Goal: Information Seeking & Learning: Check status

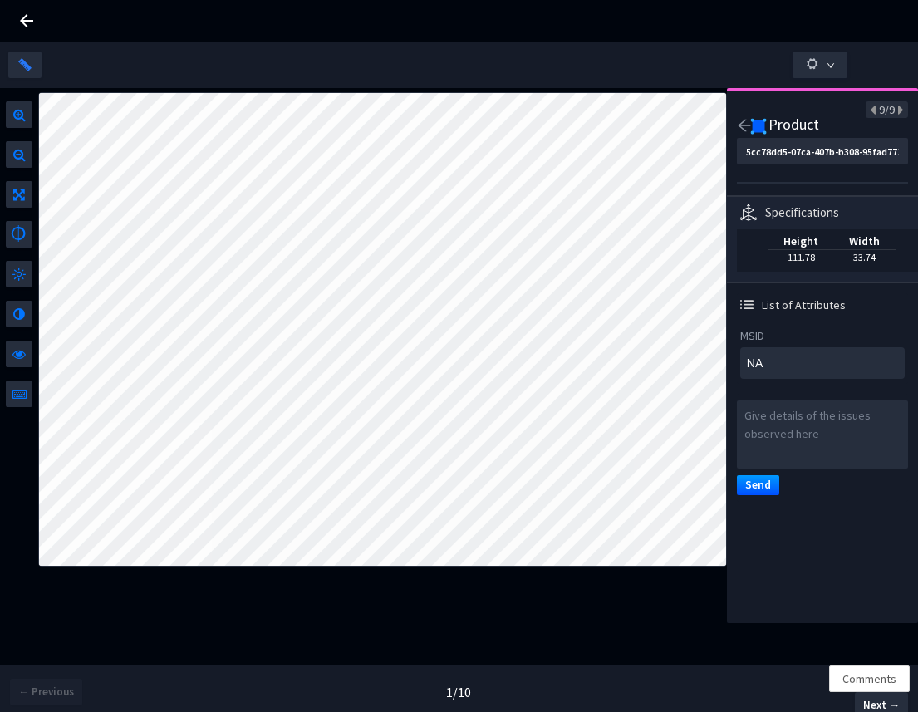
scroll to position [0, 10]
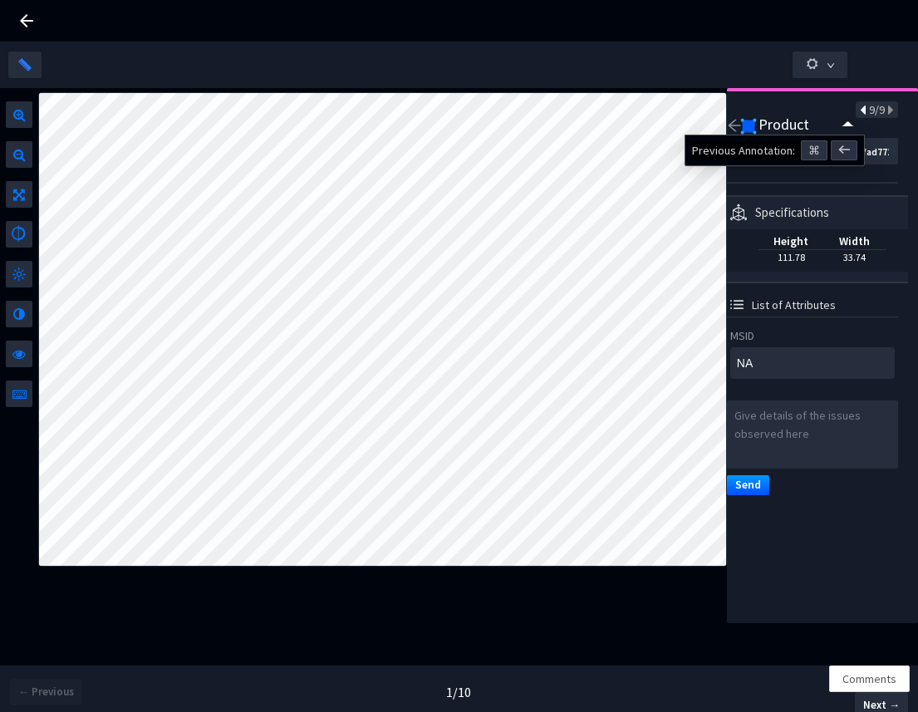
click at [860, 115] on icon at bounding box center [864, 111] width 9 height 12
type input "9e58b5a2-80f6-4f1a-b638-f1773c09673f"
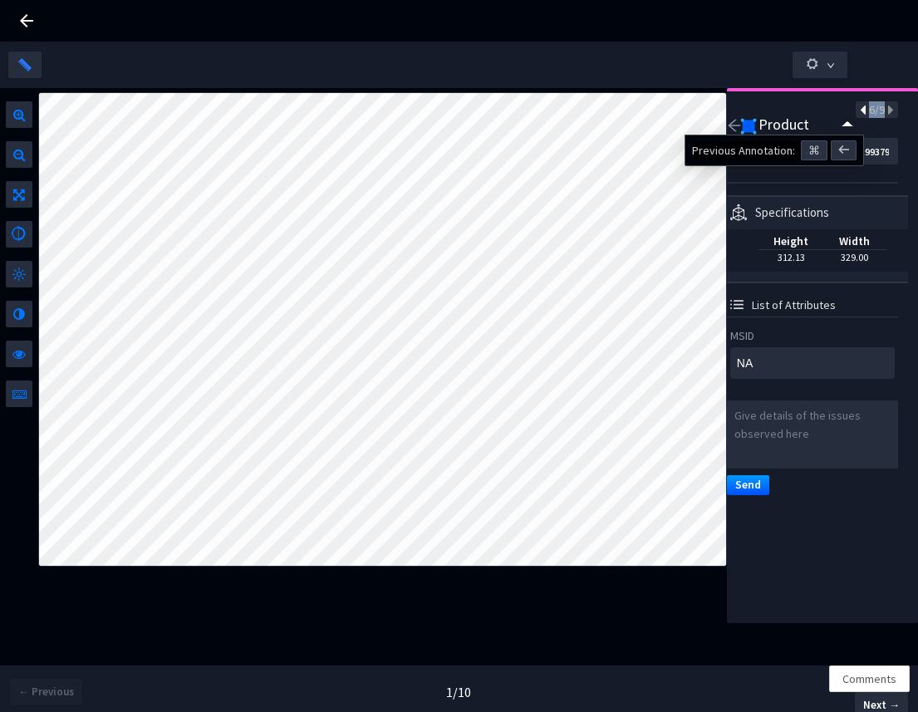
type textarea "070934999350"
click at [860, 115] on icon at bounding box center [864, 111] width 9 height 12
type input "989f23ac-43dc-4555-b257-7de668380d22"
type textarea "070640006632"
click at [860, 115] on icon at bounding box center [864, 111] width 9 height 12
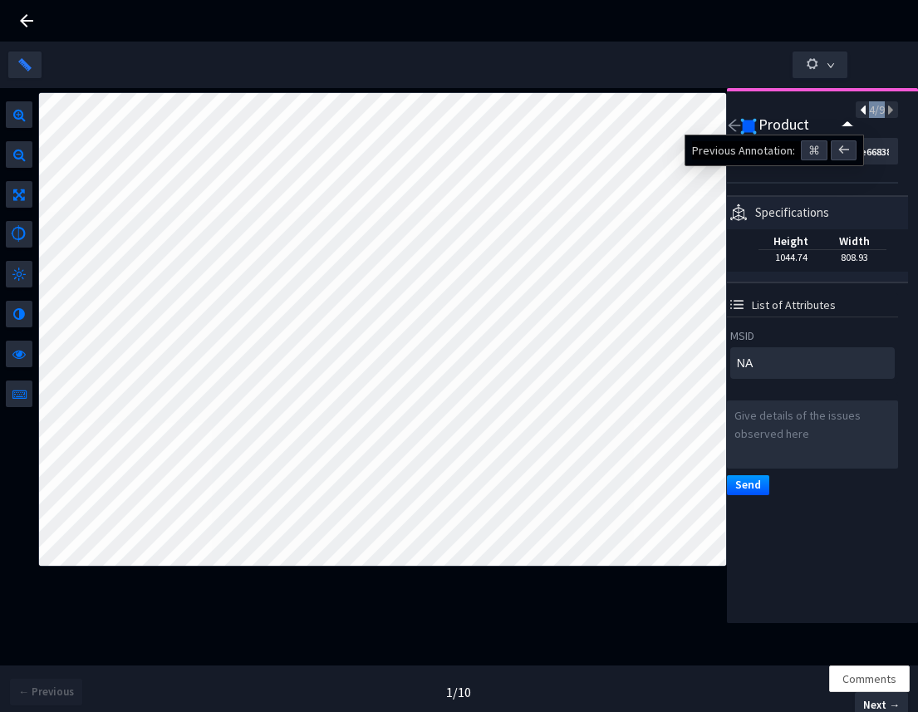
type input "e036e7a0-57f6-4638-938f-db9fc59dc73c"
type textarea "4061463745187"
click at [860, 115] on icon at bounding box center [864, 111] width 9 height 12
type input "cd098959-d211-4e9a-adae-517d3a34eeeb"
type textarea "42052885"
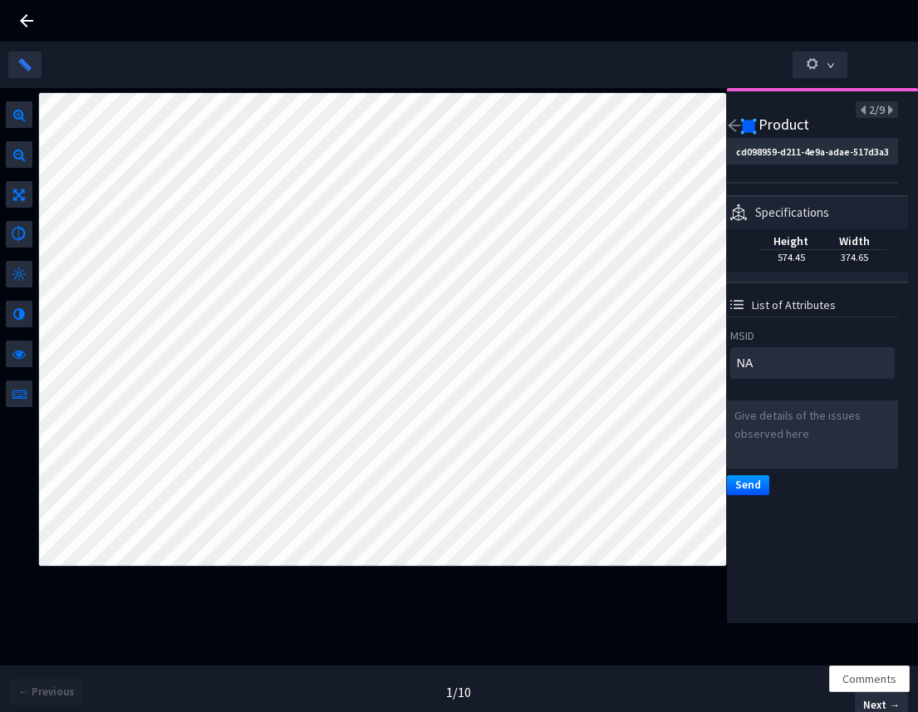
click at [871, 112] on span "2/9" at bounding box center [877, 109] width 16 height 15
click at [885, 111] on icon at bounding box center [889, 111] width 9 height 12
type input "e036e7a0-57f6-4638-938f-db9fc59dc73c"
type textarea "4061463745187"
click at [860, 106] on icon at bounding box center [864, 111] width 9 height 12
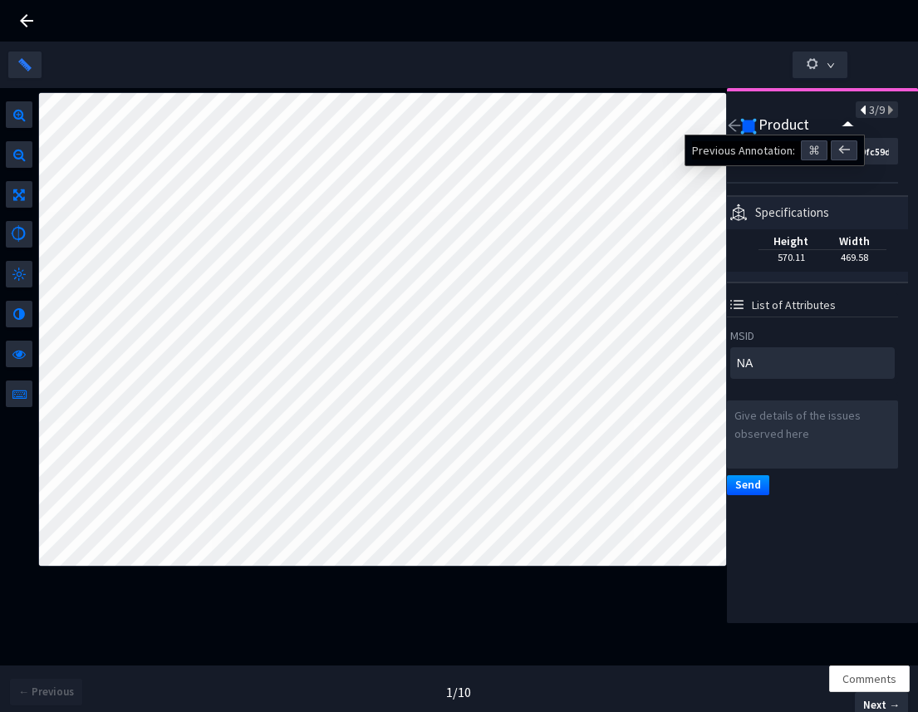
type input "cd098959-d211-4e9a-adae-517d3a34eeeb"
type textarea "42052885"
click at [883, 113] on div "2/9" at bounding box center [877, 109] width 42 height 17
click at [881, 112] on div "2/9" at bounding box center [877, 109] width 42 height 17
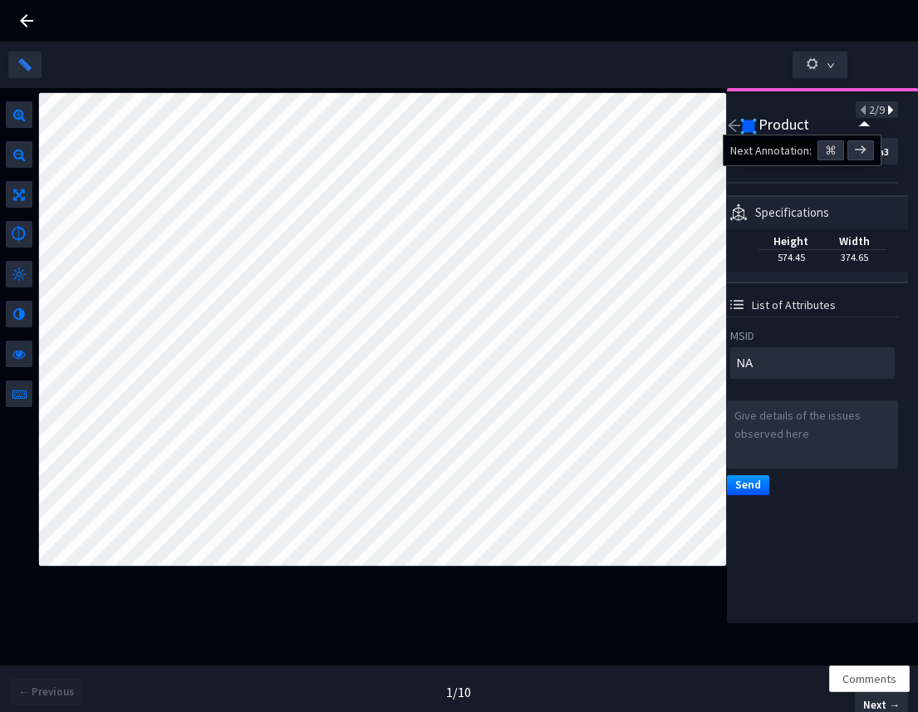
click at [885, 112] on icon at bounding box center [889, 111] width 9 height 12
type input "e036e7a0-57f6-4638-938f-db9fc59dc73c"
type textarea "4061463745187"
click at [885, 112] on icon at bounding box center [889, 111] width 9 height 12
type input "989f23ac-43dc-4555-b257-7de668380d22"
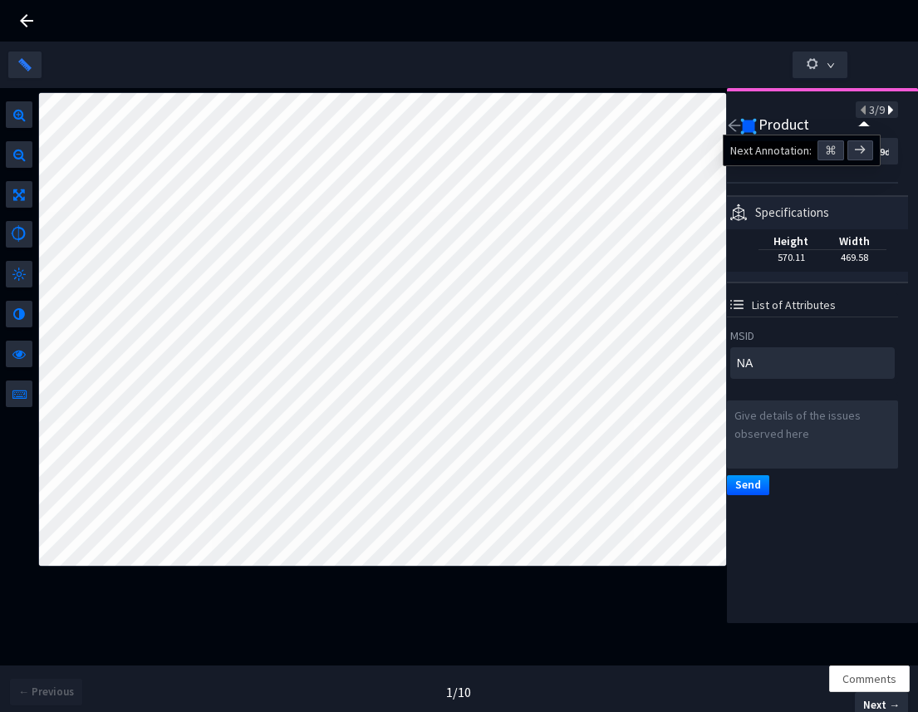
type textarea "070640006632"
click at [860, 114] on icon at bounding box center [864, 111] width 9 height 12
type input "e036e7a0-57f6-4638-938f-db9fc59dc73c"
click at [30, 24] on icon at bounding box center [27, 21] width 20 height 20
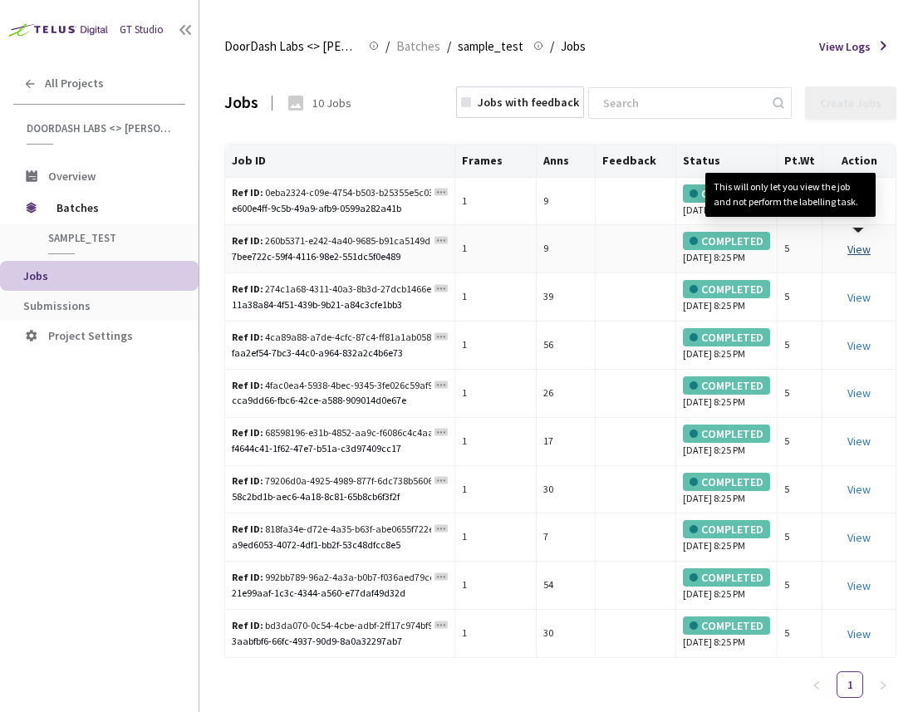
click at [864, 257] on link "View This will only let you view the job and not perform the labelling task." at bounding box center [858, 249] width 23 height 15
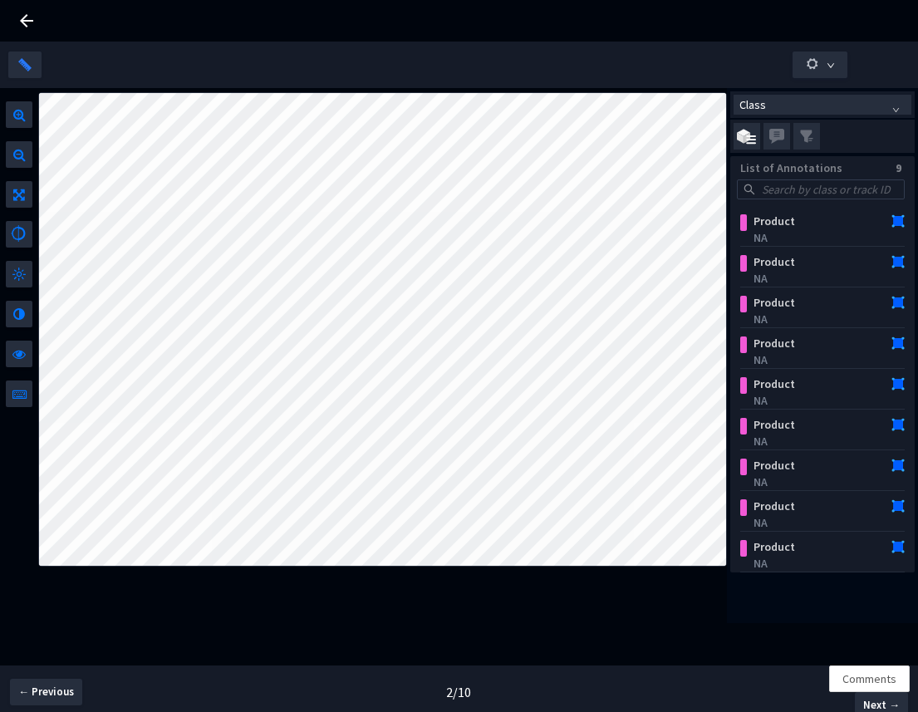
click at [27, 19] on icon at bounding box center [27, 21] width 20 height 20
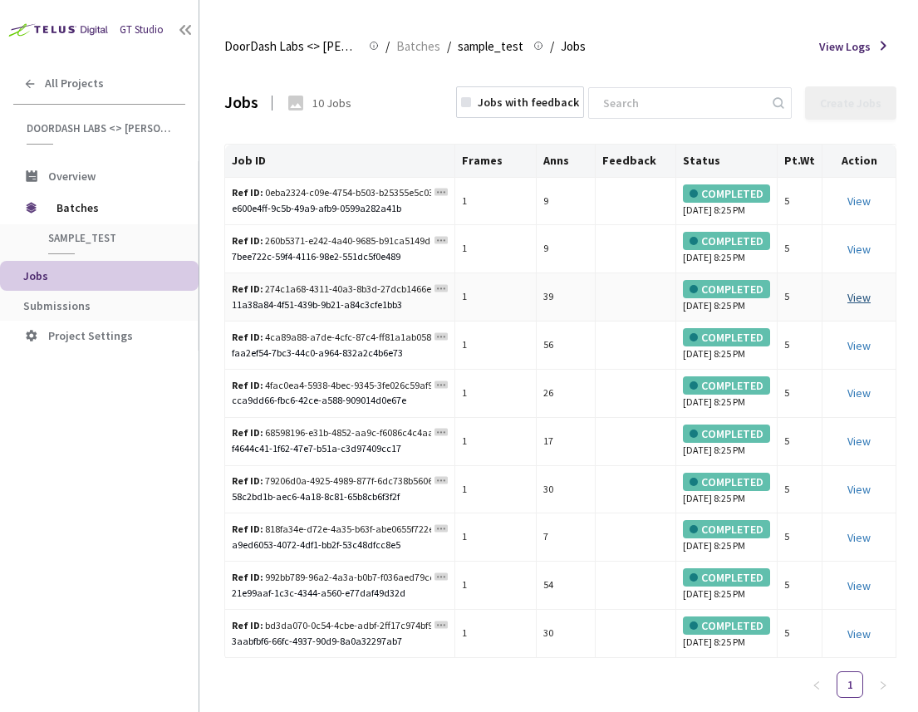
click at [860, 305] on link "View" at bounding box center [858, 297] width 23 height 15
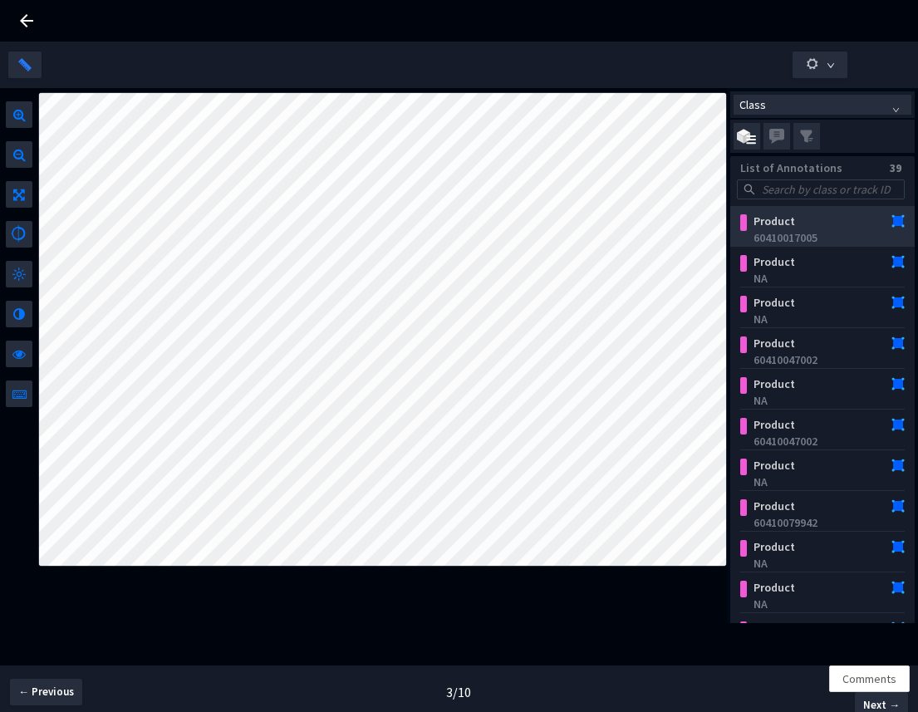
click at [794, 223] on div "Product" at bounding box center [809, 221] width 126 height 17
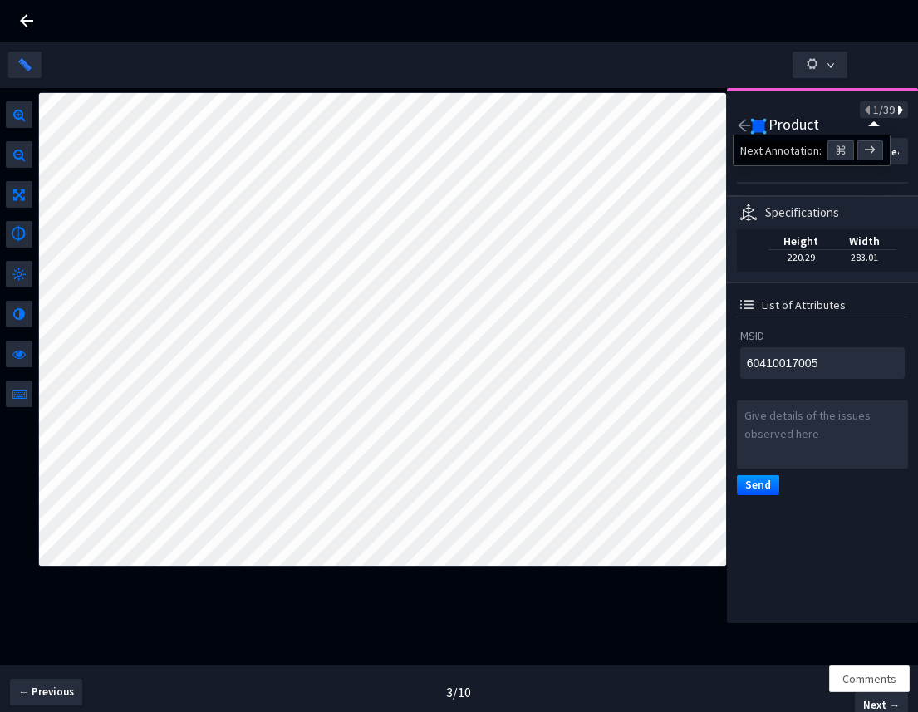
click at [895, 109] on icon at bounding box center [899, 111] width 9 height 12
type textarea "NA"
type input "3acac9af-5718-4afd-960d-a0a18c67d589"
type textarea "NA"
click at [895, 109] on icon at bounding box center [899, 111] width 9 height 12
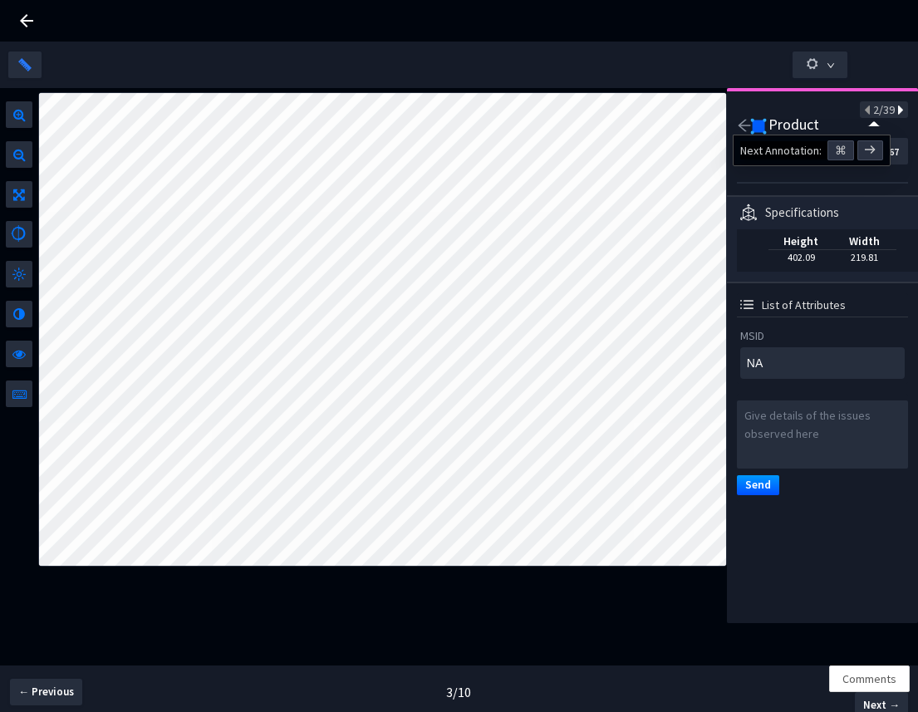
type input "4c2a5603-39a0-4b13-ac5b-3ed4f433003f"
click at [895, 109] on icon at bounding box center [899, 111] width 9 height 12
type textarea "60410047002"
type input "15e11d1d-2cd0-4753-a8e3-a2622219cf40"
type textarea "60410047002"
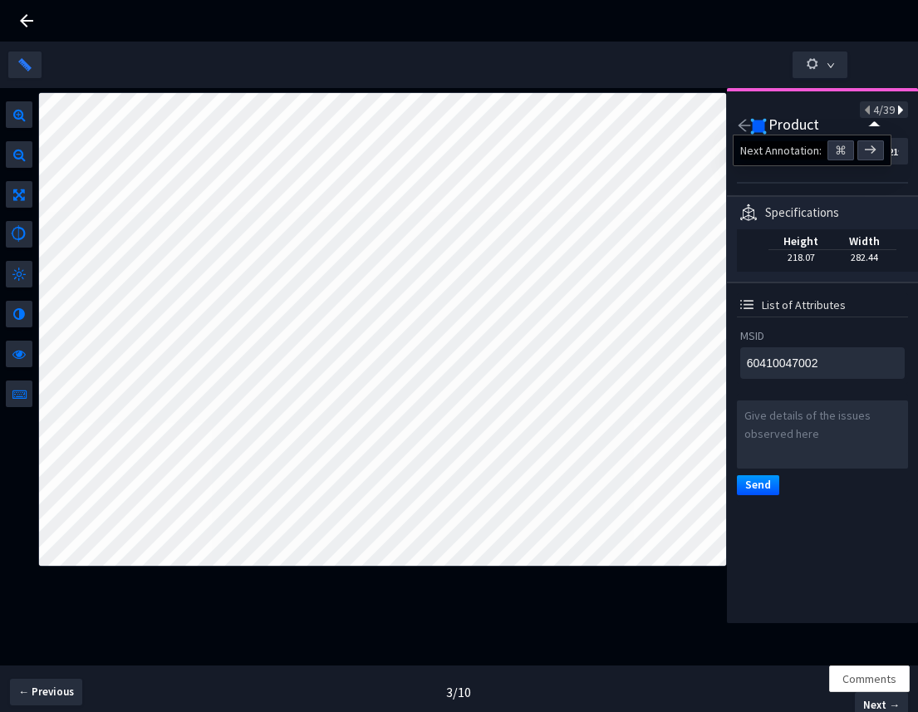
click at [895, 105] on icon at bounding box center [899, 111] width 9 height 12
type textarea "NA"
type input "011d6f84-41f4-4616-a3a1-a4501442a96f"
type textarea "NA"
click at [895, 105] on icon at bounding box center [899, 111] width 9 height 12
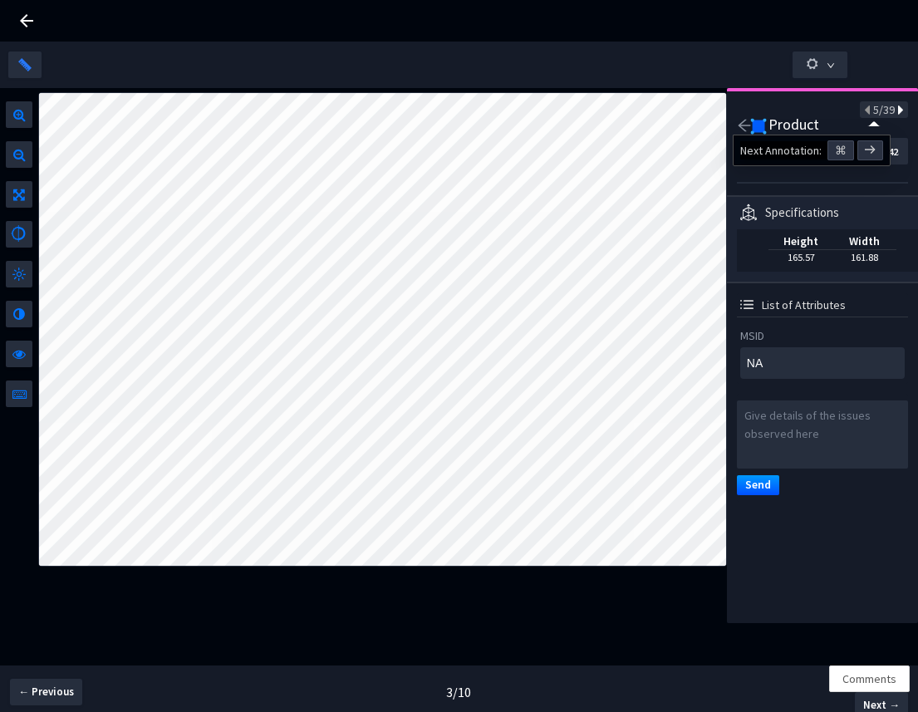
type textarea "60410047002"
type input "c52b71ef-3e71-4f3c-bd0d-ec6fc93a244f"
type textarea "60410047002"
click at [895, 111] on icon at bounding box center [899, 111] width 9 height 12
type textarea "NA"
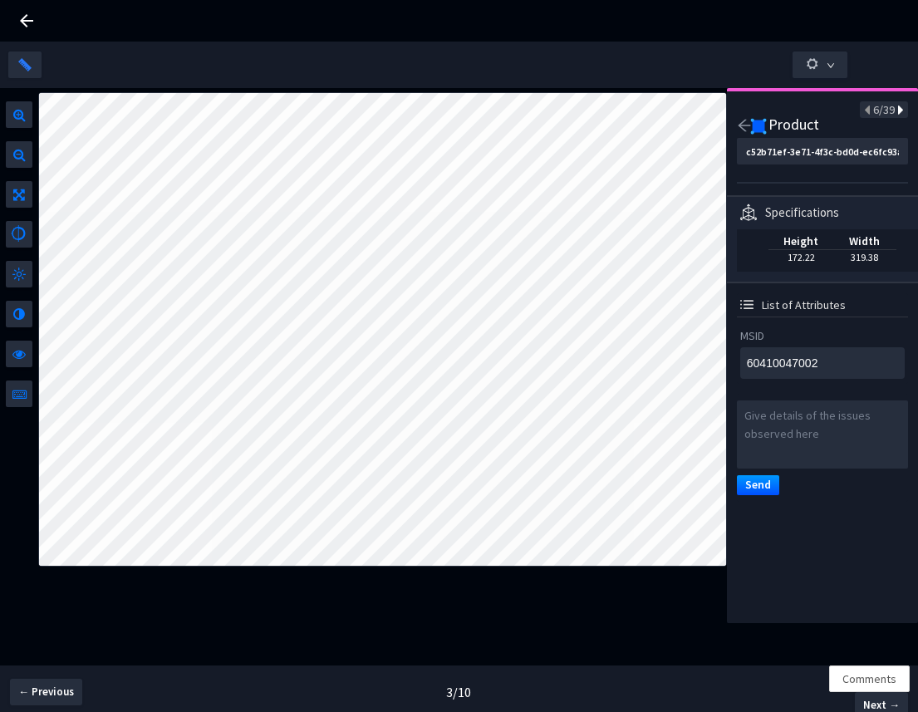
type input "9316c206-38cb-440f-b2d8-120cd8fab16e"
type textarea "NA"
click at [895, 111] on icon at bounding box center [899, 111] width 9 height 12
type textarea "60410079942"
type input "4b67b64e-1516-458f-b583-960977edcdd2"
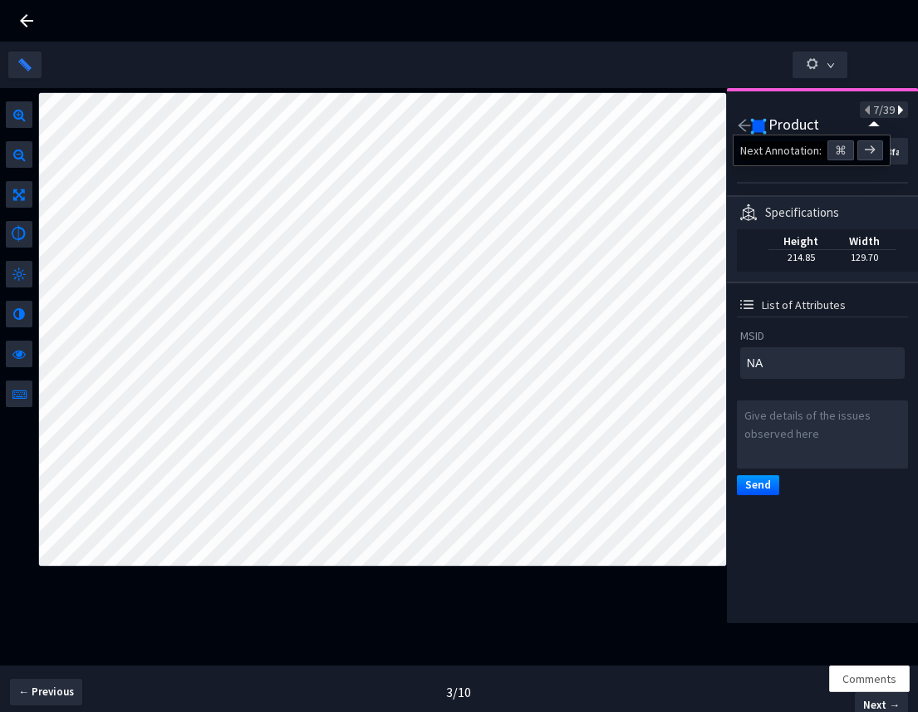
type textarea "60410079942"
click at [895, 111] on icon at bounding box center [899, 111] width 9 height 12
type textarea "NA"
type input "be85659b-3fac-49ce-bc41-5cd2e58057c8"
type textarea "NA"
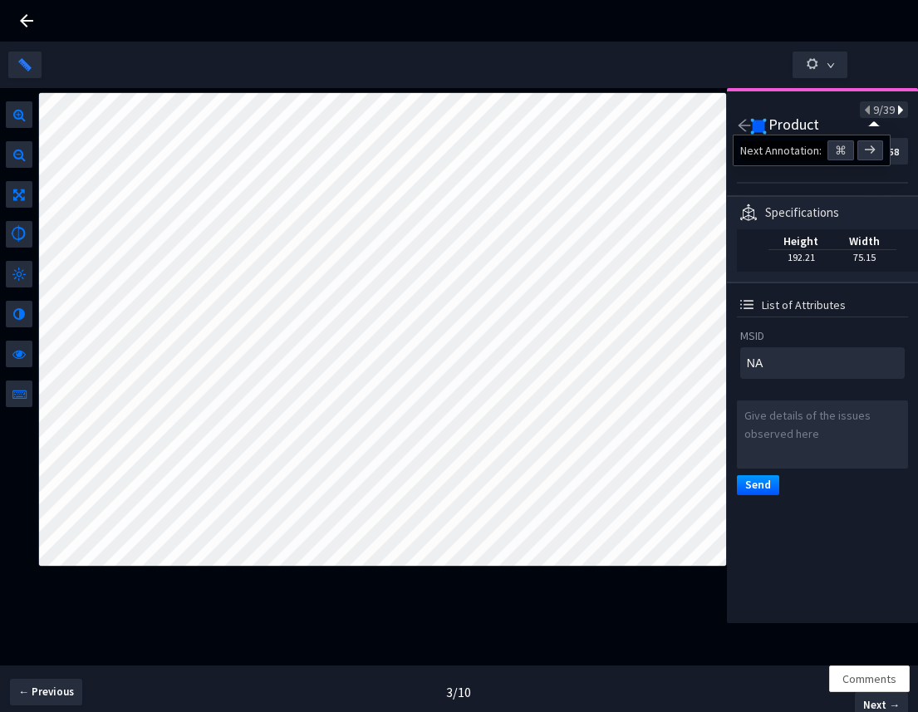
click at [895, 111] on icon at bounding box center [899, 111] width 9 height 12
click at [858, 111] on icon at bounding box center [862, 111] width 9 height 12
click at [895, 109] on icon at bounding box center [899, 111] width 9 height 12
type input "c68f0575-7302-4df9-9517-e80c04d8819b"
click at [895, 109] on icon at bounding box center [899, 111] width 9 height 12
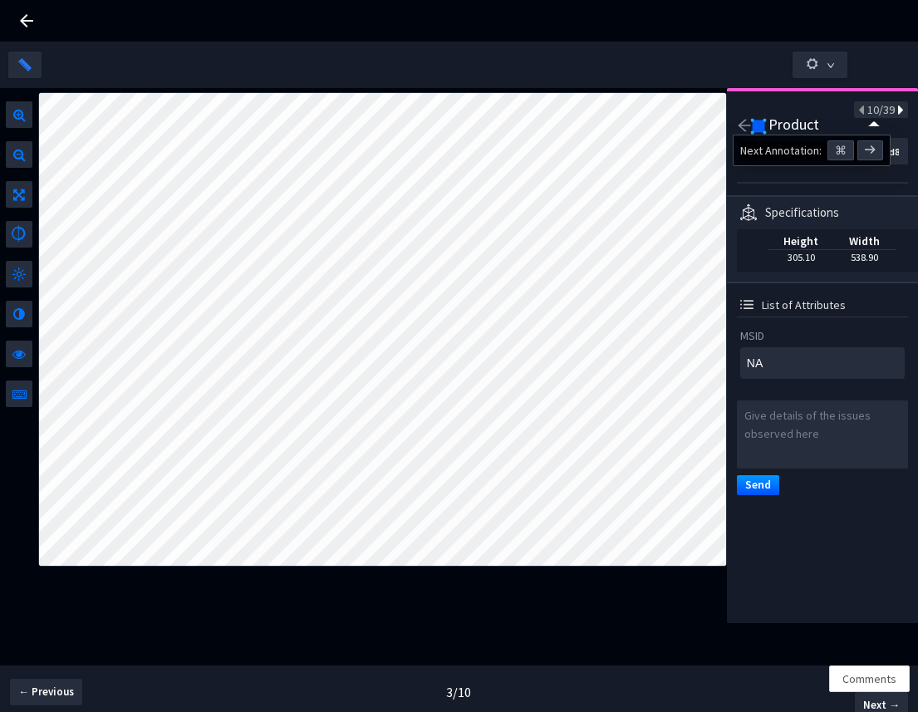
type textarea "60410049549"
type input "d40af9d2-49e6-454b-8a66-65e29349ddc7"
type textarea "60410049549"
click at [895, 111] on icon at bounding box center [899, 111] width 9 height 12
type textarea "43390"
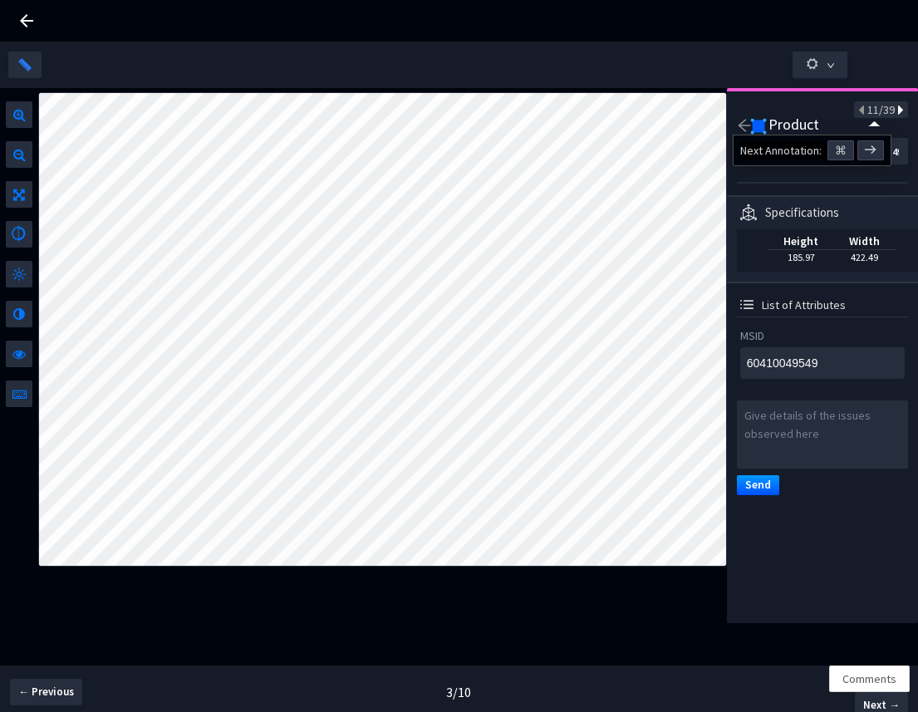
type input "68ceb462-4dd8-4750-ab8d-ea62f222cc1d"
type textarea "43390"
click at [858, 112] on icon at bounding box center [862, 111] width 9 height 12
type textarea "60410049549"
type input "d40af9d2-49e6-454b-8a66-65e29349ddc7"
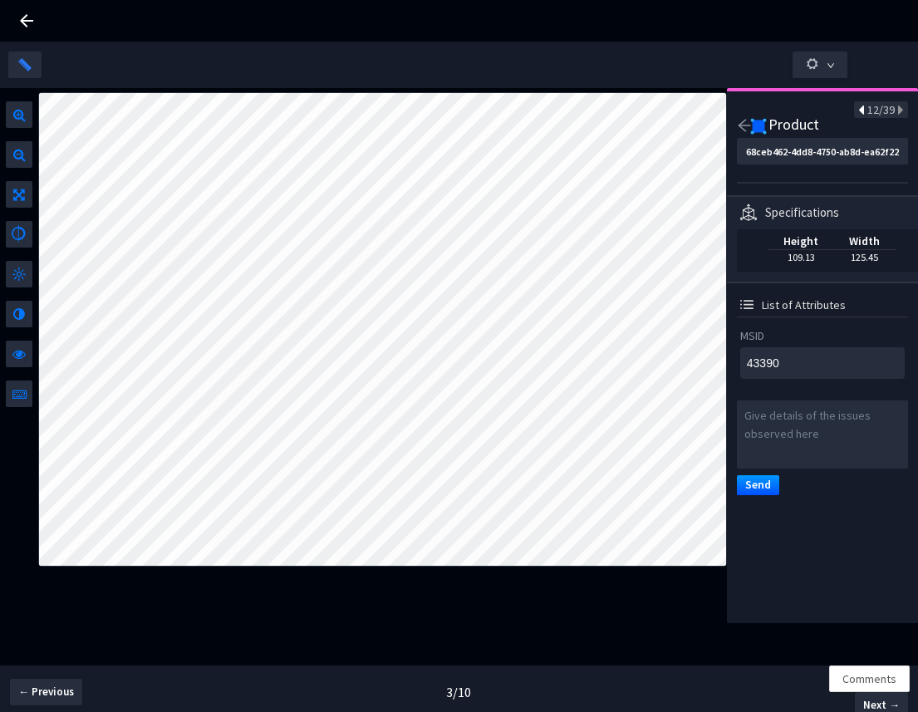
type textarea "60410049549"
click at [895, 107] on icon at bounding box center [899, 111] width 9 height 12
type textarea "43390"
type input "68ceb462-4dd8-4750-ab8d-ea62f222cc1d"
type textarea "43390"
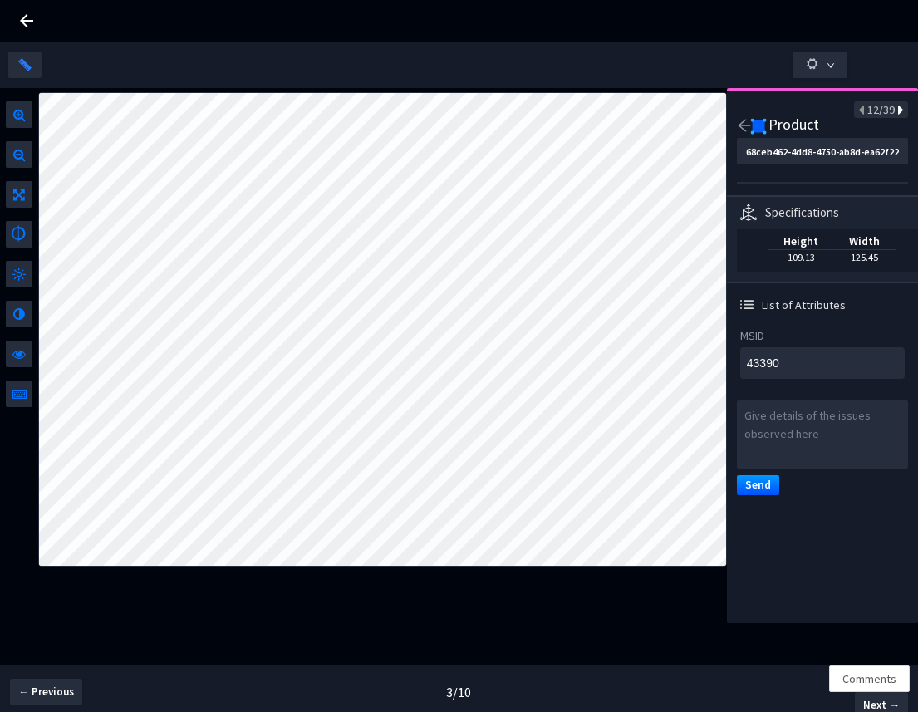
click at [895, 110] on icon at bounding box center [899, 111] width 9 height 12
type textarea "NA"
type input "e9ec6e29-60be-46ca-b515-1bcebbe41781"
type textarea "NA"
click at [895, 110] on icon at bounding box center [899, 111] width 9 height 12
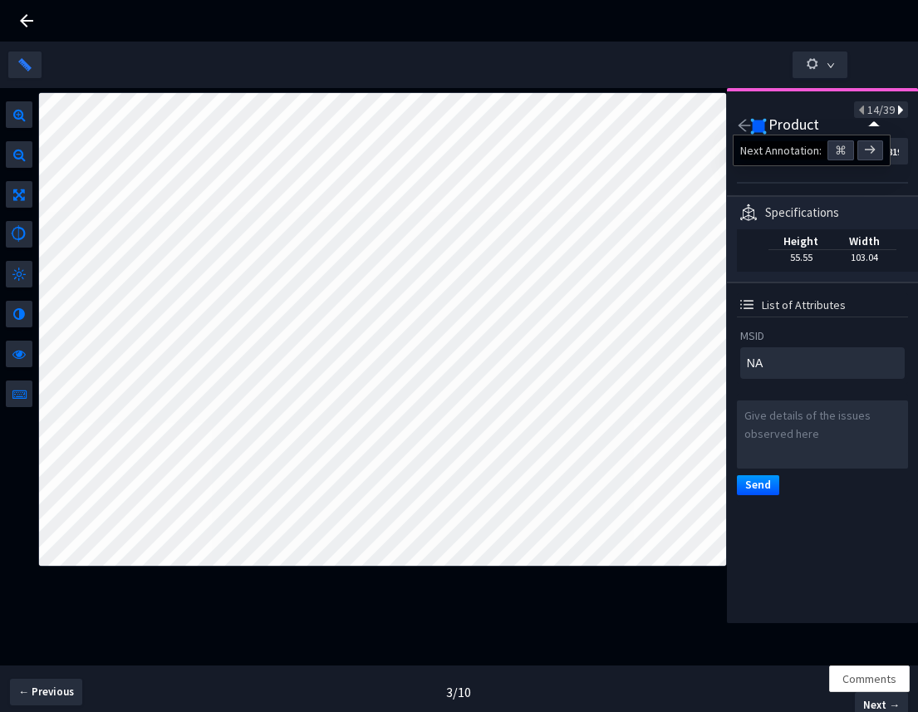
click at [895, 110] on icon at bounding box center [899, 111] width 9 height 12
type input "a0ddd4d7-aec7-4b62-adbb-238377955455"
click at [895, 110] on icon at bounding box center [899, 111] width 9 height 12
type textarea "60410017005"
type input "ae5133fd-8c0c-4ed8-8f8a-5a4c6378ba2c"
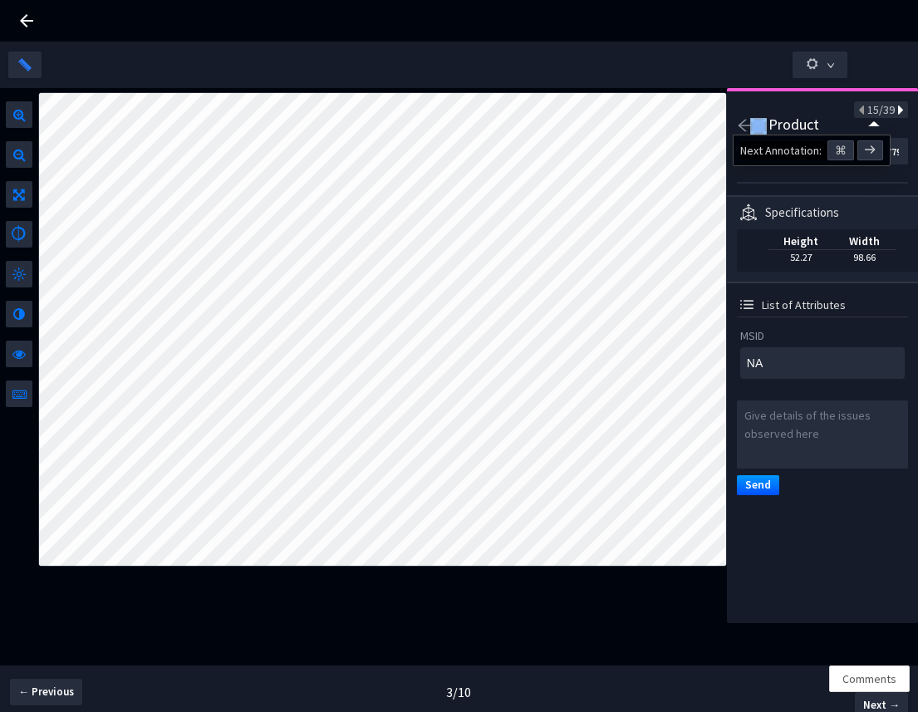
type textarea "60410017005"
click at [895, 112] on icon at bounding box center [899, 111] width 9 height 12
type textarea "NA"
type input "82299f70-3bea-4234-a7fe-6e8aa3cbbe82"
type textarea "NA"
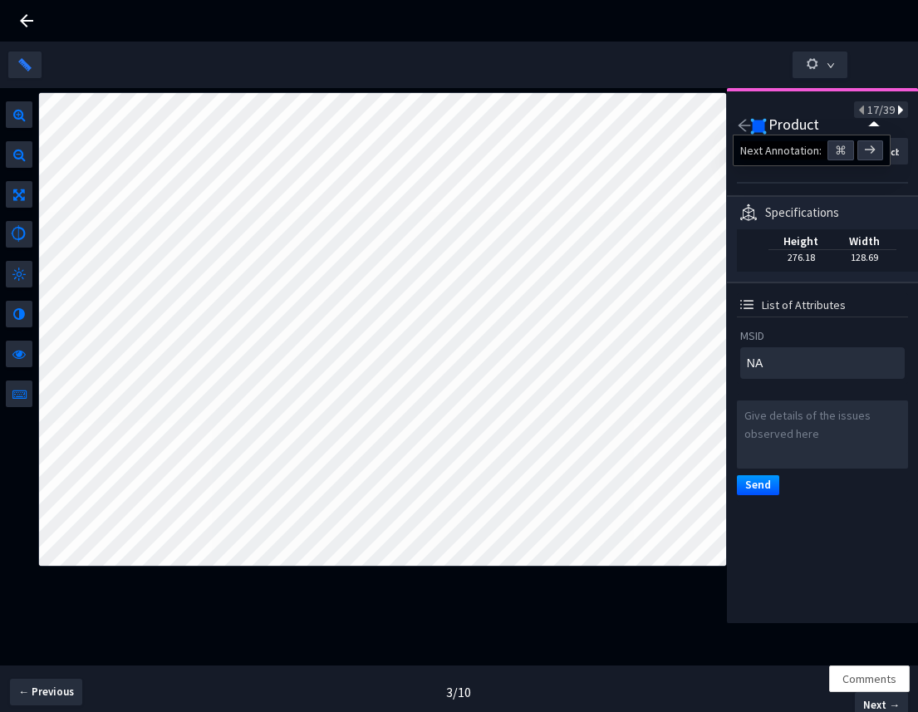
click at [895, 113] on icon at bounding box center [899, 111] width 9 height 12
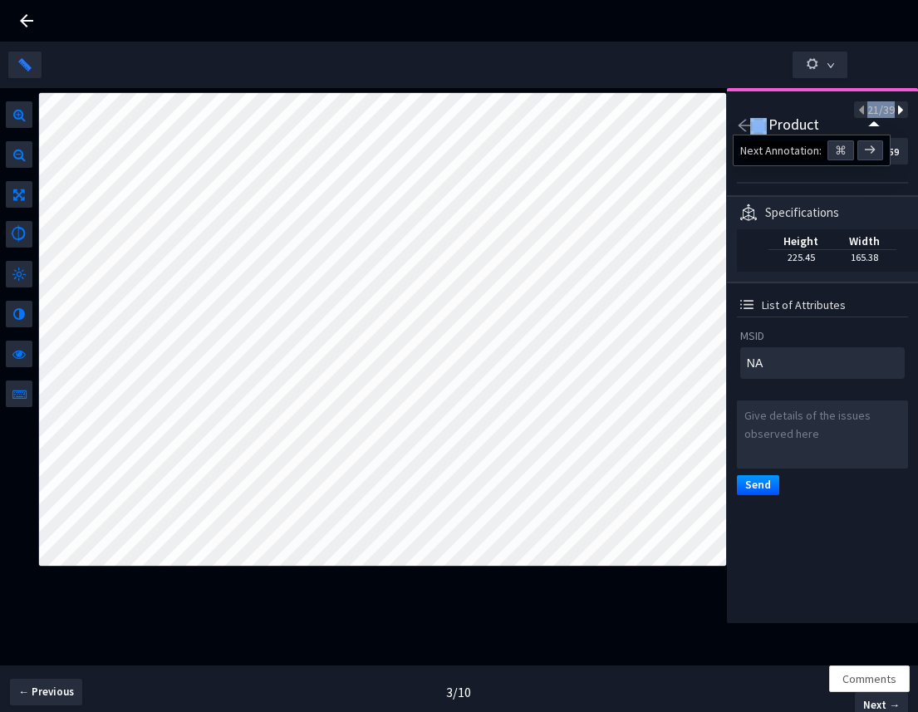
type input "9ea1f6d7-1aa4-468f-814c-3edf721b26ab"
click at [895, 113] on icon at bounding box center [899, 111] width 9 height 12
type textarea "60410017005"
type input "89b1cd10-2fc0-42c5-8580-840afe7d0d4e"
type textarea "60410017005"
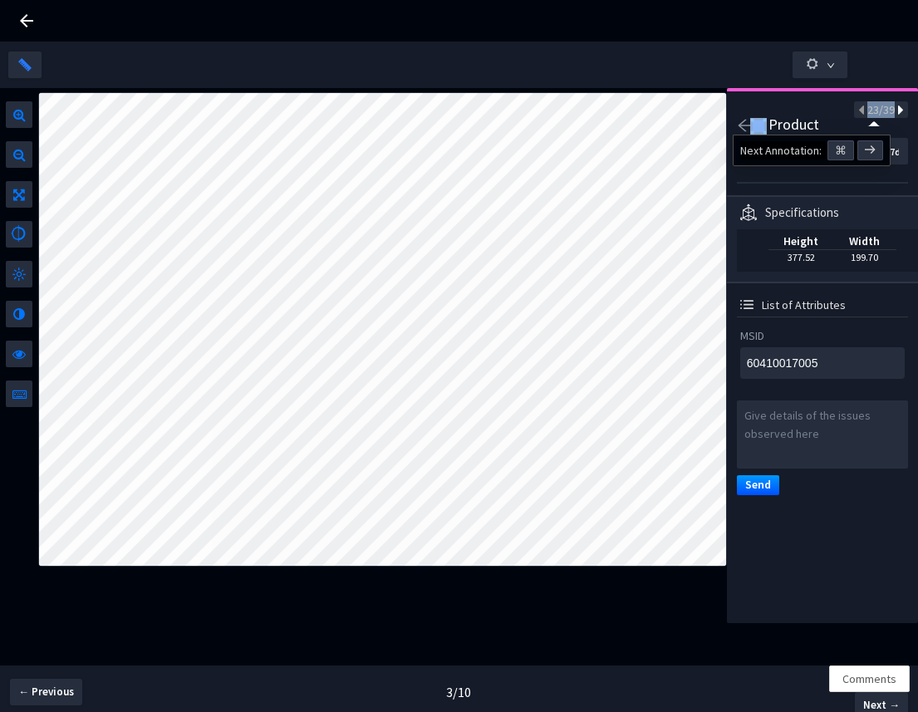
click at [895, 113] on icon at bounding box center [899, 111] width 9 height 12
type textarea "NA"
type input "1ee03ad7-d040-4118-bda9-0c9934d056bf"
type textarea "NA"
click at [895, 113] on icon at bounding box center [899, 111] width 9 height 12
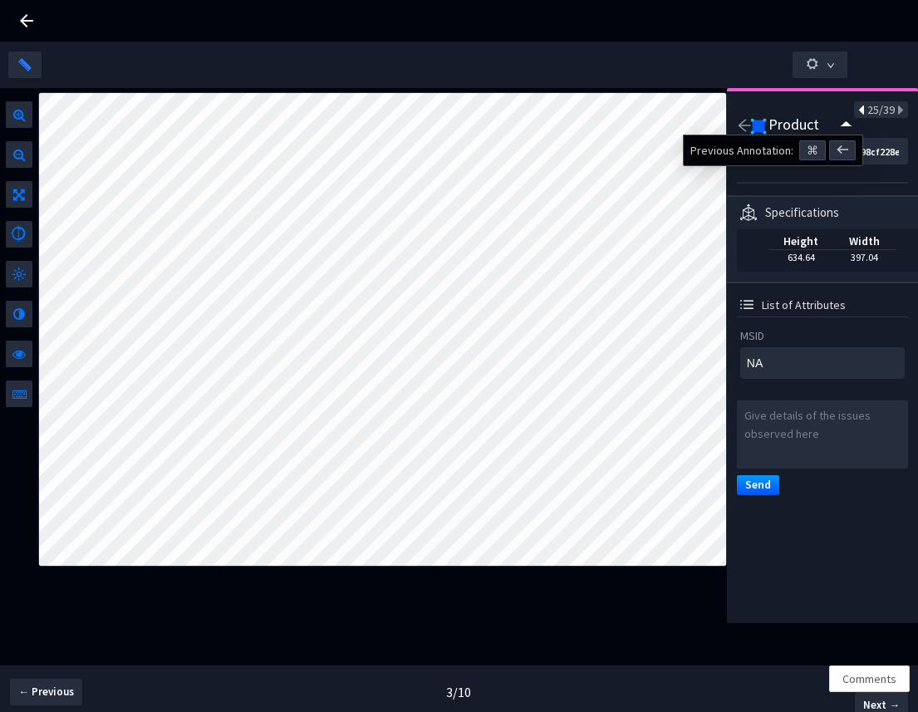
click at [858, 115] on icon at bounding box center [862, 111] width 9 height 12
type input "1ee03ad7-d040-4118-bda9-0c9934d056bf"
click at [858, 115] on icon at bounding box center [862, 111] width 9 height 12
type textarea "60410017005"
type input "89b1cd10-2fc0-42c5-8580-840afe7d0d4e"
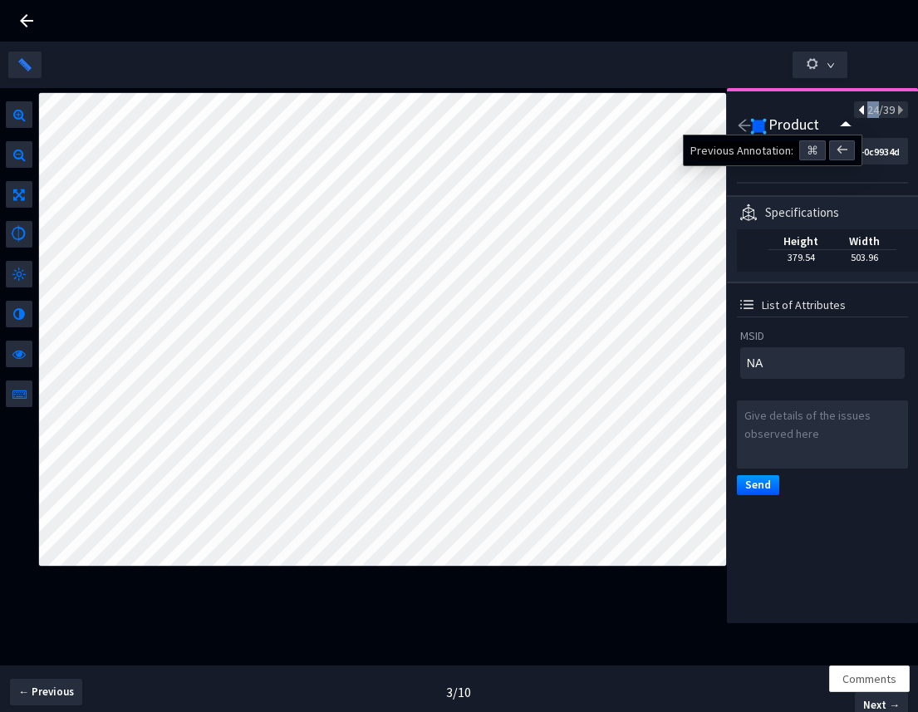
type textarea "60410017005"
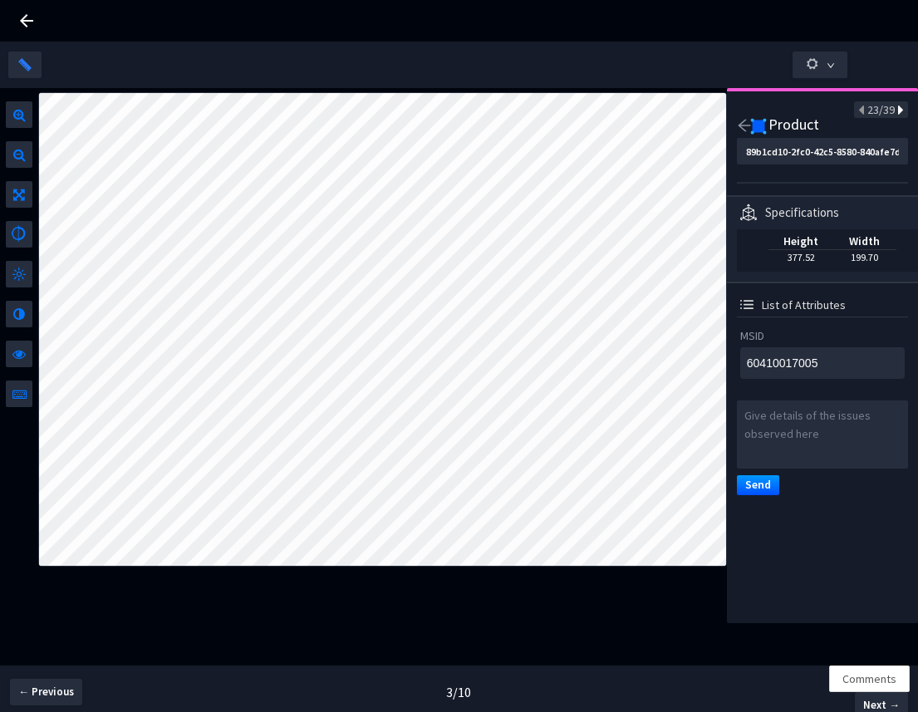
click at [895, 112] on icon at bounding box center [899, 111] width 9 height 12
type textarea "NA"
type input "1ee03ad7-d040-4118-bda9-0c9934d056bf"
type textarea "NA"
click at [895, 112] on icon at bounding box center [899, 111] width 9 height 12
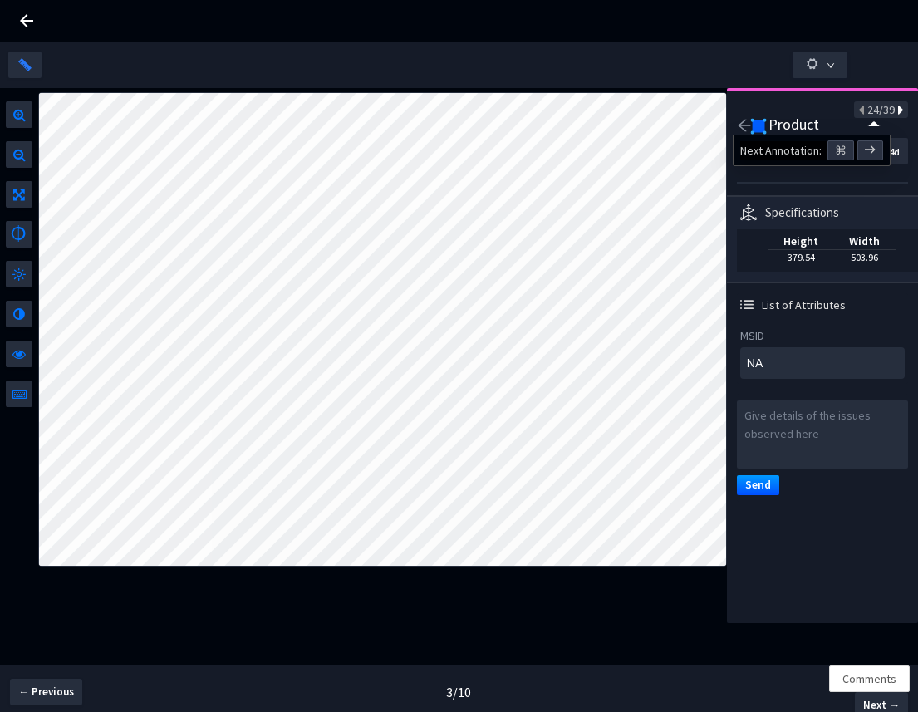
type input "a5077712-6393-44b2-b882-98cf228e09b3"
click at [895, 112] on icon at bounding box center [899, 111] width 9 height 12
type textarea "60410066287"
type input "87377456-6b30-46eb-bcd5-e6d38fb0fe4c"
type textarea "60410066287"
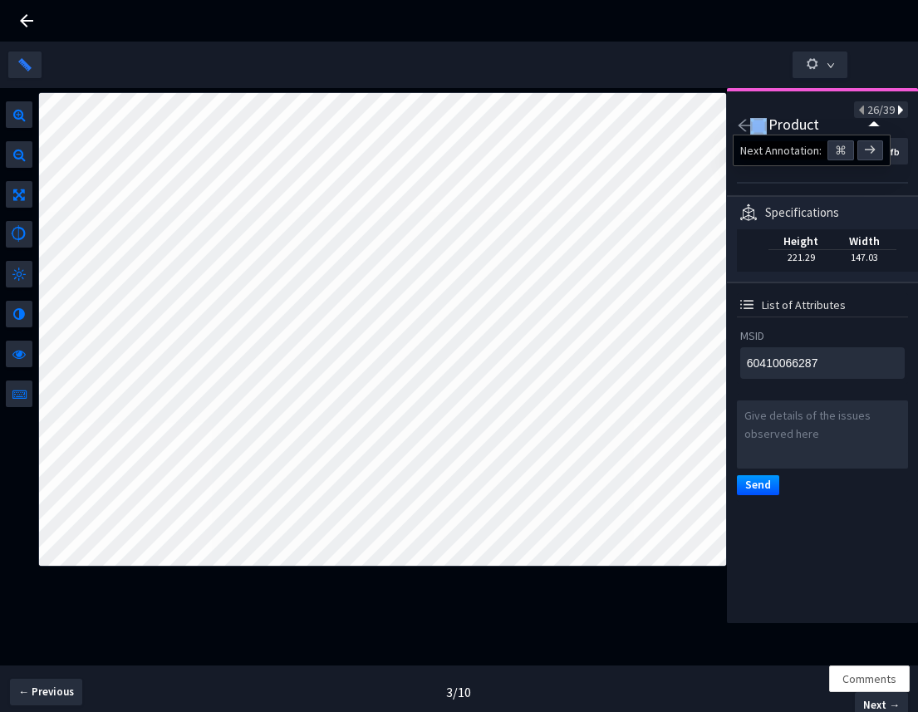
click at [895, 112] on icon at bounding box center [899, 111] width 9 height 12
type textarea "60410047026"
type input "4472e527-db25-4408-b61d-a0cf91ec7138"
type textarea "60410047026"
click at [858, 114] on icon at bounding box center [862, 111] width 9 height 12
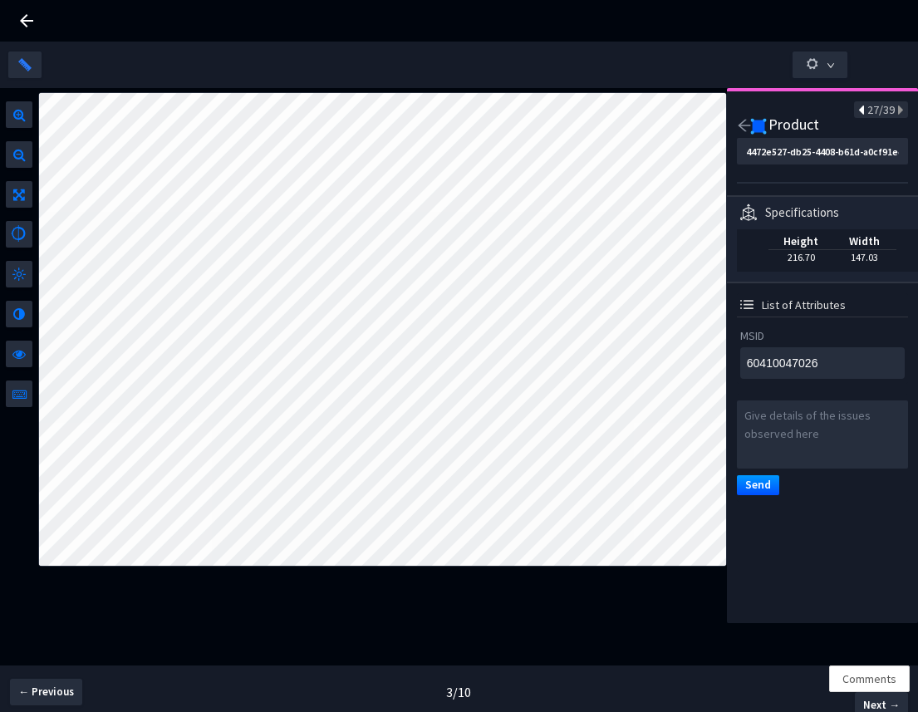
type textarea "60410066287"
type input "87377456-6b30-46eb-bcd5-e6d38fb0fe4c"
type textarea "60410066287"
click at [895, 115] on icon at bounding box center [899, 111] width 9 height 12
type textarea "60410047026"
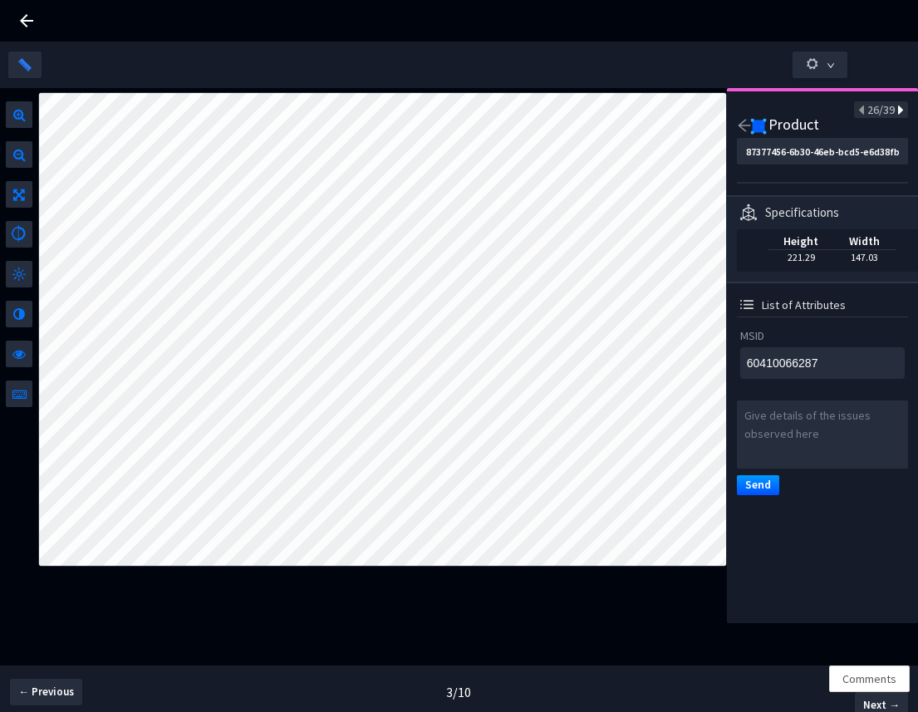
type input "4472e527-db25-4408-b61d-a0cf91ec7138"
type textarea "60410047026"
click at [895, 110] on icon at bounding box center [899, 111] width 9 height 12
type textarea "NA"
type input "839ead46-b775-432d-8609-4a62bc2ef9dd"
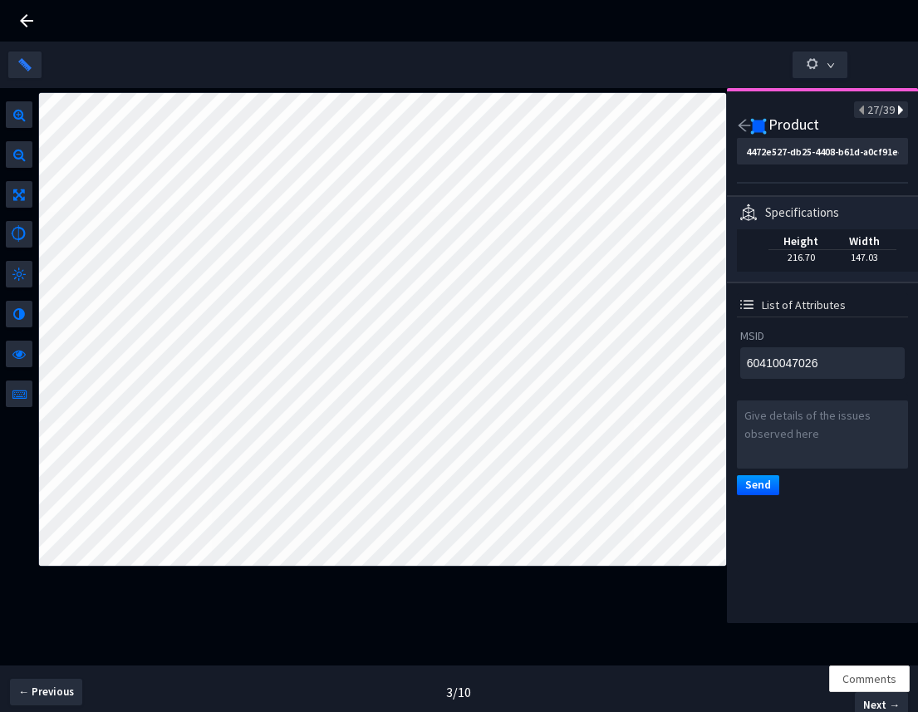
type textarea "NA"
click at [895, 110] on icon at bounding box center [899, 111] width 9 height 12
type input "1d95a682-8bdb-41c6-b150-5f9734ac27ee"
click at [895, 110] on icon at bounding box center [899, 111] width 9 height 12
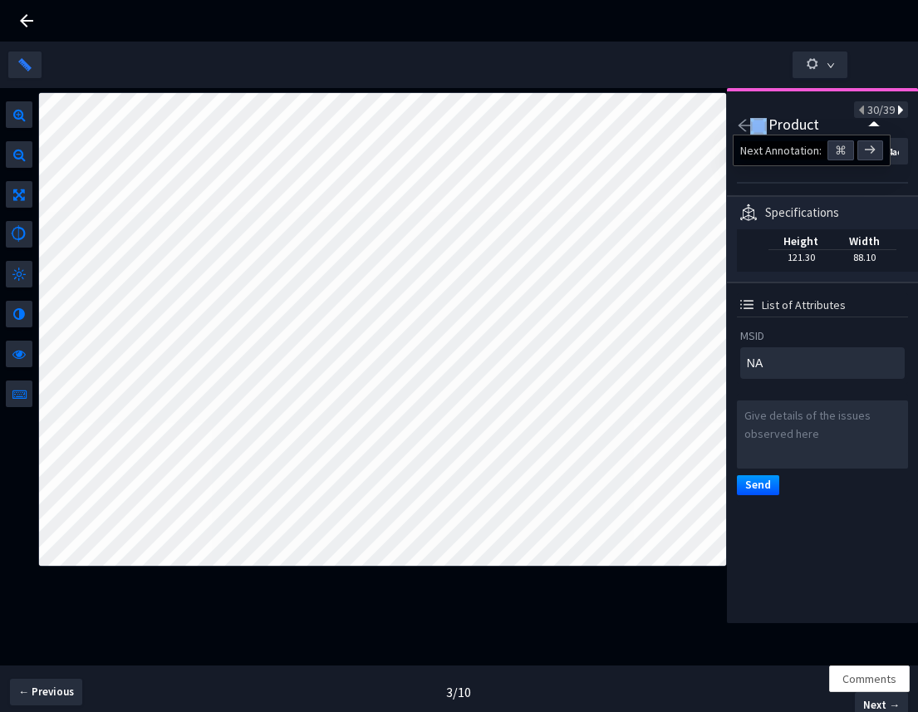
type textarea "60410066287"
type input "fafe723d-f2d2-478d-a4b4-175ccb718869"
type textarea "60410066287"
click at [895, 110] on icon at bounding box center [899, 111] width 9 height 12
type textarea "60410047026"
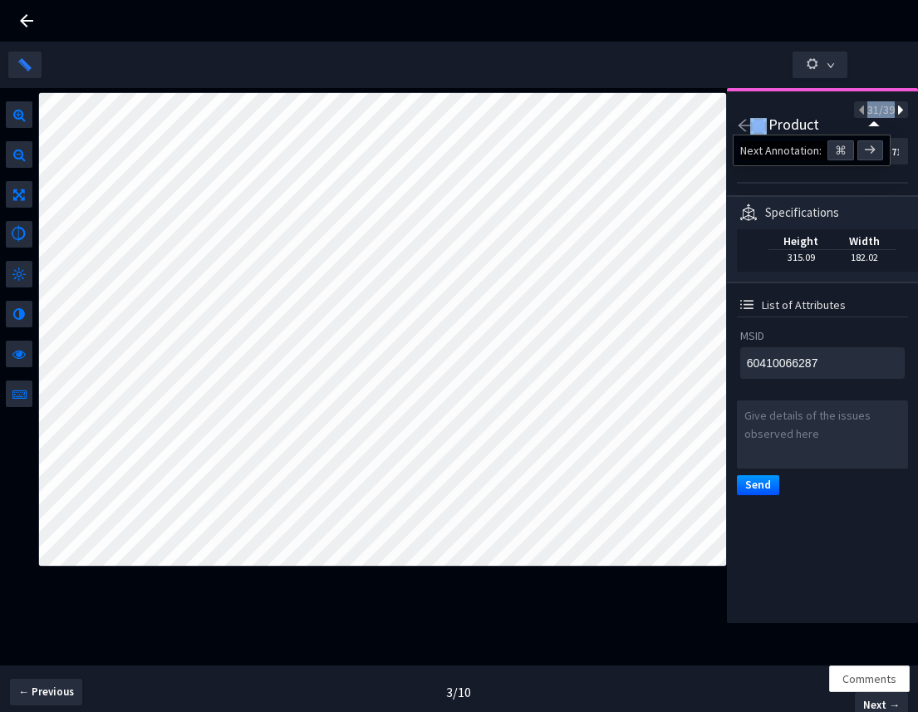
type input "7da22bbc-6fa6-4557-a4d4-dd8f232092ec"
type textarea "60410047026"
click at [858, 110] on icon at bounding box center [862, 111] width 9 height 12
type textarea "60410066287"
type input "fafe723d-f2d2-478d-a4b4-175ccb718869"
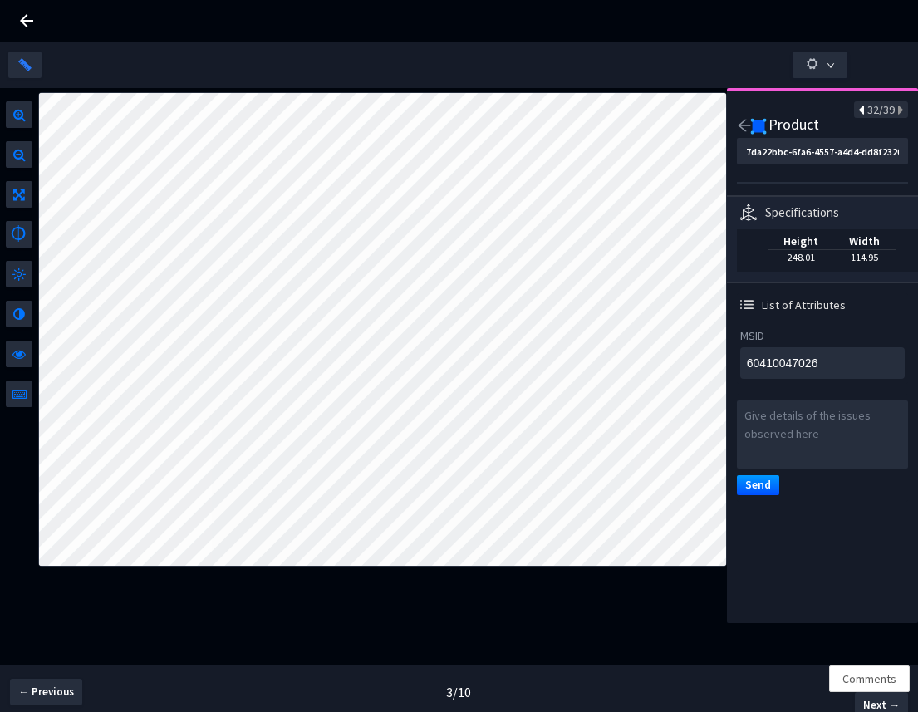
type textarea "60410066287"
click at [895, 110] on icon at bounding box center [899, 111] width 9 height 12
type textarea "60410047026"
type input "7da22bbc-6fa6-4557-a4d4-dd8f232092ec"
type textarea "60410047026"
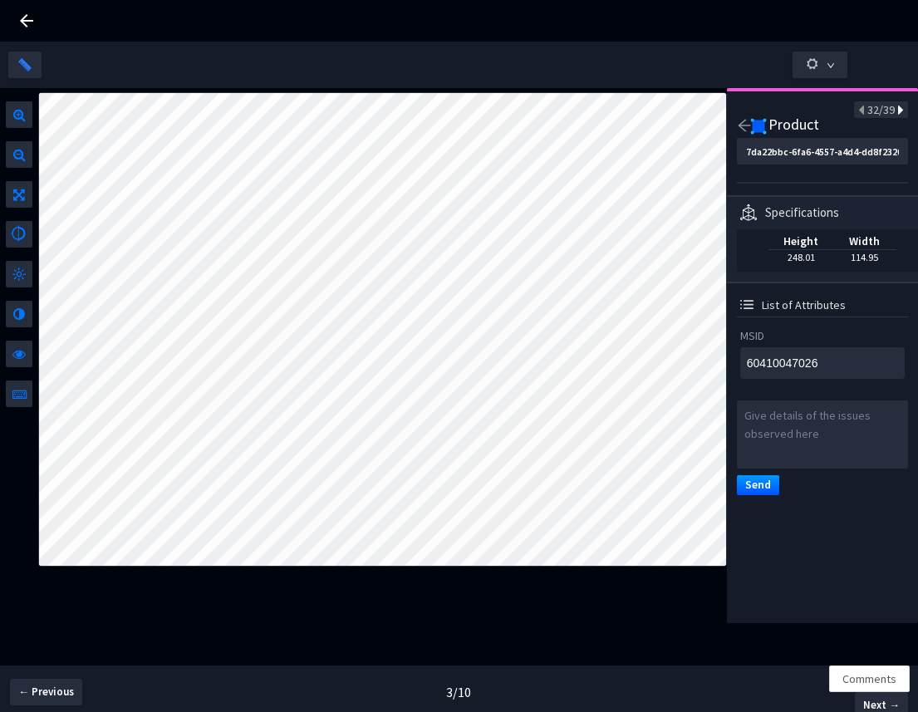
click at [895, 108] on icon at bounding box center [899, 111] width 9 height 12
type textarea "NA"
type input "a4201c2a-553a-4ab3-9155-5cec521c6b77"
type textarea "NA"
click at [895, 108] on icon at bounding box center [899, 111] width 9 height 12
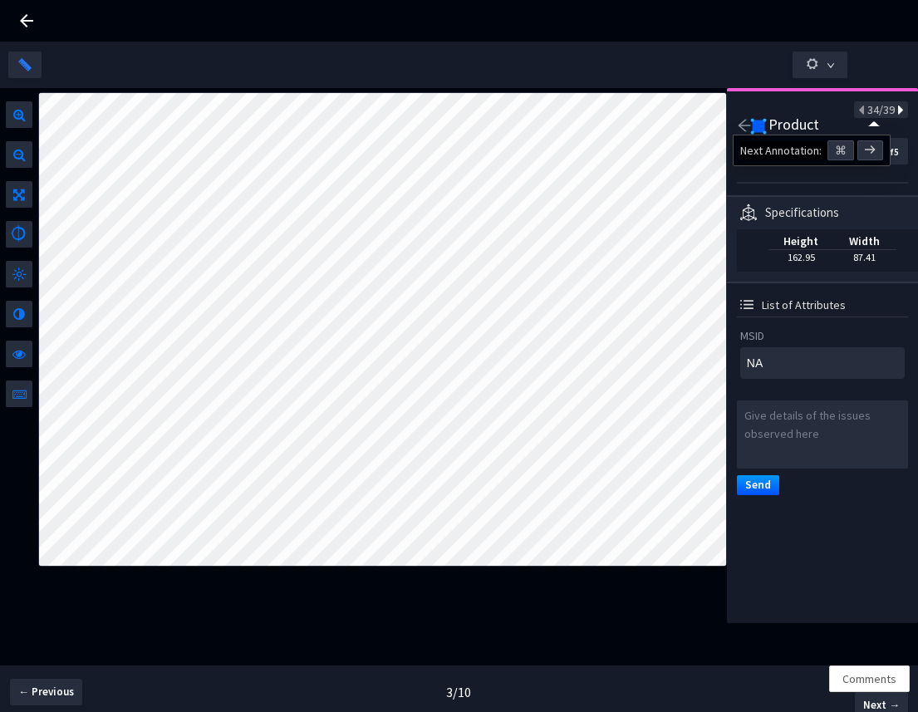
click at [895, 108] on icon at bounding box center [899, 111] width 9 height 12
type input "e6750e71-1480-40d3-9dfa-ea33b9b31727"
click at [895, 108] on icon at bounding box center [899, 111] width 9 height 12
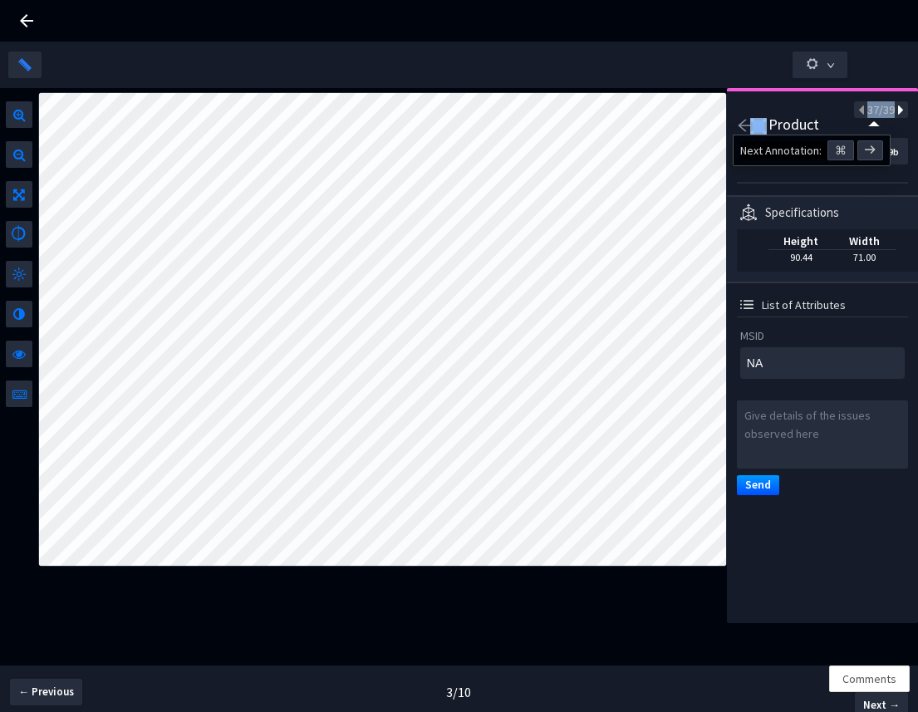
type textarea "60410047026"
type input "adfaa63d-071a-4b61-9248-27545f118d8f"
type textarea "60410047026"
click at [895, 115] on icon at bounding box center [899, 111] width 9 height 12
type textarea "NA"
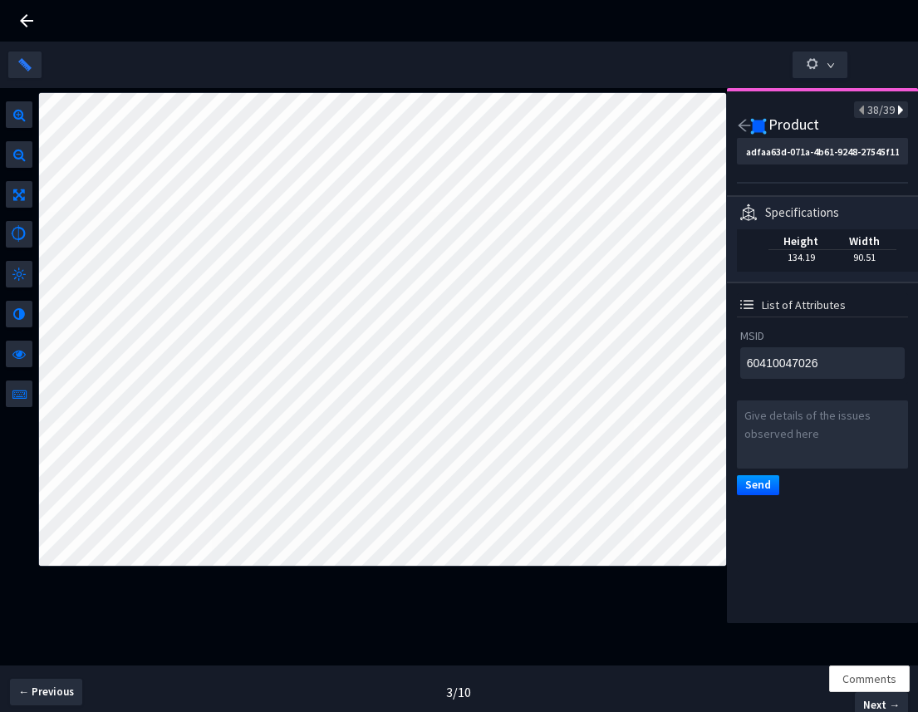
type input "7d8f0dd2-1cfb-4563-958b-9659fcbb9ca1"
type textarea "NA"
click at [895, 111] on icon at bounding box center [899, 111] width 9 height 12
type textarea "60410017005"
type input "aa54a045-409e-4507-bfa4-e5f6dbe487e7"
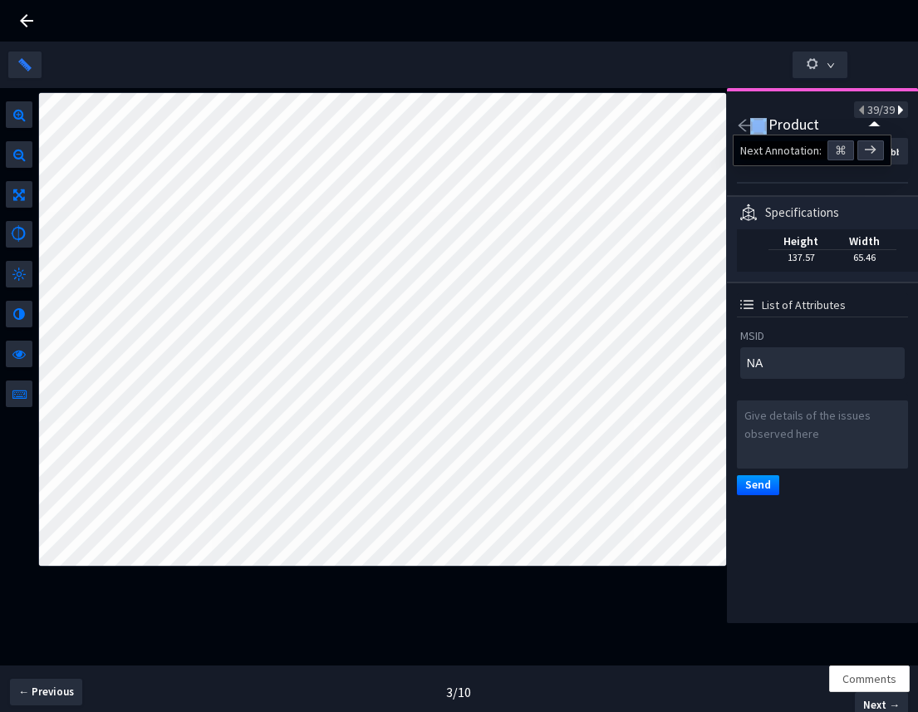
type textarea "60410017005"
click at [895, 111] on icon at bounding box center [899, 111] width 9 height 12
type textarea "NA"
type input "3acac9af-5718-4afd-960d-a0a18c67d589"
type textarea "NA"
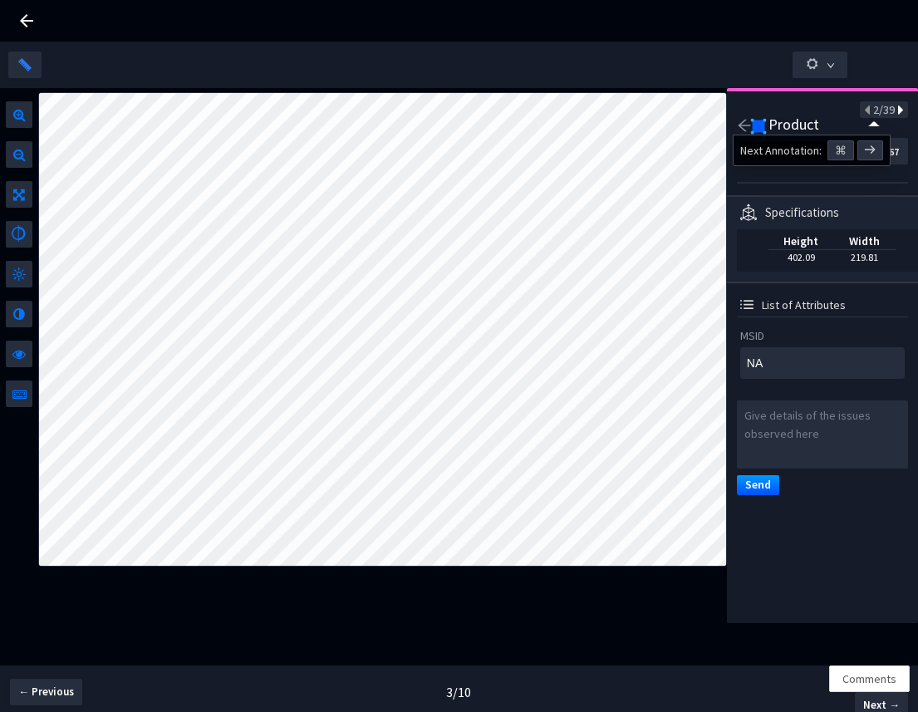
click at [895, 111] on icon at bounding box center [899, 111] width 9 height 12
type input "4c2a5603-39a0-4b13-ac5b-3ed4f433003f"
click at [895, 111] on icon at bounding box center [899, 111] width 9 height 12
type textarea "60410047002"
type input "15e11d1d-2cd0-4753-a8e3-a2622219cf40"
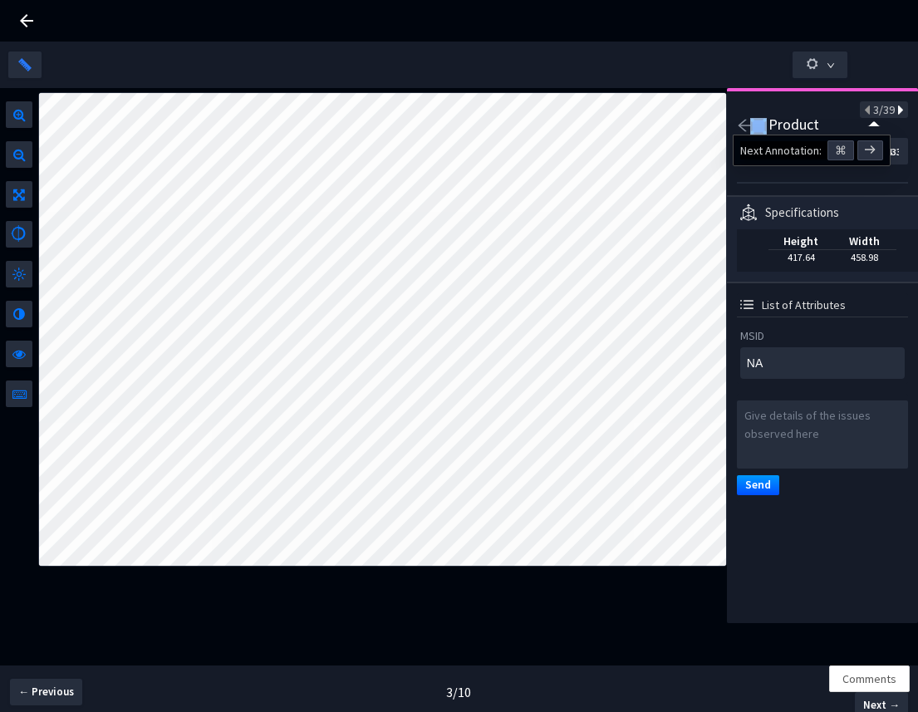
type textarea "60410047002"
click at [895, 111] on icon at bounding box center [899, 111] width 9 height 12
type textarea "NA"
type input "011d6f84-41f4-4616-a3a1-a4501442a96f"
type textarea "NA"
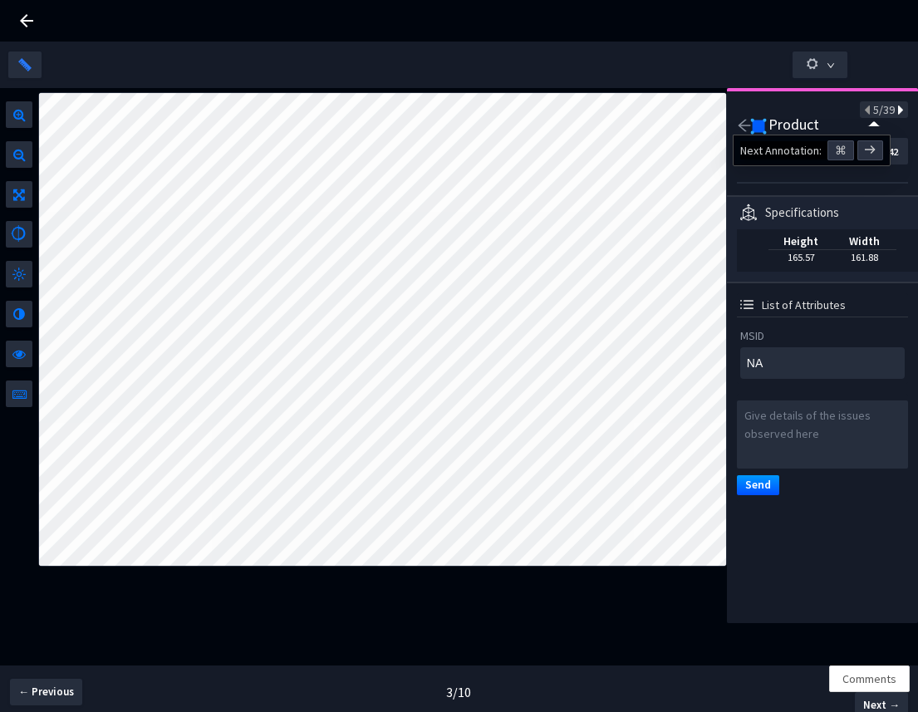
click at [895, 111] on icon at bounding box center [899, 111] width 9 height 12
type textarea "60410047002"
type input "c52b71ef-3e71-4f3c-bd0d-ec6fc93a244f"
type textarea "60410047002"
click at [895, 111] on icon at bounding box center [899, 111] width 9 height 12
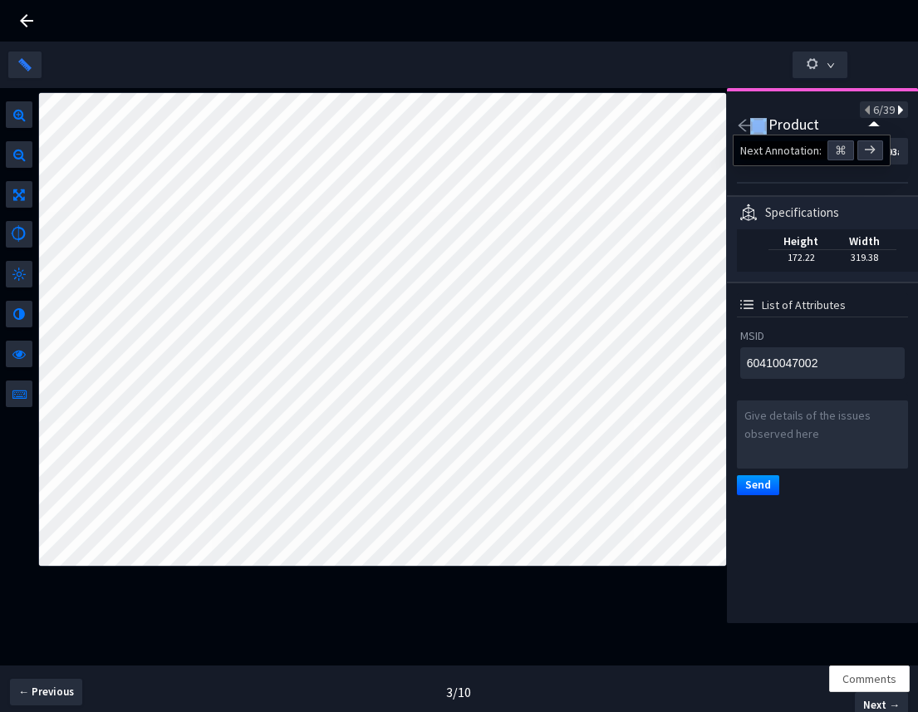
type textarea "NA"
type input "9316c206-38cb-440f-b2d8-120cd8fab16e"
type textarea "NA"
click at [895, 111] on icon at bounding box center [899, 111] width 9 height 12
type textarea "60410079942"
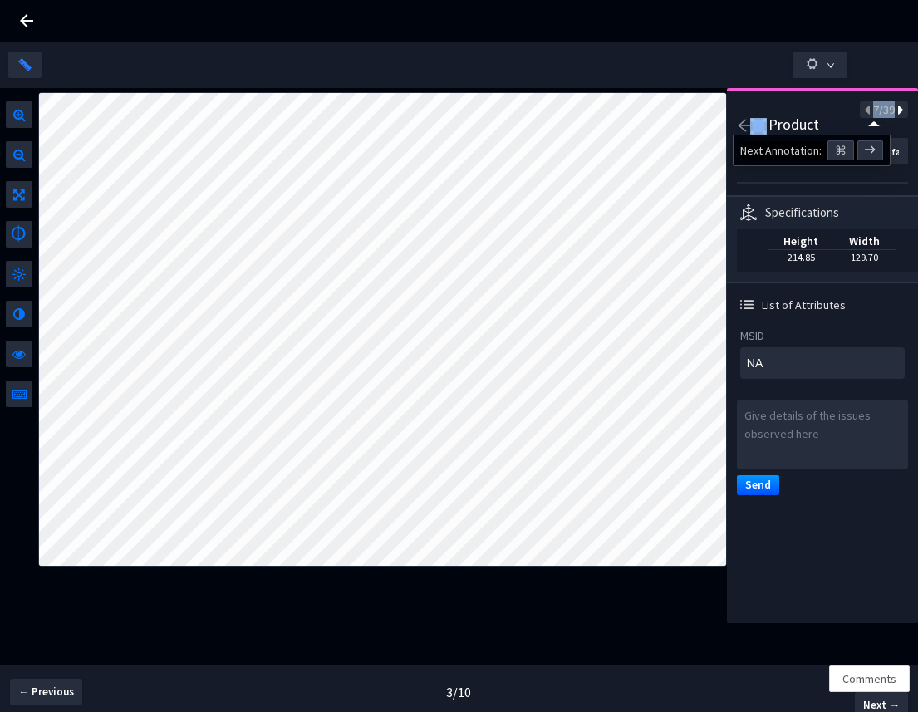
type input "4b67b64e-1516-458f-b583-960977edcdd2"
type textarea "60410079942"
click at [895, 111] on icon at bounding box center [899, 111] width 9 height 12
type textarea "NA"
type input "be85659b-3fac-49ce-bc41-5cd2e58057c8"
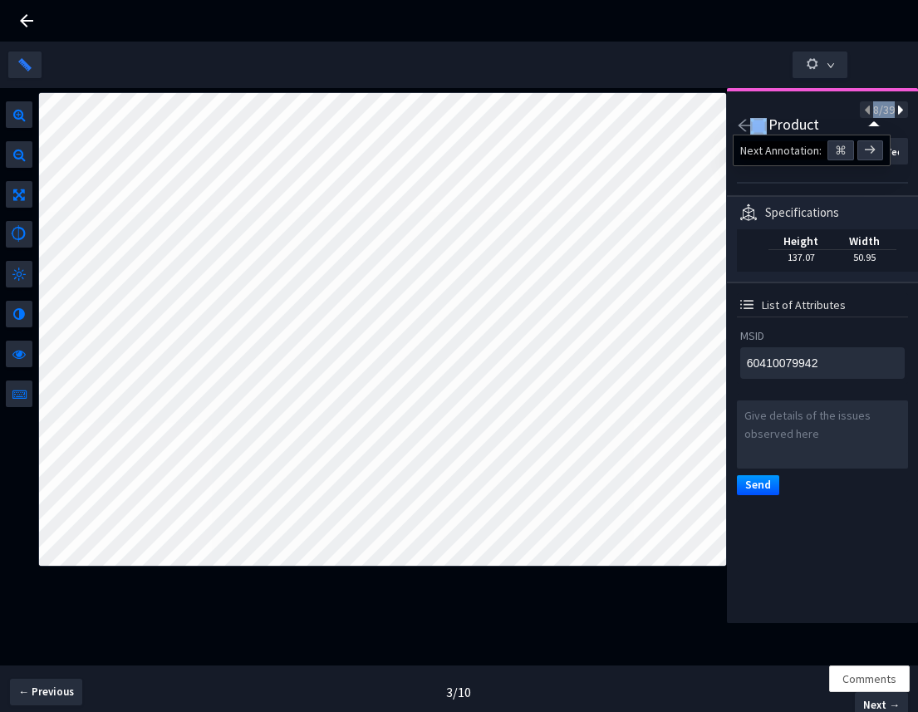
type textarea "NA"
click at [895, 111] on icon at bounding box center [899, 111] width 9 height 12
type input "c68f0575-7302-4df9-9517-e80c04d8819b"
click at [895, 111] on icon at bounding box center [899, 111] width 9 height 12
type textarea "60410049549"
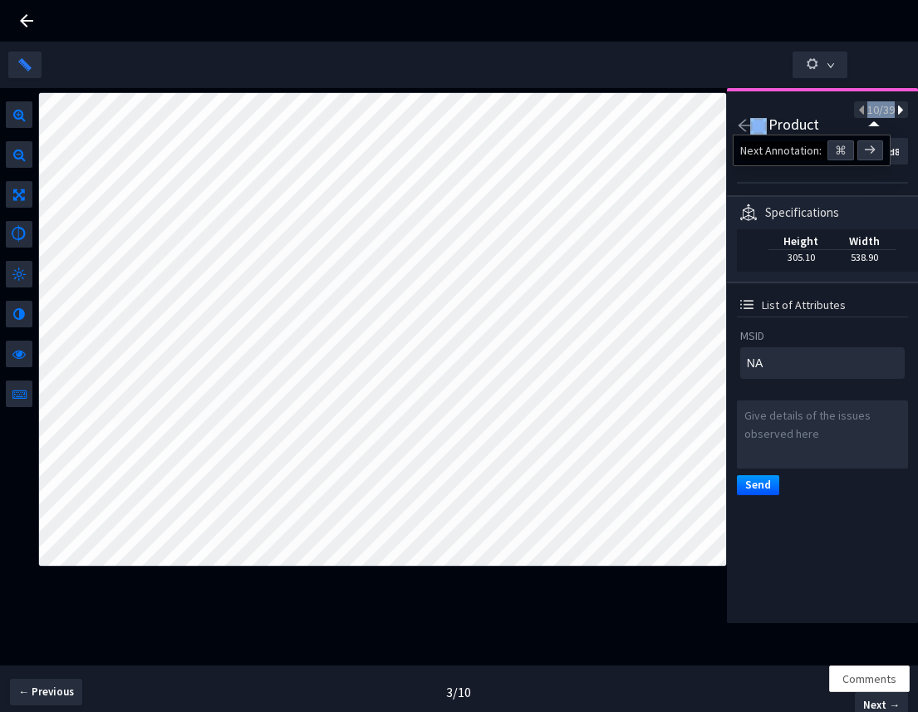
type input "d40af9d2-49e6-454b-8a66-65e29349ddc7"
type textarea "60410049549"
click at [895, 111] on icon at bounding box center [899, 111] width 9 height 12
type textarea "43390"
type input "68ceb462-4dd8-4750-ab8d-ea62f222cc1d"
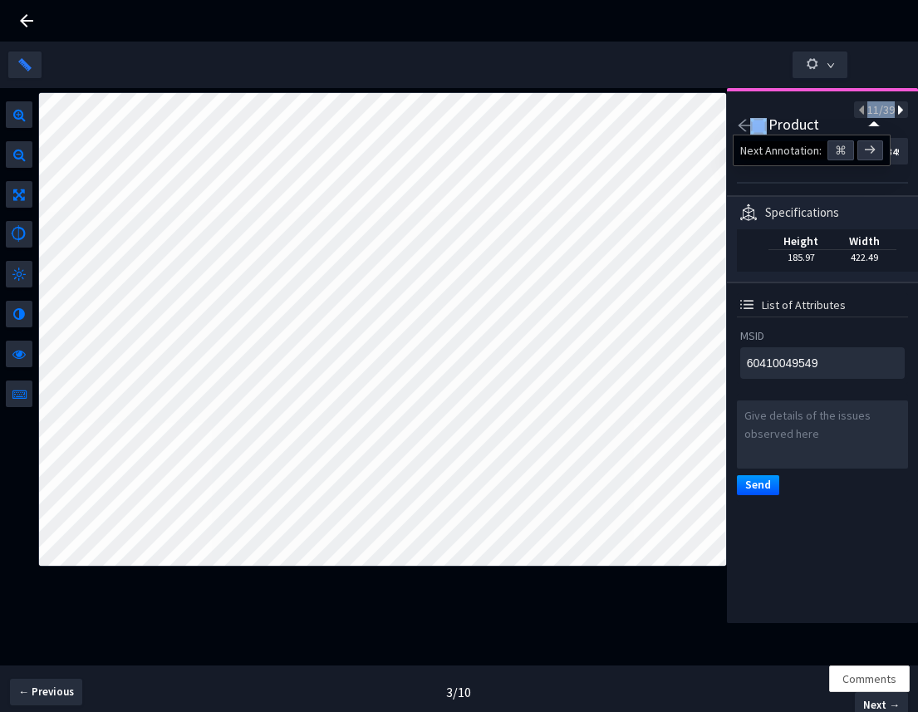
type textarea "43390"
click at [895, 111] on icon at bounding box center [899, 111] width 9 height 12
type textarea "NA"
type input "e9ec6e29-60be-46ca-b515-1bcebbe41781"
type textarea "NA"
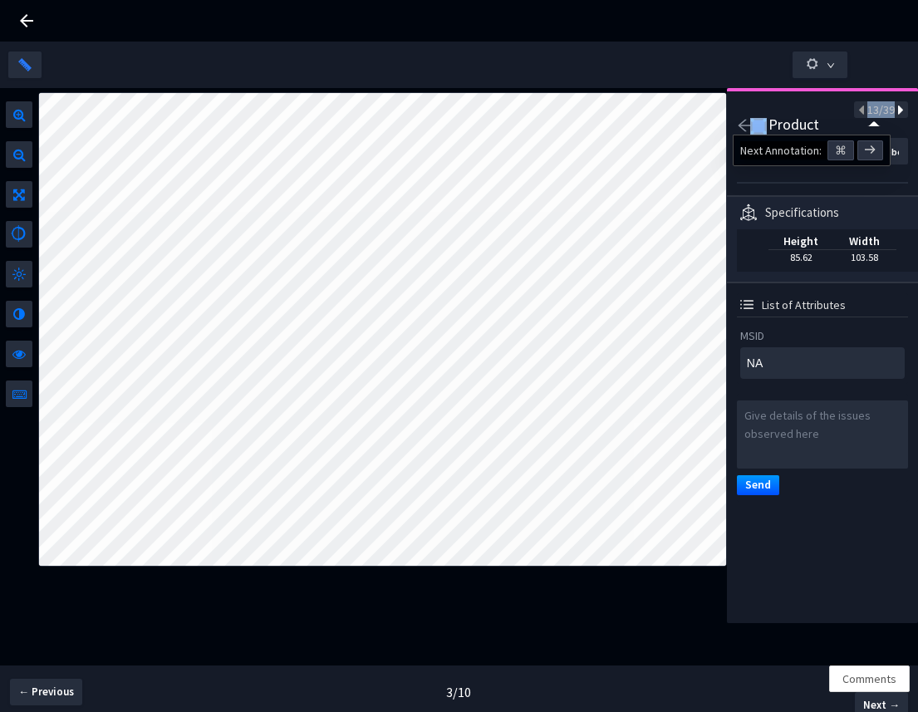
click at [895, 111] on icon at bounding box center [899, 111] width 9 height 12
type input "a0ddd4d7-aec7-4b62-adbb-238377955455"
click at [895, 111] on icon at bounding box center [899, 111] width 9 height 12
type textarea "60410017005"
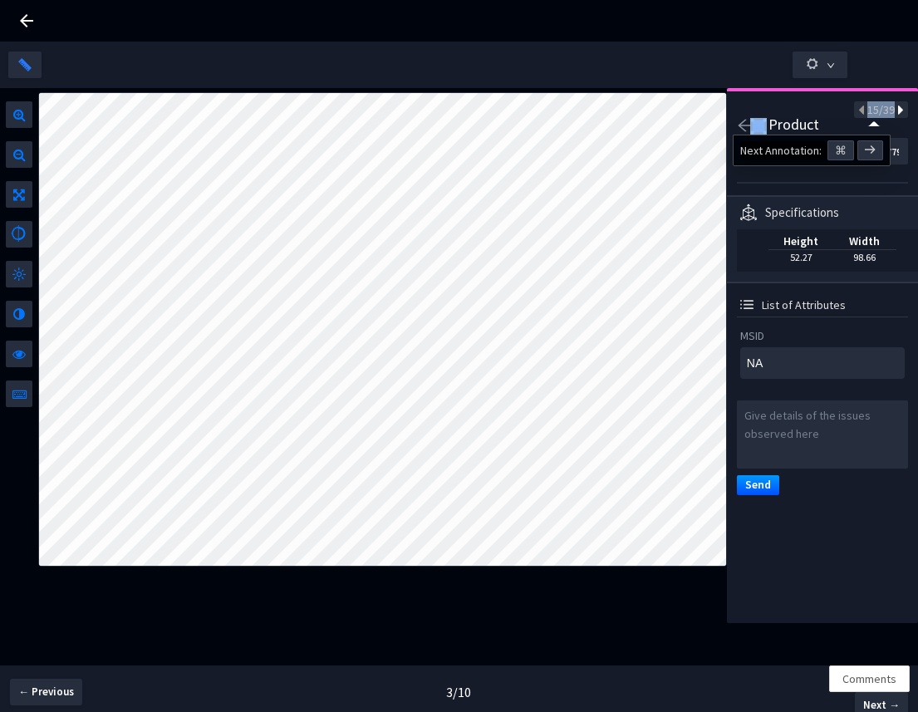
type input "ae5133fd-8c0c-4ed8-8f8a-5a4c6378ba2c"
type textarea "60410017005"
click at [895, 111] on icon at bounding box center [899, 111] width 9 height 12
type textarea "NA"
type input "82299f70-3bea-4234-a7fe-6e8aa3cbbe82"
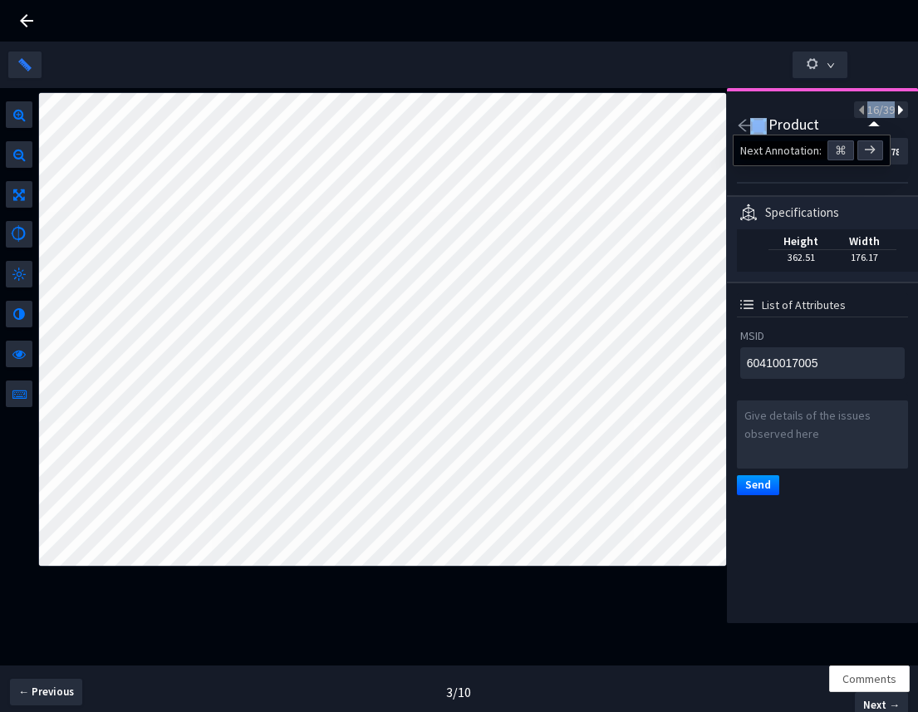
type textarea "NA"
click at [895, 111] on icon at bounding box center [899, 111] width 9 height 12
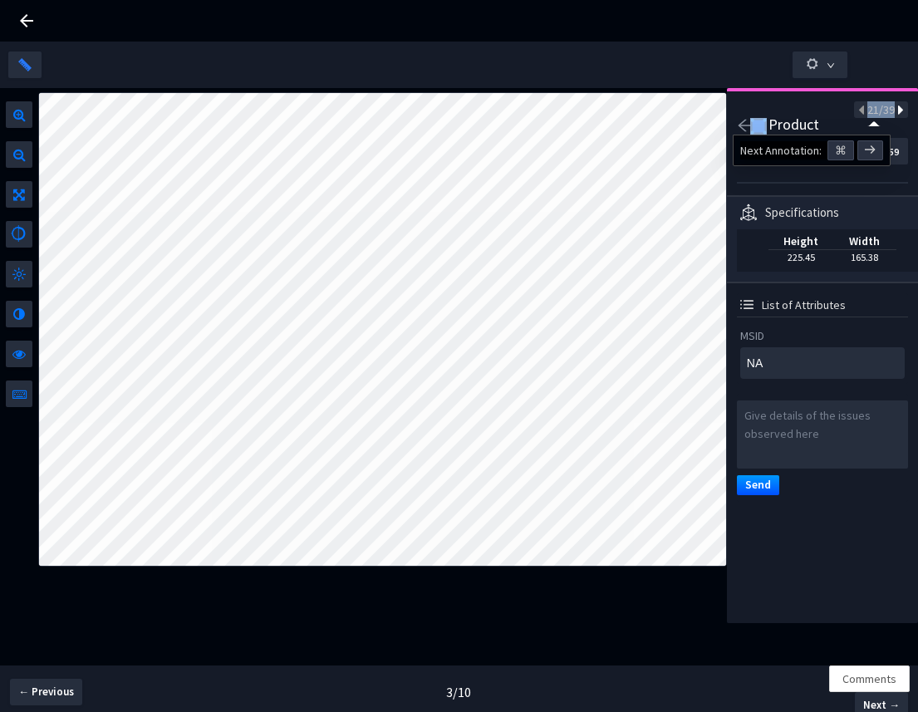
click at [895, 111] on icon at bounding box center [899, 111] width 9 height 12
type input "9ea1f6d7-1aa4-468f-814c-3edf721b26ab"
click at [895, 111] on icon at bounding box center [899, 111] width 9 height 12
type textarea "60410017005"
type input "89b1cd10-2fc0-42c5-8580-840afe7d0d4e"
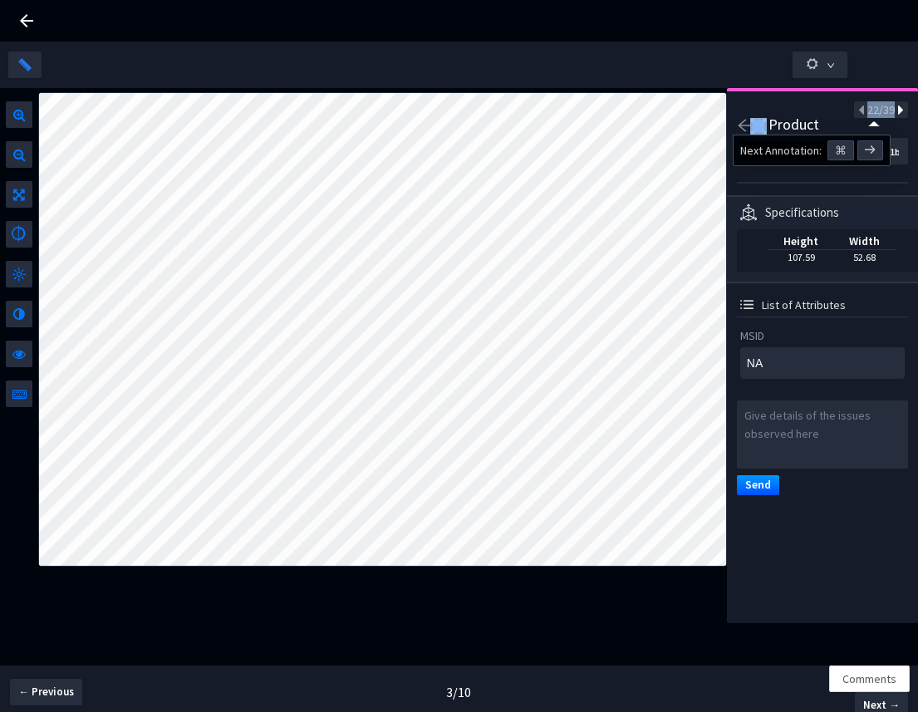
type textarea "60410017005"
click at [895, 111] on icon at bounding box center [899, 111] width 9 height 12
type textarea "NA"
type input "1ee03ad7-d040-4118-bda9-0c9934d056bf"
type textarea "NA"
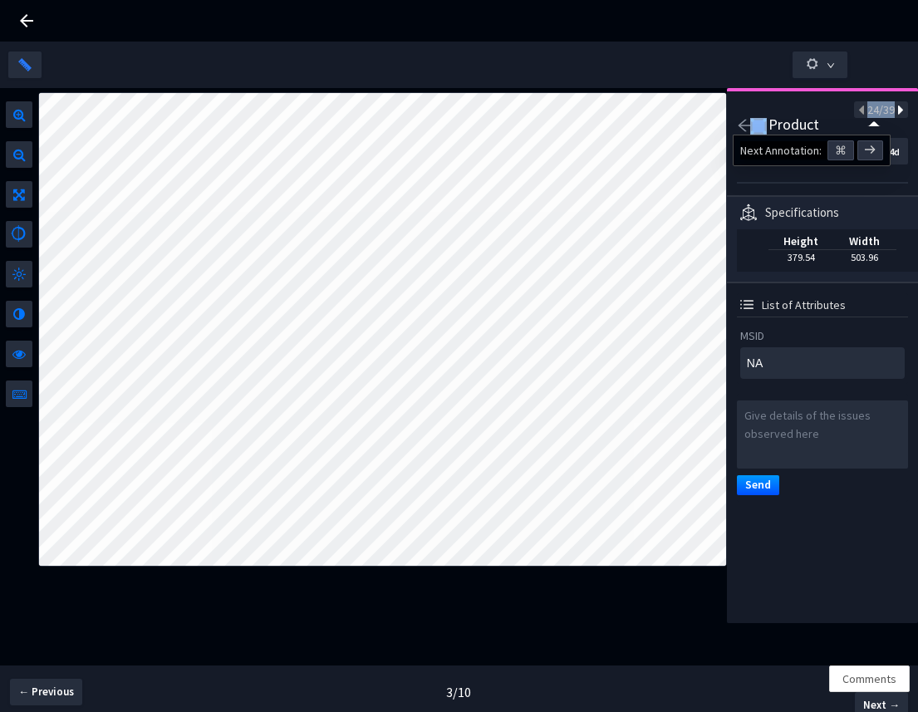
click at [895, 111] on icon at bounding box center [899, 111] width 9 height 12
type input "a5077712-6393-44b2-b882-98cf228e09b3"
click at [895, 111] on icon at bounding box center [899, 111] width 9 height 12
type textarea "60410066287"
type input "87377456-6b30-46eb-bcd5-e6d38fb0fe4c"
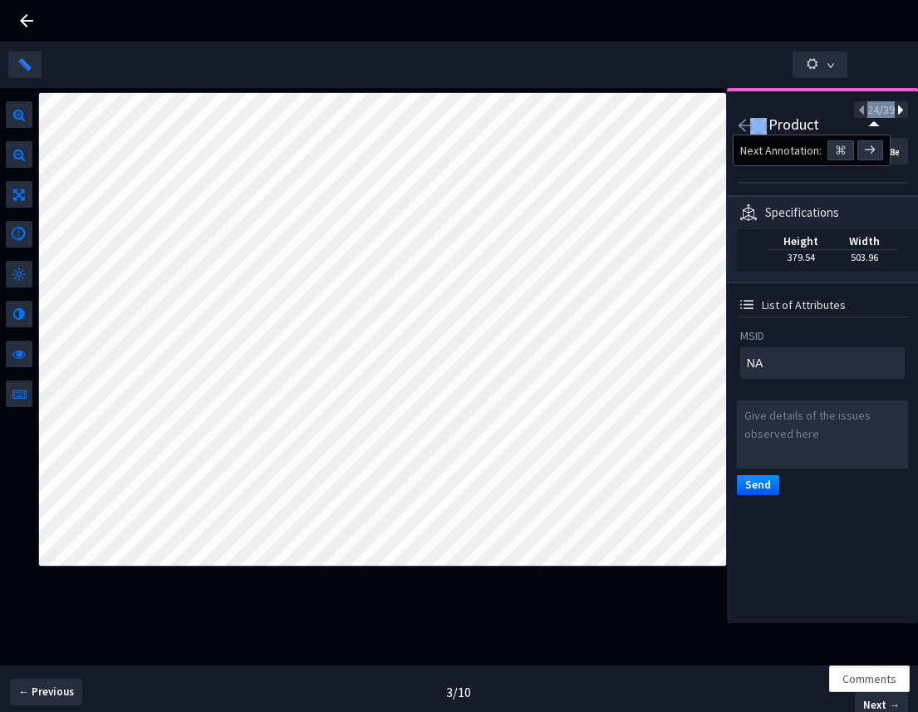
type textarea "60410066287"
click at [895, 111] on icon at bounding box center [899, 111] width 9 height 12
type textarea "60410047026"
type input "4472e527-db25-4408-b61d-a0cf91ec7138"
type textarea "60410047026"
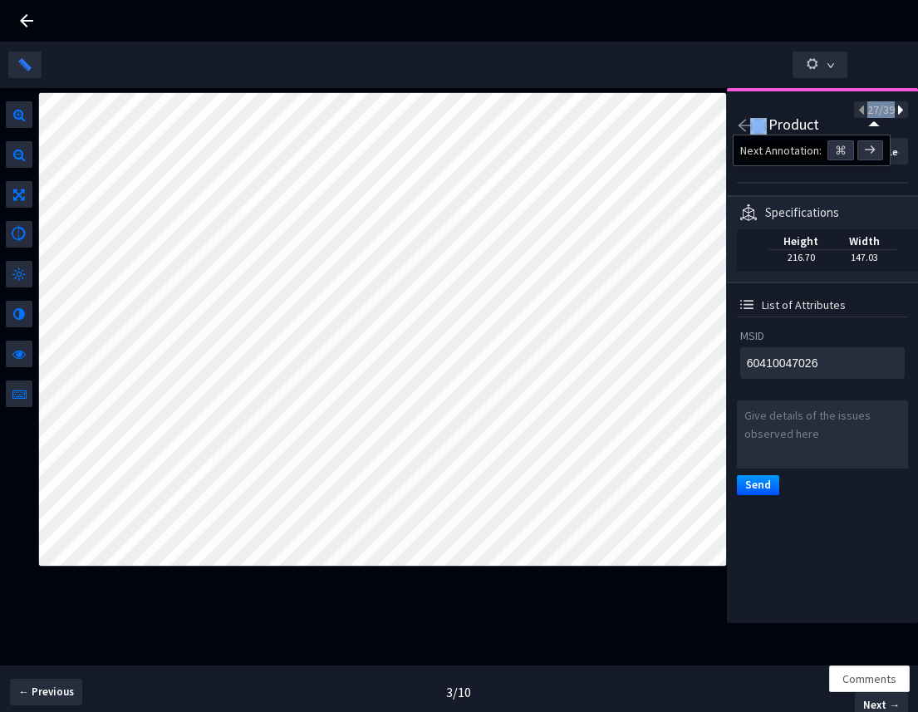
click at [895, 111] on icon at bounding box center [899, 111] width 9 height 12
type textarea "NA"
type input "839ead46-b775-432d-8609-4a62bc2ef9dd"
type textarea "NA"
click at [895, 111] on icon at bounding box center [899, 111] width 9 height 12
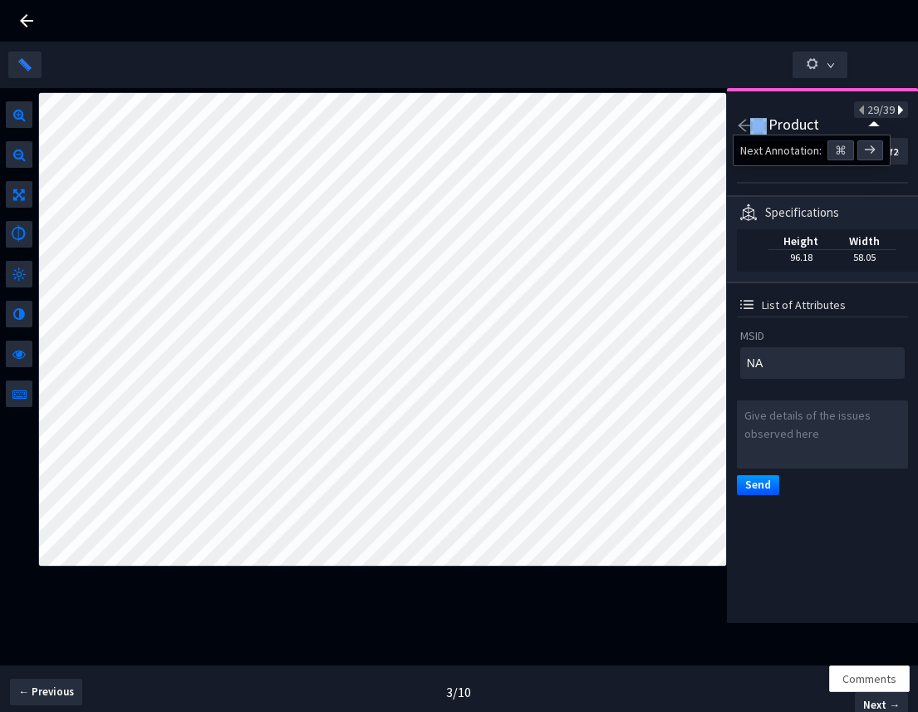
click at [895, 111] on icon at bounding box center [899, 111] width 9 height 12
type input "1d95a682-8bdb-41c6-b150-5f9734ac27ee"
click at [895, 111] on icon at bounding box center [899, 111] width 9 height 12
type textarea "60410066287"
type input "fafe723d-f2d2-478d-a4b4-175ccb718869"
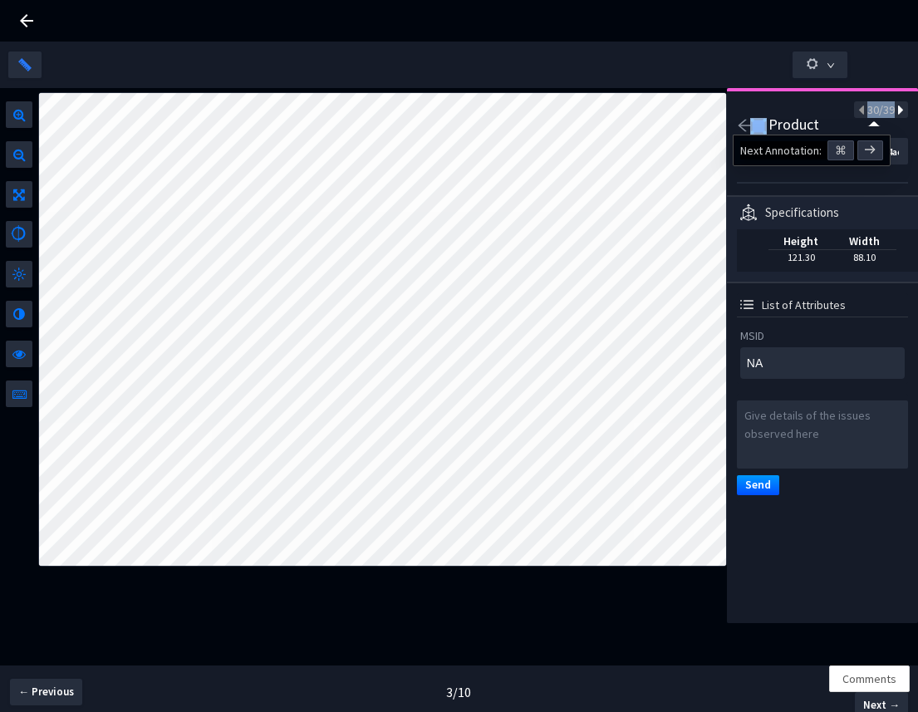
type textarea "60410066287"
click at [895, 111] on icon at bounding box center [899, 111] width 9 height 12
type textarea "60410047026"
type input "7da22bbc-6fa6-4557-a4d4-dd8f232092ec"
type textarea "60410047026"
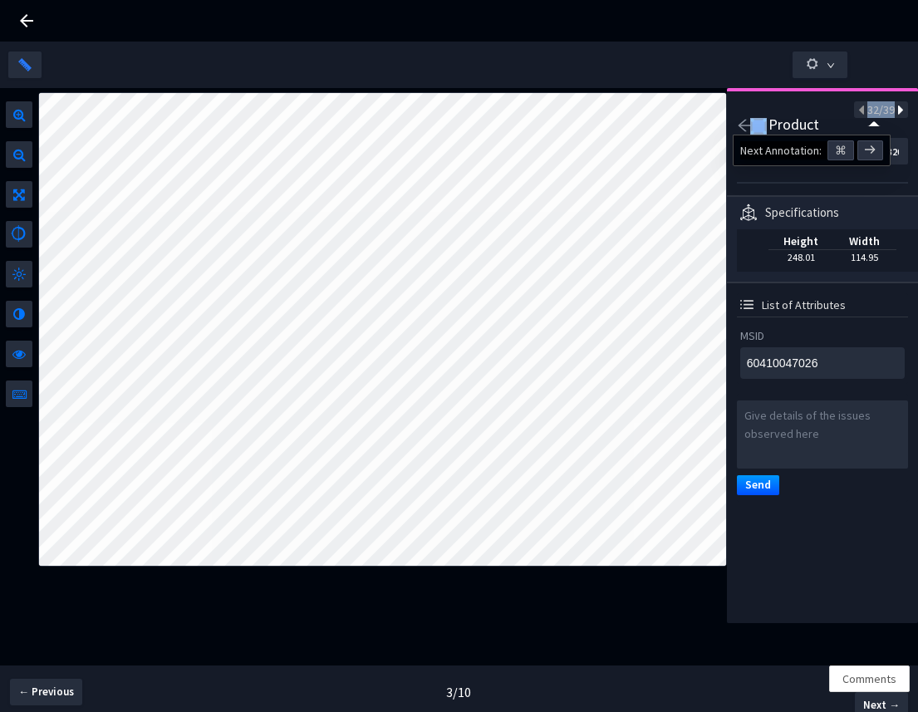
click at [895, 111] on icon at bounding box center [899, 111] width 9 height 12
type textarea "NA"
type input "a4201c2a-553a-4ab3-9155-5cec521c6b77"
type textarea "NA"
click at [895, 111] on icon at bounding box center [899, 111] width 9 height 12
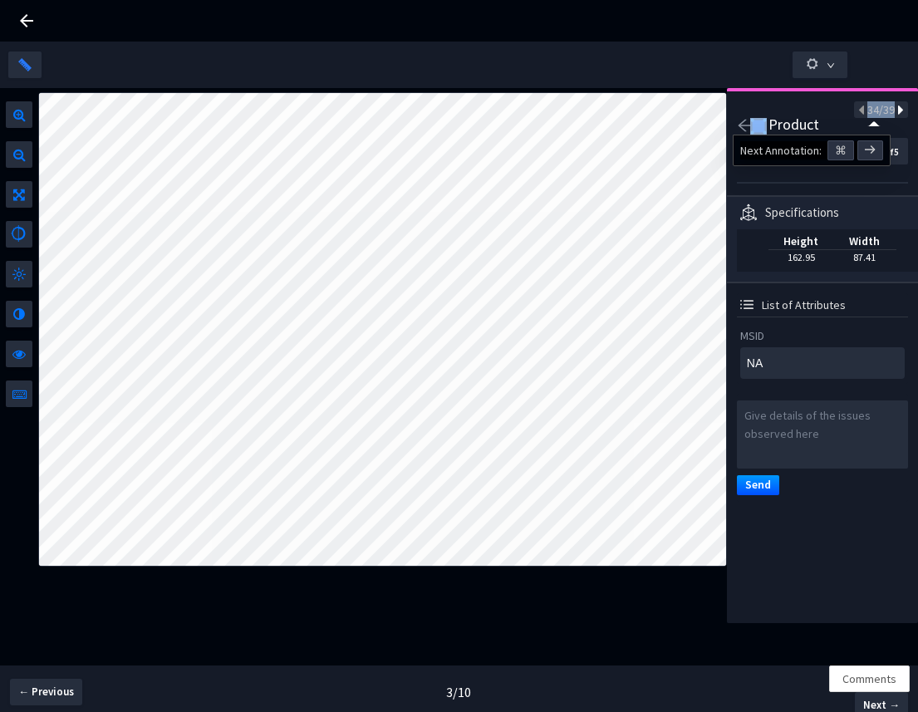
click at [895, 111] on icon at bounding box center [899, 111] width 9 height 12
type input "e6750e71-1480-40d3-9dfa-ea33b9b31727"
click at [895, 111] on icon at bounding box center [899, 111] width 9 height 12
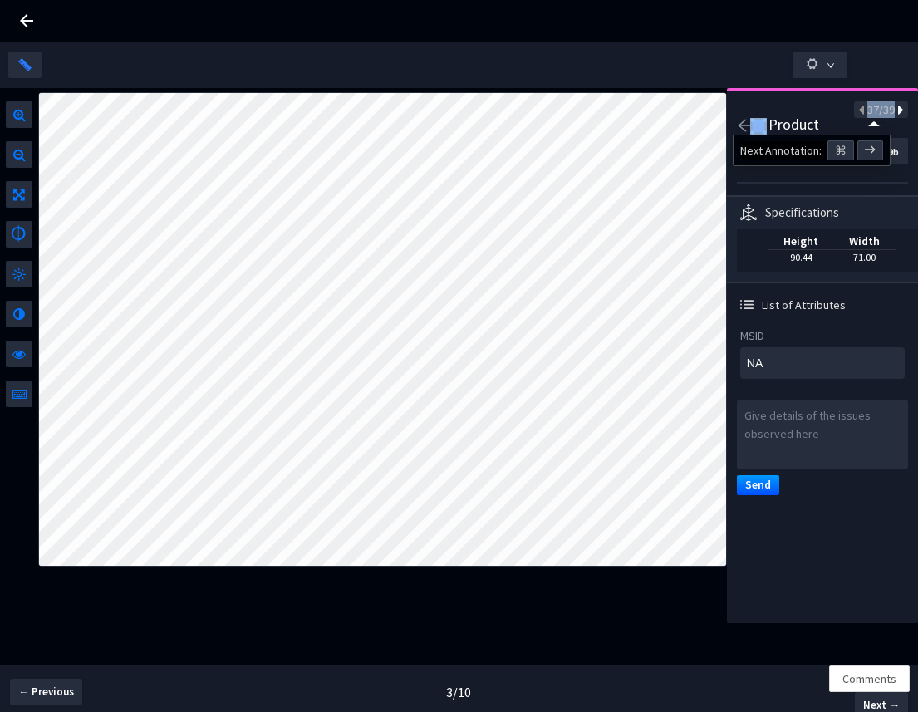
type textarea "60410047026"
type input "adfaa63d-071a-4b61-9248-27545f118d8f"
type textarea "60410047026"
click at [895, 111] on icon at bounding box center [899, 111] width 9 height 12
type textarea "NA"
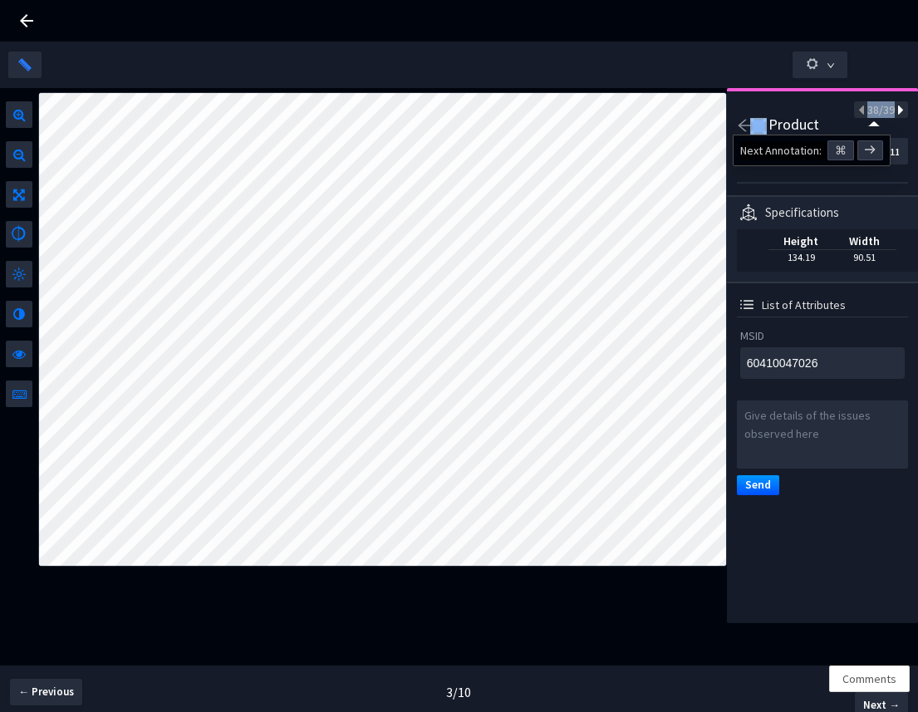
type input "7d8f0dd2-1cfb-4563-958b-9659fcbb9ca1"
type textarea "NA"
click at [895, 111] on icon at bounding box center [899, 111] width 9 height 12
type textarea "60410017005"
type input "aa54a045-409e-4507-bfa4-e5f6dbe487e7"
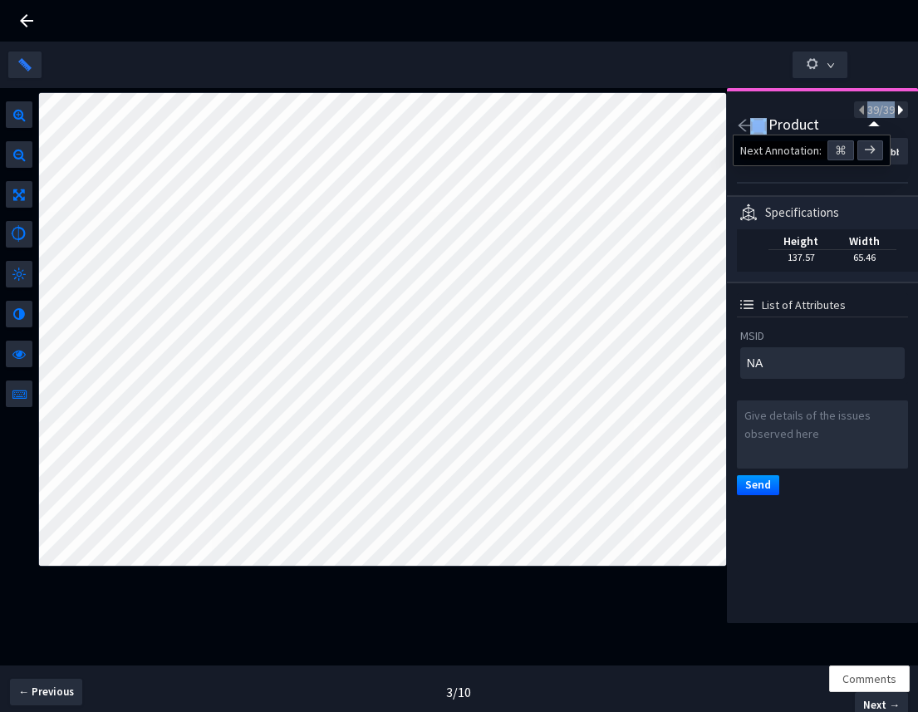
type textarea "60410017005"
click at [895, 111] on icon at bounding box center [899, 111] width 9 height 12
type textarea "NA"
type input "3acac9af-5718-4afd-960d-a0a18c67d589"
type textarea "NA"
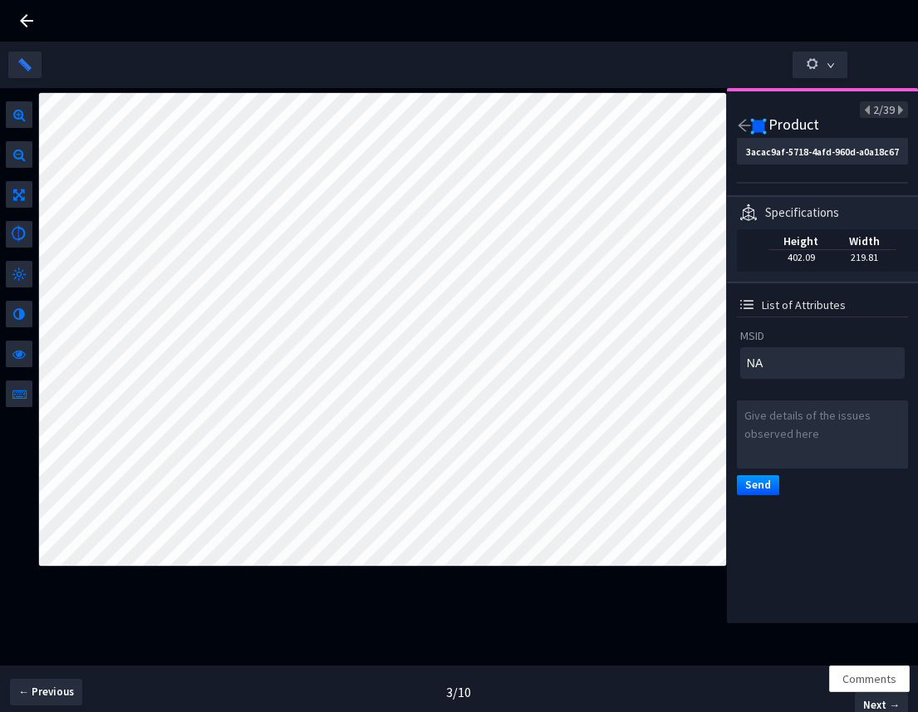
click at [26, 13] on icon at bounding box center [27, 21] width 20 height 20
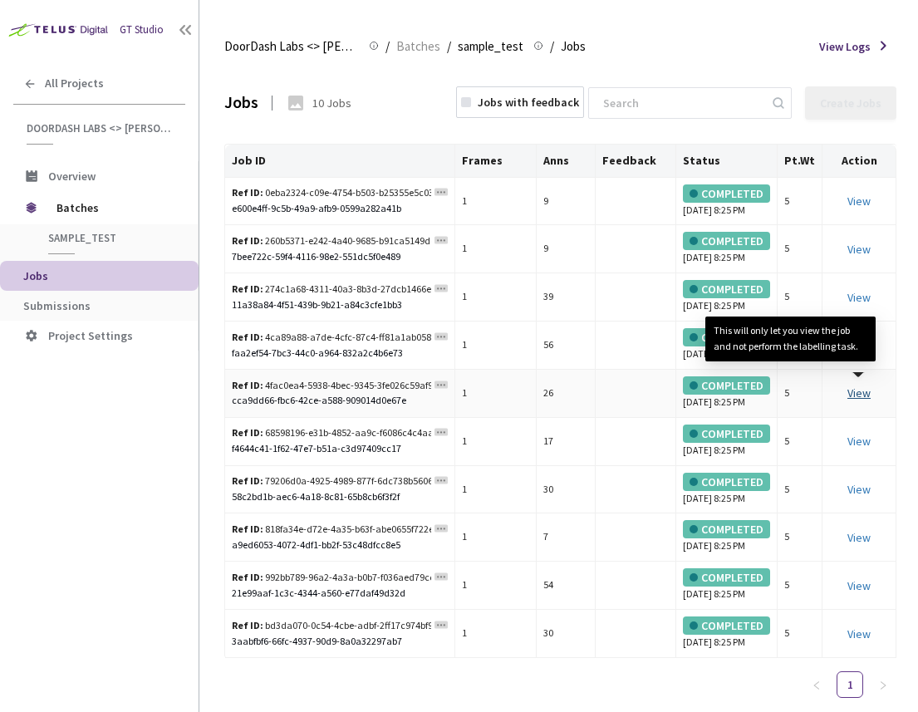
click at [867, 400] on link "View This will only let you view the job and not perform the labelling task." at bounding box center [858, 392] width 23 height 15
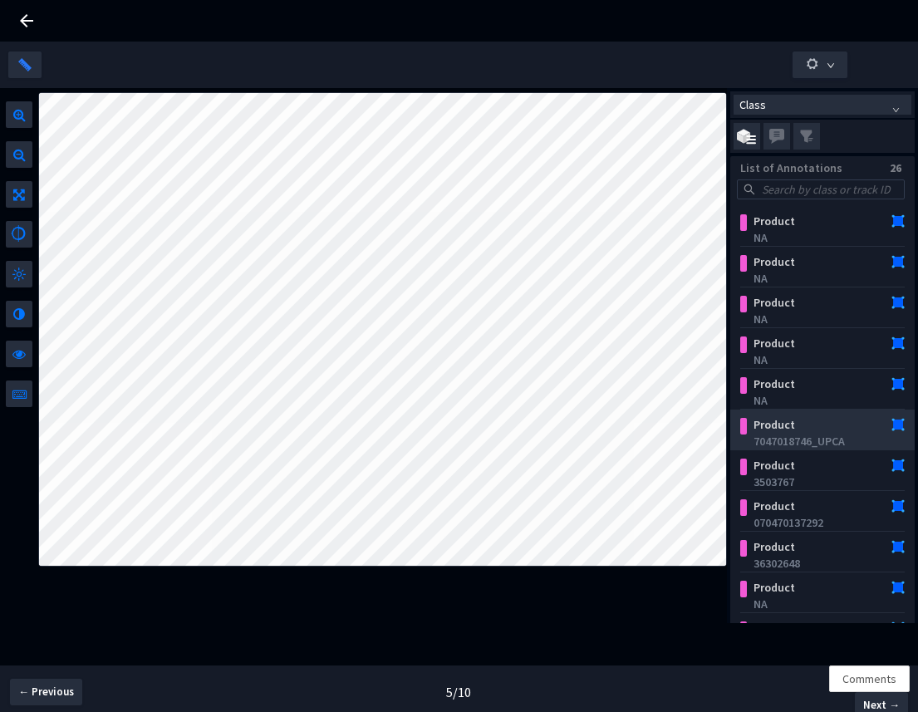
click at [801, 444] on div "7047018746_UPCA" at bounding box center [825, 441] width 145 height 17
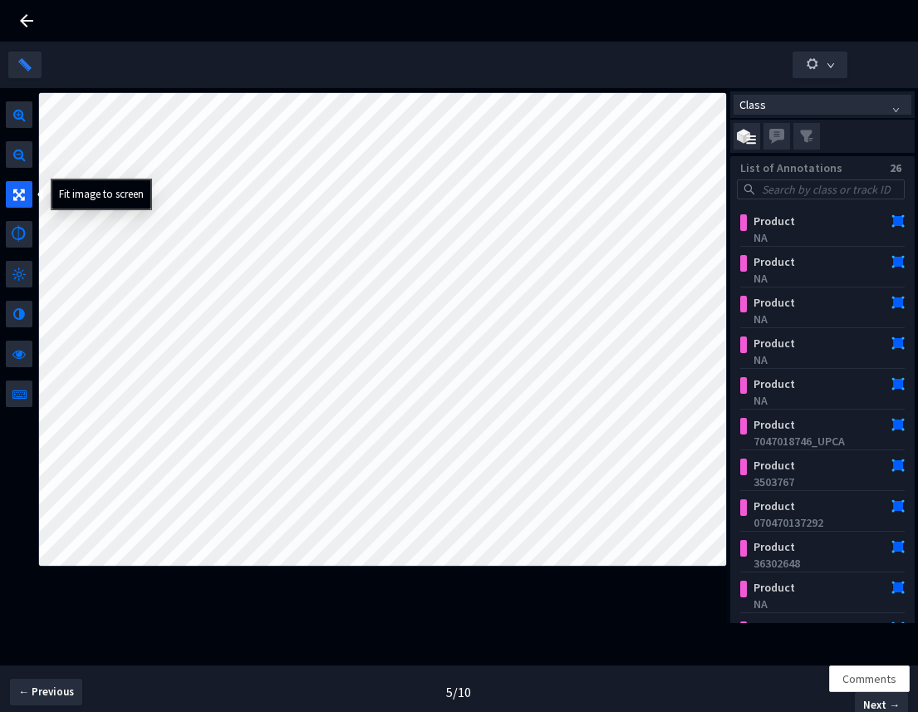
click at [21, 196] on icon at bounding box center [19, 191] width 12 height 20
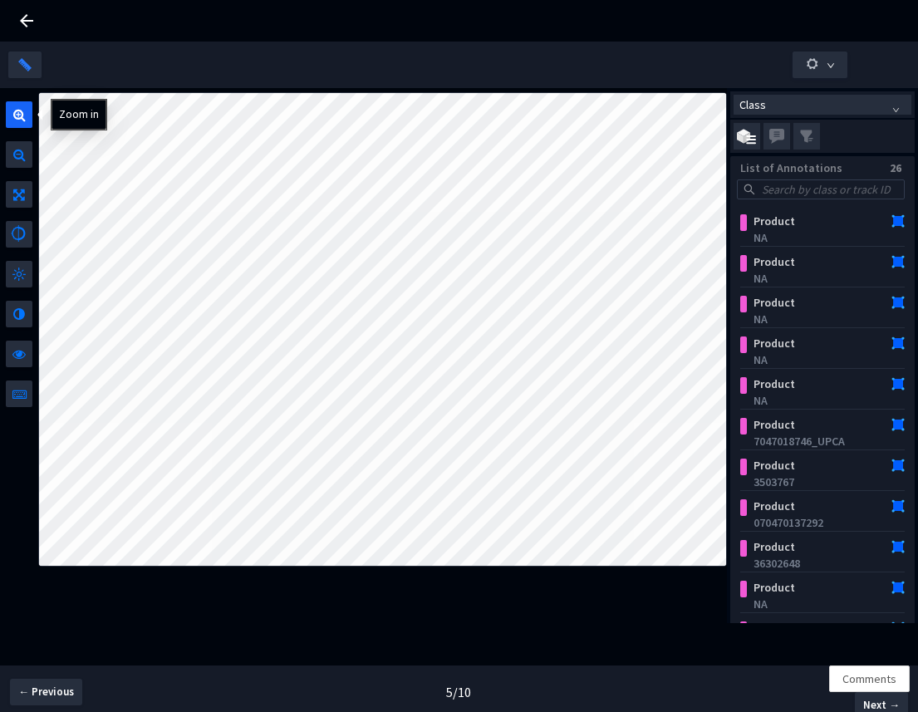
click at [17, 123] on div at bounding box center [19, 114] width 27 height 27
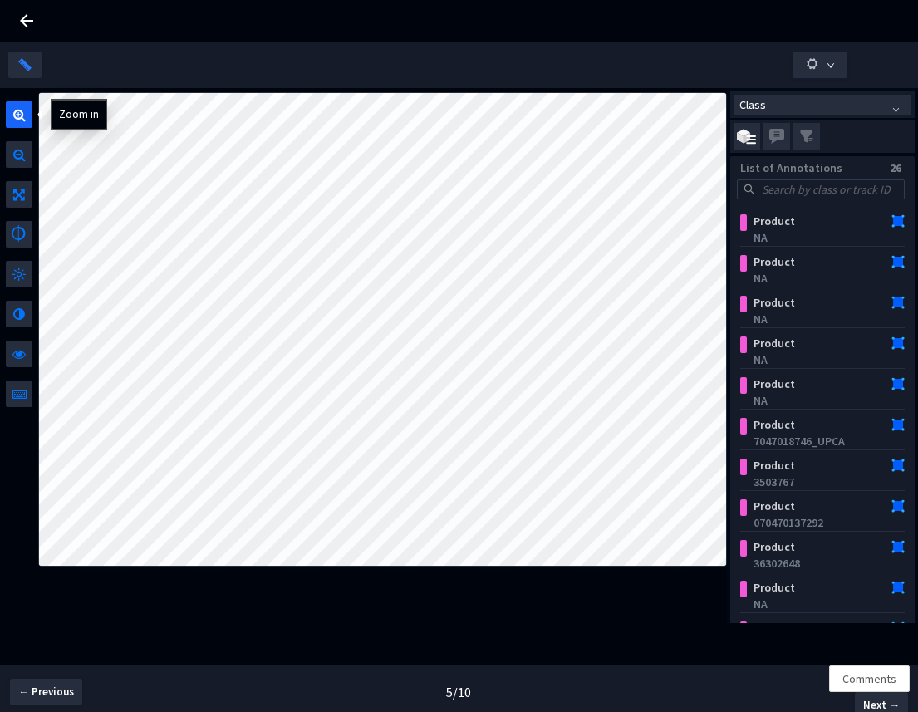
click at [17, 123] on div at bounding box center [19, 114] width 27 height 27
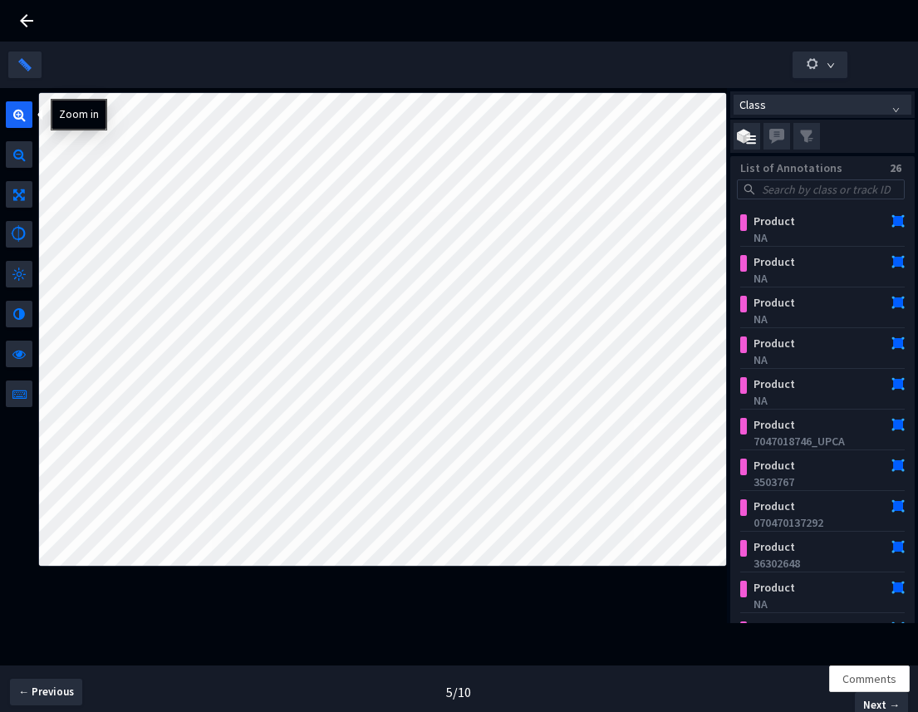
click at [17, 123] on div at bounding box center [19, 114] width 27 height 27
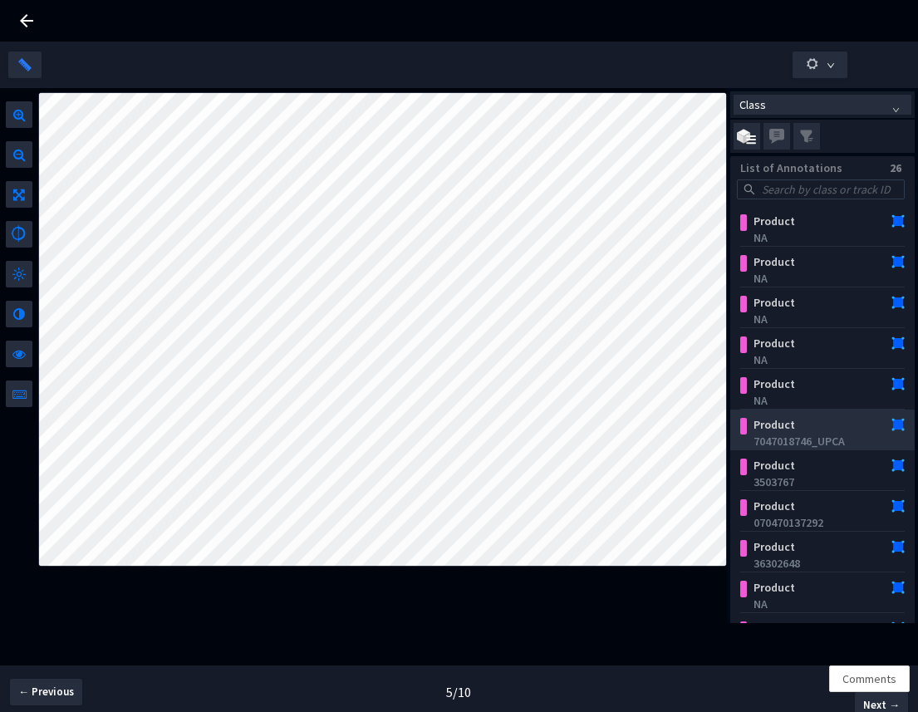
click at [793, 430] on div "Product" at bounding box center [809, 424] width 126 height 17
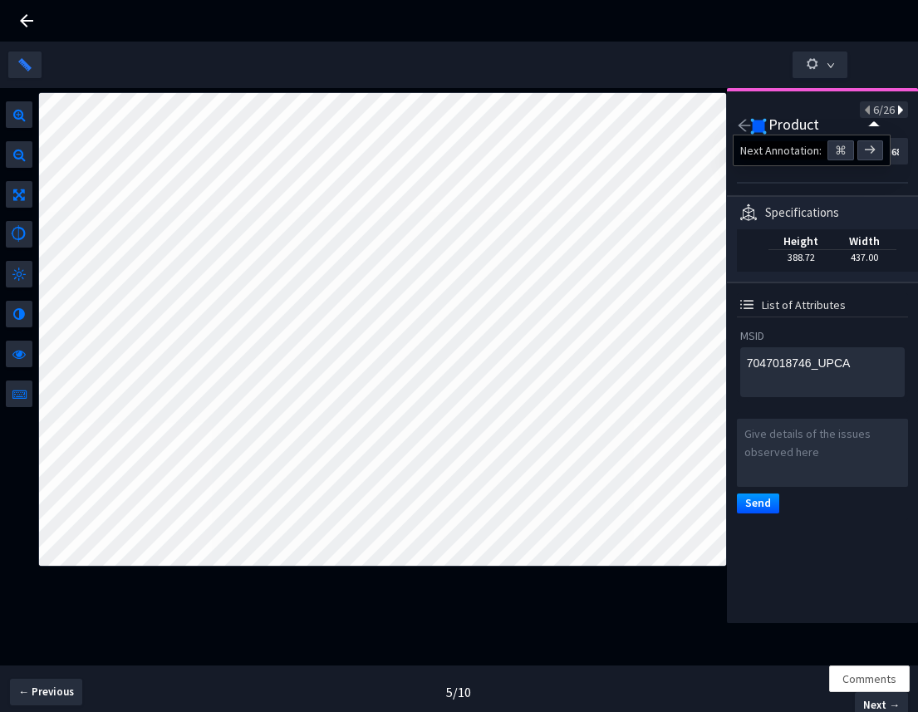
click at [895, 112] on icon at bounding box center [899, 111] width 9 height 12
type textarea "3503767"
type input "60b419c5-f466-459d-a905-4e990b0a2029"
type textarea "3503767"
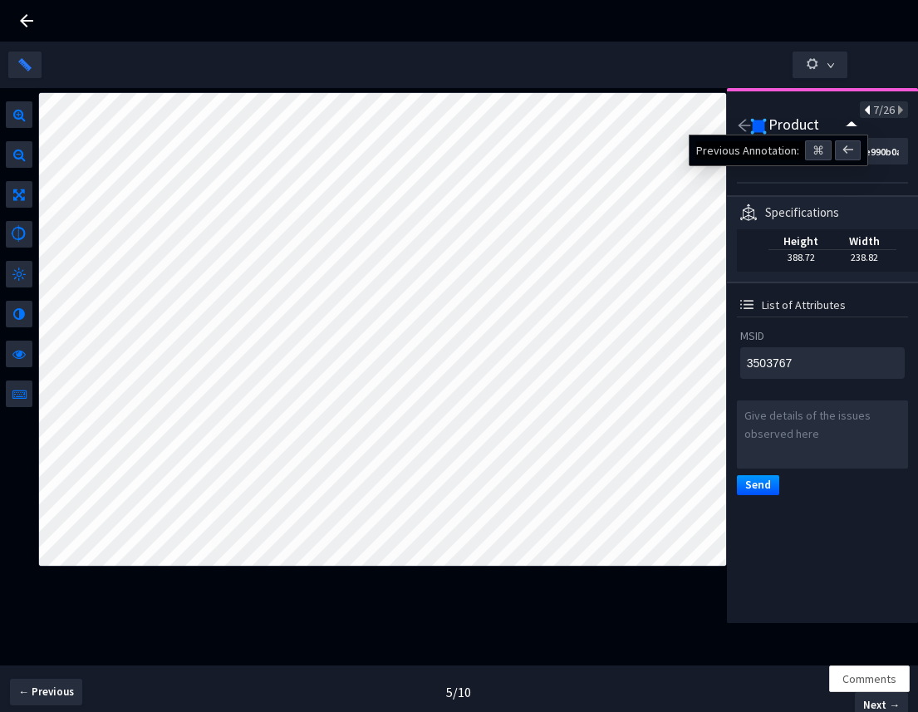
click at [864, 110] on icon at bounding box center [868, 111] width 9 height 12
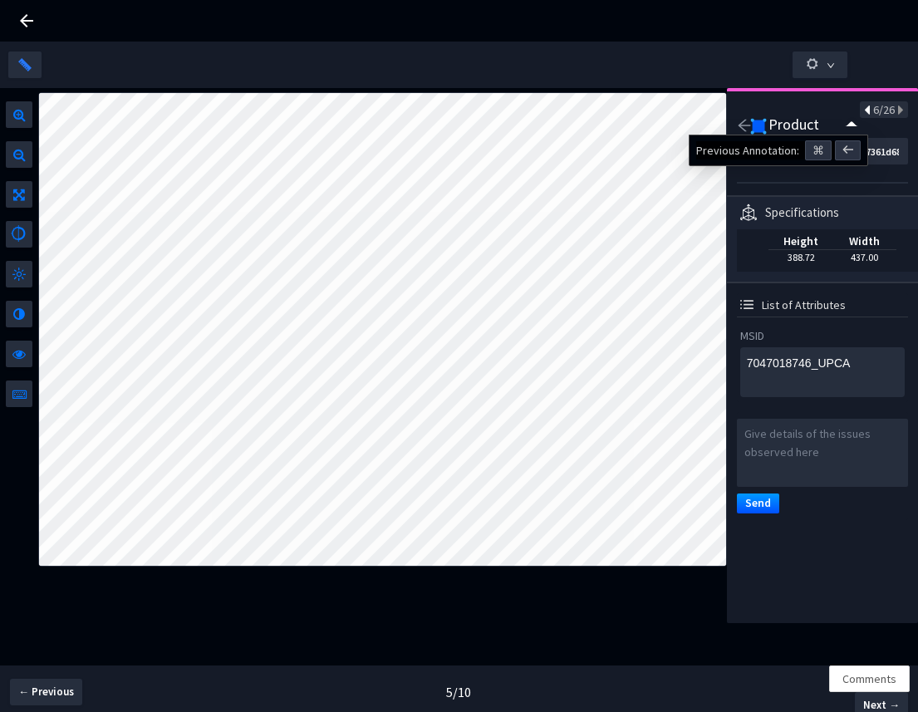
click at [864, 110] on icon at bounding box center [868, 111] width 9 height 12
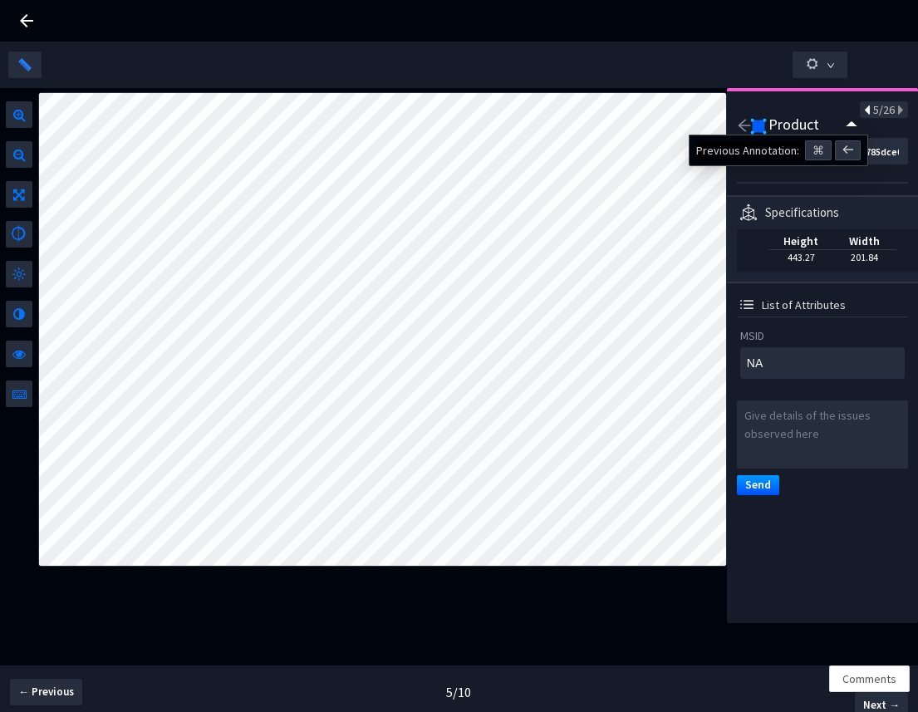
click at [864, 110] on icon at bounding box center [868, 111] width 9 height 12
click at [895, 114] on icon at bounding box center [899, 111] width 9 height 12
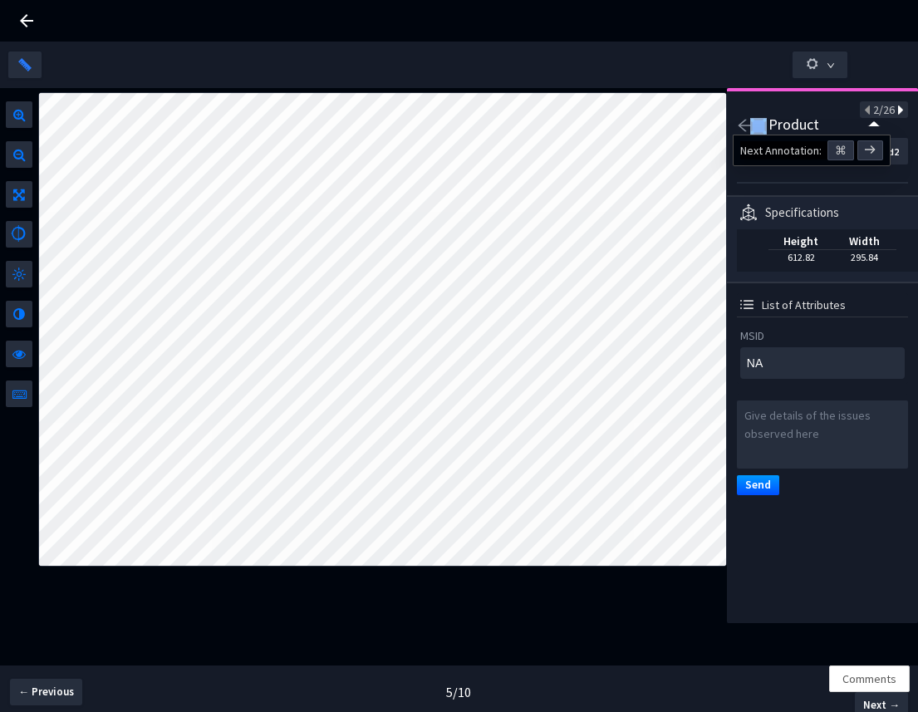
click at [895, 114] on icon at bounding box center [899, 111] width 9 height 12
click at [860, 112] on div "7/26" at bounding box center [884, 109] width 48 height 17
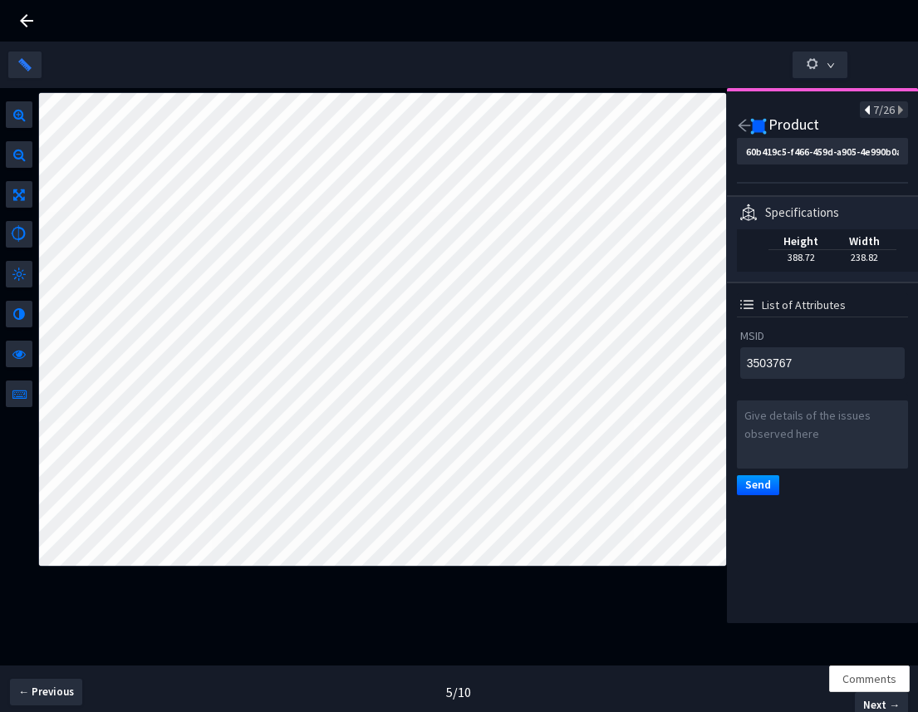
click at [864, 113] on icon at bounding box center [868, 111] width 9 height 12
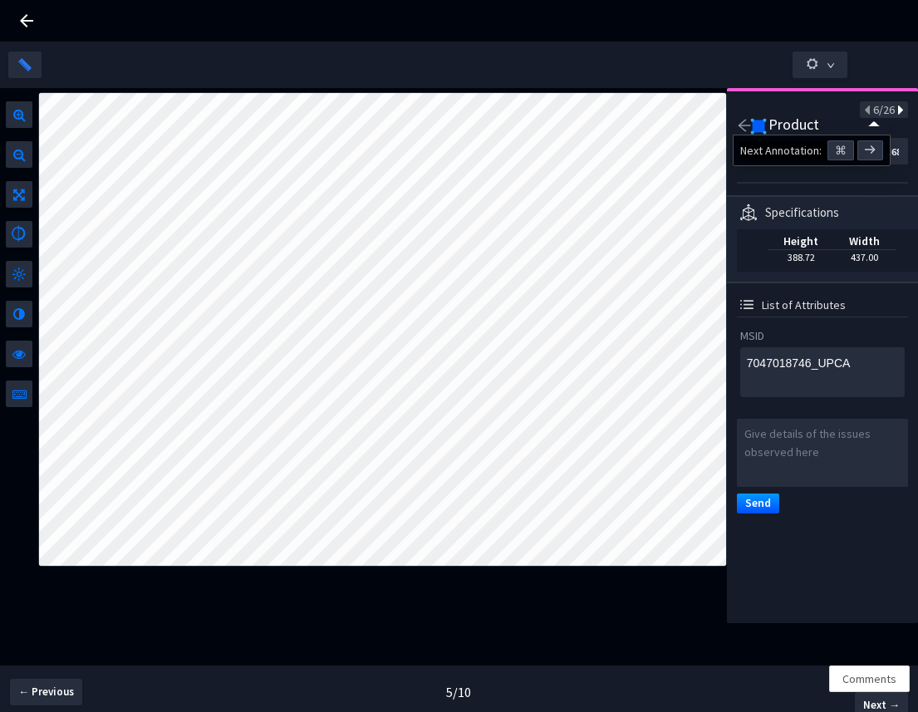
click at [895, 106] on icon at bounding box center [899, 111] width 9 height 12
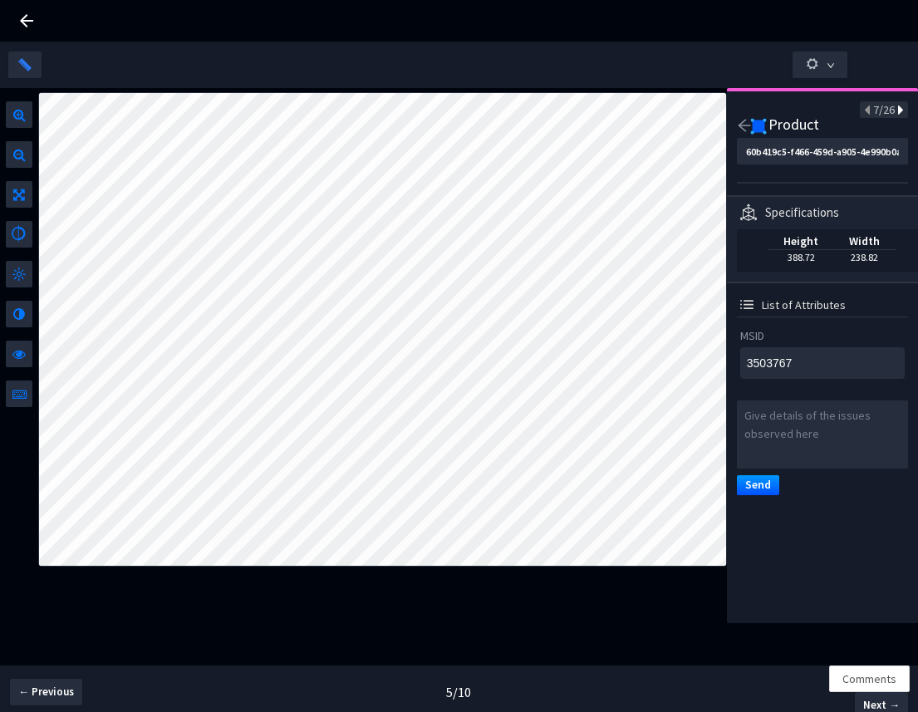
click at [895, 110] on icon at bounding box center [899, 111] width 9 height 12
click at [891, 113] on div "8/26" at bounding box center [884, 109] width 48 height 17
click at [895, 114] on icon at bounding box center [899, 111] width 9 height 12
click at [32, 17] on icon at bounding box center [27, 21] width 20 height 20
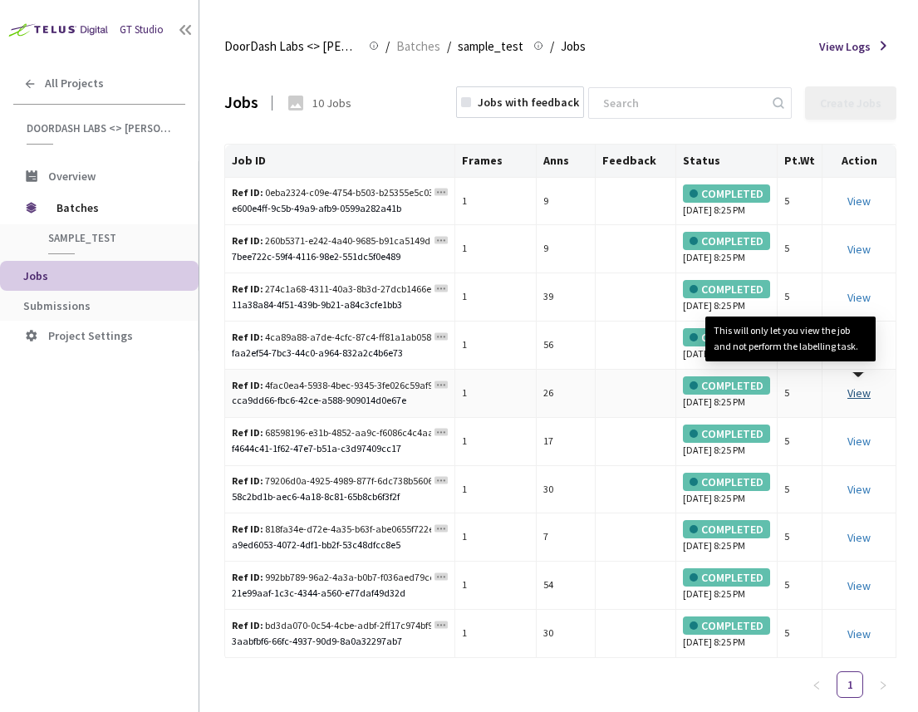
click at [861, 400] on link "View This will only let you view the job and not perform the labelling task." at bounding box center [858, 392] width 23 height 15
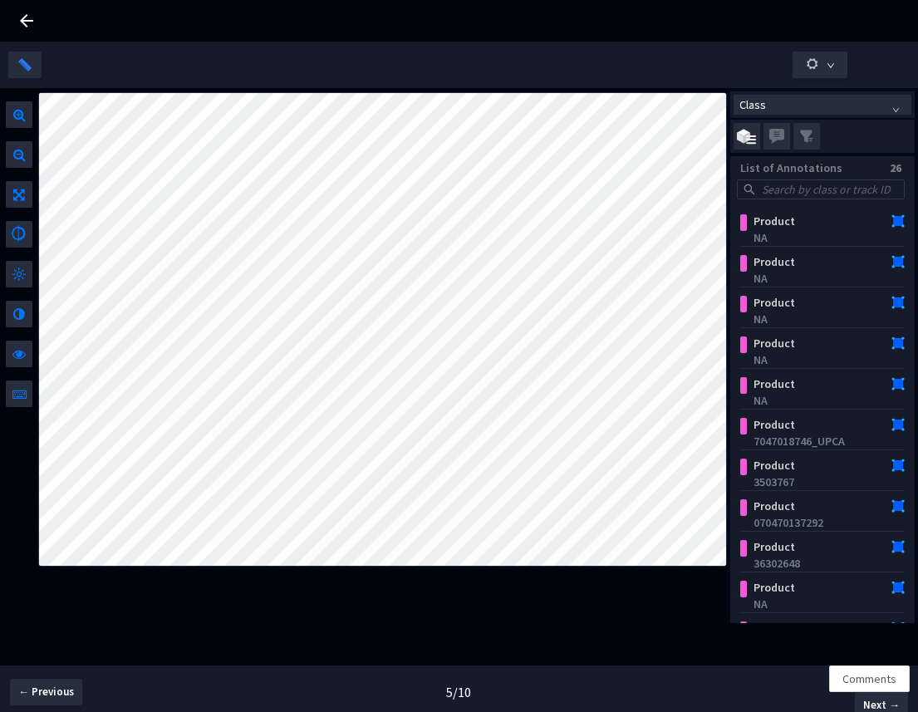
click at [27, 19] on icon at bounding box center [27, 21] width 20 height 20
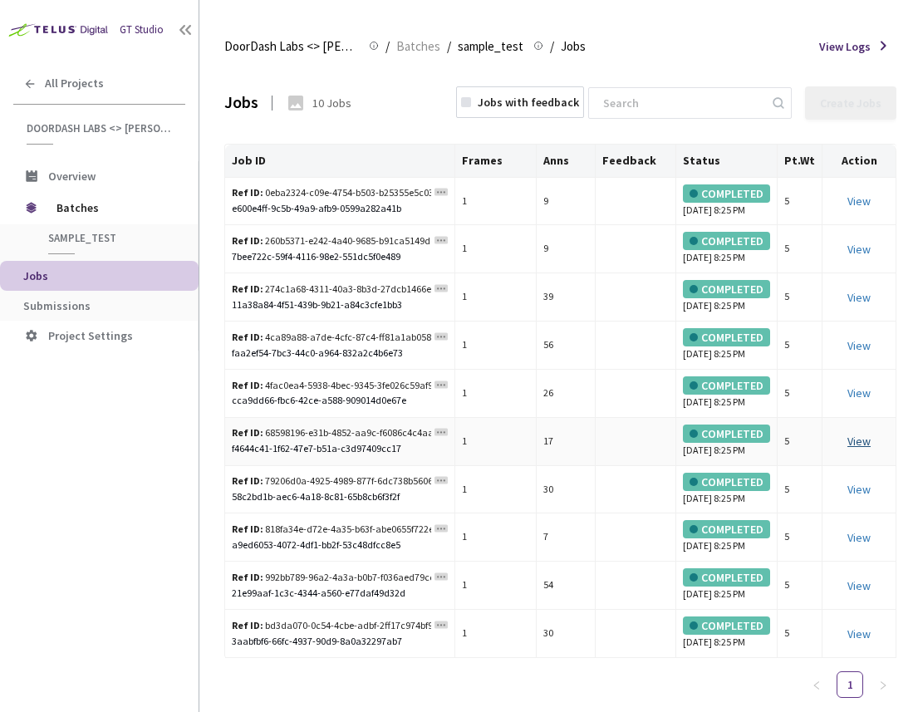
click at [860, 449] on link "View This will only let you view the job and not perform the labelling task." at bounding box center [858, 441] width 23 height 15
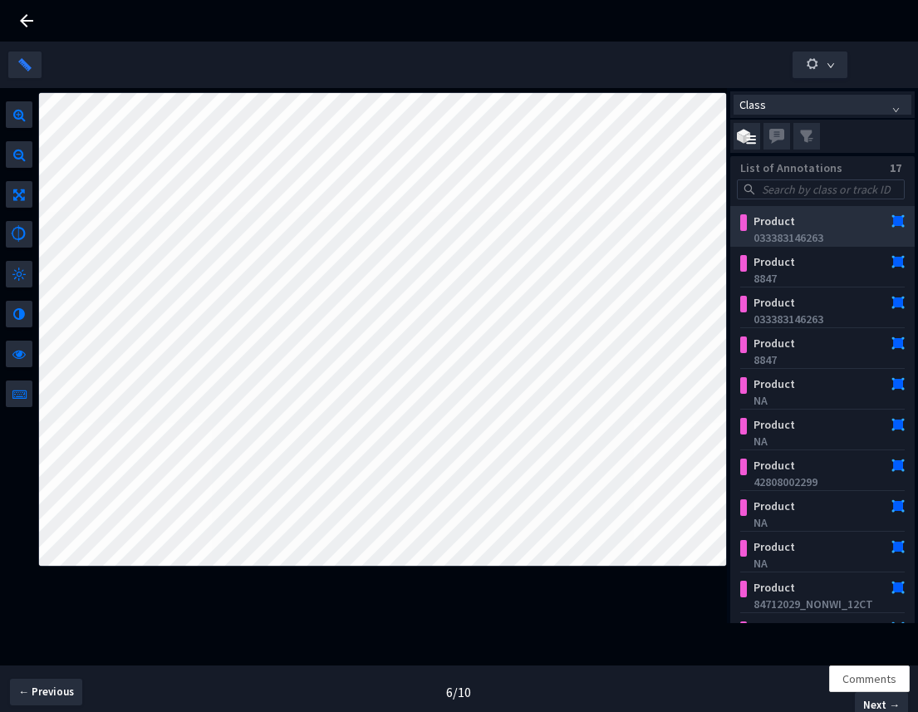
click at [778, 245] on div "033383146263" at bounding box center [825, 237] width 145 height 17
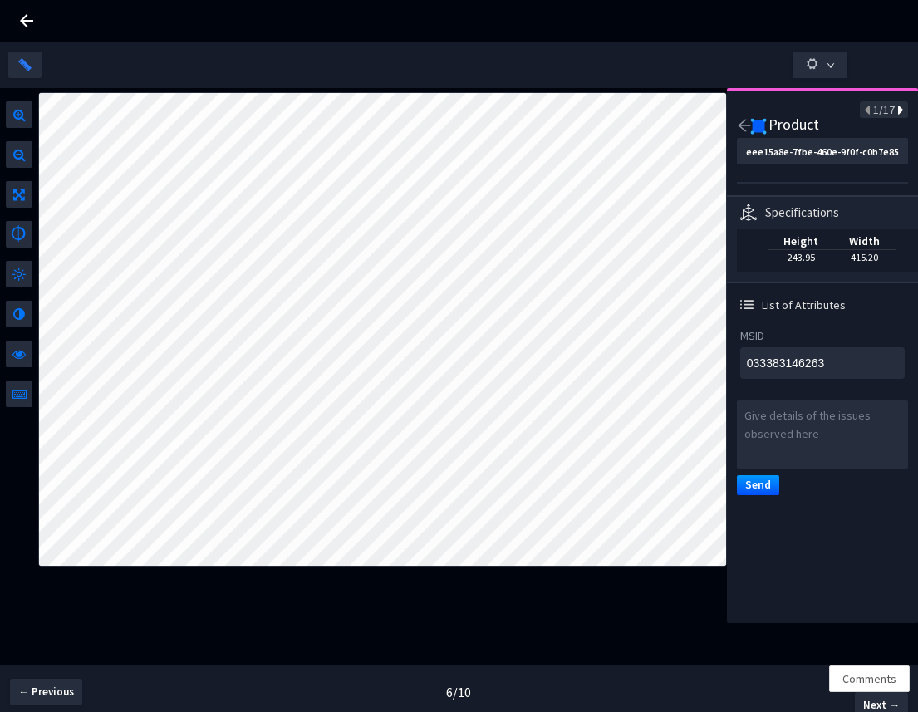
click at [895, 115] on icon at bounding box center [899, 111] width 9 height 12
click at [895, 112] on icon at bounding box center [899, 111] width 9 height 12
click at [892, 111] on div "3/17" at bounding box center [884, 109] width 48 height 17
click at [895, 111] on icon at bounding box center [899, 111] width 9 height 12
click at [895, 110] on icon at bounding box center [899, 111] width 9 height 12
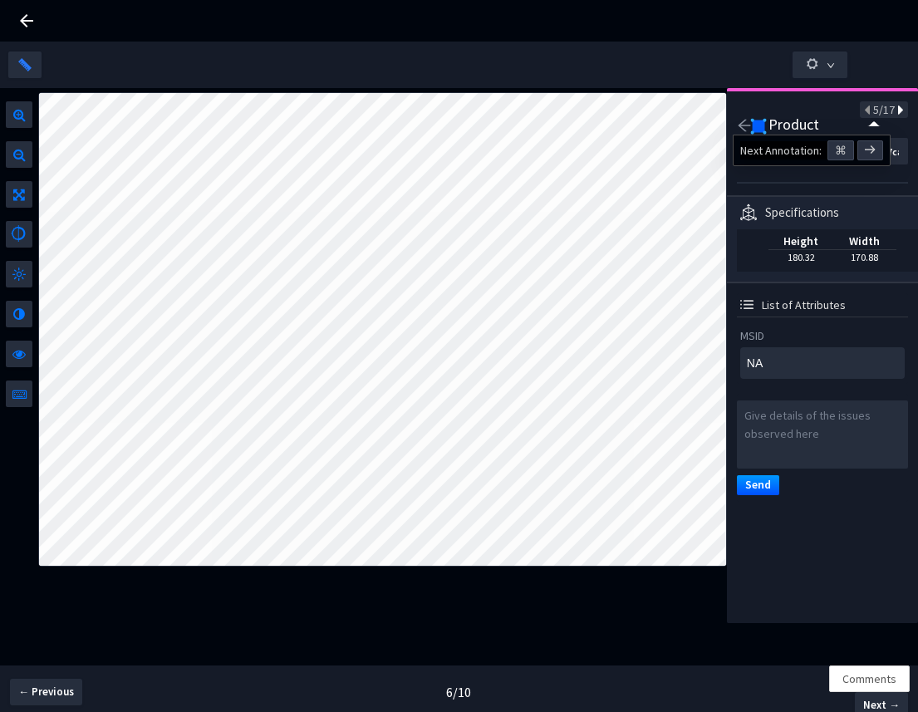
click at [895, 110] on icon at bounding box center [899, 111] width 9 height 12
click at [891, 106] on div "7/17" at bounding box center [884, 109] width 48 height 17
click at [864, 112] on icon at bounding box center [868, 111] width 9 height 12
click at [895, 115] on icon at bounding box center [899, 111] width 9 height 12
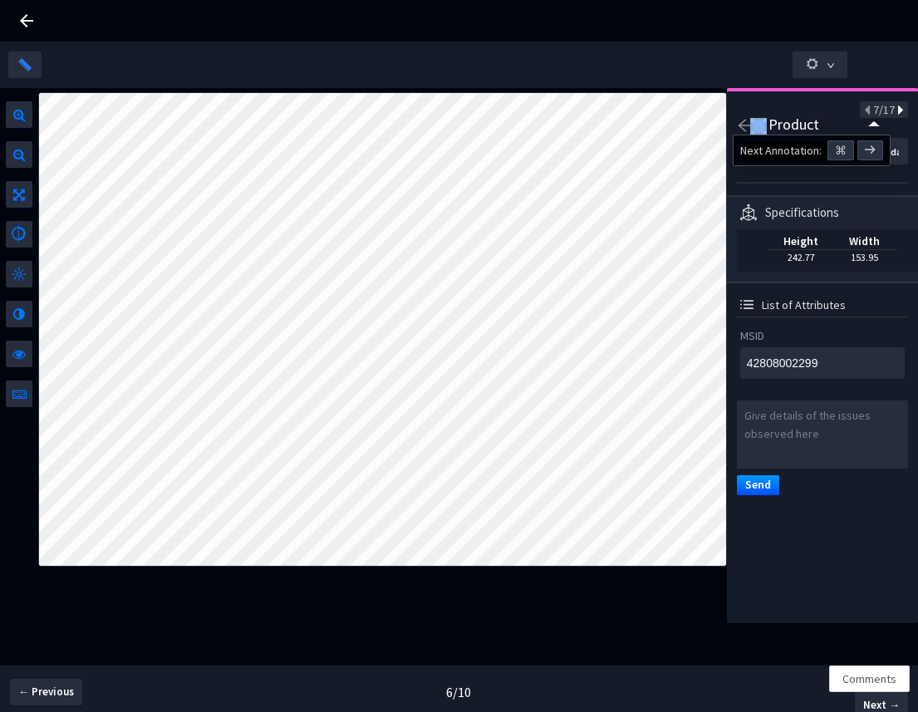
click at [895, 115] on icon at bounding box center [899, 111] width 9 height 12
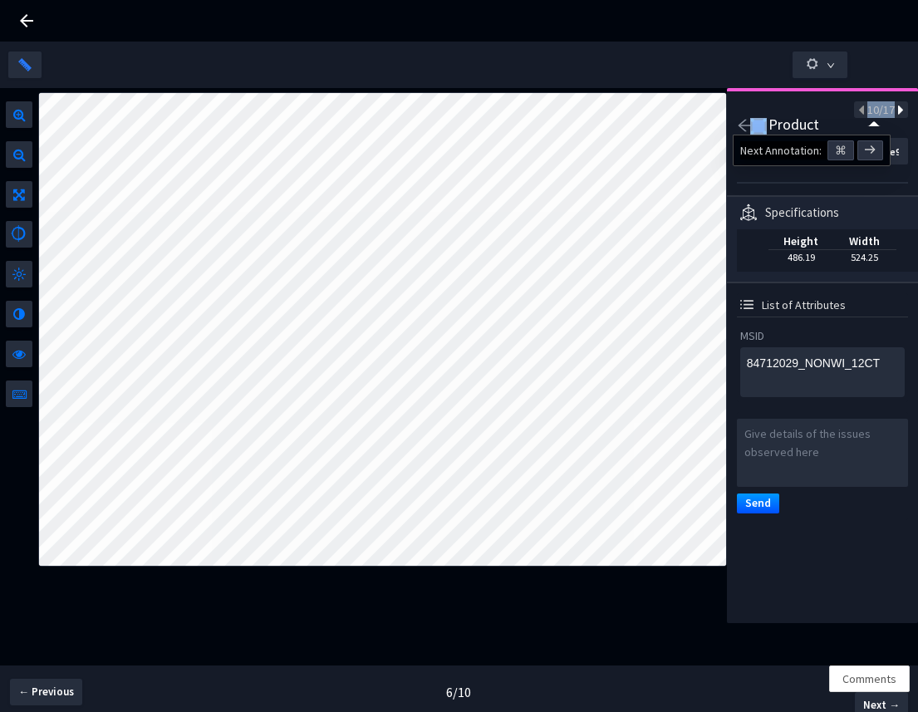
click at [895, 115] on icon at bounding box center [899, 111] width 9 height 12
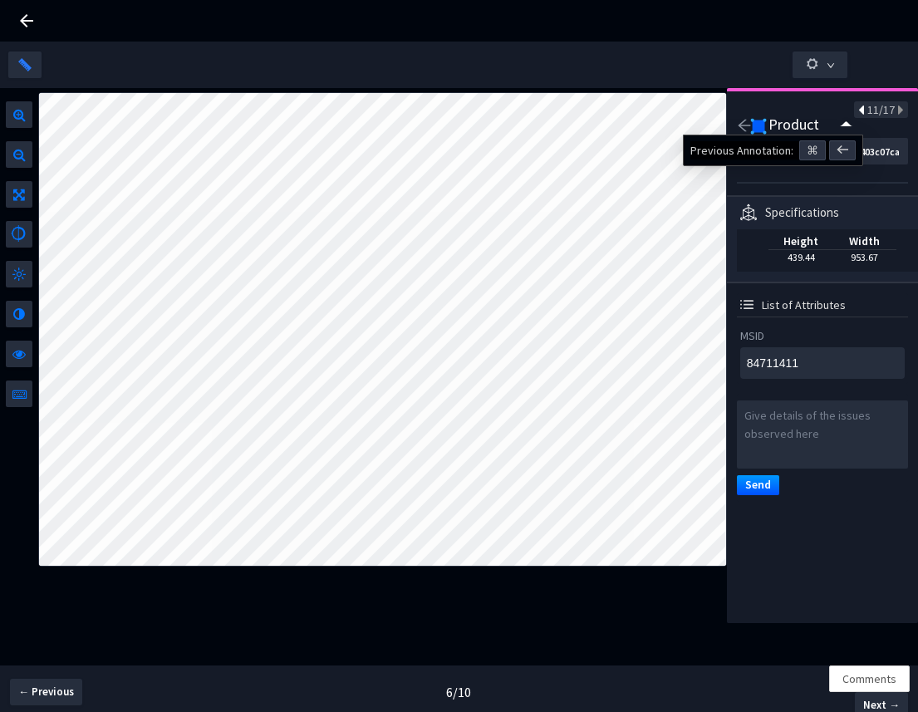
click at [858, 111] on icon at bounding box center [862, 111] width 9 height 12
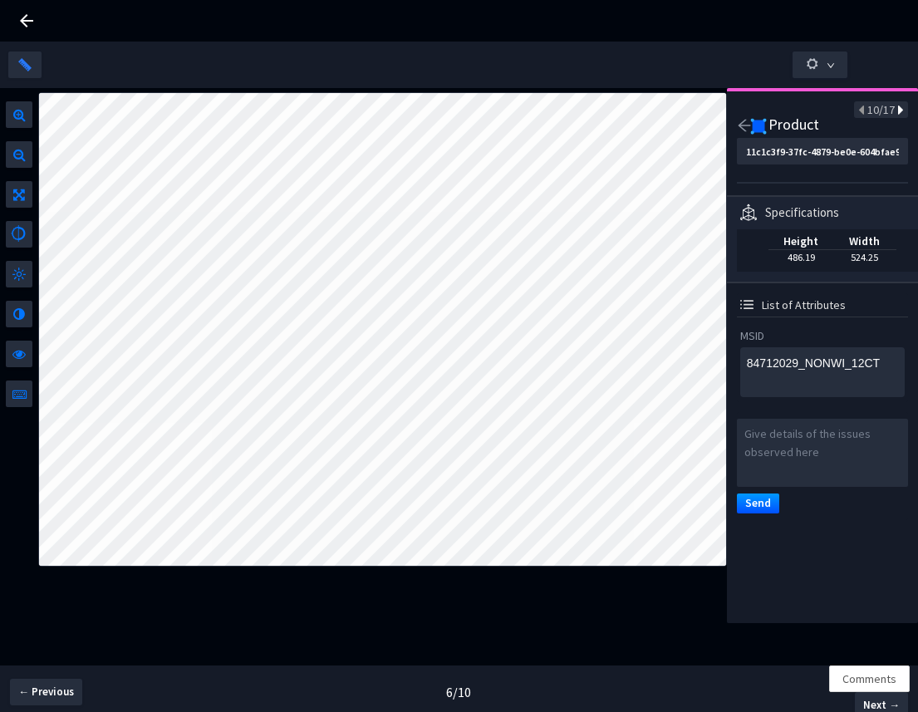
click at [895, 105] on icon at bounding box center [899, 111] width 9 height 12
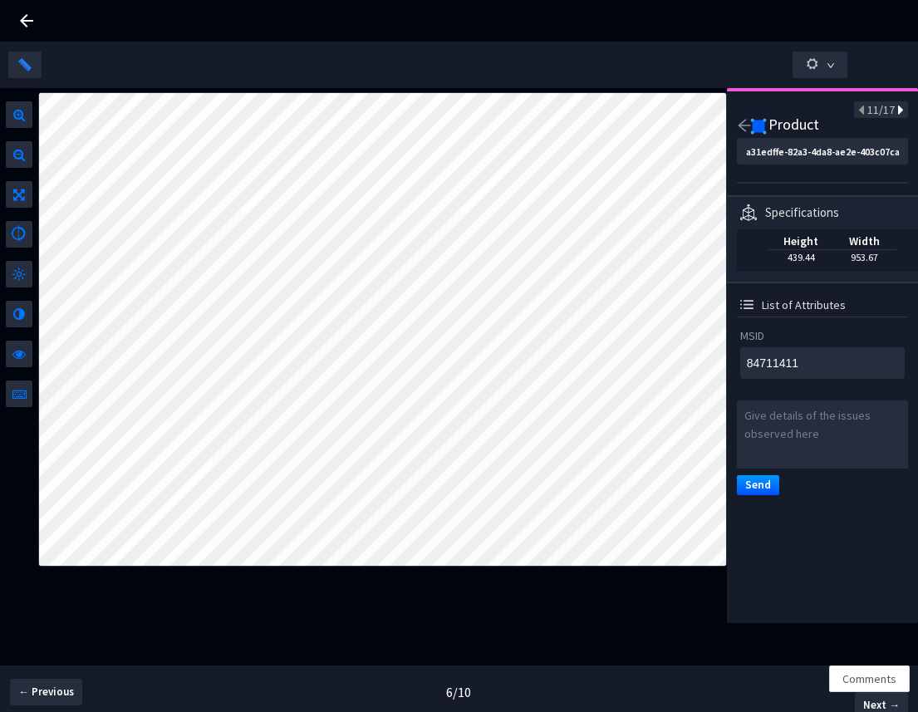
click at [895, 109] on icon at bounding box center [899, 111] width 9 height 12
click at [895, 114] on icon at bounding box center [899, 111] width 9 height 12
click at [891, 109] on div "13/17" at bounding box center [881, 109] width 54 height 17
click at [895, 109] on icon at bounding box center [899, 111] width 9 height 12
click at [895, 106] on icon at bounding box center [899, 111] width 9 height 12
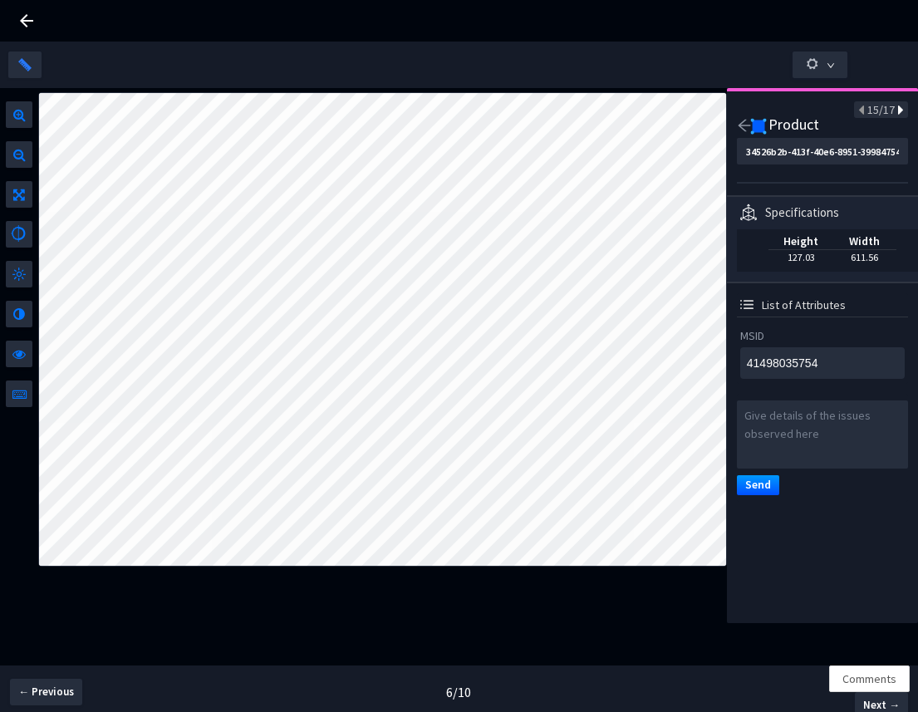
click at [895, 116] on icon at bounding box center [899, 111] width 9 height 12
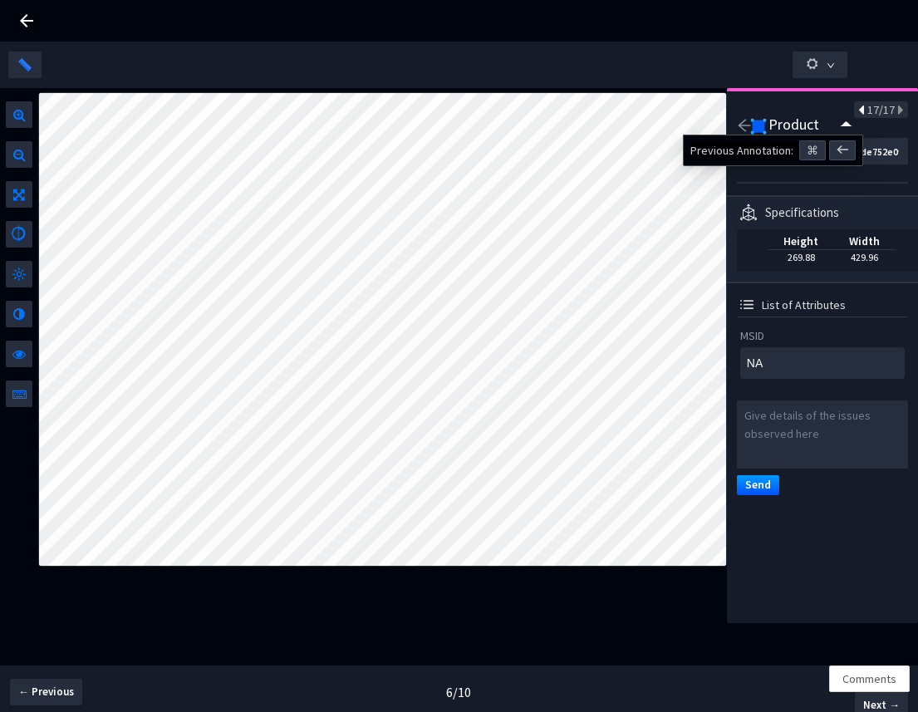
click at [858, 106] on icon at bounding box center [862, 111] width 9 height 12
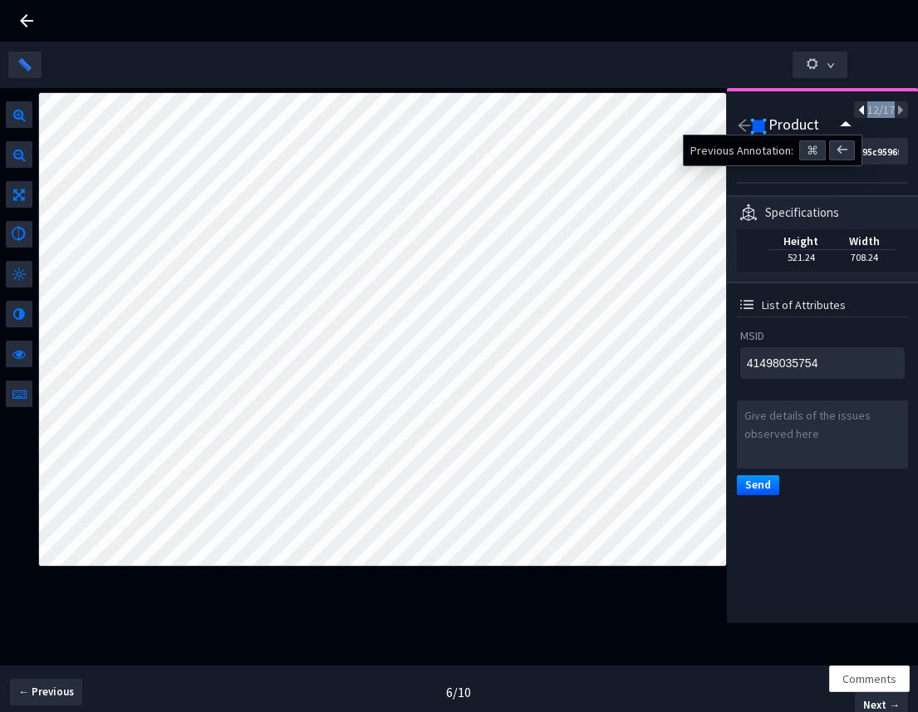
click at [858, 106] on icon at bounding box center [862, 111] width 9 height 12
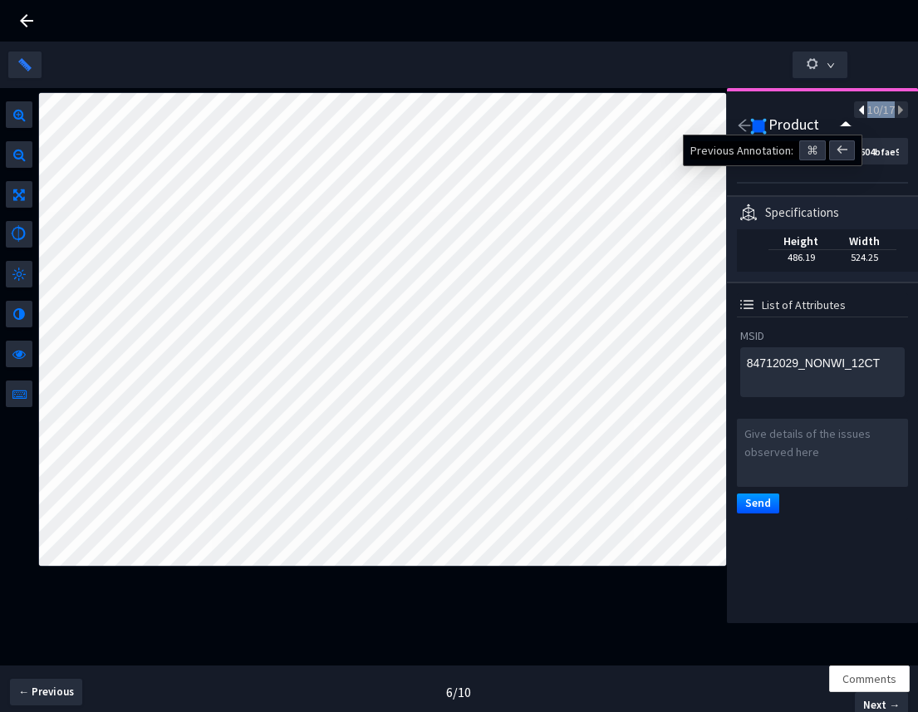
click at [858, 106] on icon at bounding box center [862, 111] width 9 height 12
click at [854, 106] on div "10/17" at bounding box center [881, 109] width 54 height 17
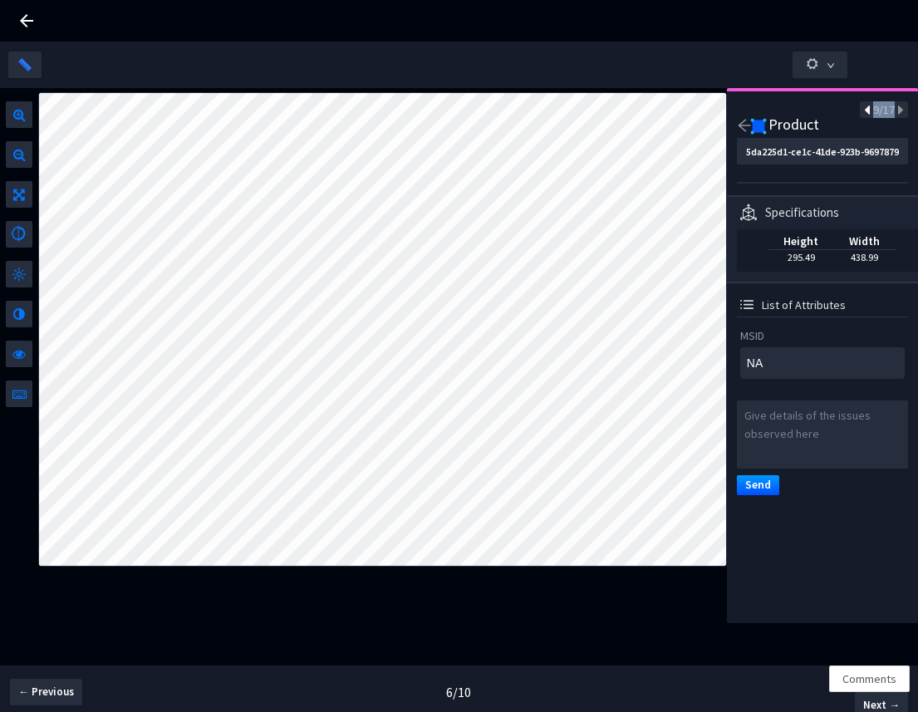
click at [860, 106] on div "9/17" at bounding box center [884, 109] width 48 height 17
click at [864, 110] on icon at bounding box center [868, 111] width 9 height 12
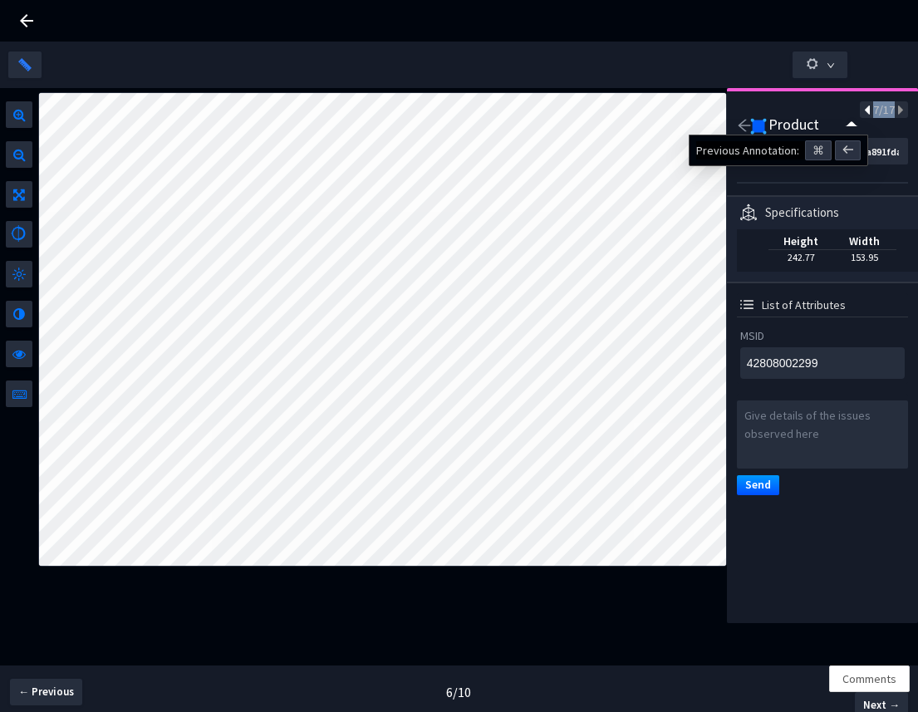
click at [864, 110] on icon at bounding box center [868, 111] width 9 height 12
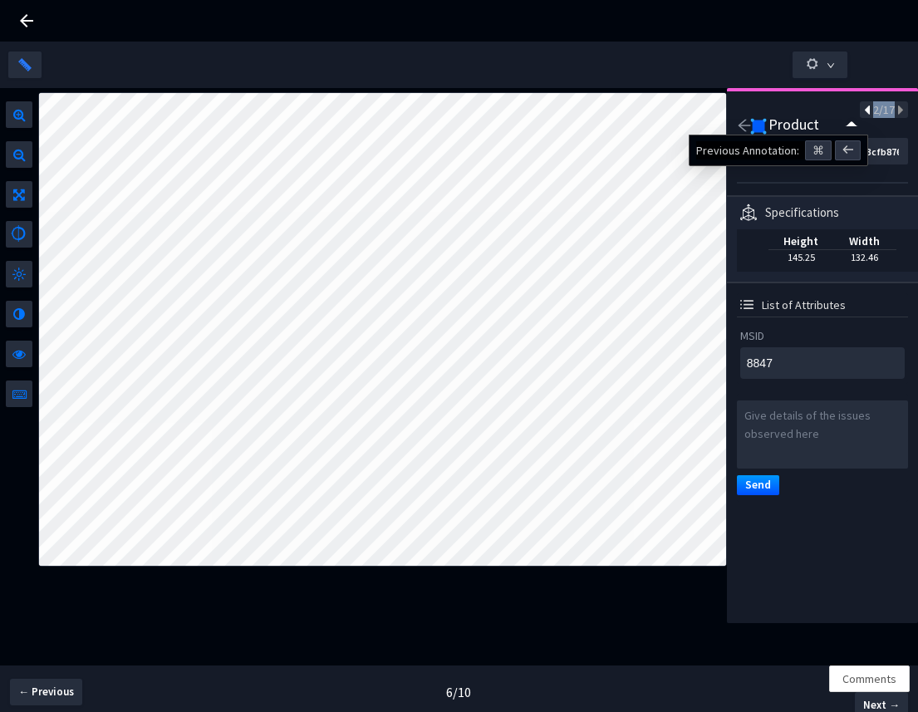
click at [864, 110] on icon at bounding box center [868, 111] width 9 height 12
click at [895, 108] on icon at bounding box center [899, 111] width 9 height 12
click at [895, 111] on icon at bounding box center [899, 111] width 9 height 12
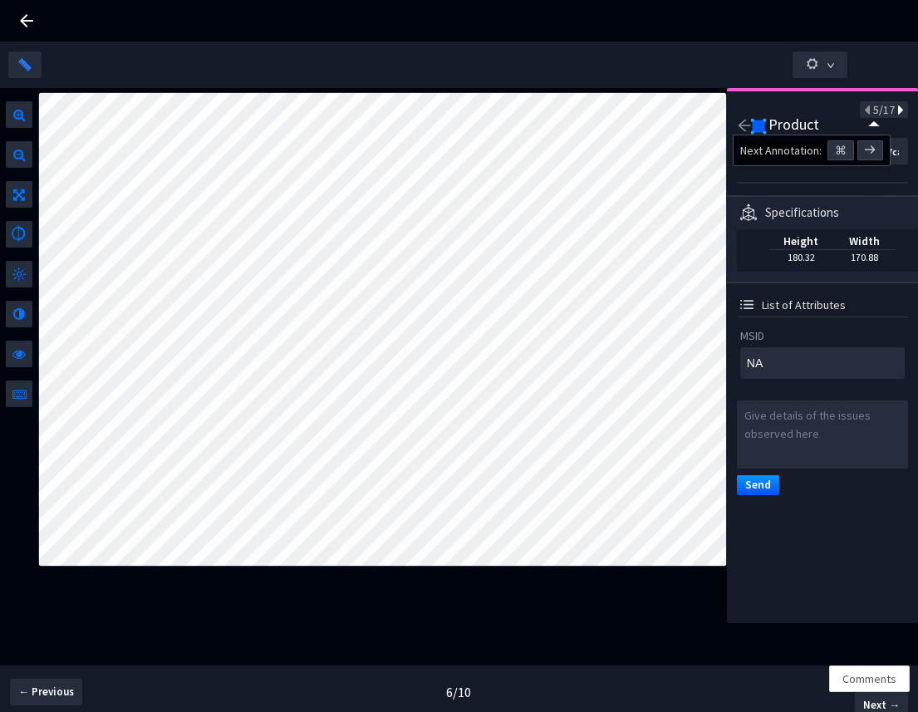
click at [895, 111] on icon at bounding box center [899, 111] width 9 height 12
click at [864, 111] on icon at bounding box center [868, 111] width 9 height 12
click at [895, 109] on icon at bounding box center [899, 111] width 9 height 12
click at [895, 114] on icon at bounding box center [899, 111] width 9 height 12
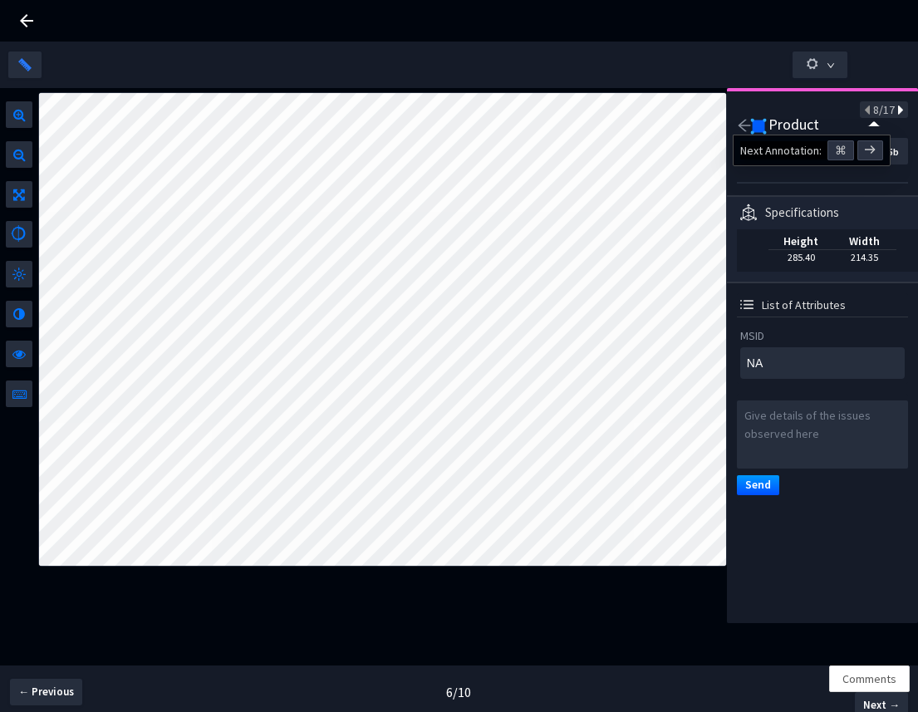
click at [895, 114] on icon at bounding box center [899, 111] width 9 height 12
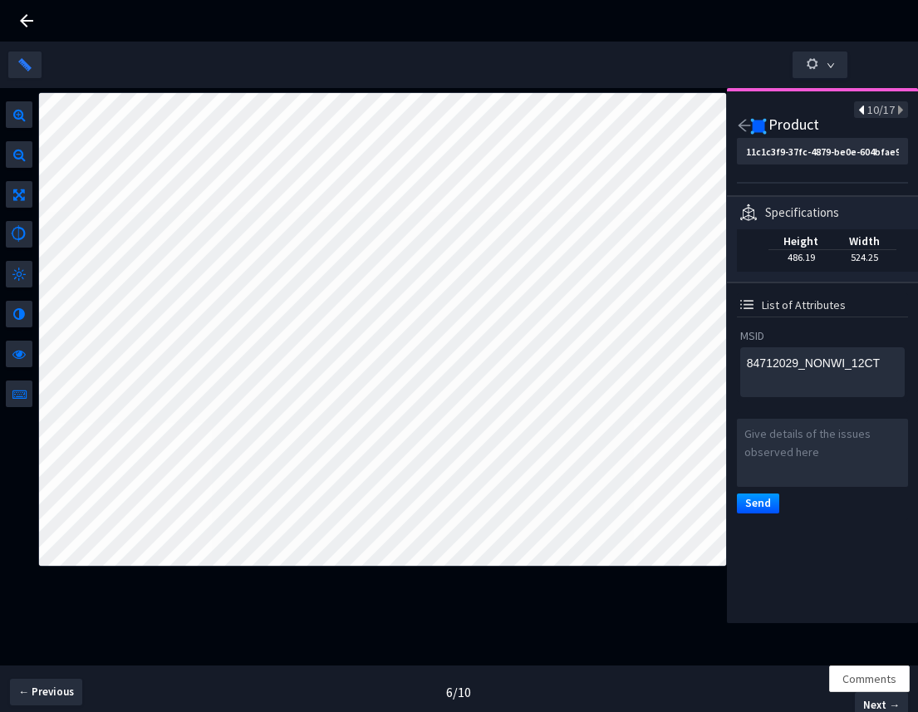
click at [858, 110] on icon at bounding box center [862, 111] width 9 height 12
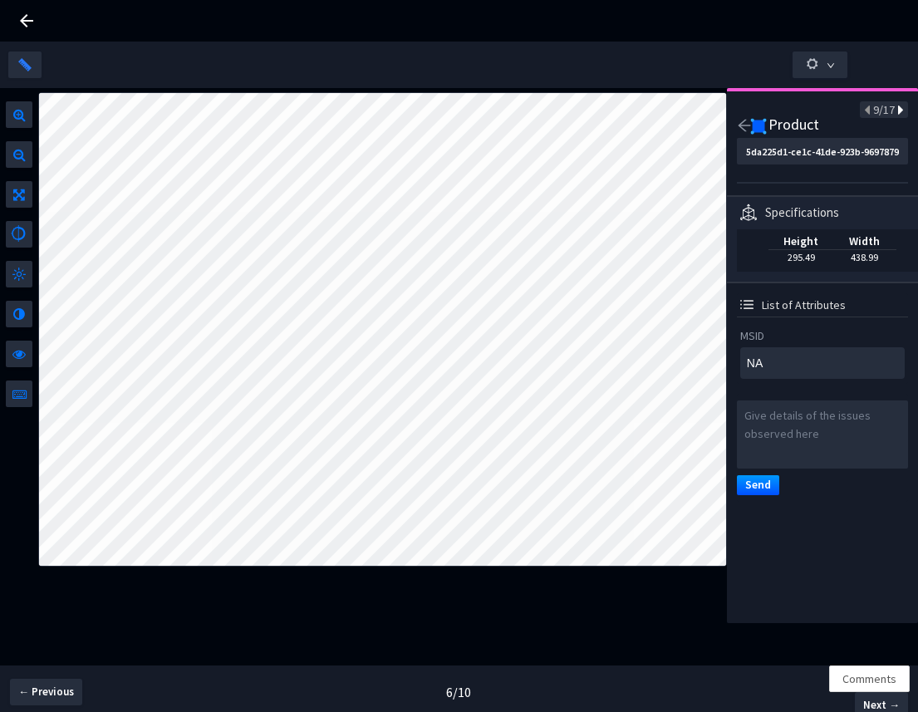
click at [895, 112] on icon at bounding box center [899, 111] width 9 height 12
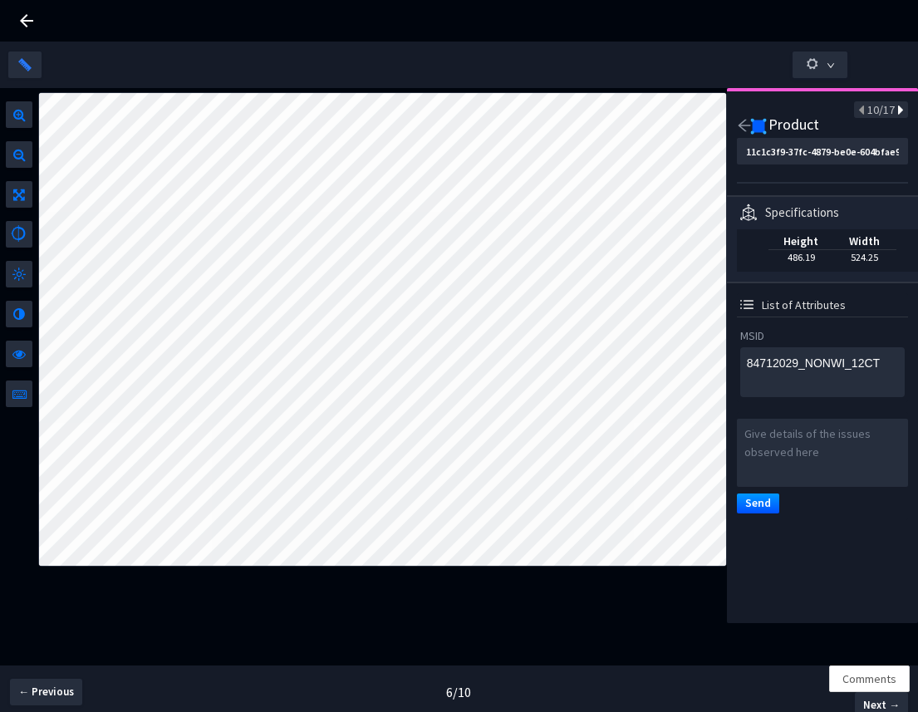
click at [895, 113] on icon at bounding box center [899, 111] width 9 height 12
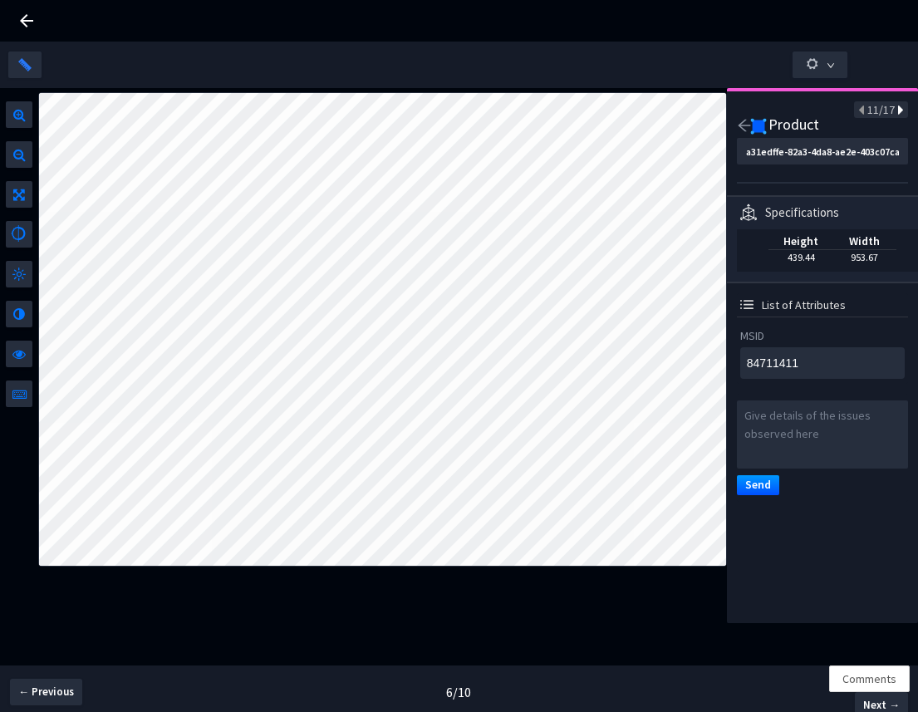
click at [895, 110] on icon at bounding box center [899, 111] width 9 height 12
click at [26, 18] on icon at bounding box center [27, 21] width 20 height 20
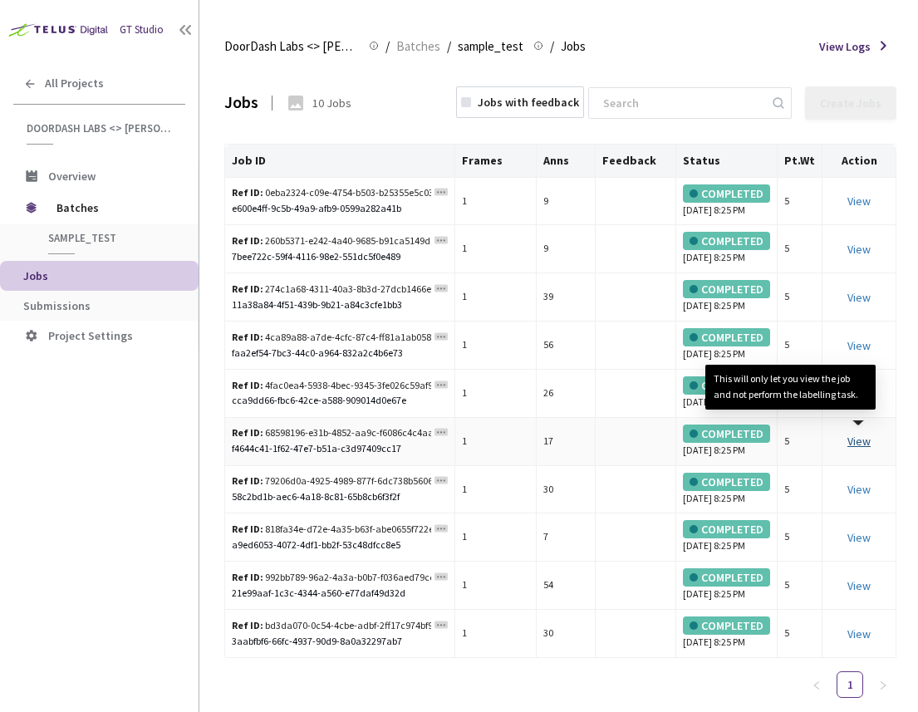
click at [850, 449] on link "View This will only let you view the job and not perform the labelling task." at bounding box center [858, 441] width 23 height 15
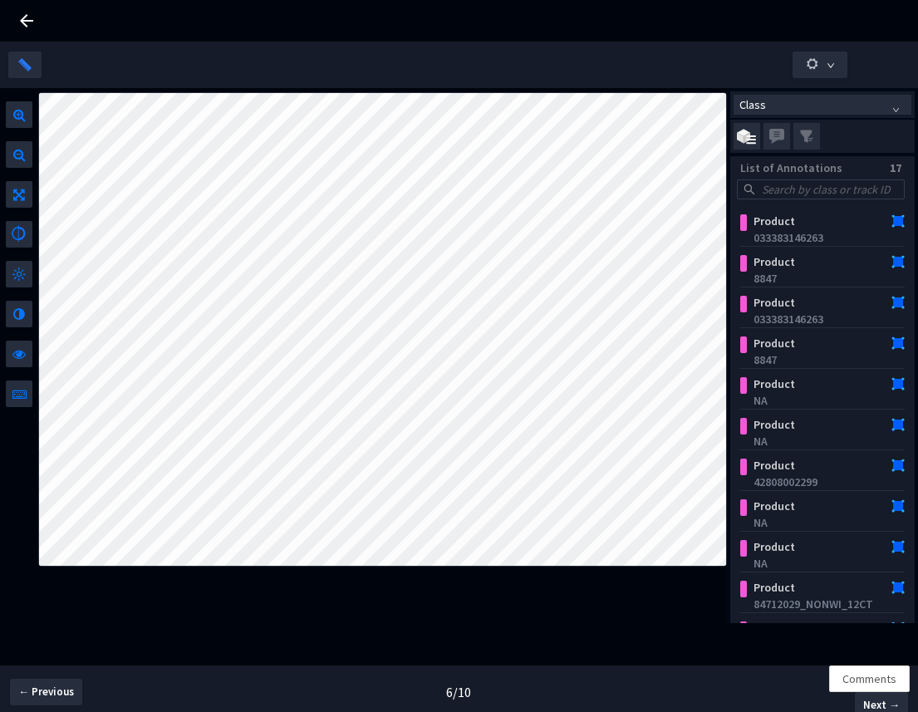
click at [22, 24] on icon at bounding box center [27, 21] width 20 height 20
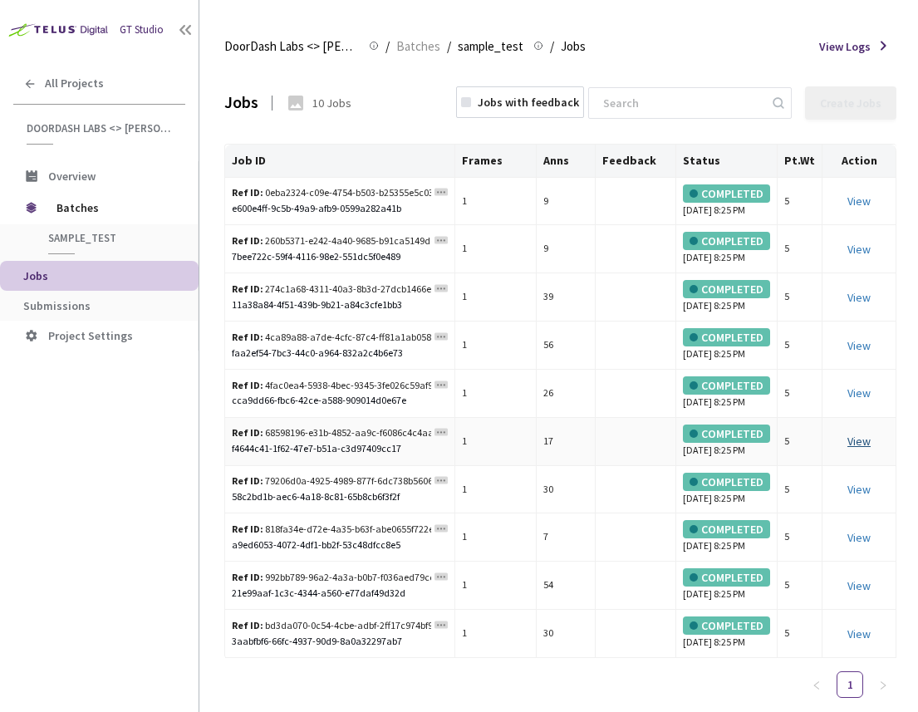
click at [867, 449] on link "View" at bounding box center [858, 441] width 23 height 15
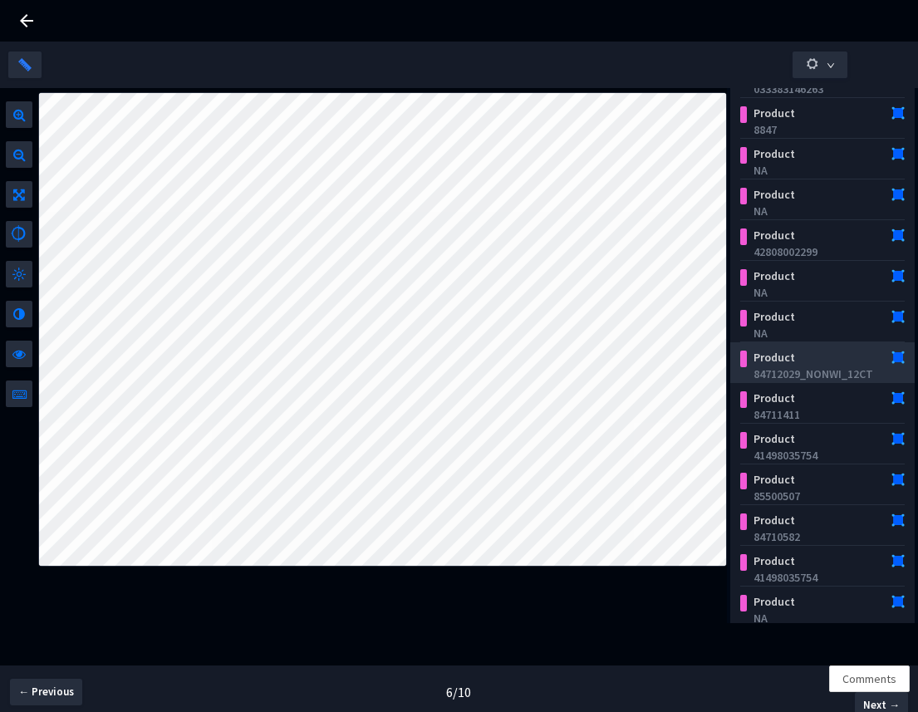
scroll to position [278, 0]
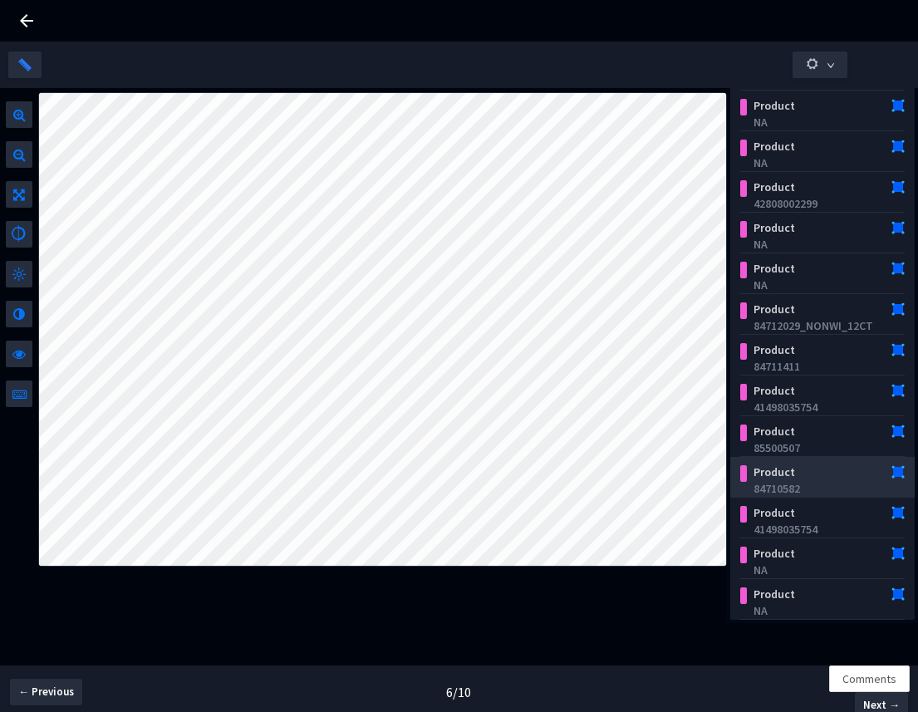
click at [793, 465] on div "Product" at bounding box center [809, 472] width 126 height 17
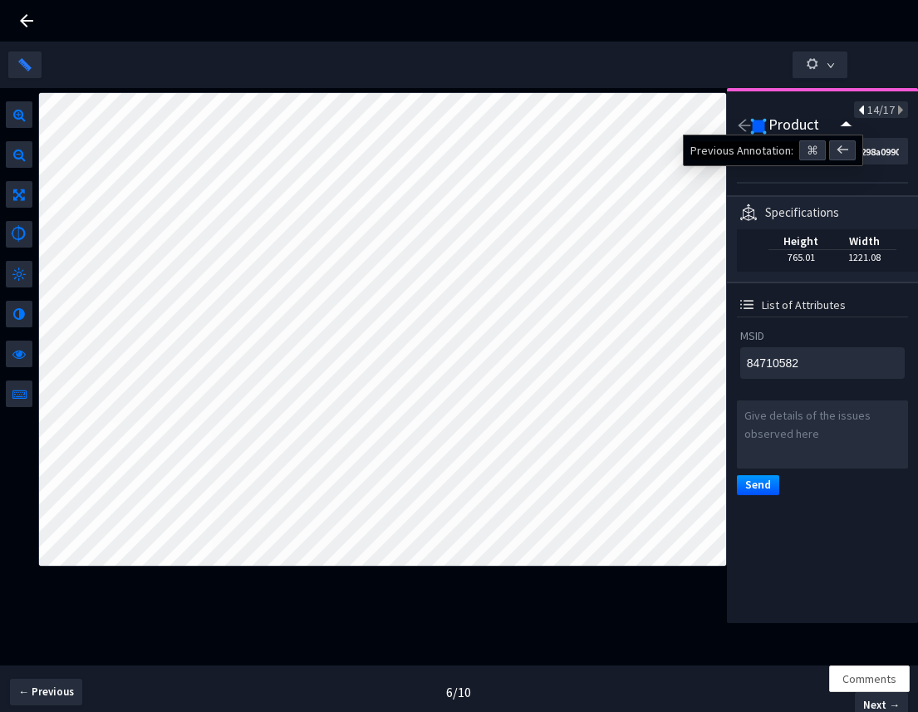
click at [858, 109] on icon at bounding box center [862, 111] width 9 height 12
click at [858, 110] on icon at bounding box center [862, 111] width 9 height 12
click at [895, 111] on icon at bounding box center [899, 111] width 9 height 12
click at [25, 13] on icon at bounding box center [27, 21] width 20 height 20
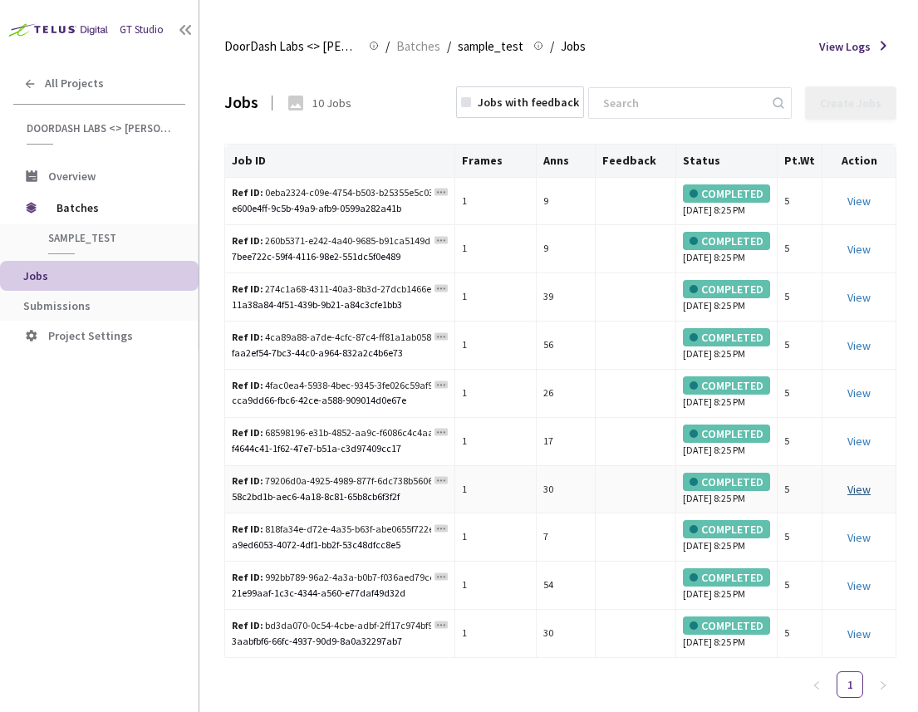
click at [857, 497] on link "View" at bounding box center [858, 489] width 23 height 15
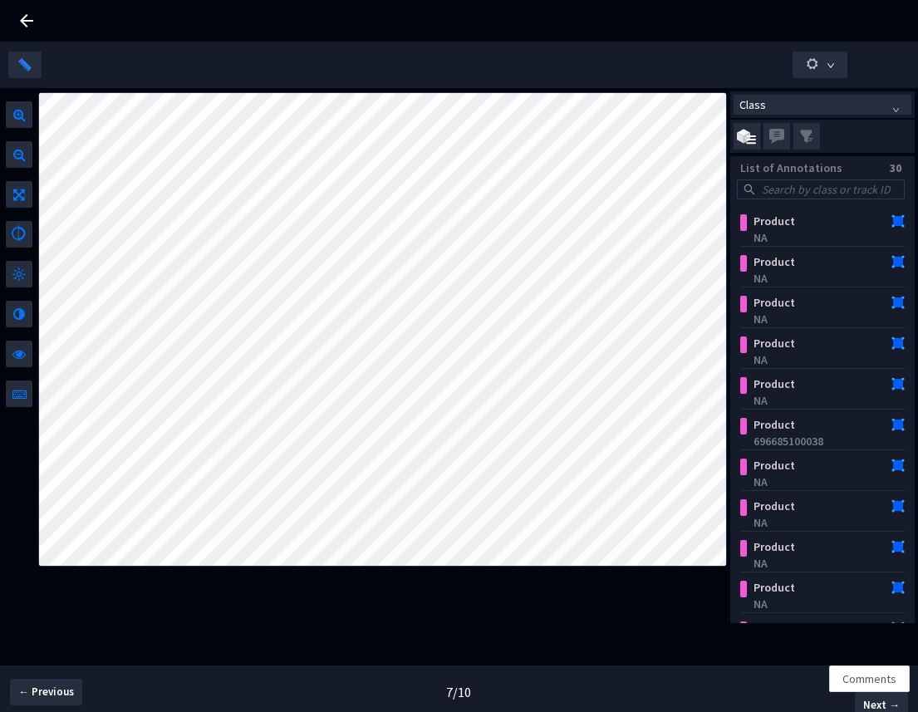
click at [33, 20] on icon at bounding box center [27, 21] width 20 height 20
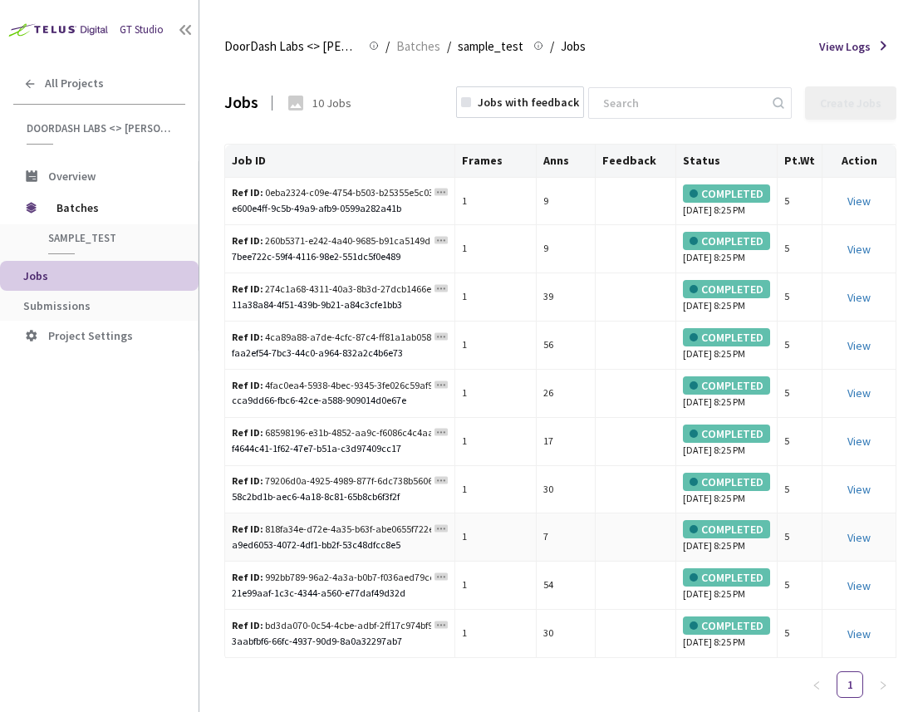
scroll to position [155, 0]
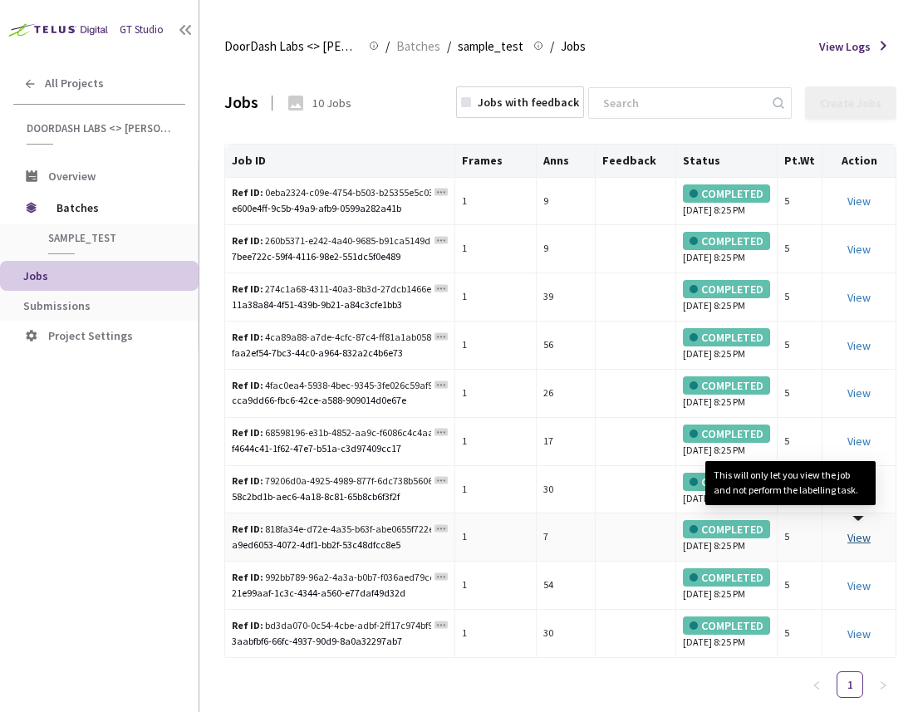
click at [857, 530] on link "View This will only let you view the job and not perform the labelling task." at bounding box center [858, 537] width 23 height 15
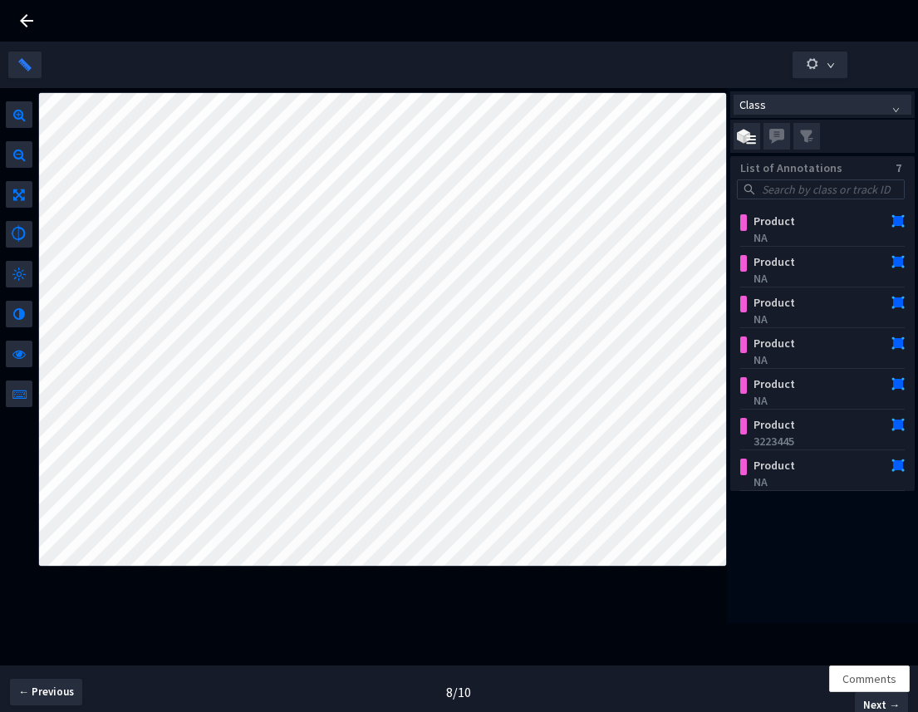
click at [31, 16] on icon at bounding box center [27, 21] width 20 height 20
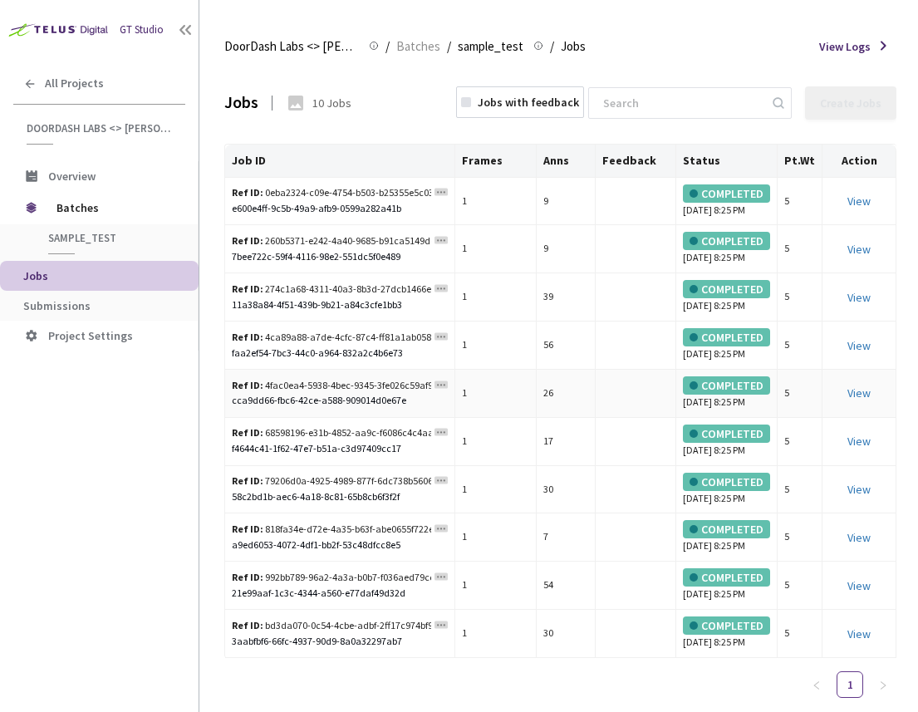
scroll to position [155, 0]
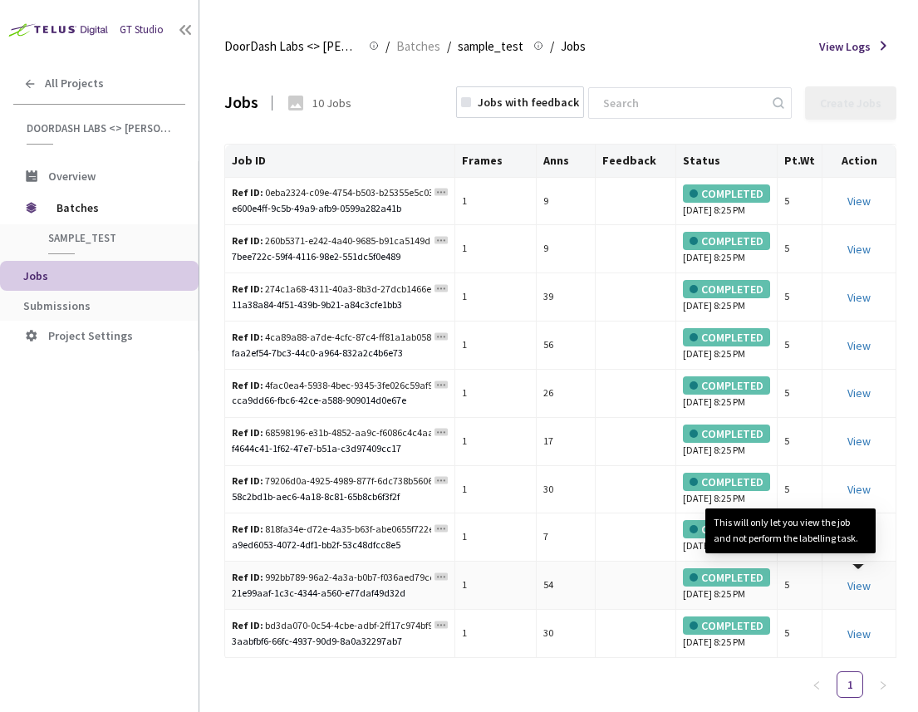
click at [868, 577] on div "View This will only let you view the job and not perform the labelling task." at bounding box center [859, 586] width 60 height 18
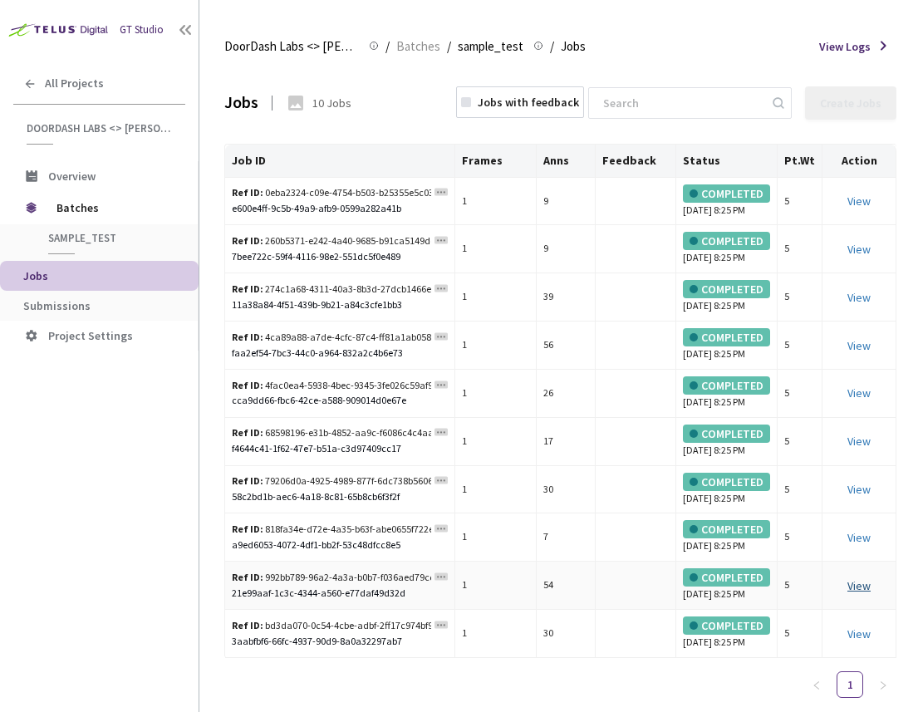
click at [866, 578] on link "View This will only let you view the job and not perform the labelling task." at bounding box center [858, 585] width 23 height 15
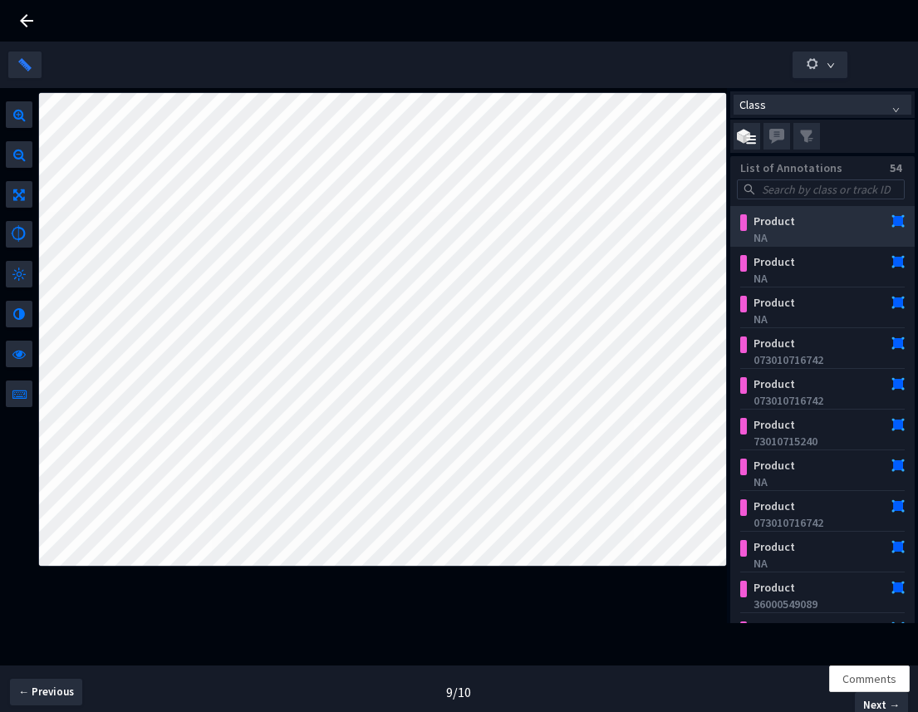
scroll to position [32, 0]
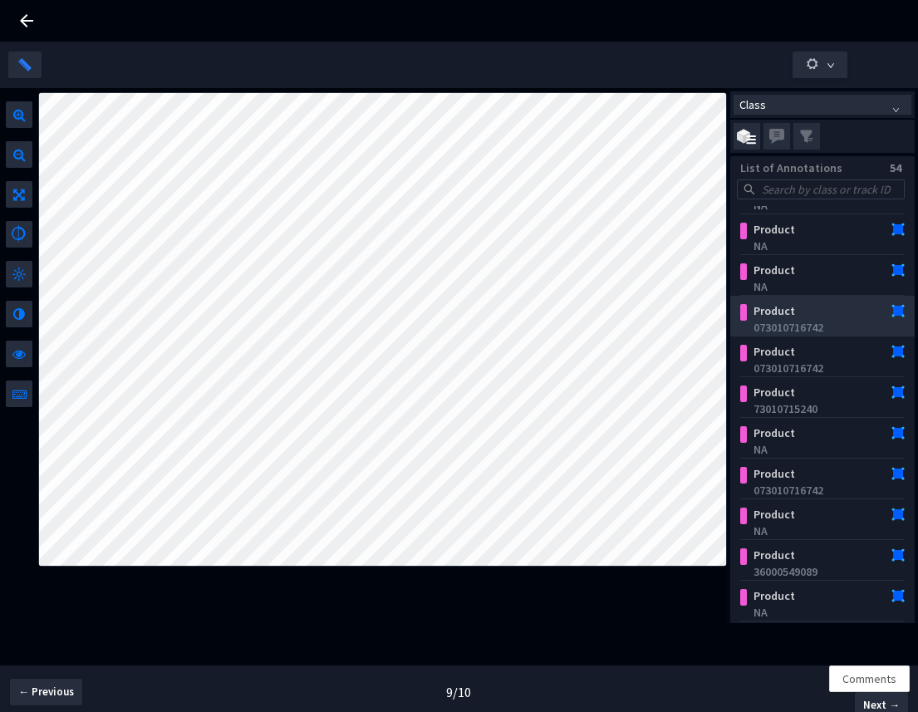
click at [789, 317] on div "Product" at bounding box center [809, 310] width 126 height 17
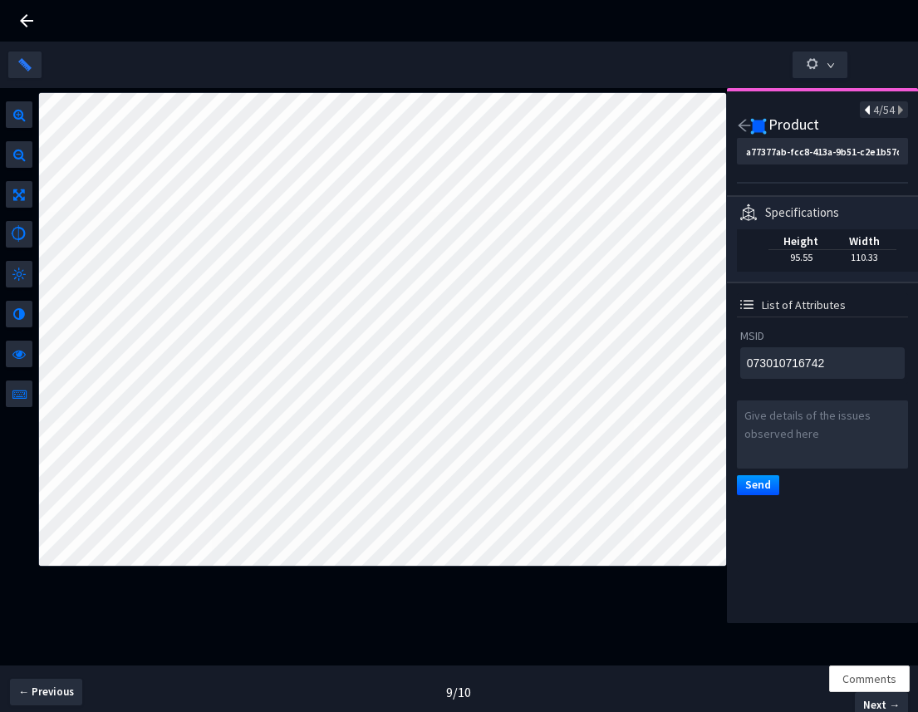
click at [864, 110] on icon at bounding box center [868, 111] width 9 height 12
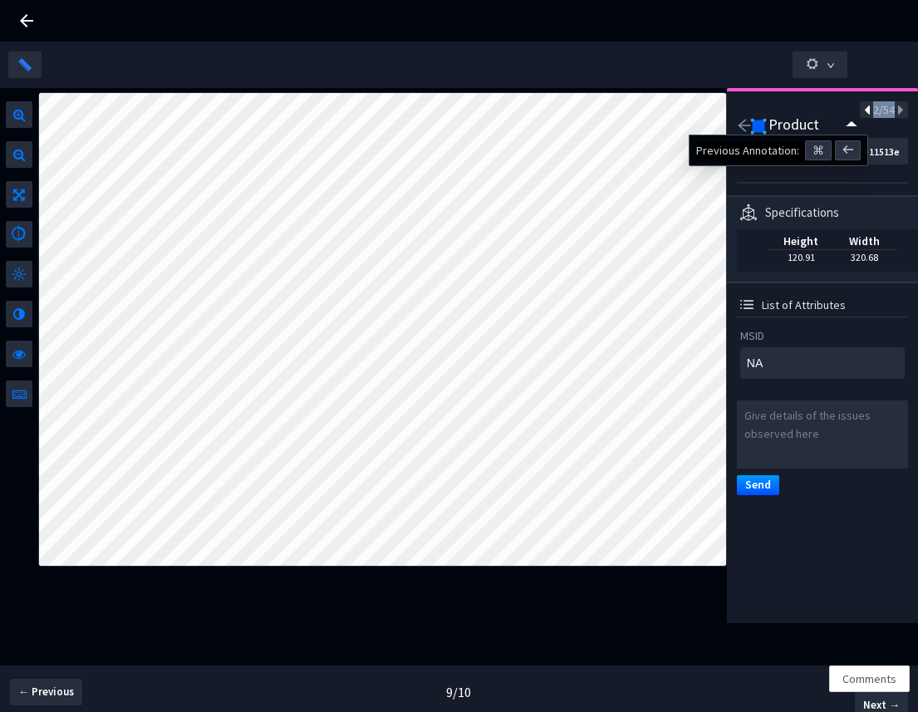
click at [864, 110] on icon at bounding box center [868, 111] width 9 height 12
click at [895, 115] on icon at bounding box center [899, 111] width 9 height 12
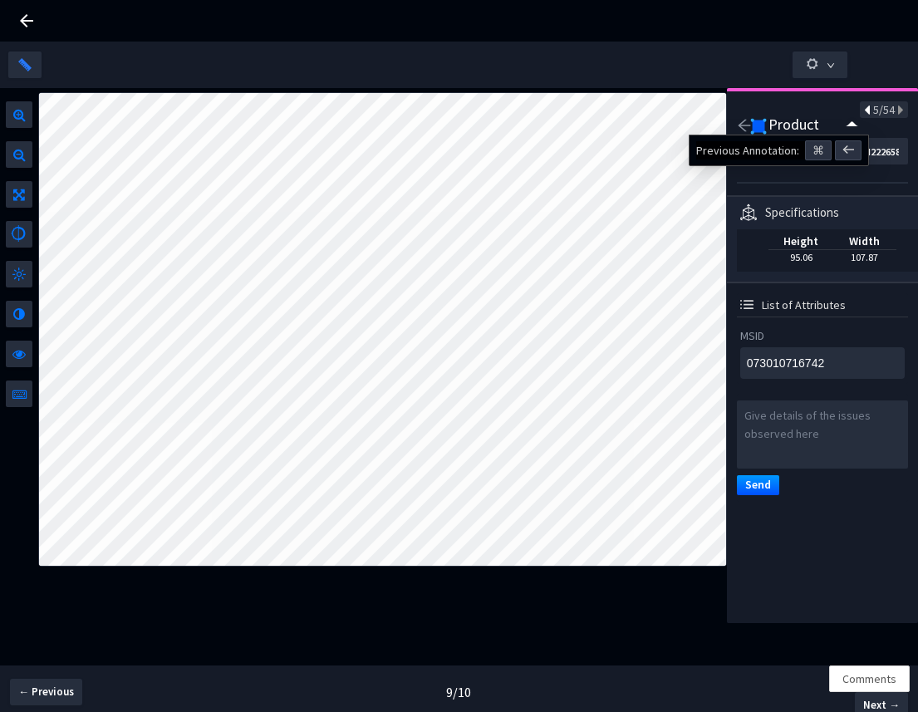
click at [864, 112] on icon at bounding box center [868, 111] width 9 height 12
click at [895, 110] on icon at bounding box center [899, 111] width 9 height 12
click at [864, 113] on icon at bounding box center [868, 111] width 9 height 12
click at [895, 113] on icon at bounding box center [899, 111] width 9 height 12
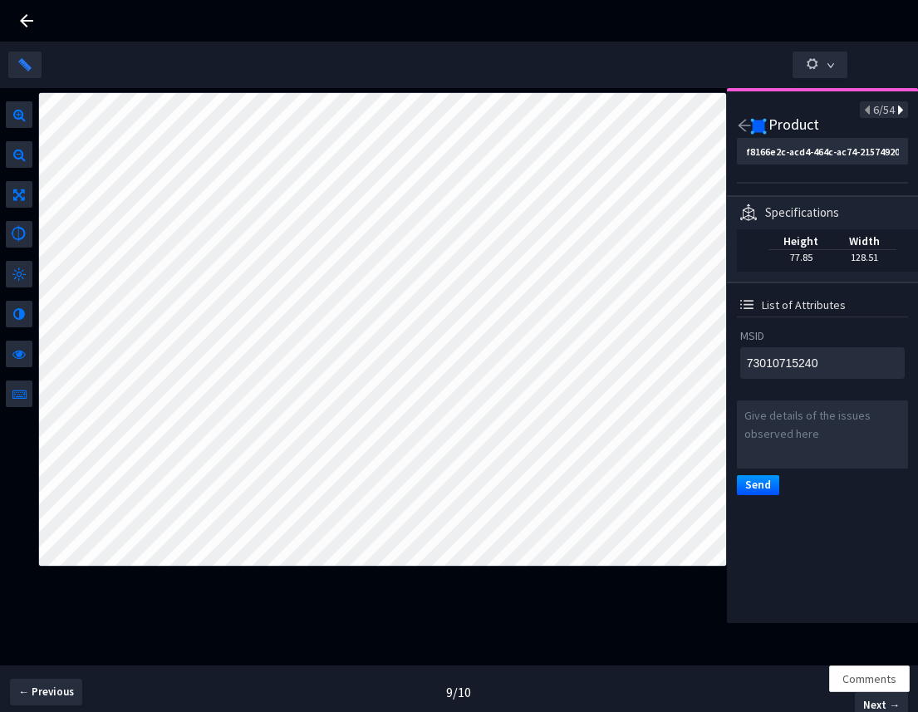
click at [895, 113] on icon at bounding box center [899, 111] width 9 height 12
click at [895, 112] on icon at bounding box center [899, 111] width 9 height 12
click at [895, 109] on icon at bounding box center [899, 111] width 9 height 12
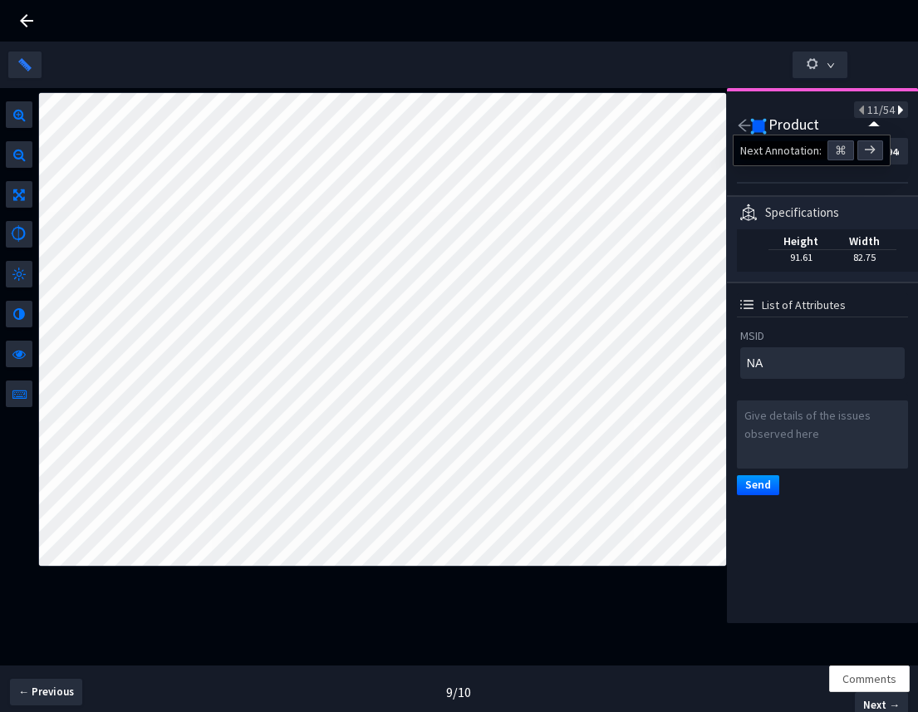
click at [895, 109] on icon at bounding box center [899, 111] width 9 height 12
click at [895, 110] on icon at bounding box center [899, 111] width 9 height 12
click at [858, 111] on icon at bounding box center [862, 111] width 9 height 12
click at [895, 111] on icon at bounding box center [899, 111] width 9 height 12
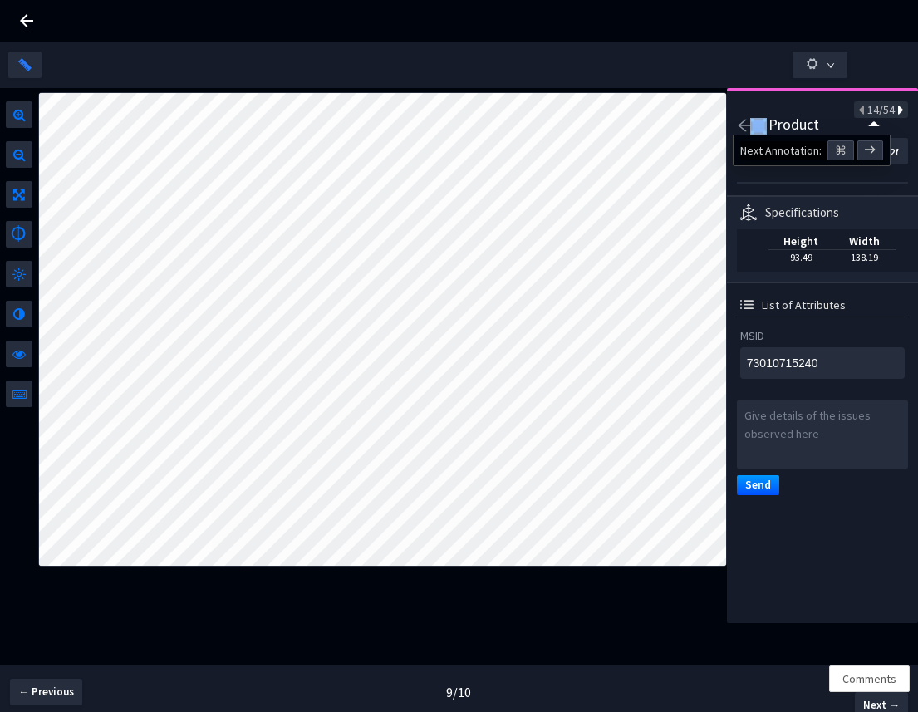
click at [895, 111] on icon at bounding box center [899, 111] width 9 height 12
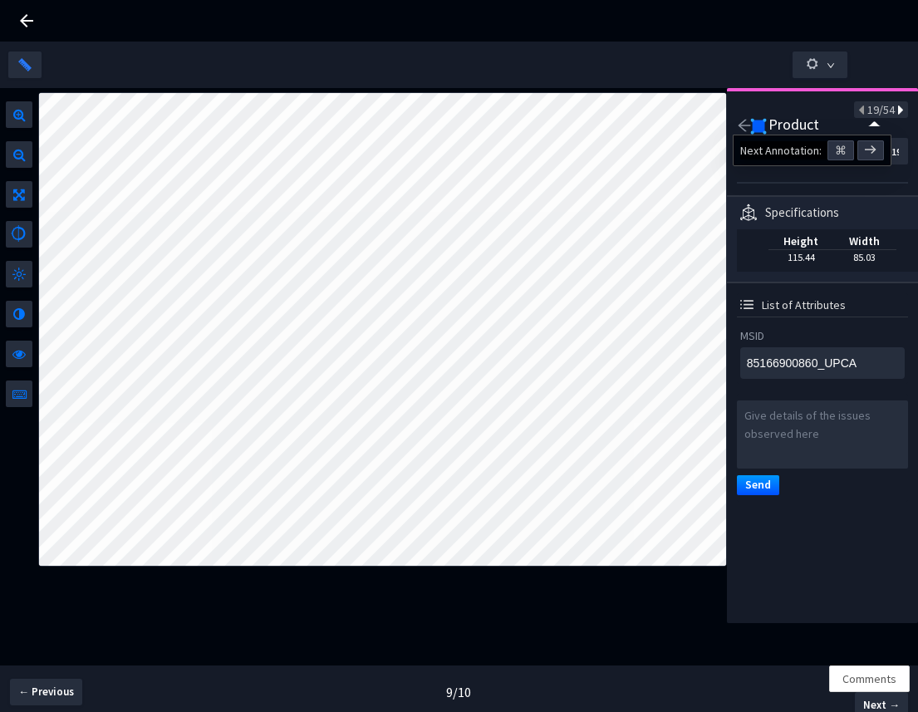
click at [895, 109] on icon at bounding box center [899, 111] width 9 height 12
click at [895, 110] on icon at bounding box center [899, 111] width 9 height 12
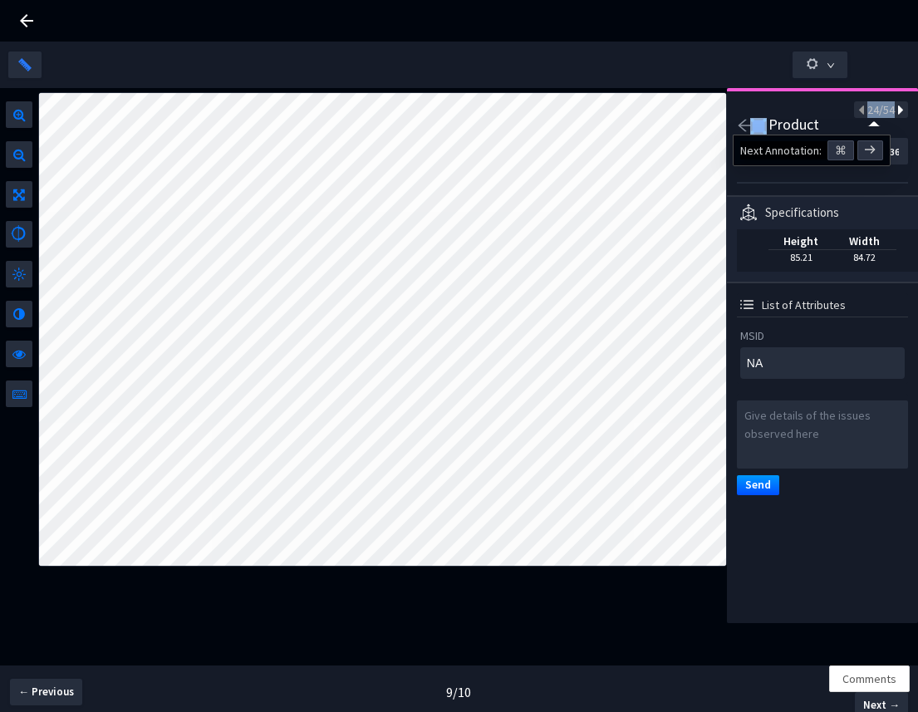
click at [895, 110] on icon at bounding box center [899, 111] width 9 height 12
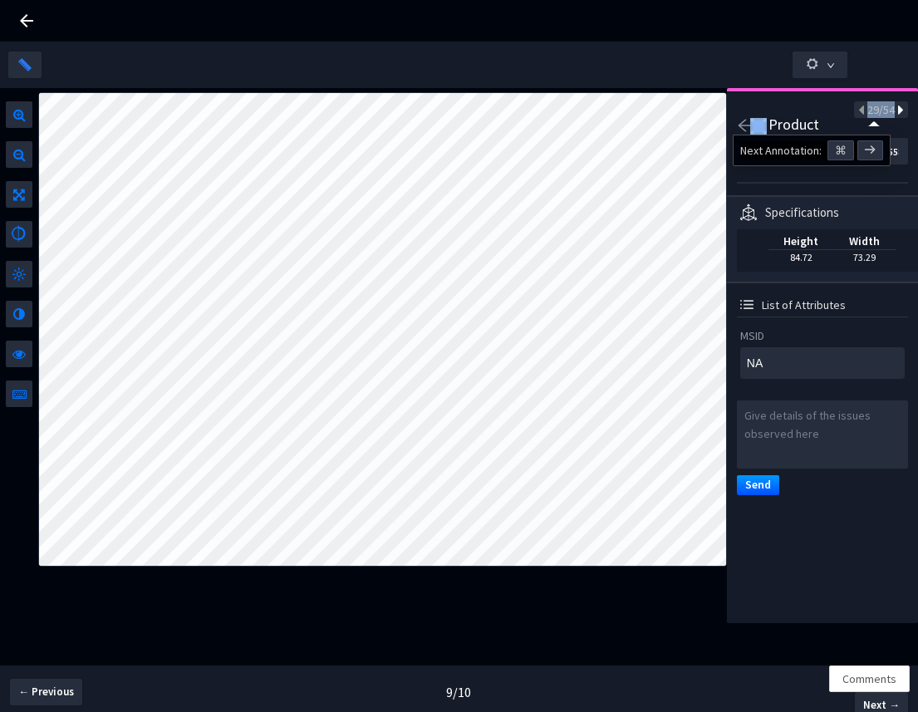
click at [895, 110] on icon at bounding box center [899, 111] width 9 height 12
click at [858, 114] on icon at bounding box center [862, 111] width 9 height 12
click at [895, 110] on icon at bounding box center [899, 111] width 9 height 12
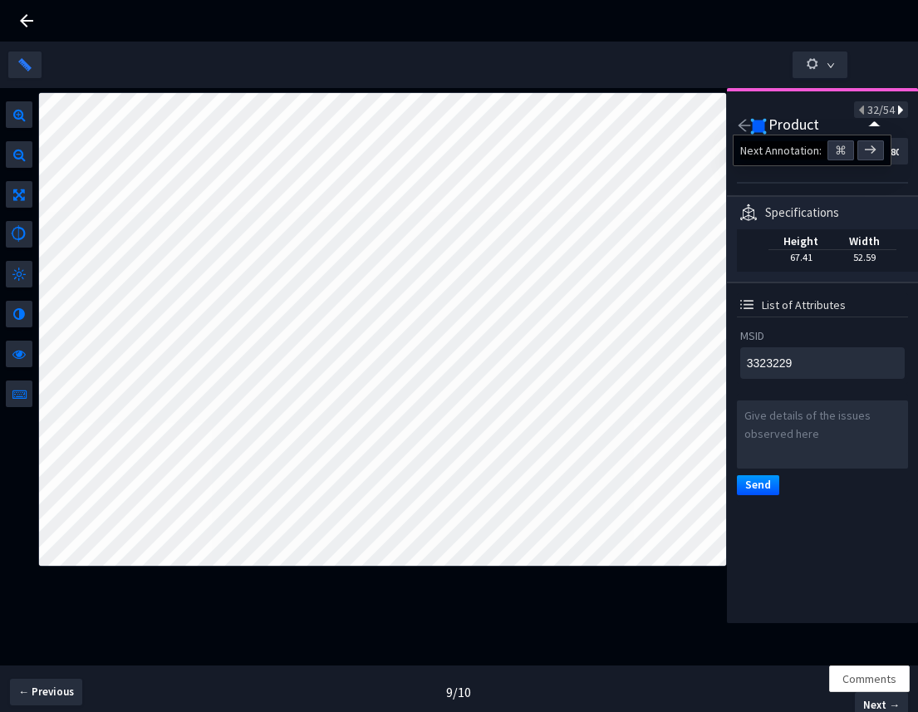
click at [895, 111] on icon at bounding box center [899, 111] width 9 height 12
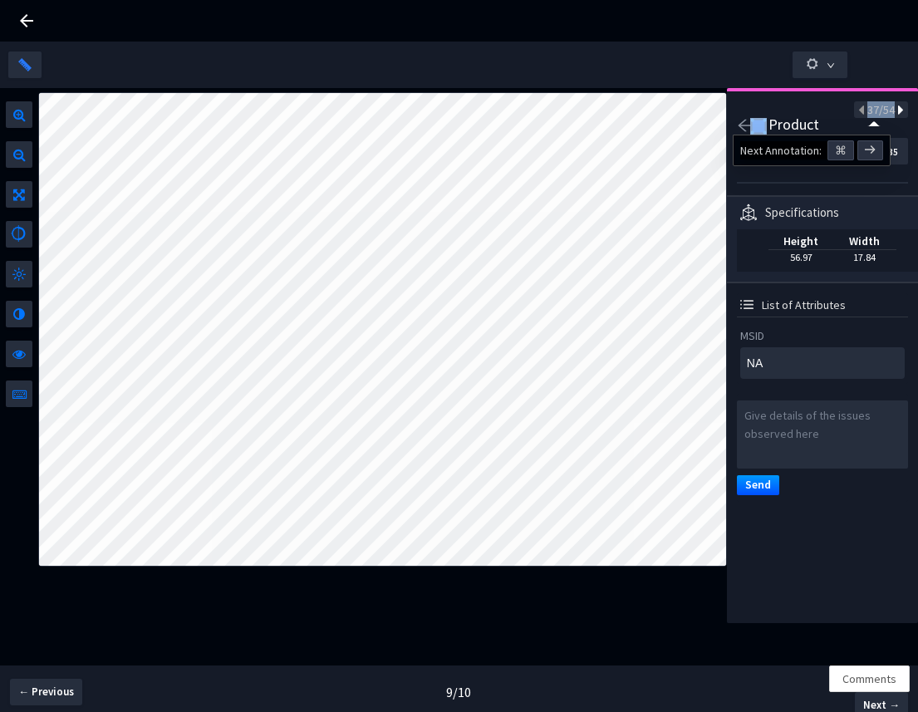
click at [895, 111] on icon at bounding box center [899, 111] width 9 height 12
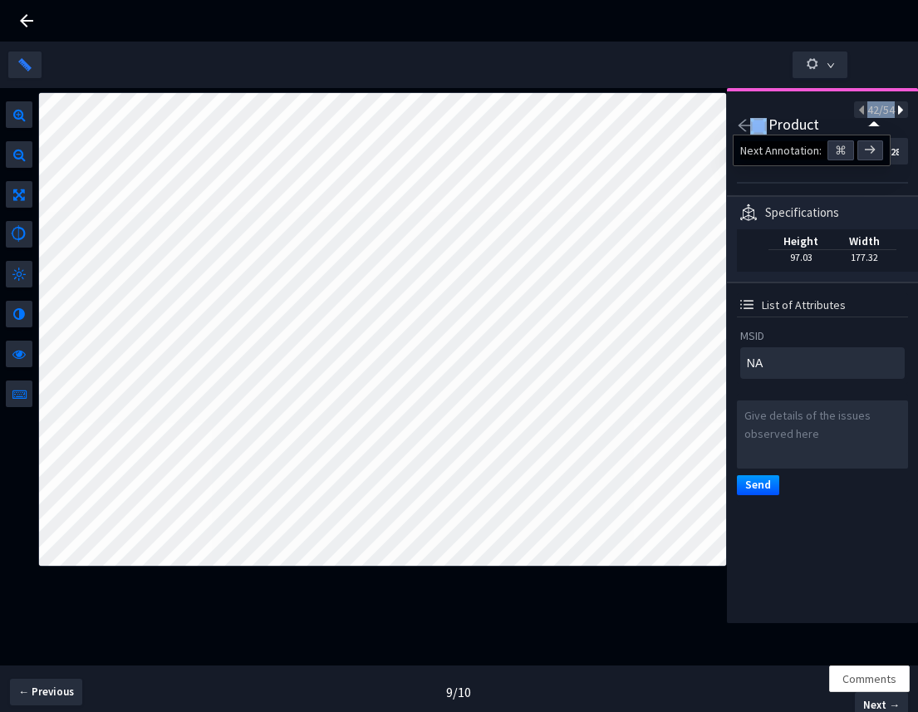
click at [895, 111] on icon at bounding box center [899, 111] width 9 height 12
click at [858, 110] on icon at bounding box center [862, 111] width 9 height 12
click at [895, 106] on icon at bounding box center [899, 111] width 9 height 12
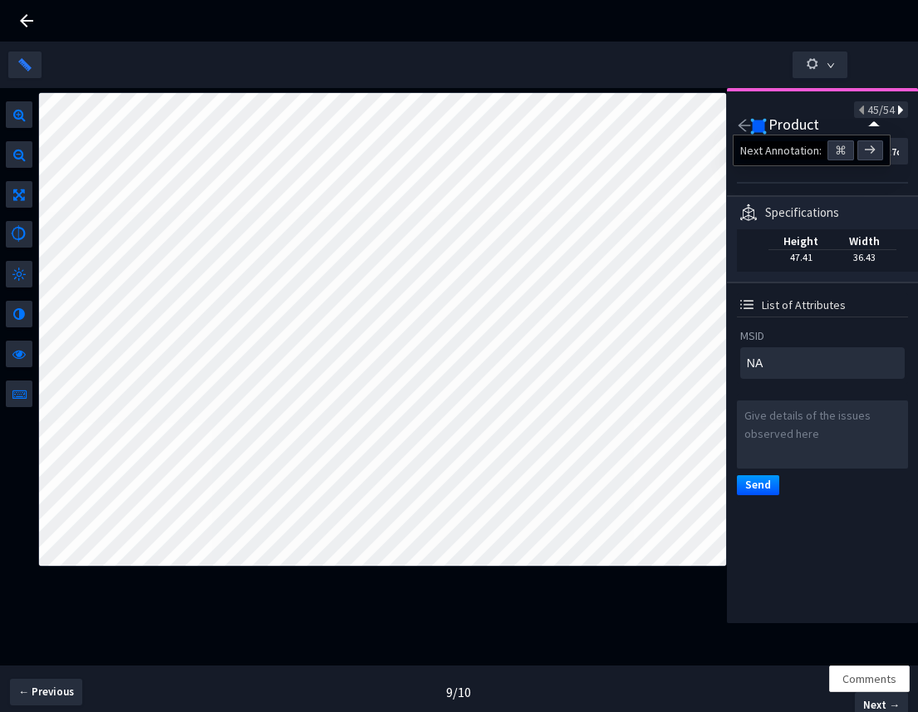
click at [895, 106] on icon at bounding box center [899, 111] width 9 height 12
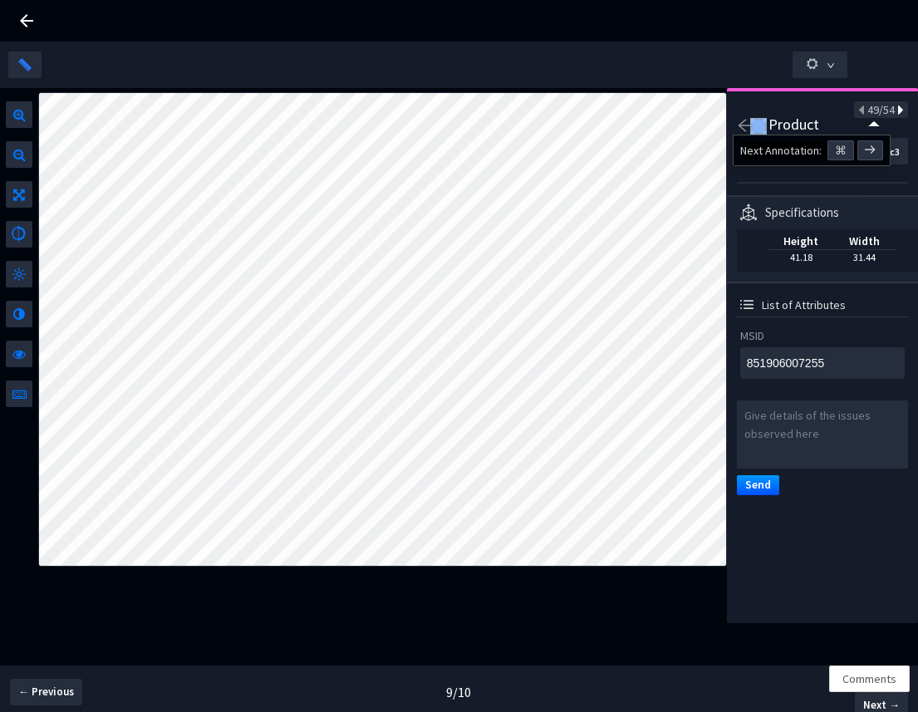
click at [895, 106] on icon at bounding box center [899, 111] width 9 height 12
click at [858, 111] on icon at bounding box center [862, 111] width 9 height 12
click at [891, 110] on div "50/54" at bounding box center [881, 109] width 54 height 17
click at [895, 114] on icon at bounding box center [899, 111] width 9 height 12
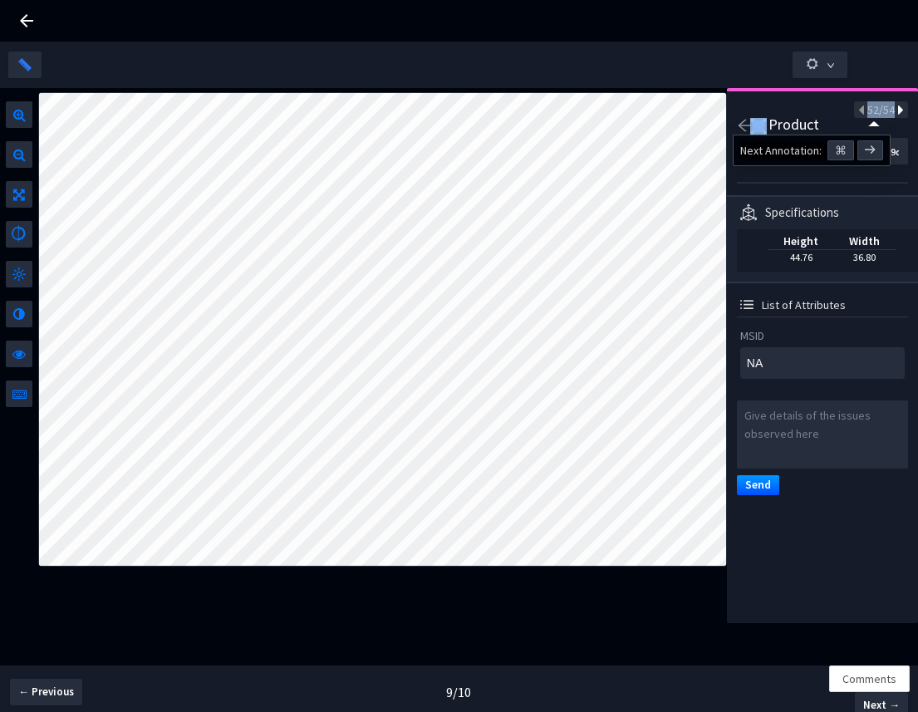
click at [895, 114] on icon at bounding box center [899, 111] width 9 height 12
click at [858, 113] on icon at bounding box center [862, 111] width 9 height 12
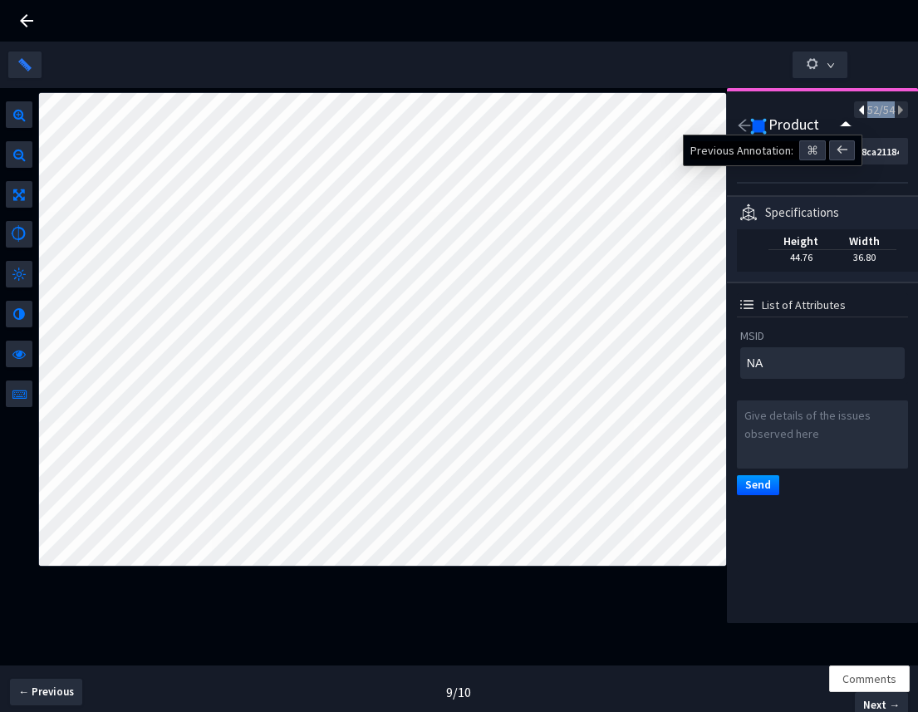
click at [858, 113] on icon at bounding box center [862, 111] width 9 height 12
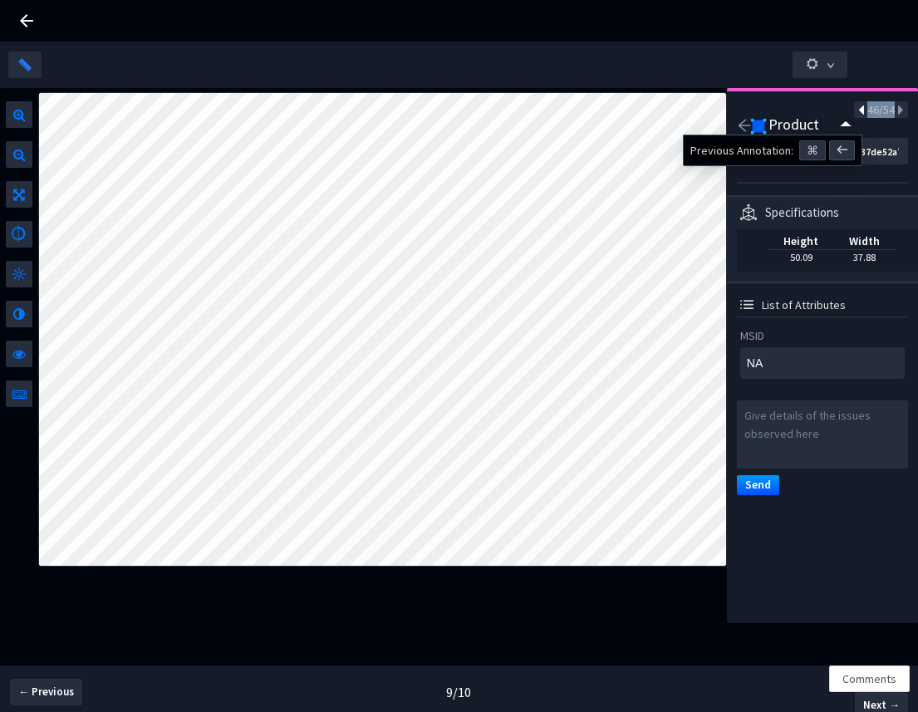
click at [858, 113] on icon at bounding box center [862, 111] width 9 height 12
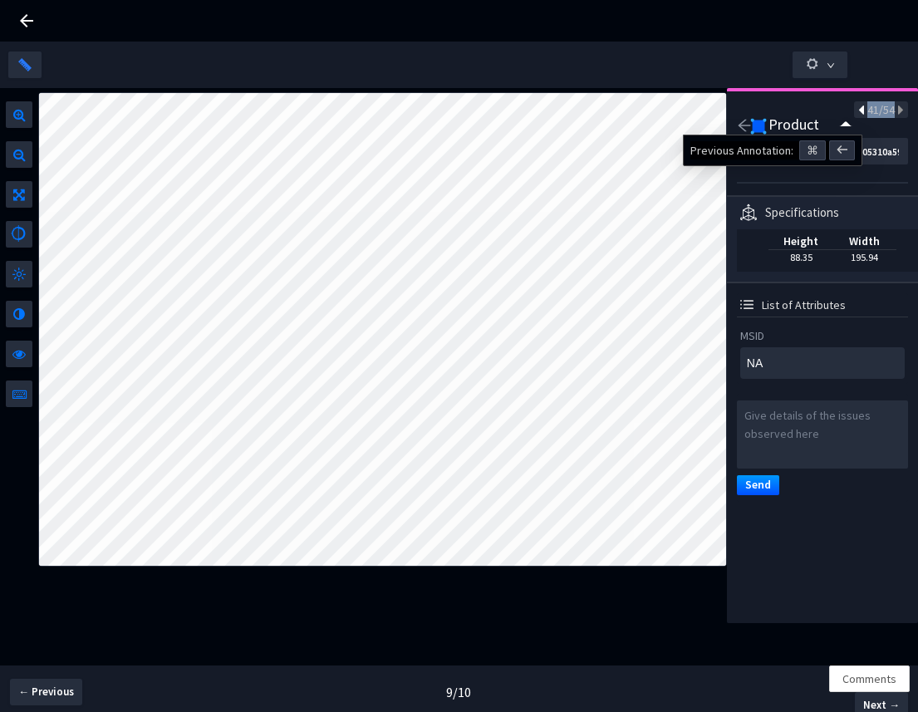
click at [858, 113] on icon at bounding box center [862, 111] width 9 height 12
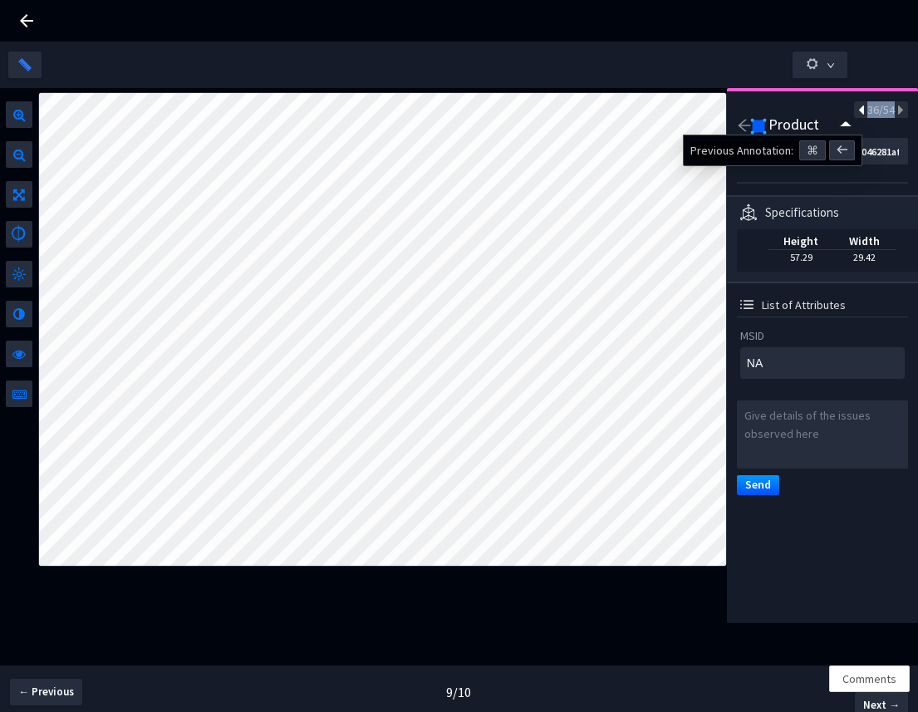
click at [858, 113] on icon at bounding box center [862, 111] width 9 height 12
click at [742, 125] on icon "arrow-left" at bounding box center [744, 126] width 12 height 12
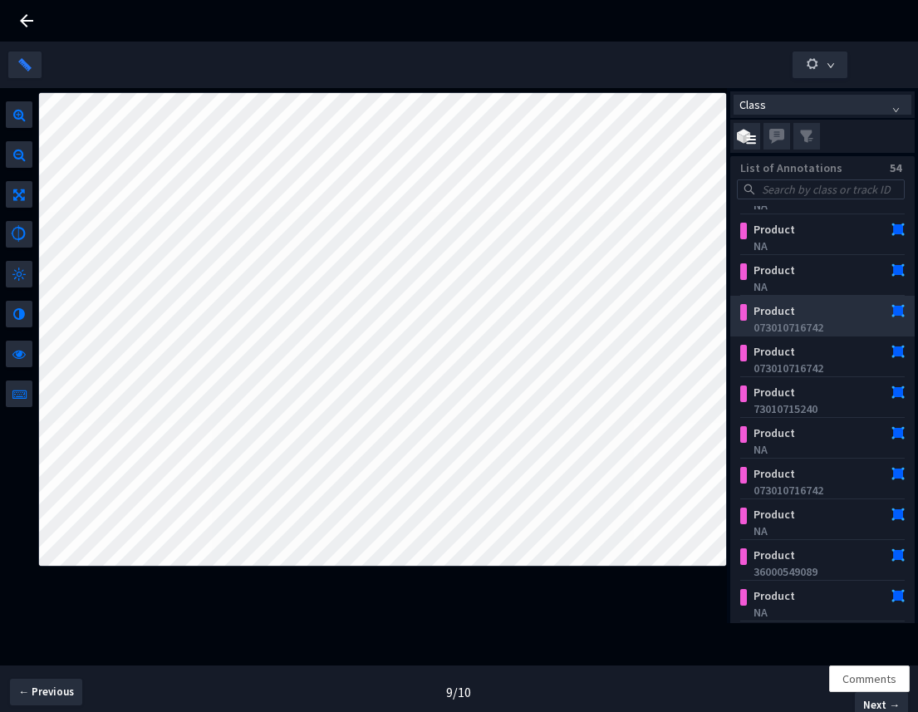
scroll to position [0, 0]
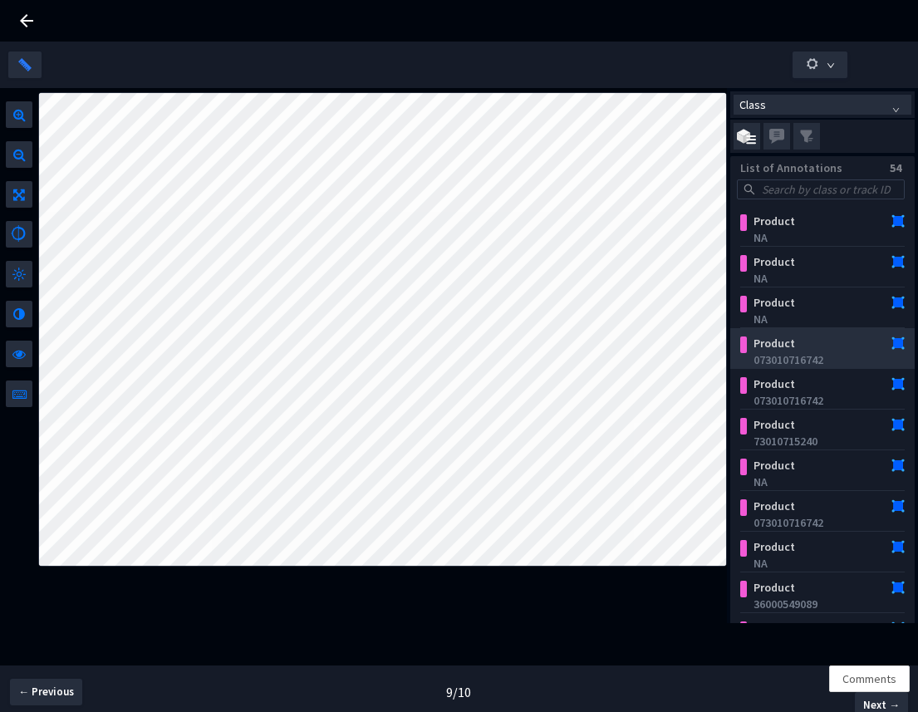
click at [805, 349] on div "Product" at bounding box center [809, 343] width 126 height 17
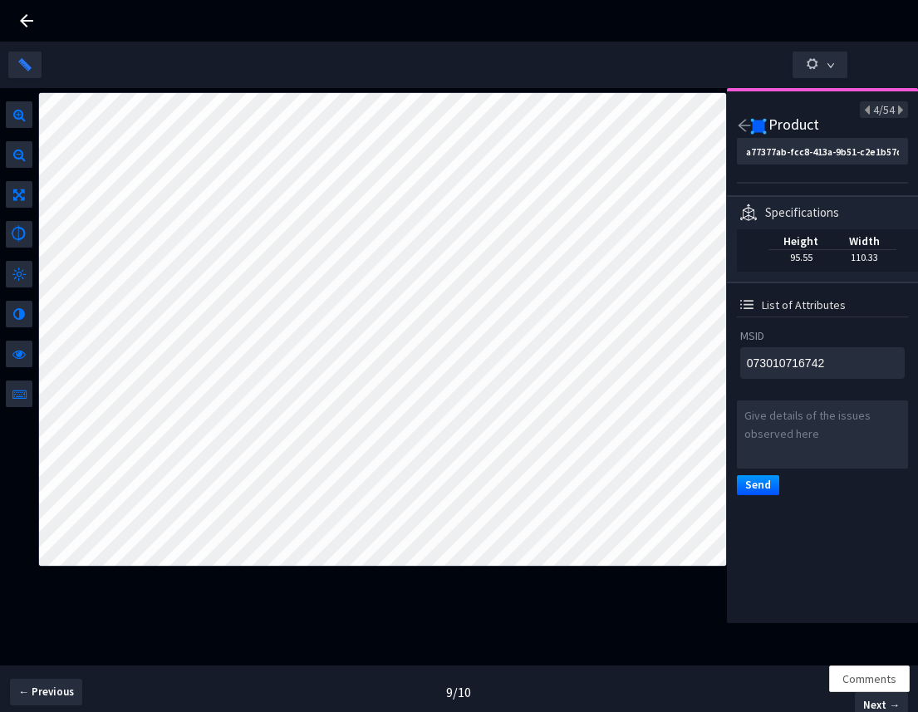
click at [738, 127] on icon "arrow-left" at bounding box center [744, 125] width 15 height 15
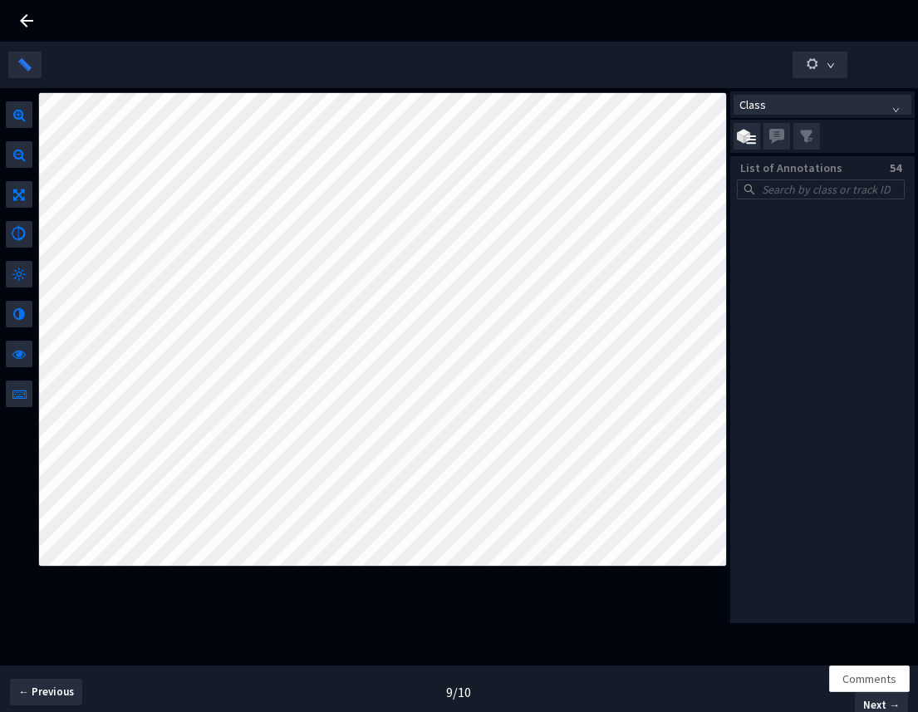
scroll to position [510, 0]
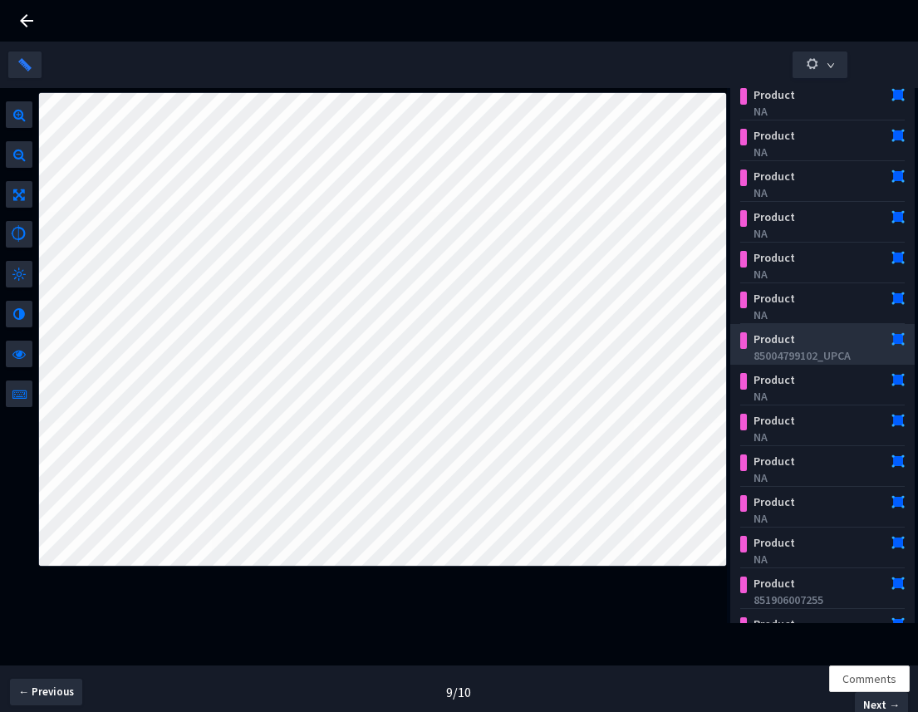
click at [802, 337] on div "Product" at bounding box center [809, 339] width 126 height 17
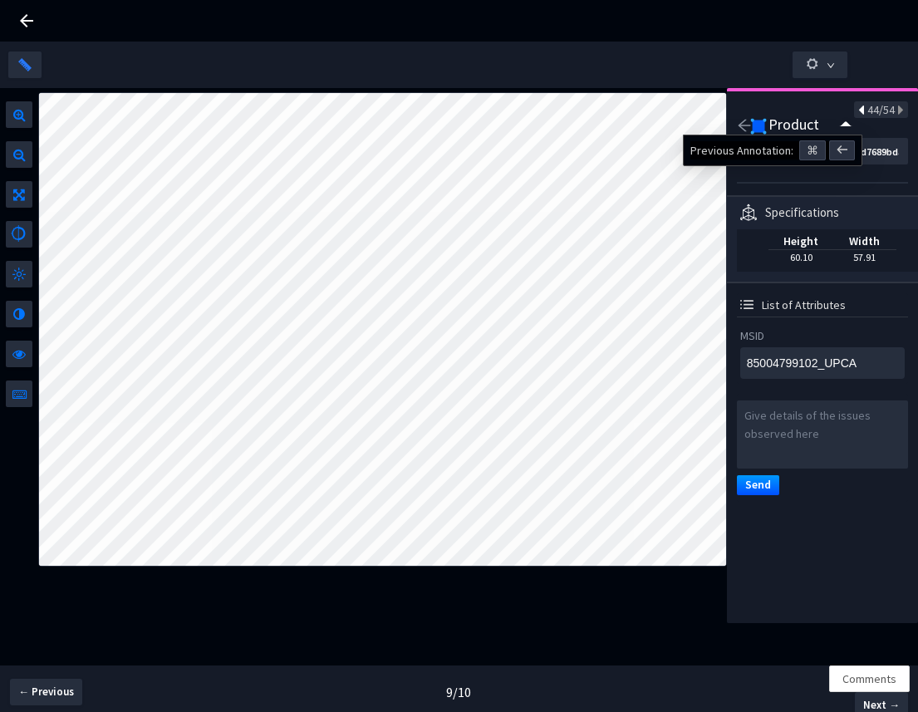
click at [858, 109] on icon at bounding box center [862, 111] width 9 height 12
click at [895, 113] on icon at bounding box center [899, 111] width 9 height 12
click at [858, 115] on icon at bounding box center [862, 111] width 9 height 12
click at [881, 114] on span "43/54" at bounding box center [880, 109] width 27 height 15
click at [895, 112] on icon at bounding box center [899, 111] width 9 height 12
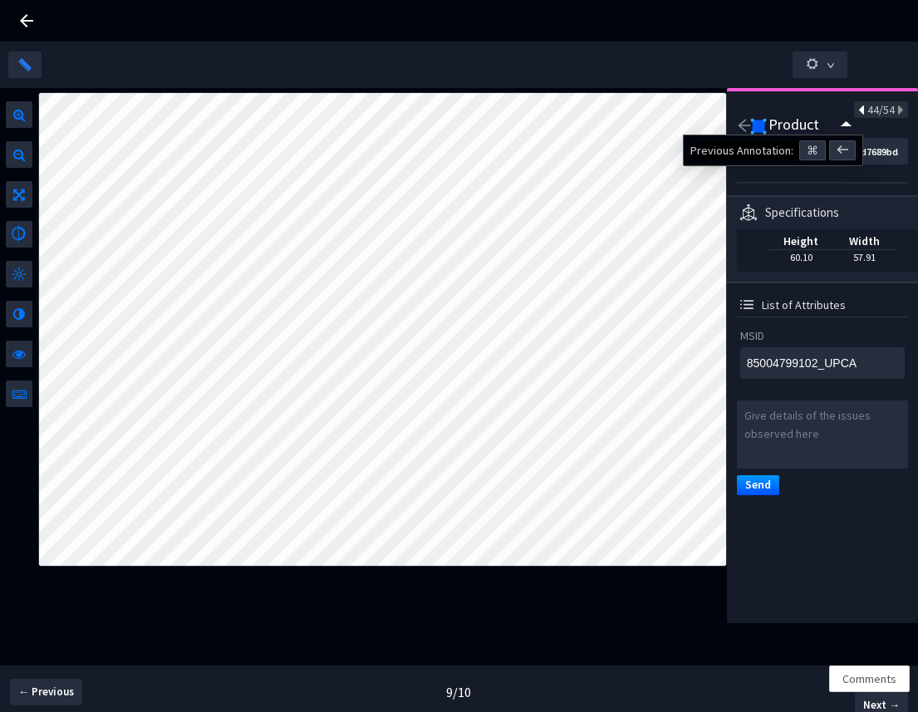
click at [858, 111] on icon at bounding box center [862, 111] width 9 height 12
click at [895, 115] on icon at bounding box center [899, 111] width 9 height 12
click at [743, 125] on icon "arrow-left" at bounding box center [744, 126] width 12 height 12
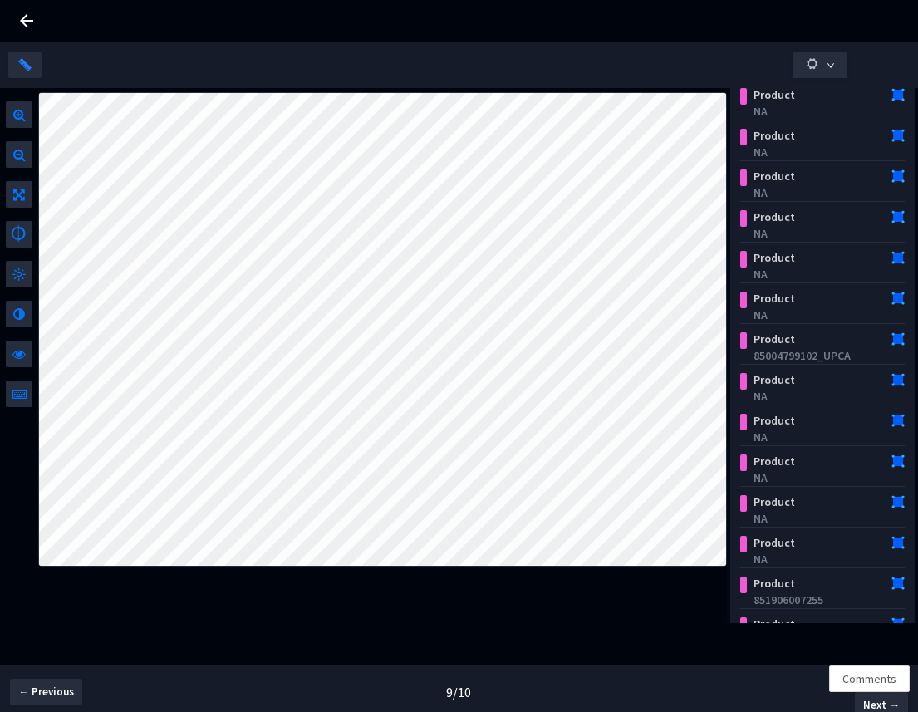
click at [743, 125] on div "Product NA" at bounding box center [822, 142] width 165 height 37
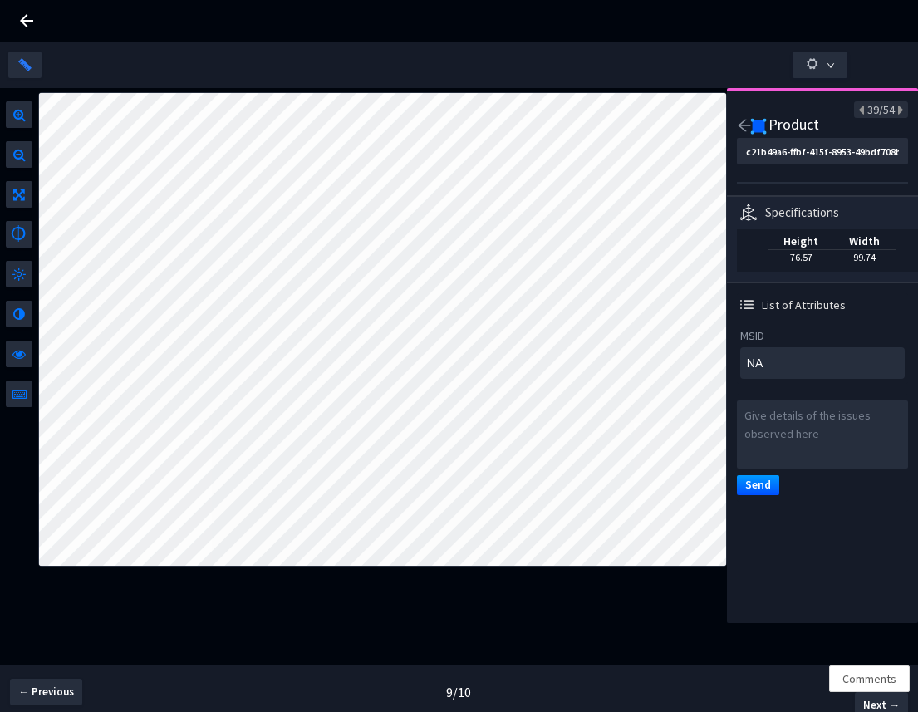
click at [743, 122] on icon "arrow-left" at bounding box center [744, 126] width 12 height 12
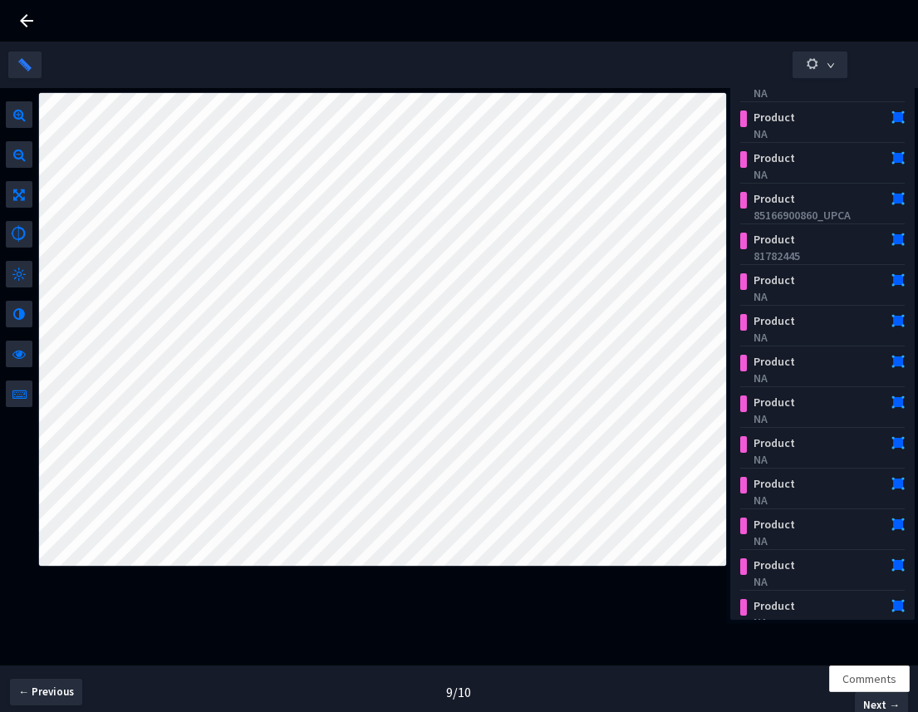
scroll to position [166, 0]
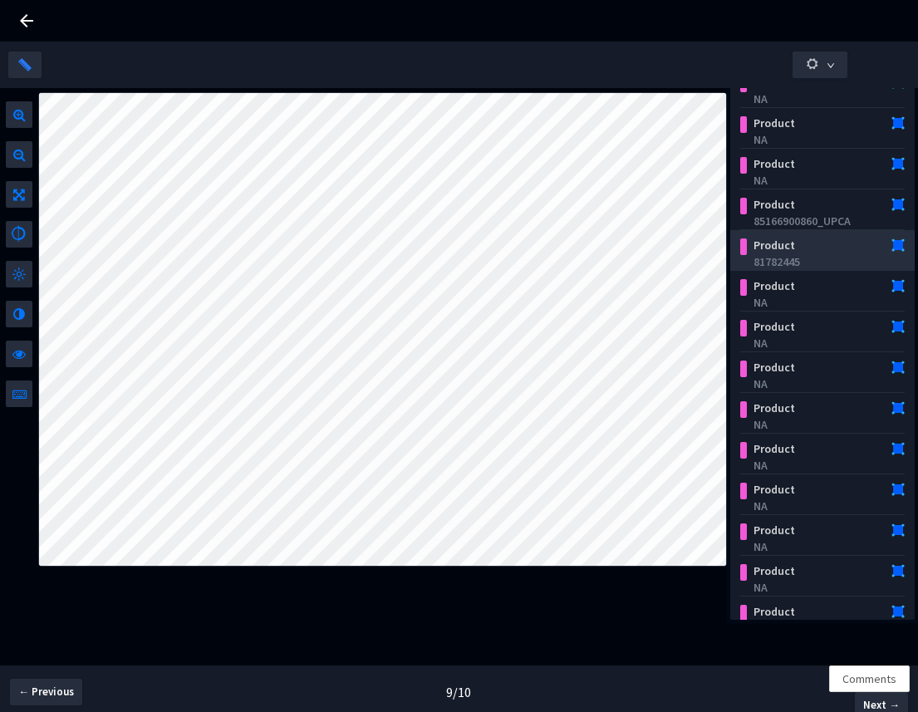
click at [797, 250] on div "Product" at bounding box center [809, 245] width 126 height 17
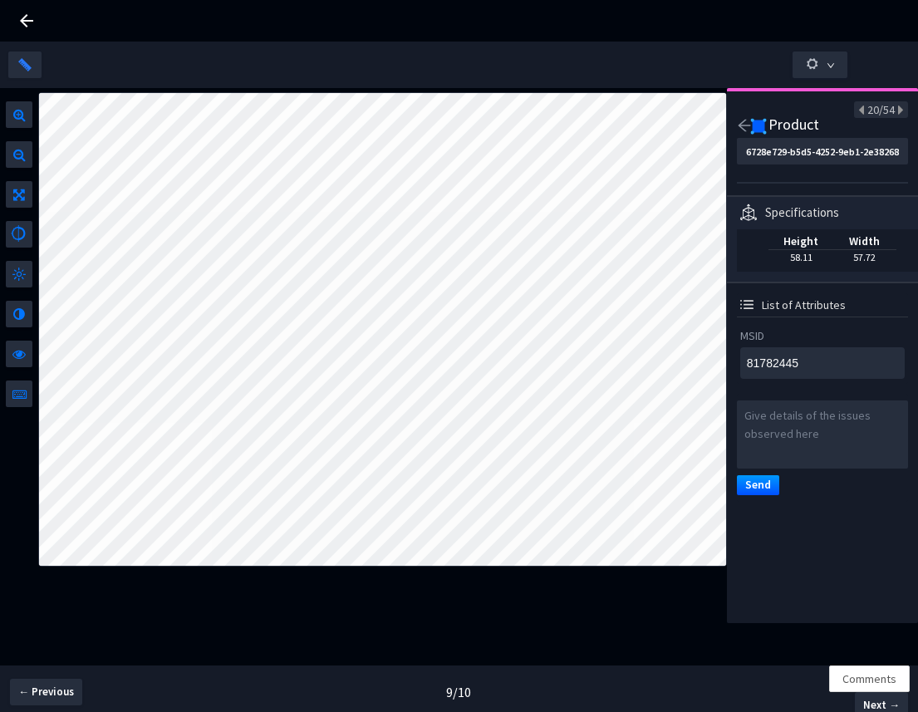
click at [740, 124] on icon "arrow-left" at bounding box center [744, 126] width 12 height 12
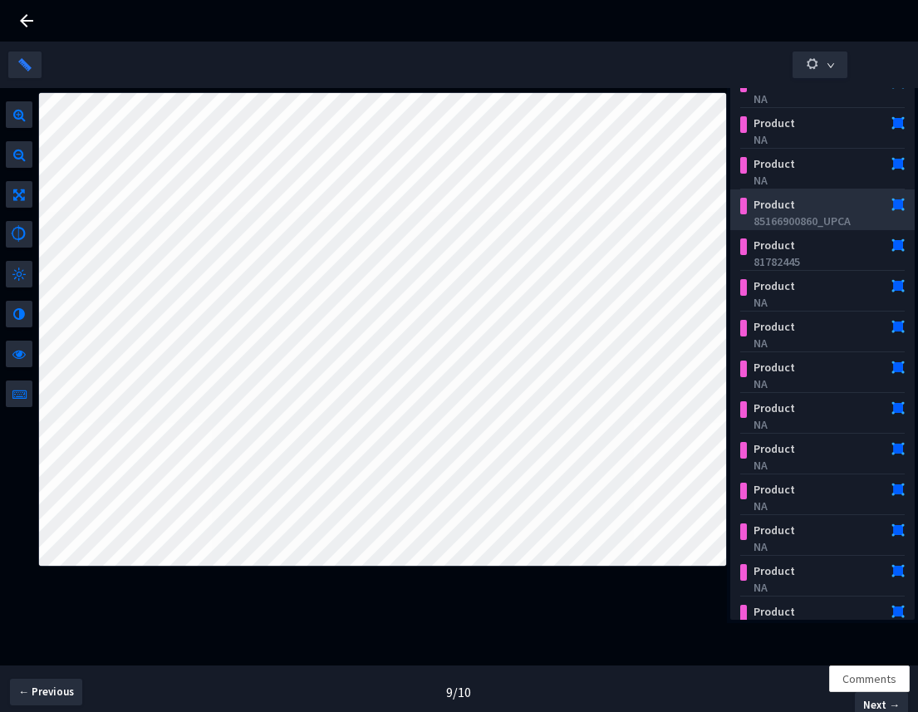
click at [808, 202] on div "Product" at bounding box center [809, 204] width 126 height 17
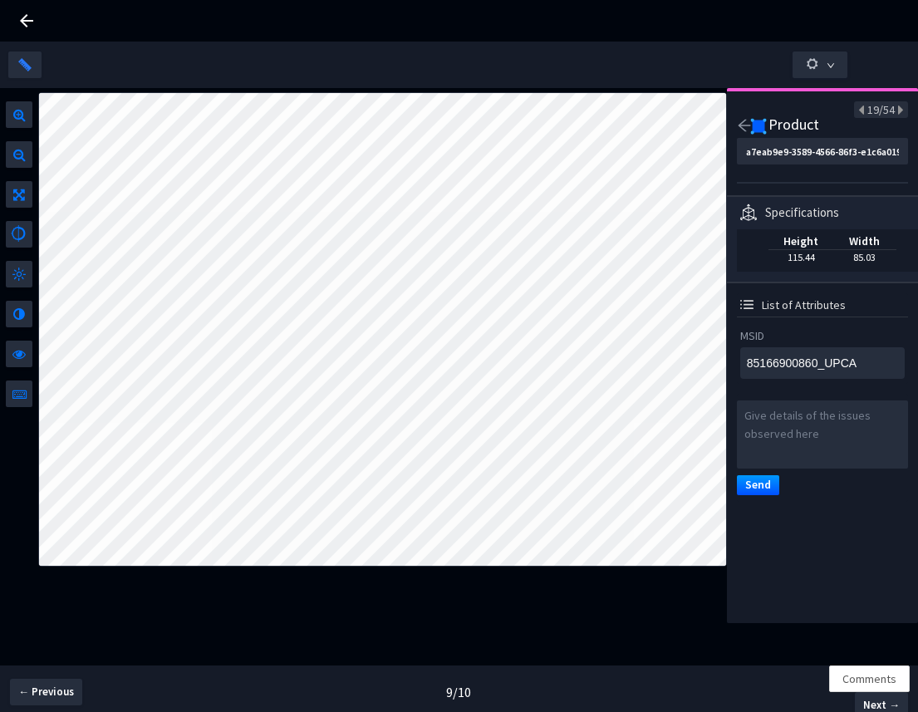
click at [808, 204] on div "Specifications" at bounding box center [802, 212] width 74 height 17
click at [44, 30] on div at bounding box center [459, 21] width 918 height 42
click at [30, 24] on icon at bounding box center [27, 21] width 20 height 20
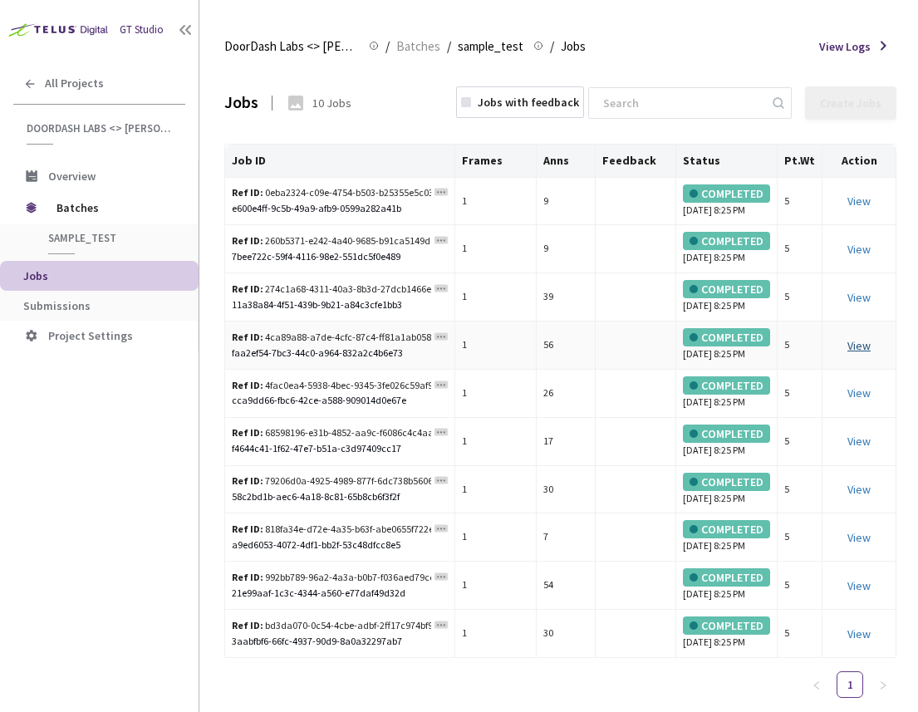
click at [862, 353] on link "View" at bounding box center [858, 345] width 23 height 15
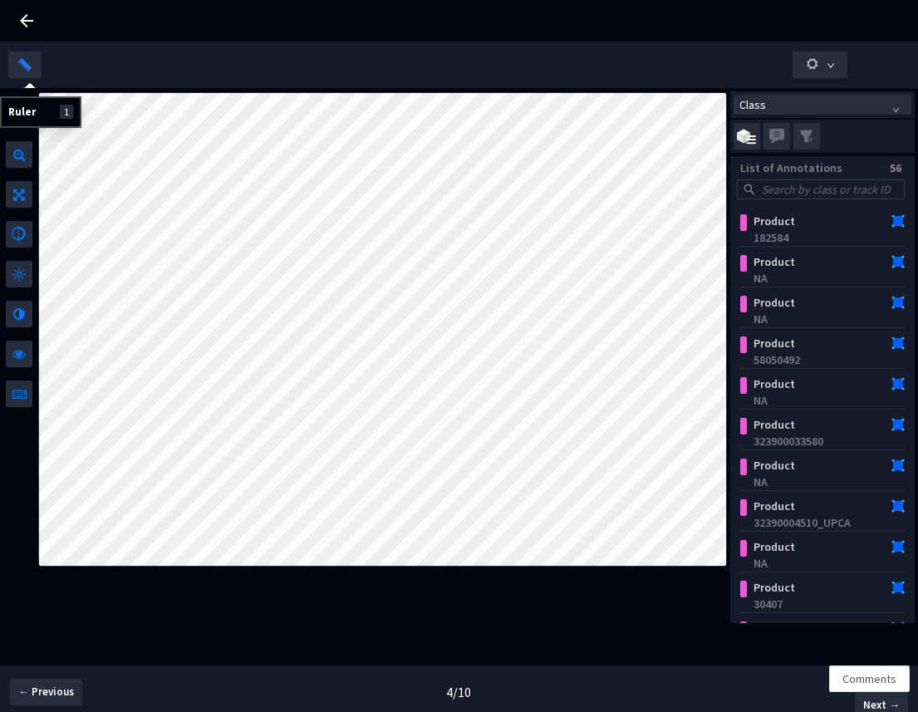
click at [27, 18] on icon at bounding box center [27, 21] width 20 height 20
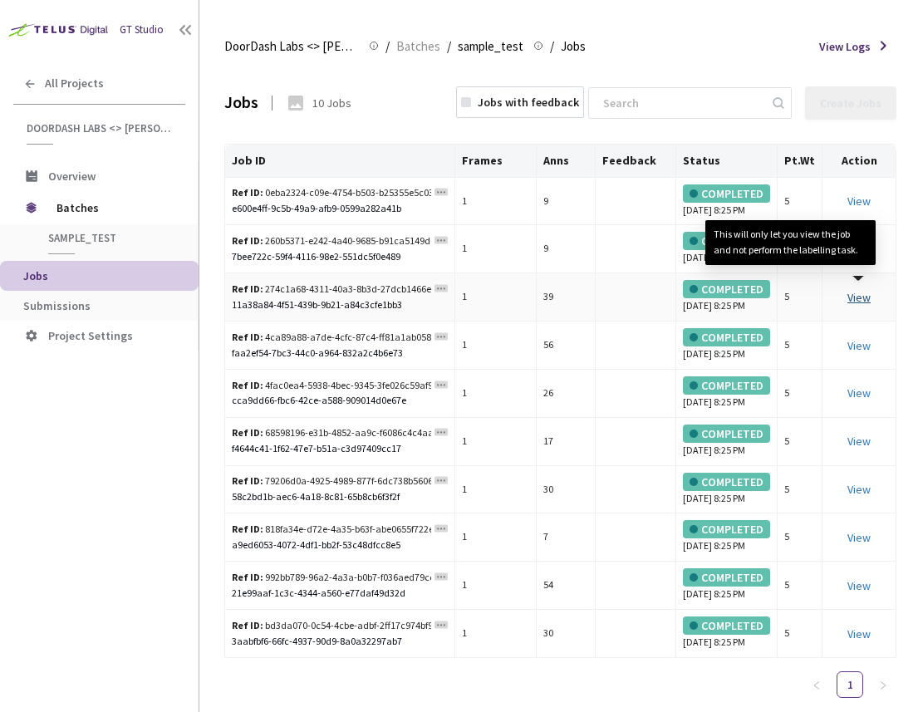
click at [859, 305] on link "View This will only let you view the job and not perform the labelling task." at bounding box center [858, 297] width 23 height 15
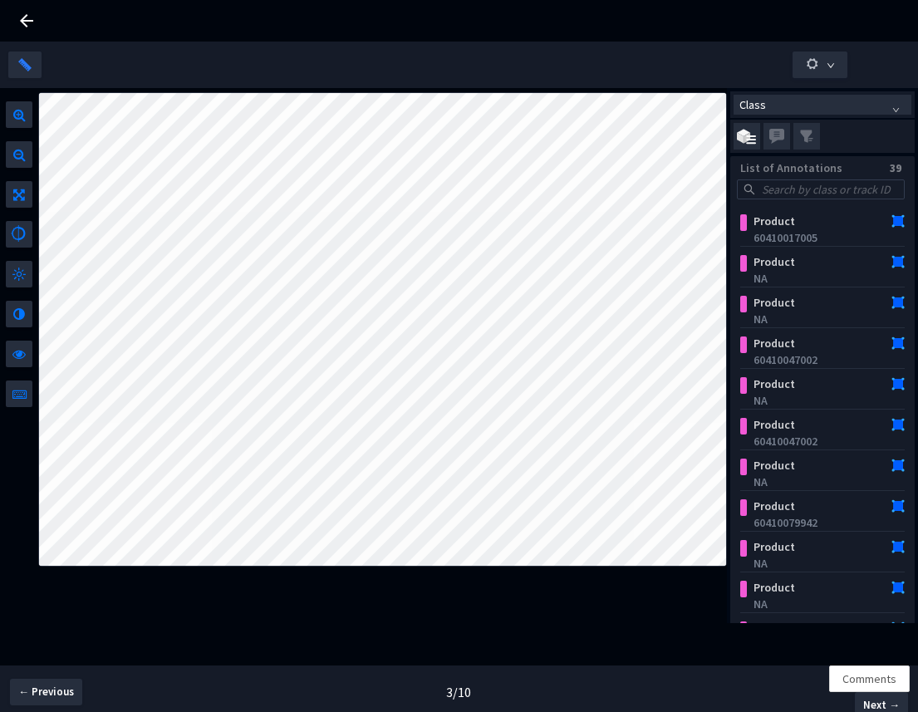
click at [25, 28] on icon at bounding box center [27, 21] width 20 height 20
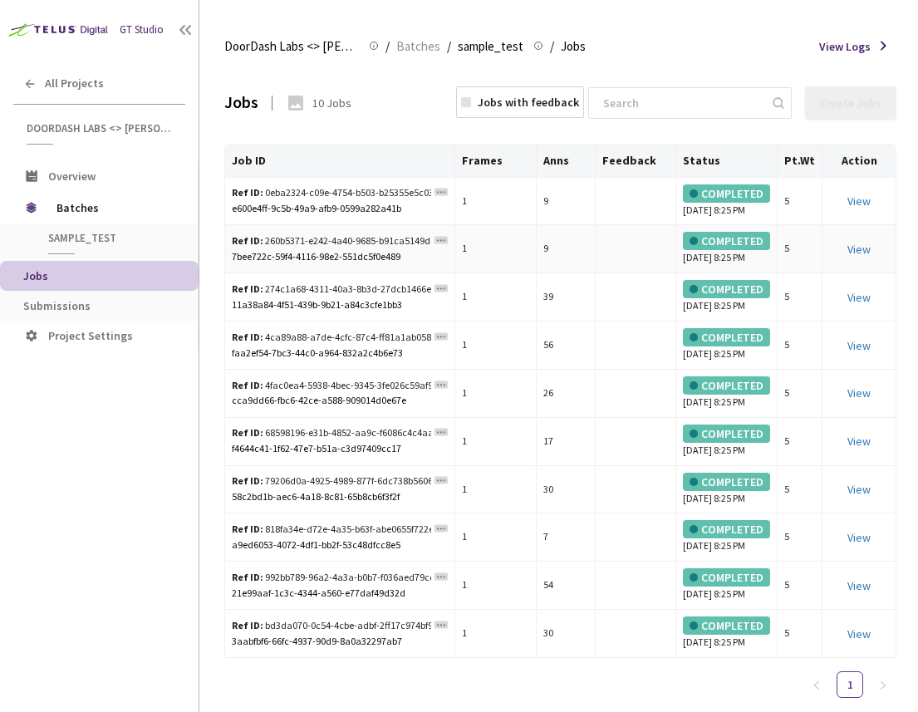
click at [862, 258] on div "View" at bounding box center [859, 249] width 60 height 18
click at [853, 418] on td "View" at bounding box center [860, 394] width 74 height 48
click at [856, 400] on link "View" at bounding box center [858, 392] width 23 height 15
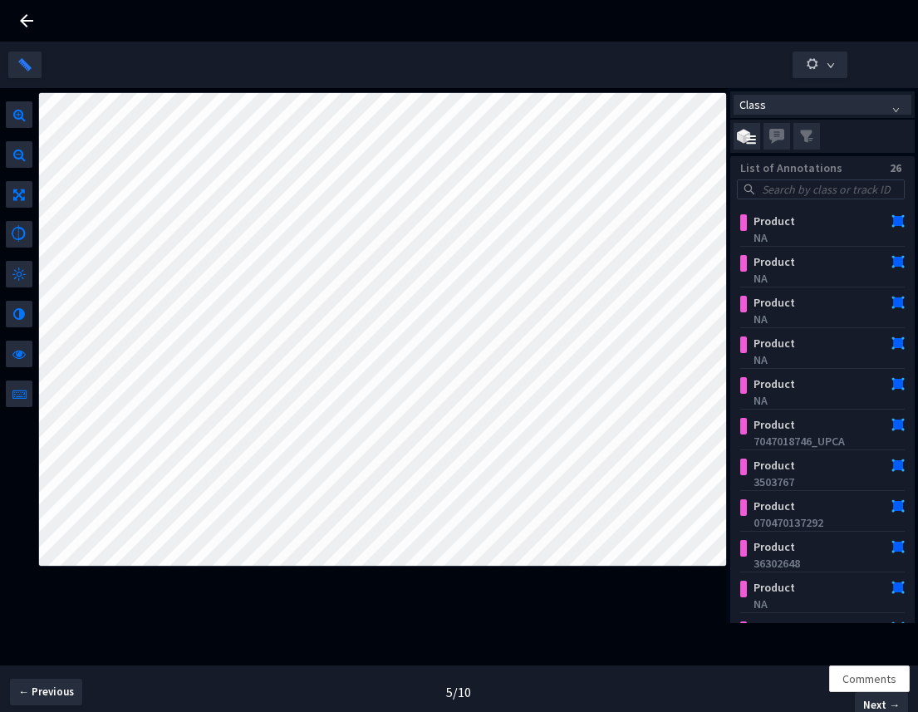
click at [19, 22] on icon at bounding box center [27, 21] width 20 height 20
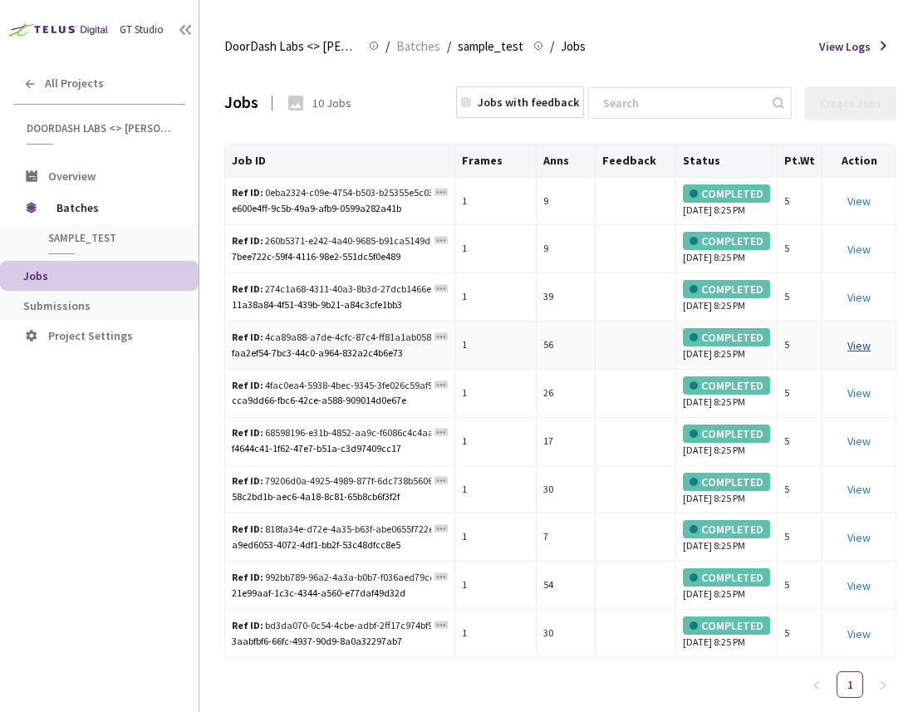
click at [870, 353] on link "View This will only let you view the job and not perform the labelling task." at bounding box center [858, 345] width 23 height 15
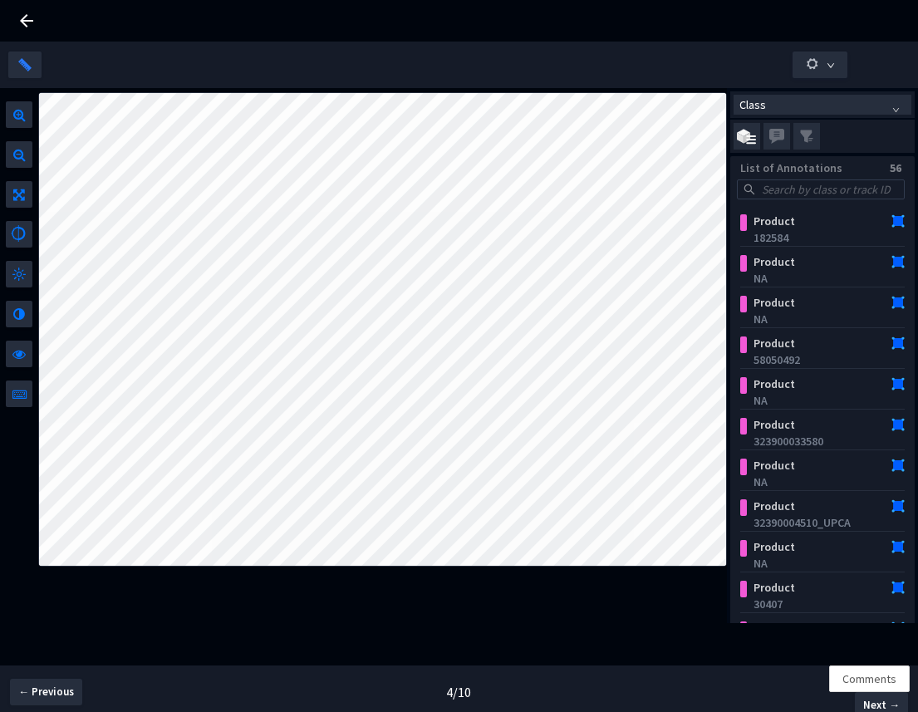
click at [23, 21] on icon at bounding box center [26, 20] width 13 height 13
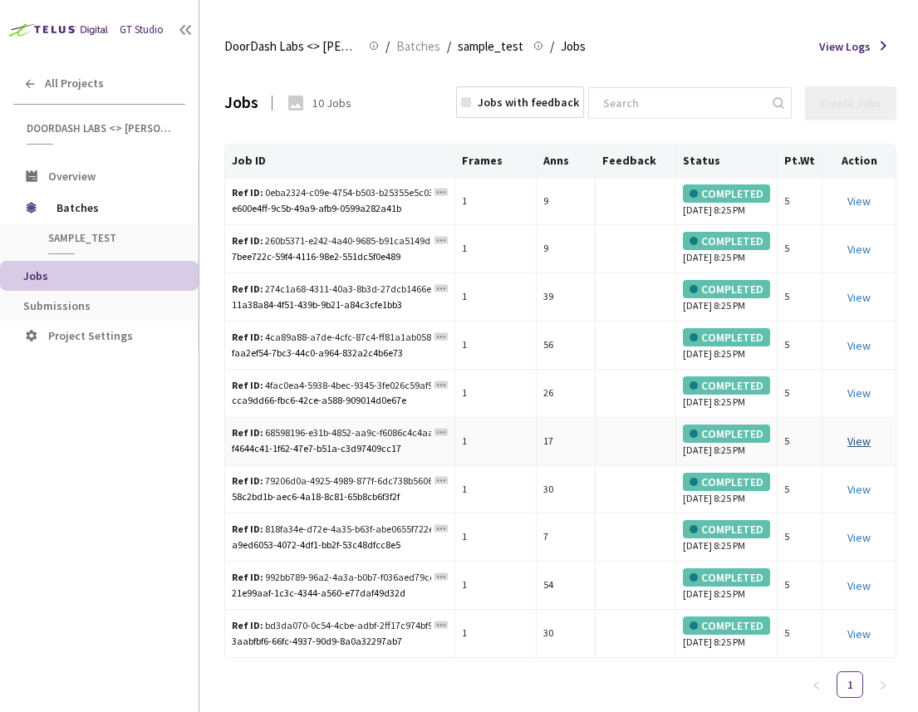
click at [867, 449] on link "View" at bounding box center [858, 441] width 23 height 15
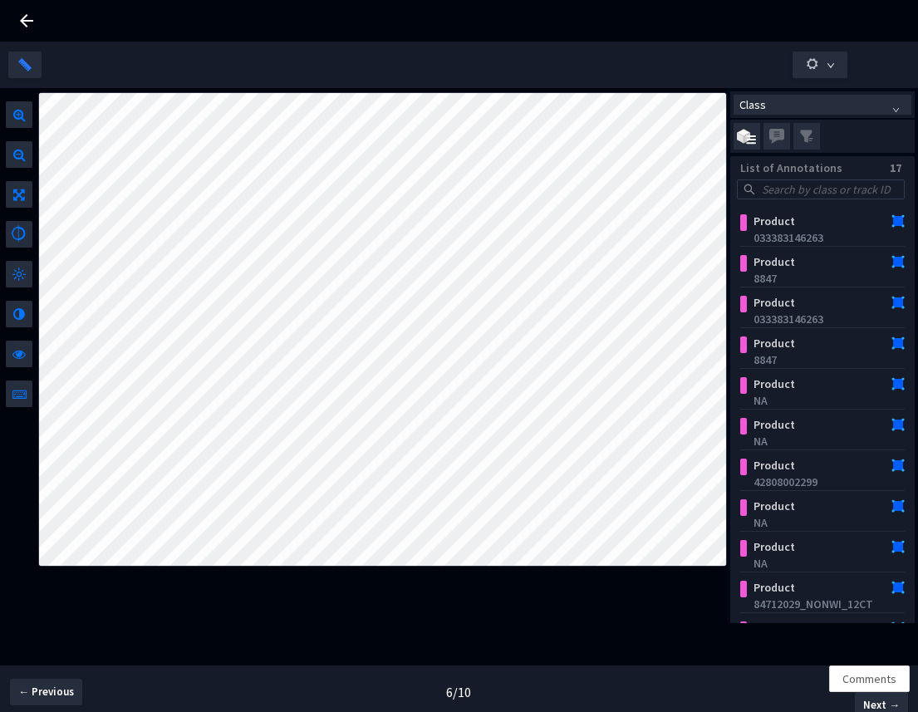
click at [22, 21] on icon at bounding box center [26, 20] width 13 height 13
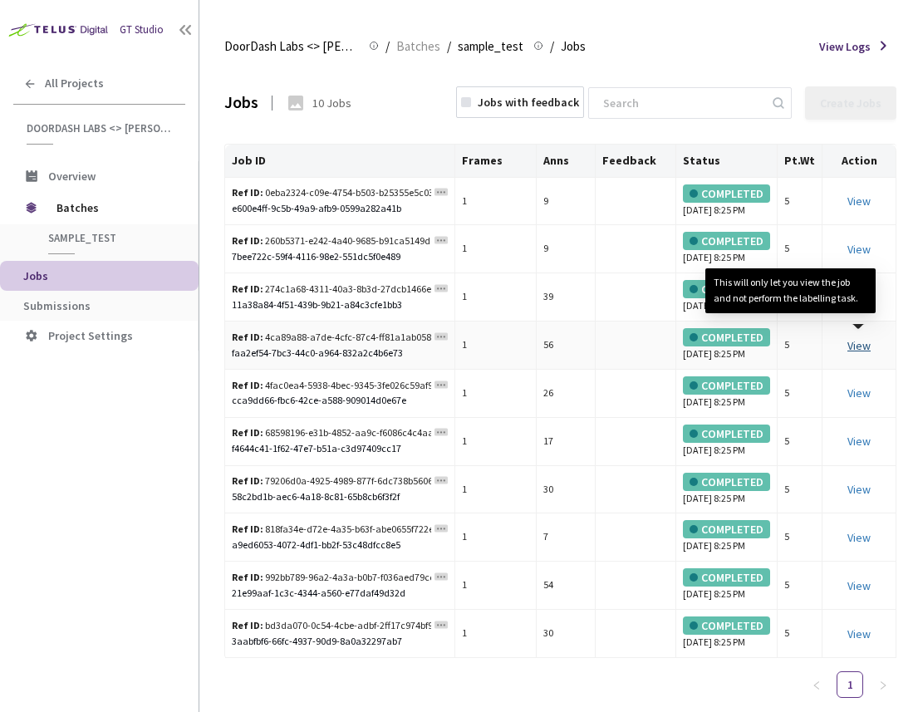
click at [860, 353] on link "View This will only let you view the job and not perform the labelling task." at bounding box center [858, 345] width 23 height 15
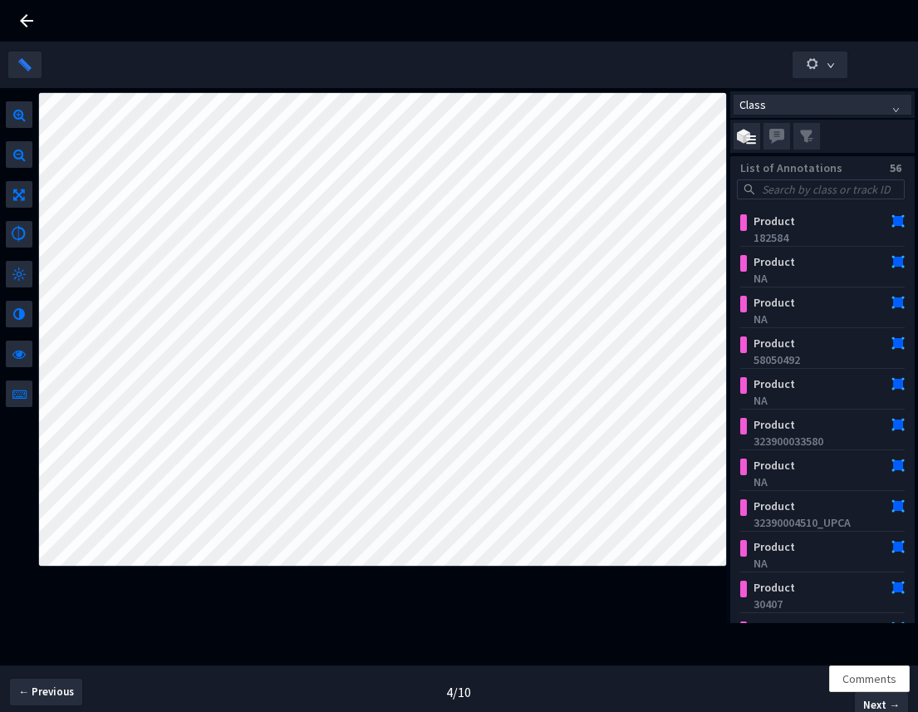
click at [29, 21] on icon at bounding box center [26, 20] width 13 height 13
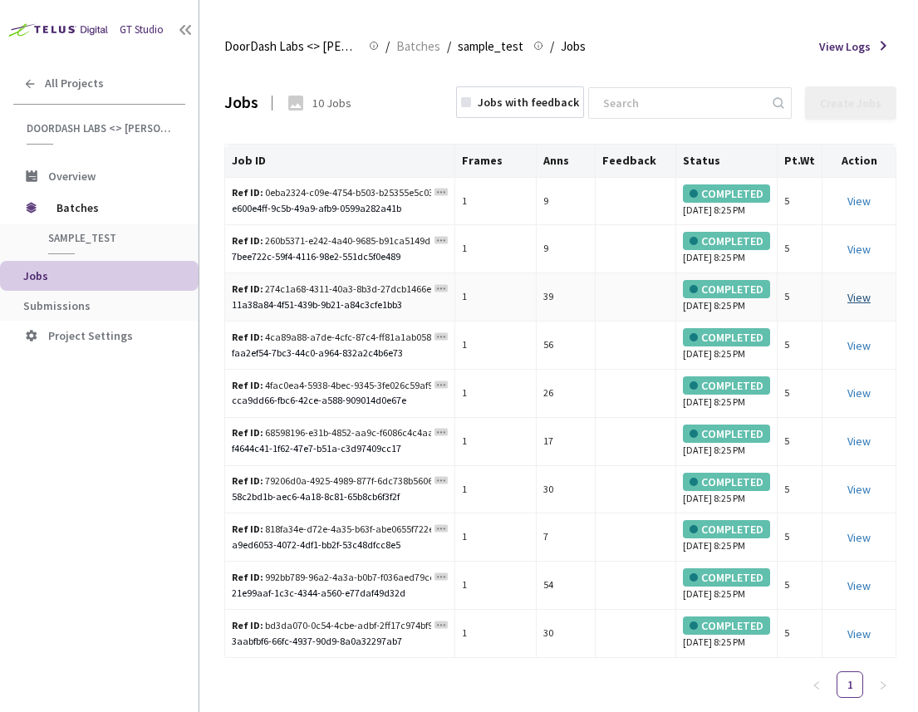
click at [862, 305] on link "View" at bounding box center [858, 297] width 23 height 15
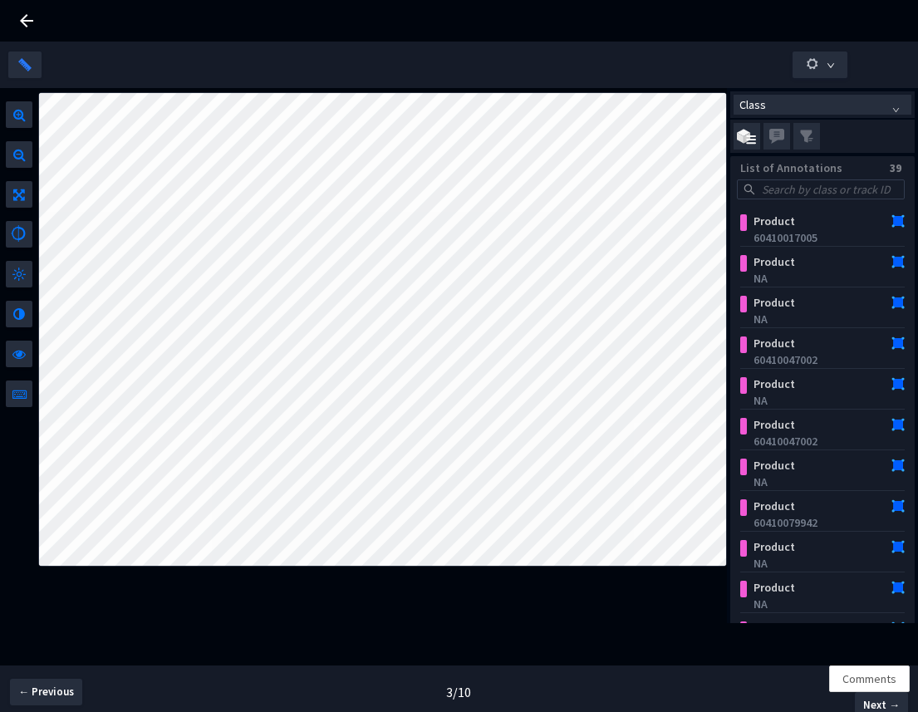
click at [22, 23] on icon at bounding box center [27, 21] width 20 height 20
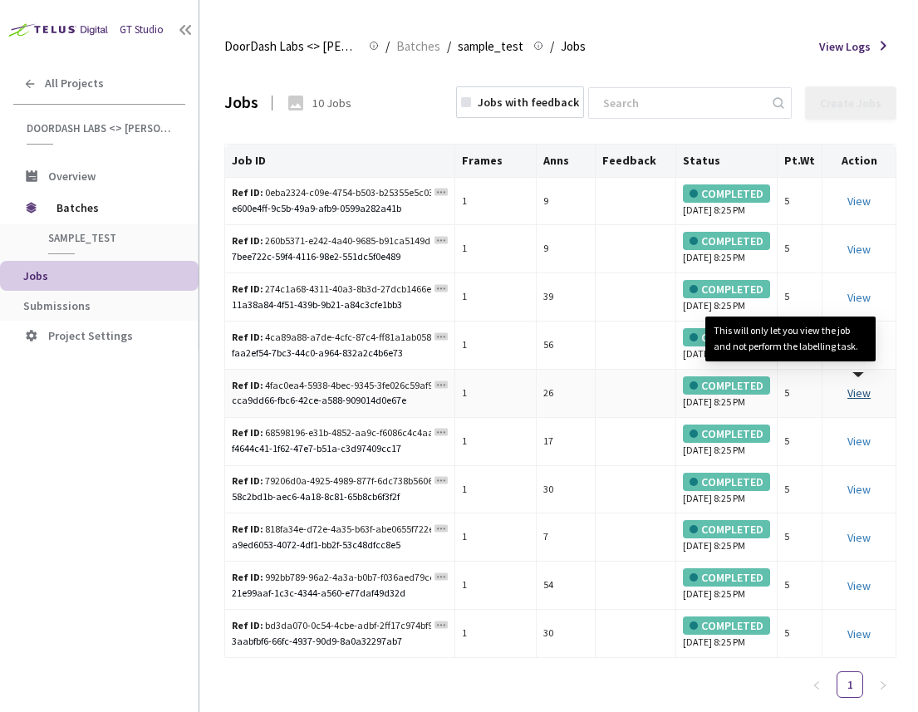
click at [863, 400] on link "View This will only let you view the job and not perform the labelling task." at bounding box center [858, 392] width 23 height 15
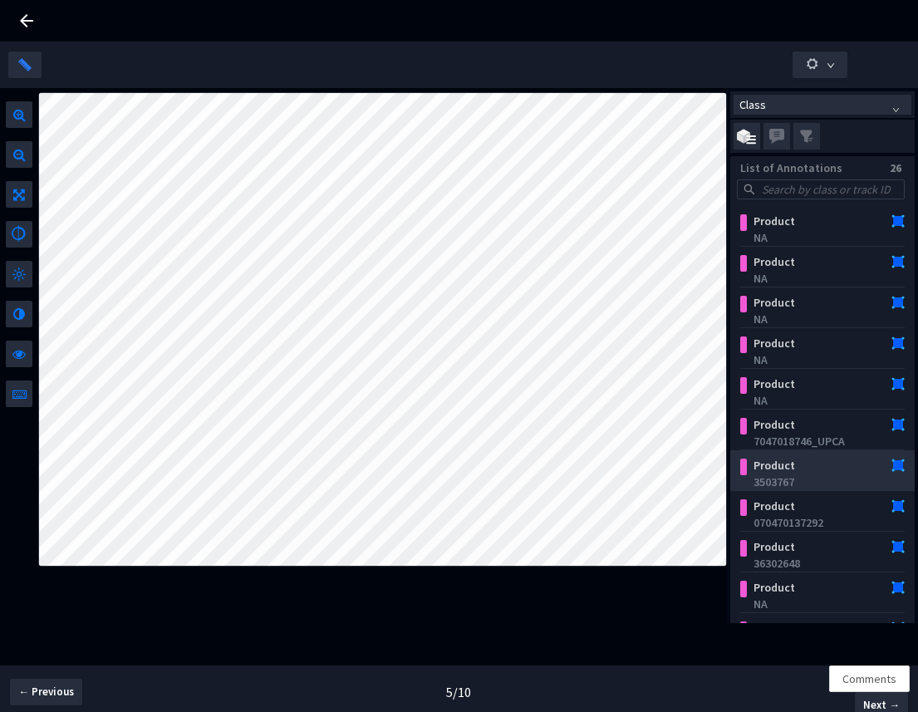
click at [798, 452] on div "Product 3503767" at bounding box center [822, 470] width 165 height 41
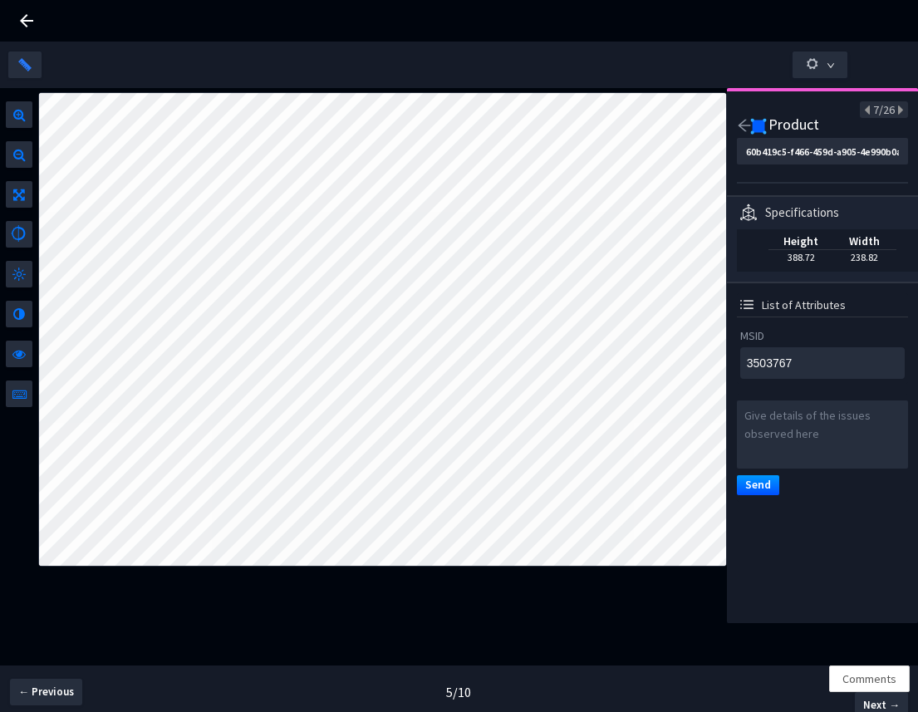
click at [742, 133] on div at bounding box center [744, 128] width 14 height 20
click at [744, 123] on icon "arrow-left" at bounding box center [744, 125] width 15 height 15
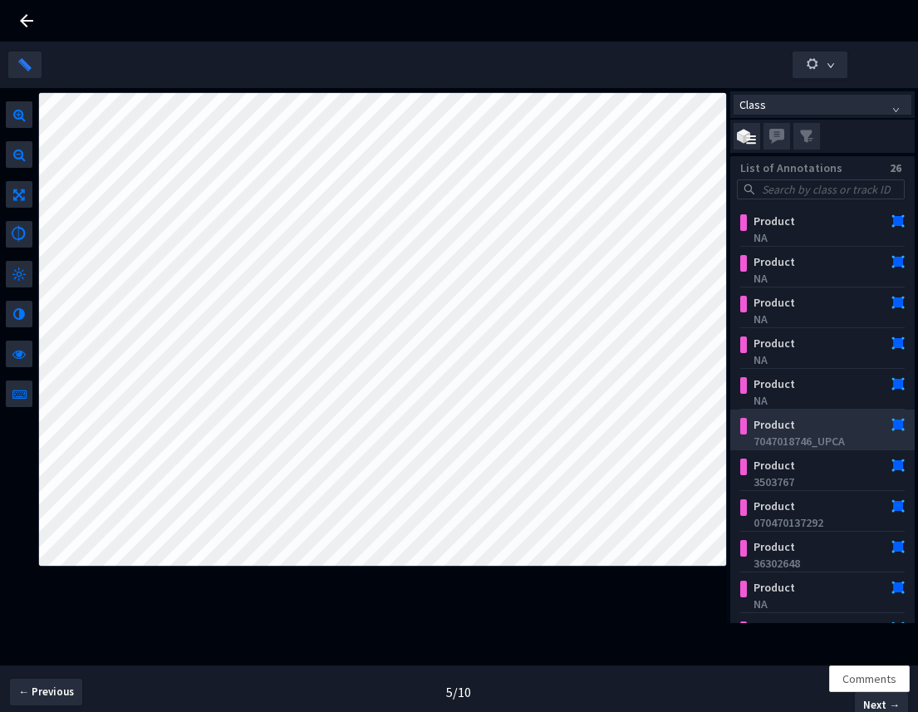
click at [797, 426] on div "Product" at bounding box center [809, 424] width 126 height 17
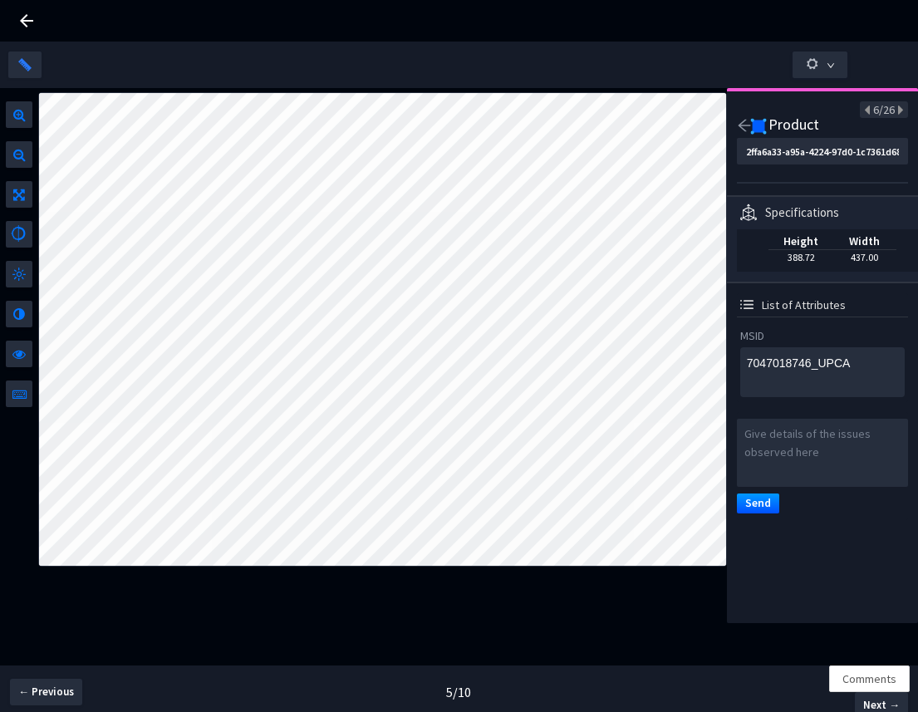
click at [743, 131] on icon "arrow-left" at bounding box center [744, 125] width 15 height 15
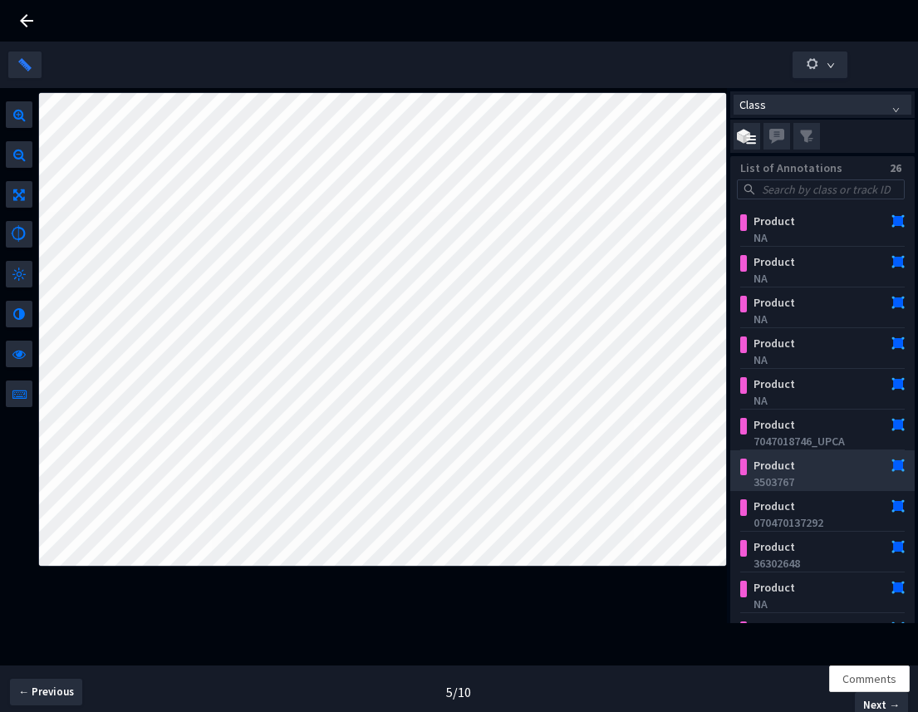
click at [789, 482] on div "3503767" at bounding box center [825, 482] width 145 height 17
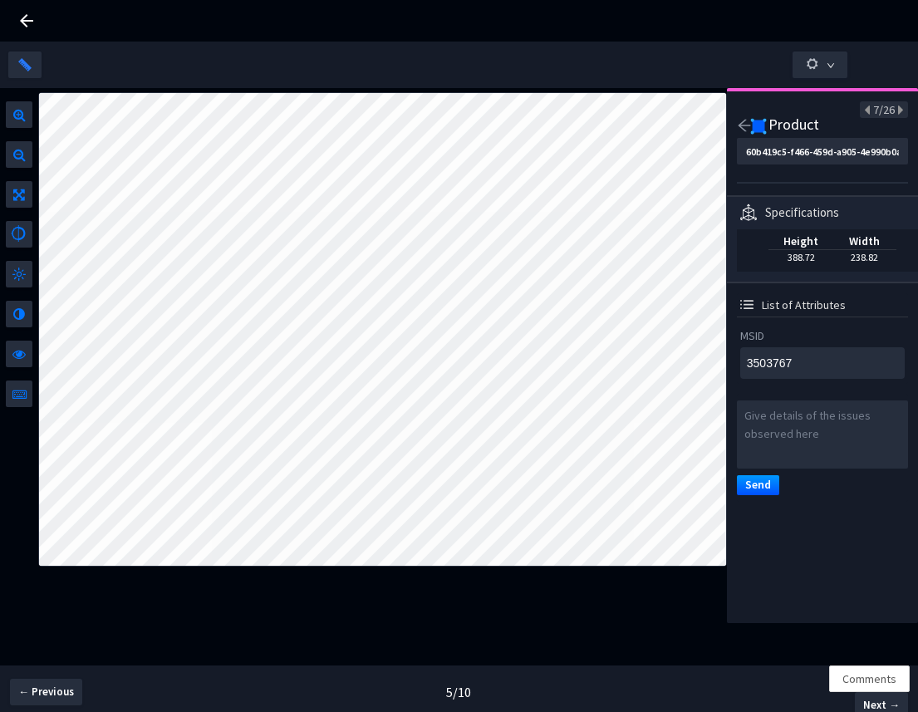
click at [743, 125] on icon "arrow-left" at bounding box center [744, 126] width 12 height 12
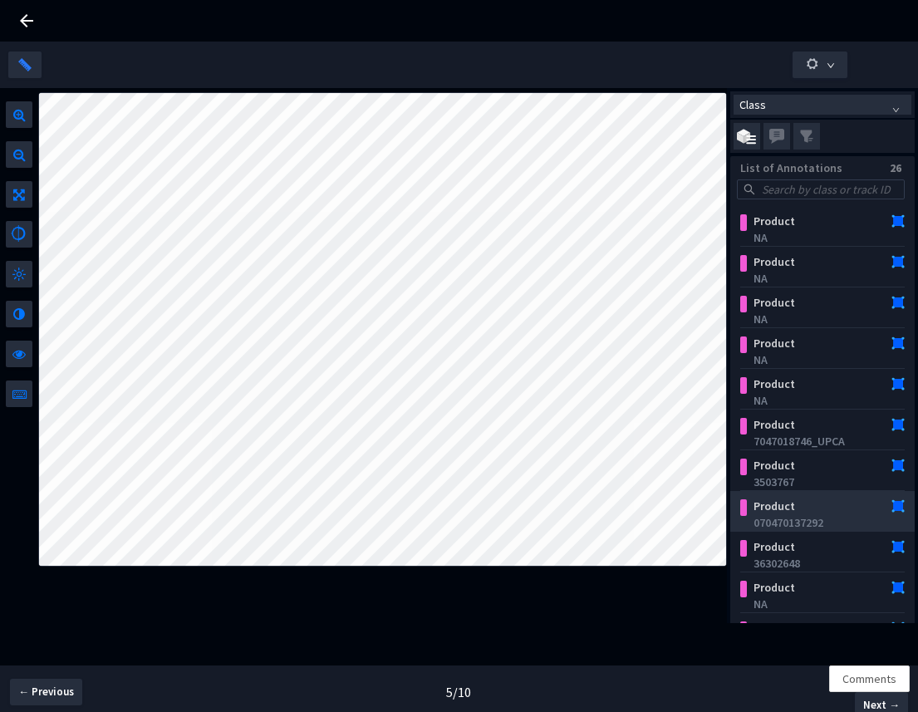
click at [798, 523] on div "070470137292" at bounding box center [825, 522] width 145 height 17
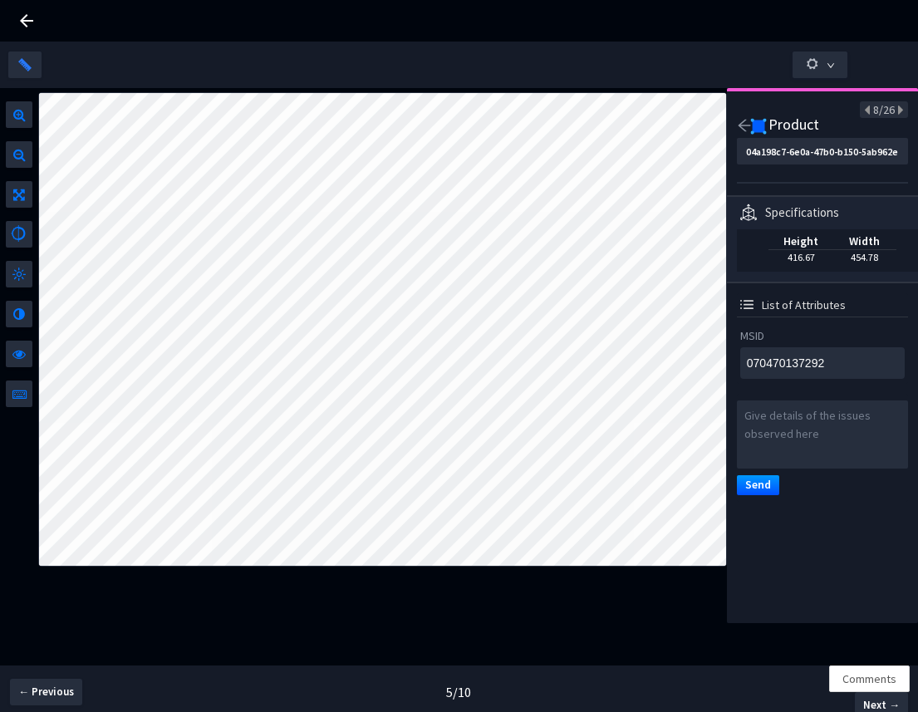
click at [745, 118] on icon "arrow-left" at bounding box center [744, 125] width 15 height 15
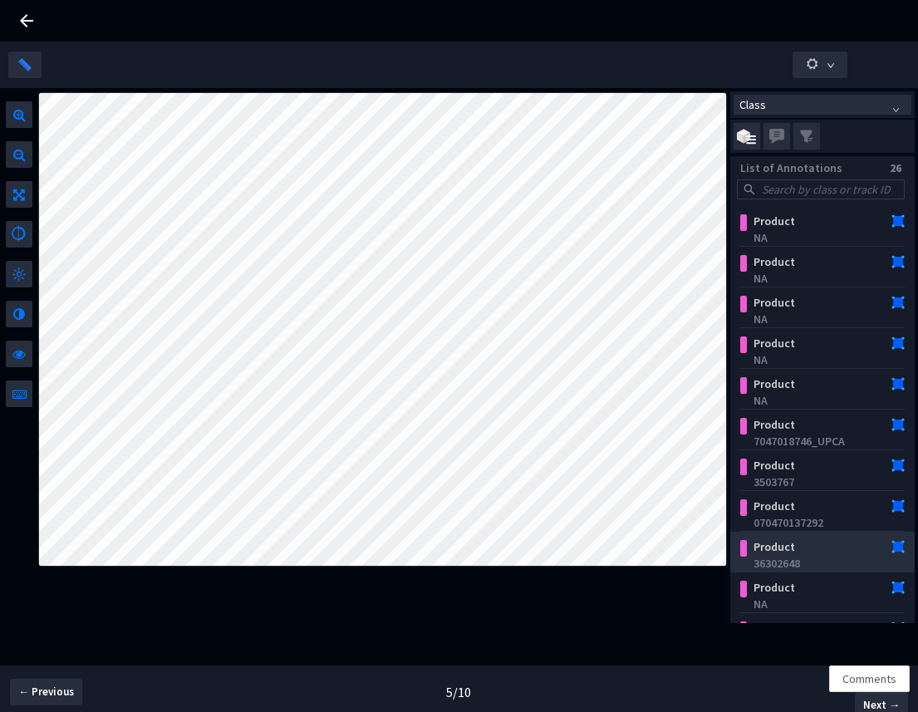
click at [805, 558] on div "36302648" at bounding box center [825, 563] width 145 height 17
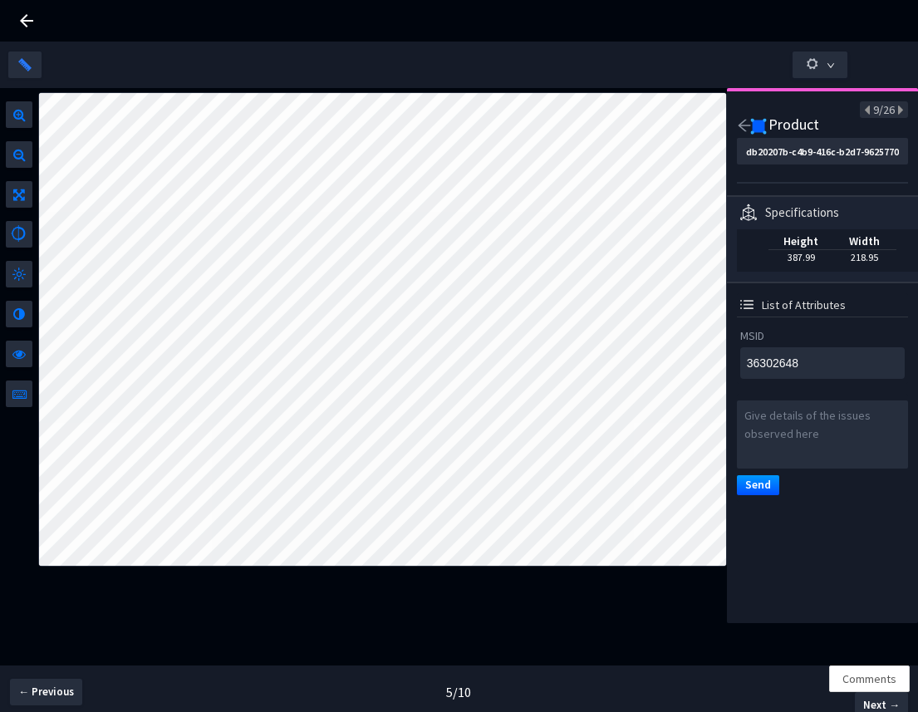
click at [739, 129] on icon "arrow-left" at bounding box center [744, 125] width 15 height 15
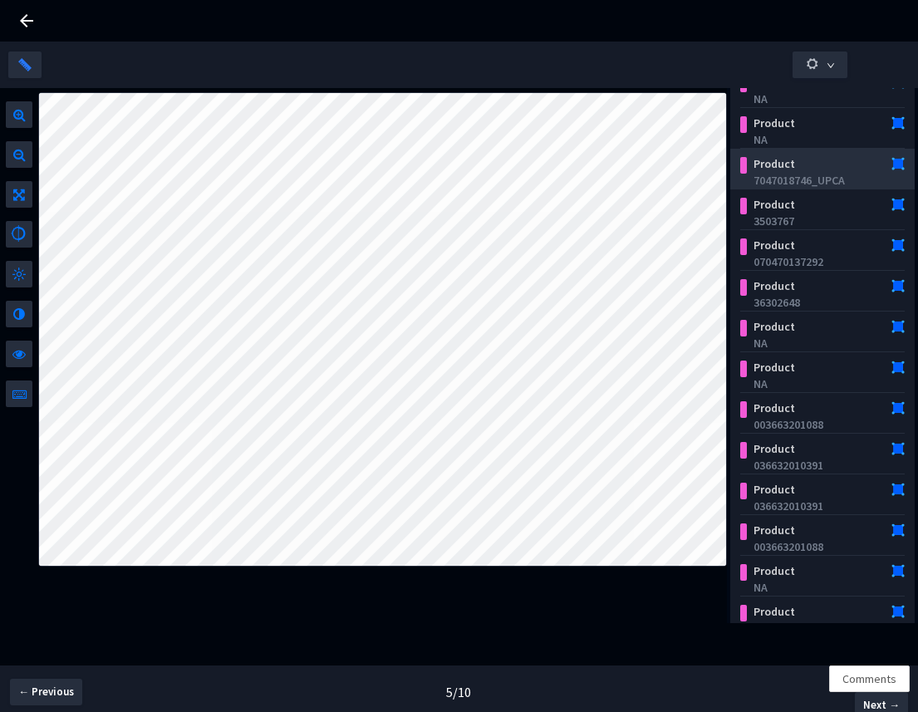
scroll to position [204, 0]
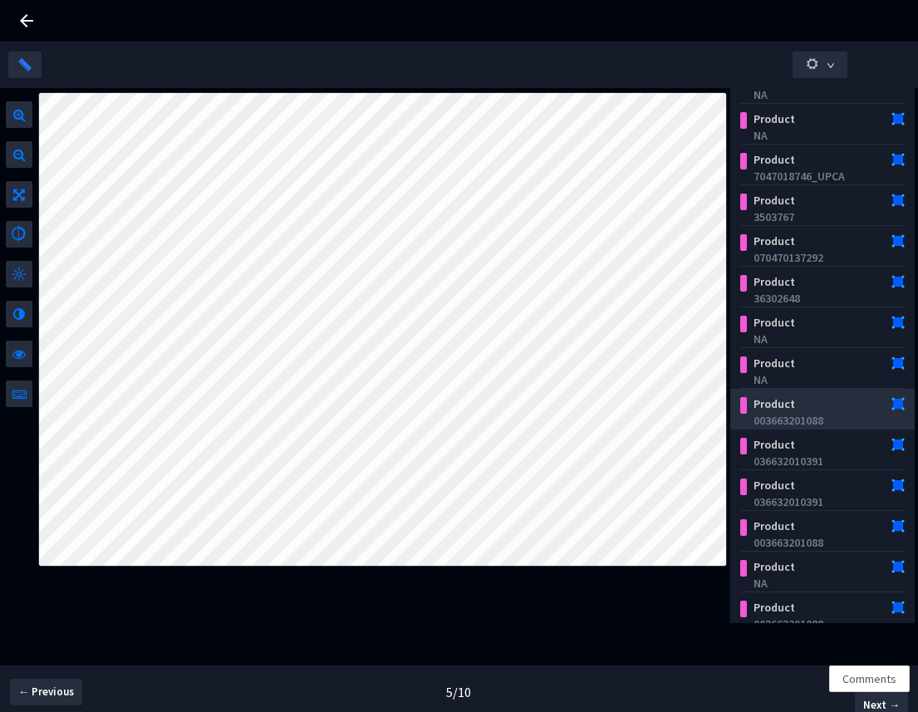
click at [816, 404] on div "Product" at bounding box center [809, 403] width 126 height 17
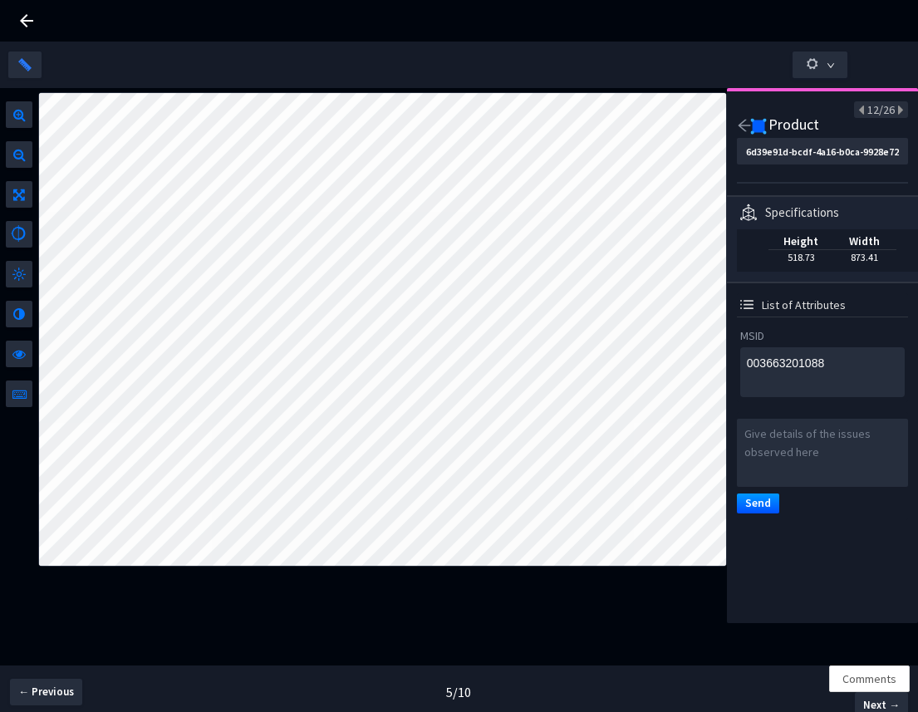
click at [746, 125] on icon "arrow-left" at bounding box center [744, 126] width 12 height 12
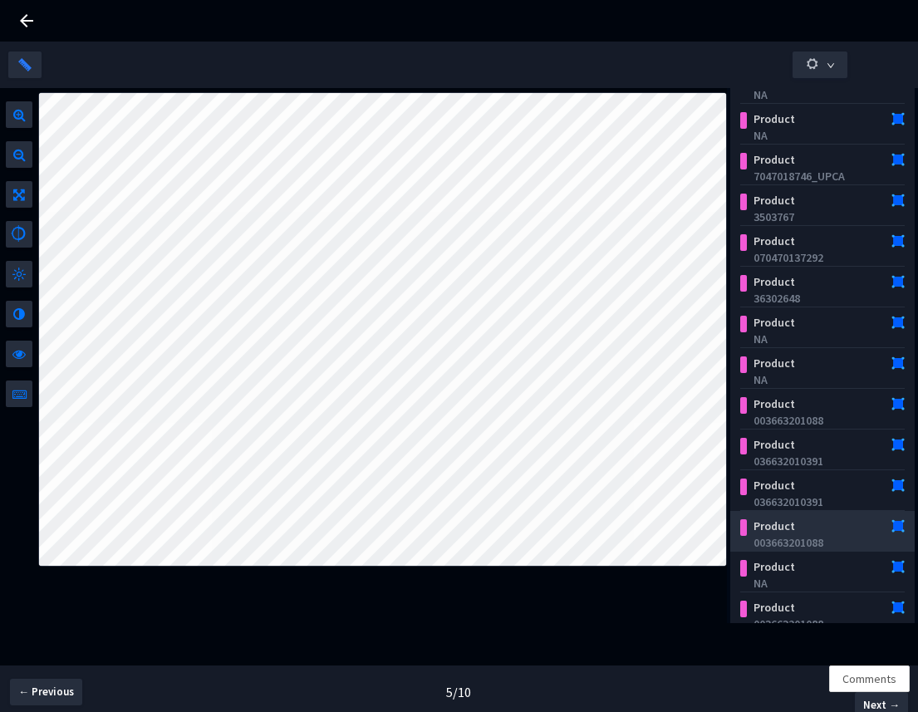
scroll to position [214, 0]
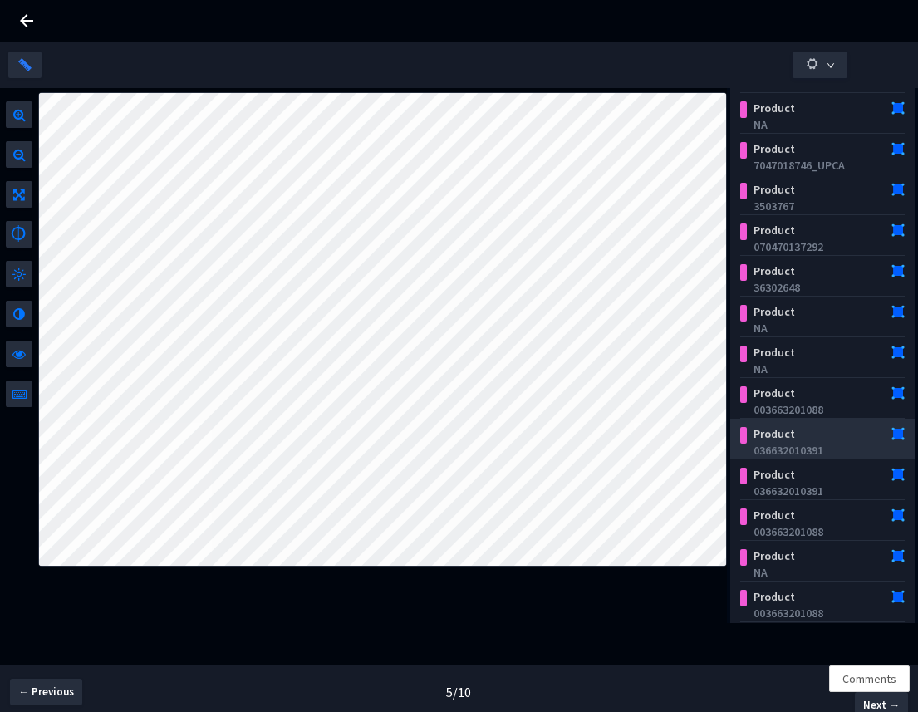
click at [832, 455] on div "036632010391" at bounding box center [825, 450] width 145 height 17
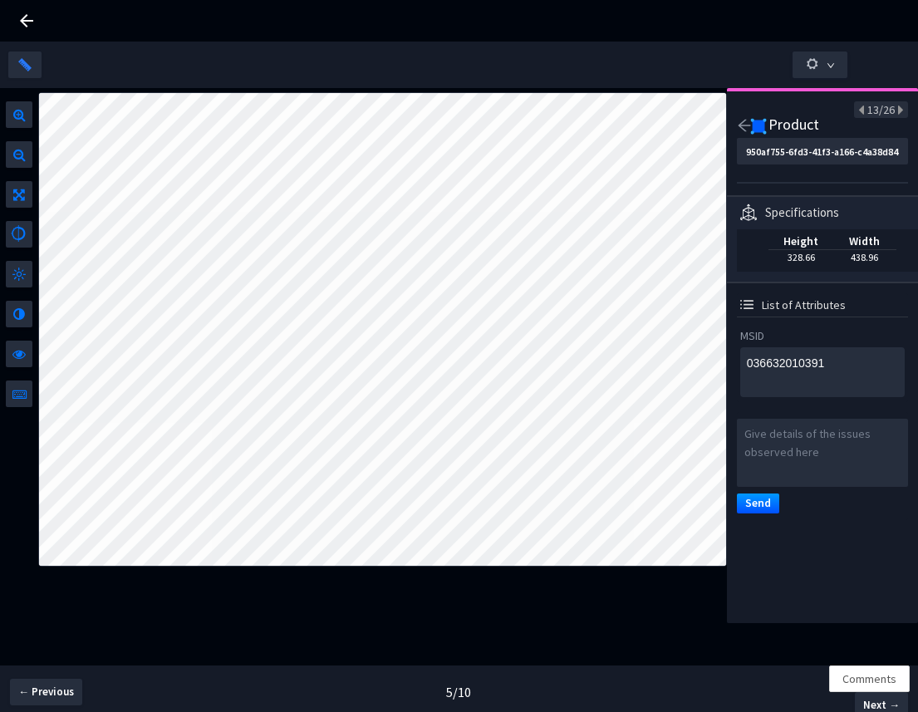
click at [805, 341] on div "MSID" at bounding box center [822, 335] width 165 height 17
click at [743, 126] on icon "arrow-left" at bounding box center [744, 125] width 15 height 15
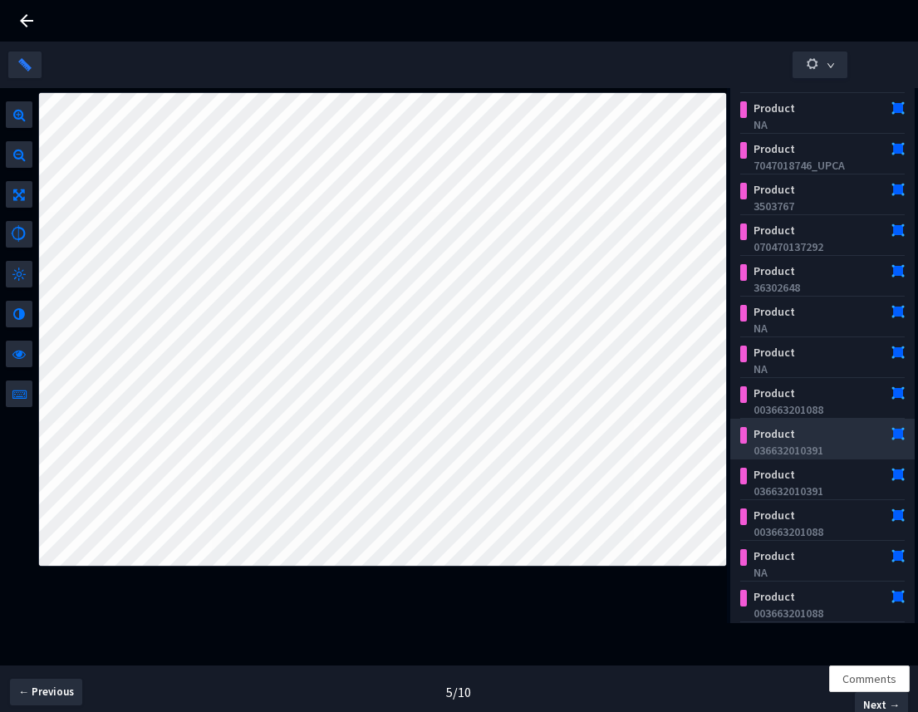
click at [823, 454] on div "036632010391" at bounding box center [825, 450] width 145 height 17
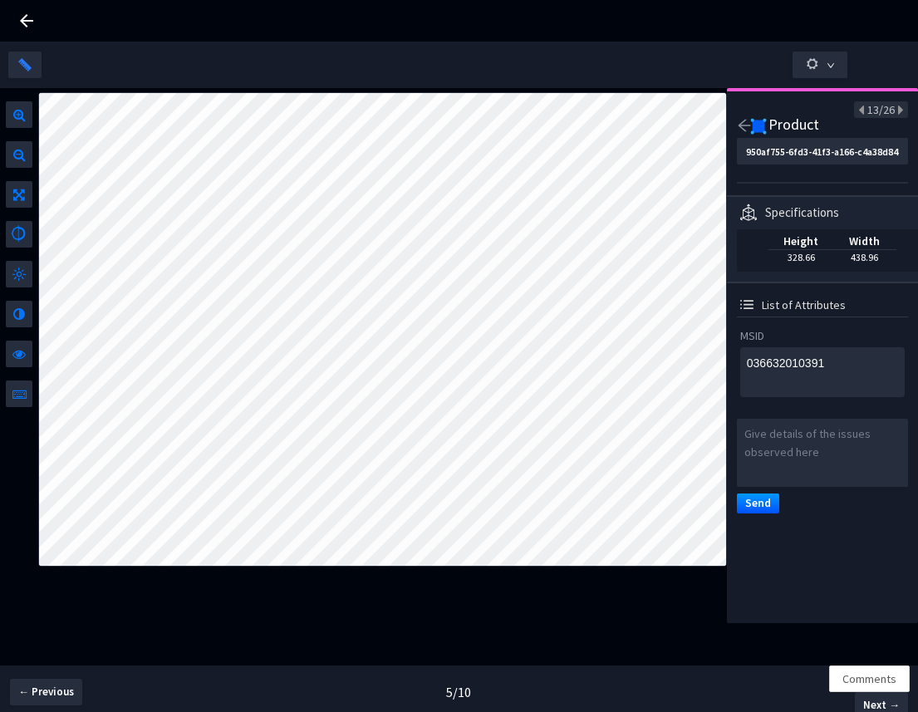
click at [476, 105] on div "Class List of Annotations 26 Product NA Product NA Product NA Product NA Produc…" at bounding box center [459, 379] width 918 height 582
click at [742, 121] on icon "arrow-left" at bounding box center [744, 125] width 15 height 15
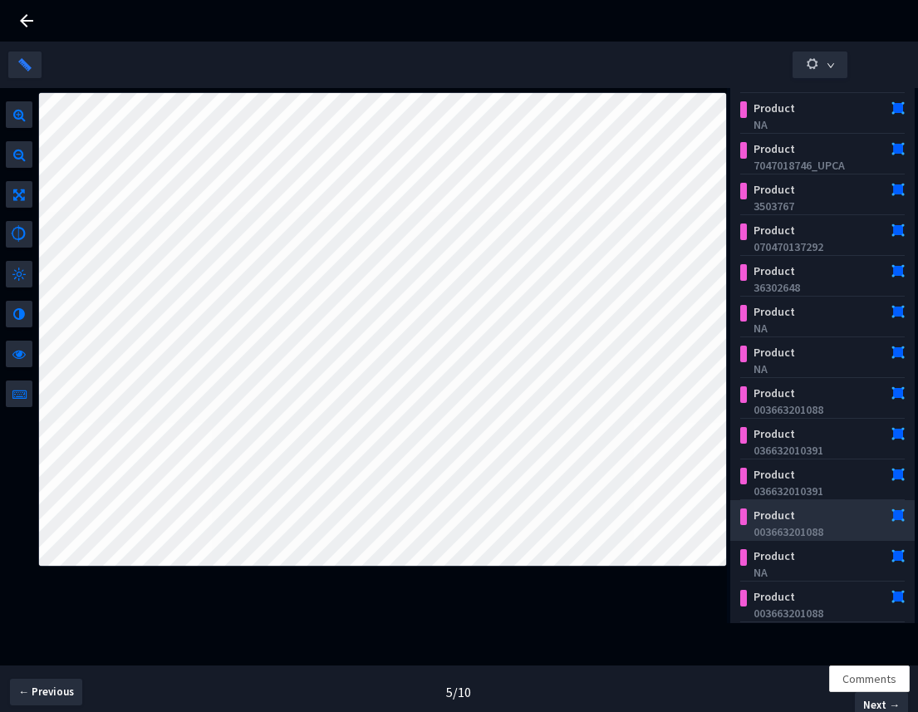
click at [818, 530] on div "003663201088" at bounding box center [825, 531] width 145 height 17
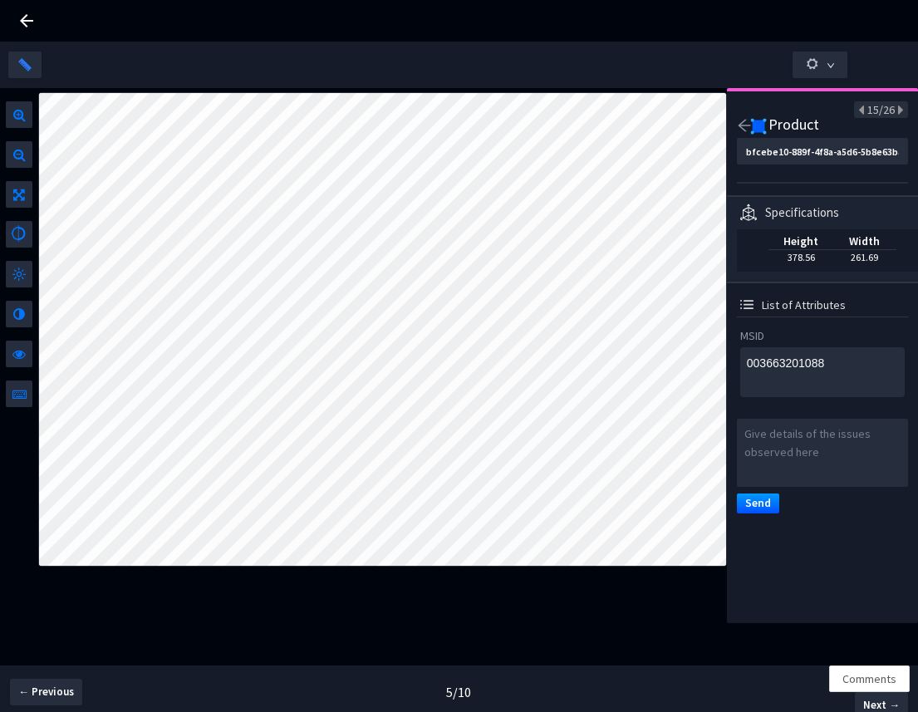
click at [744, 124] on icon "arrow-left" at bounding box center [744, 125] width 15 height 15
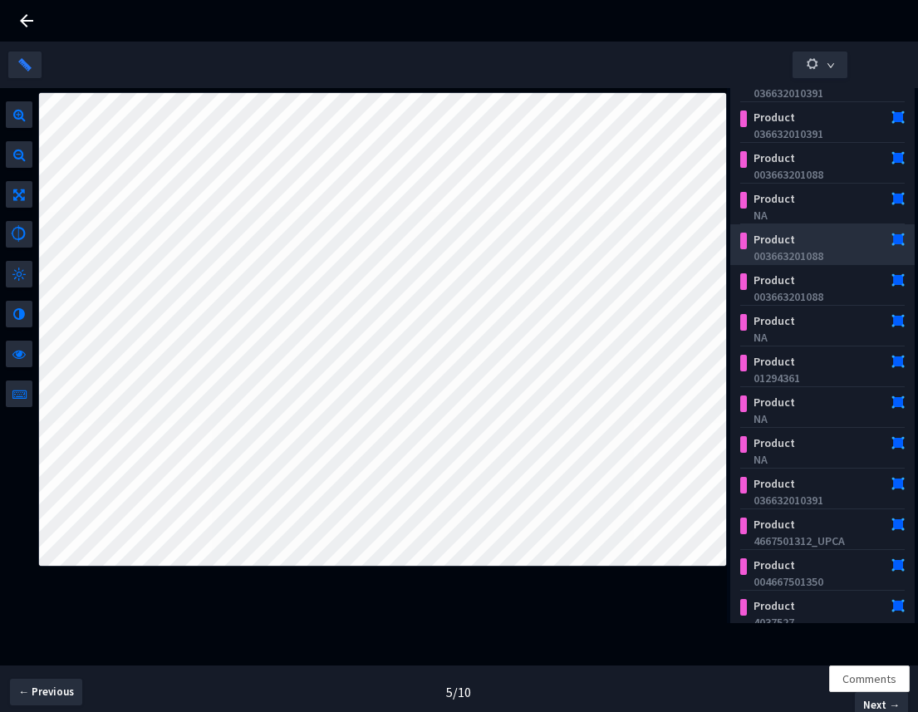
scroll to position [573, 0]
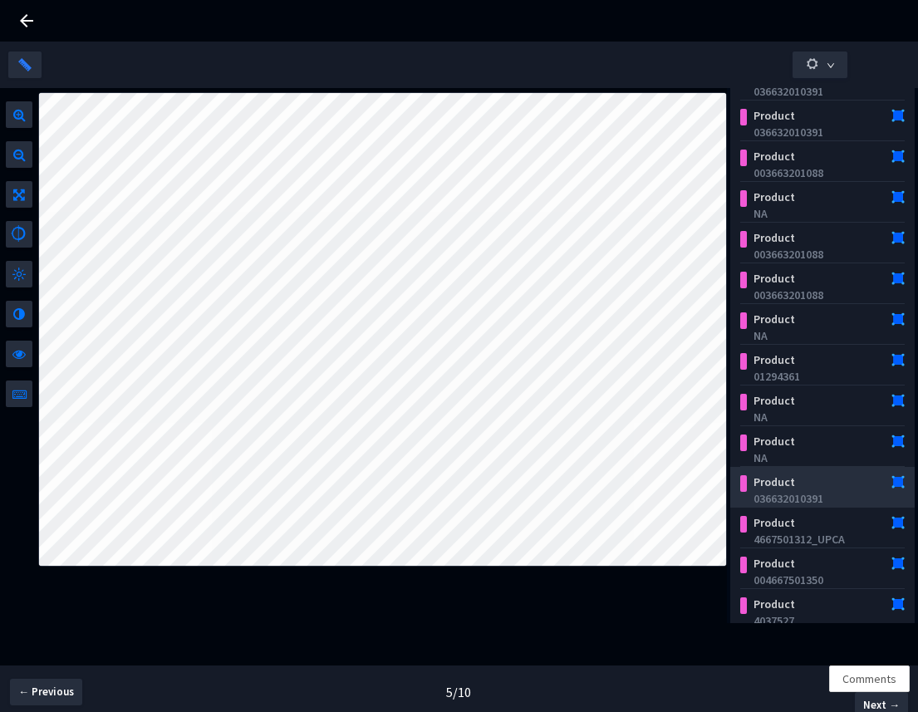
click at [834, 501] on div "036632010391" at bounding box center [825, 498] width 145 height 17
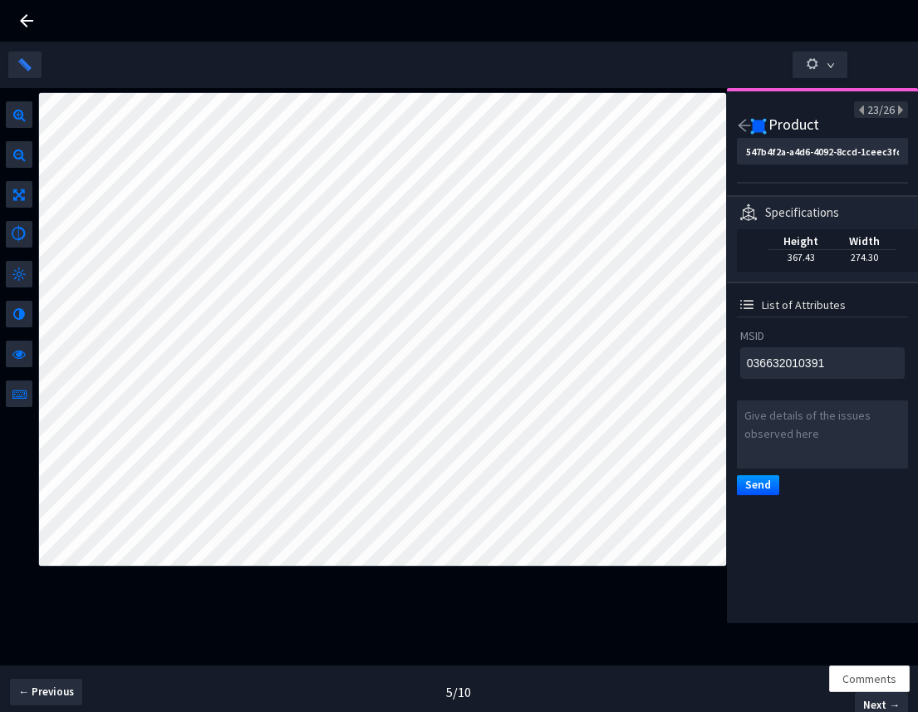
click at [745, 128] on icon "arrow-left" at bounding box center [744, 125] width 15 height 15
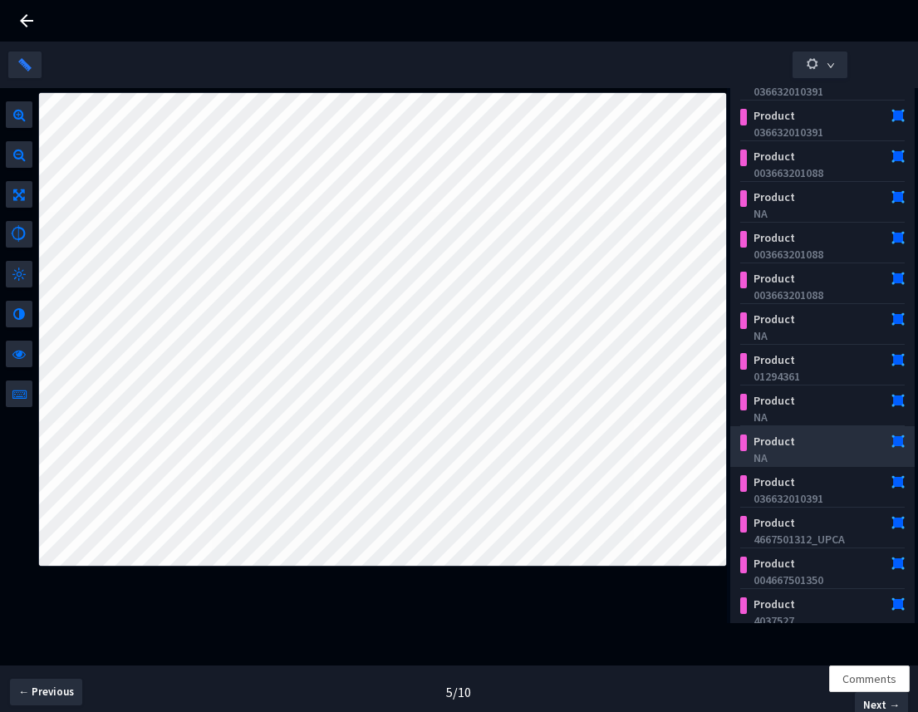
scroll to position [583, 0]
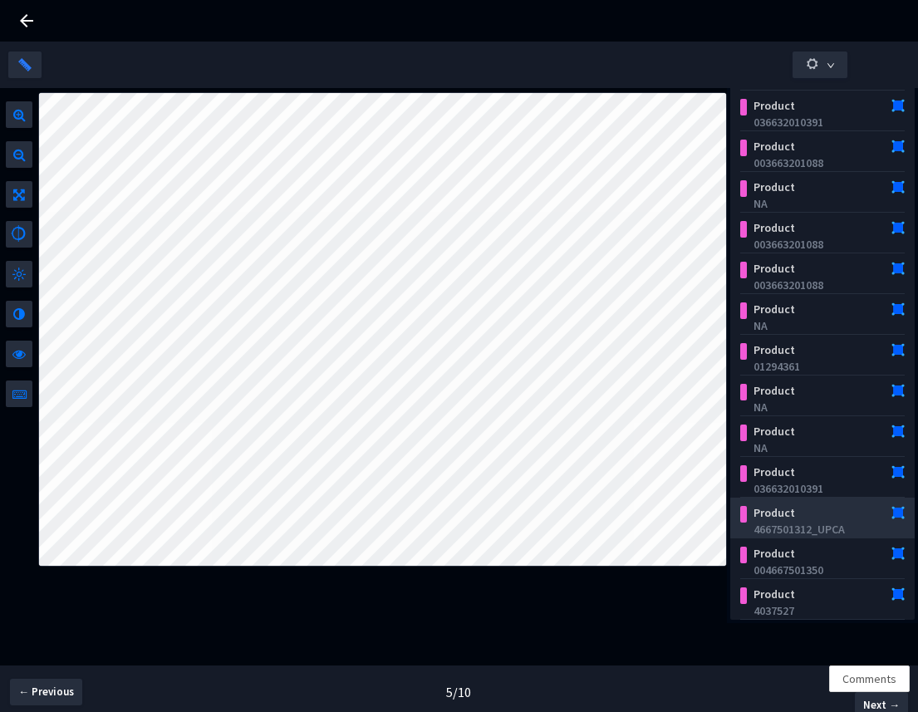
click at [795, 527] on div "4667501312_UPCA" at bounding box center [825, 529] width 145 height 17
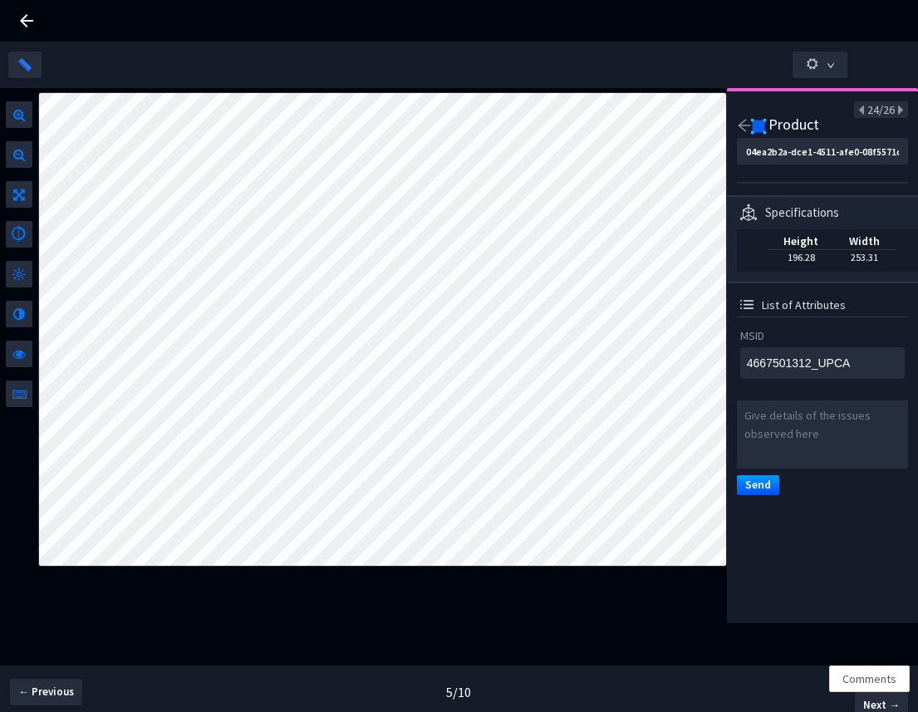
click at [744, 120] on icon "arrow-left" at bounding box center [744, 126] width 12 height 12
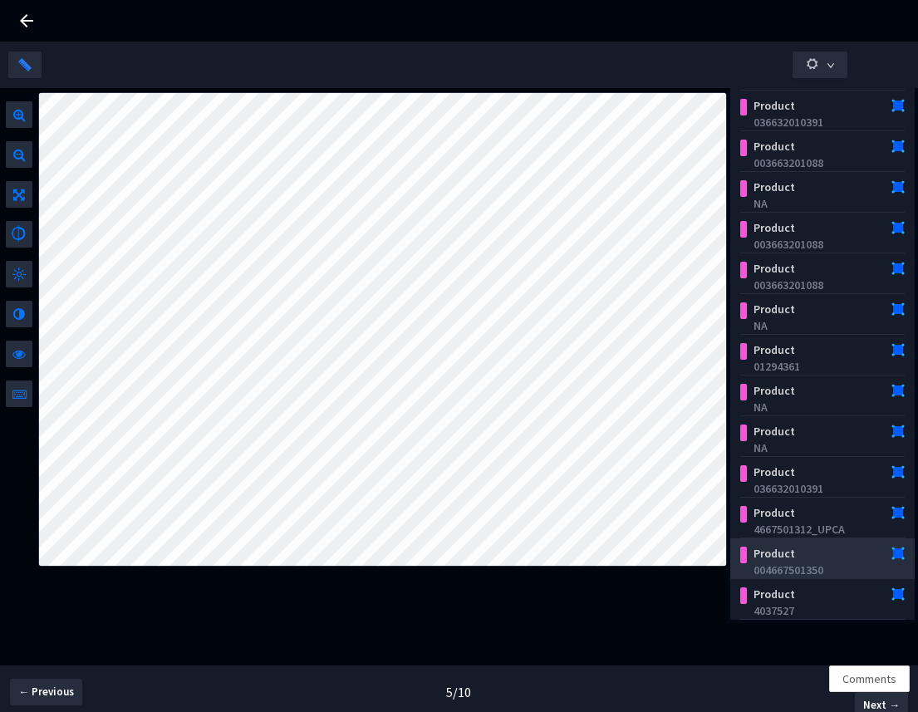
click at [804, 557] on div "Product" at bounding box center [809, 553] width 126 height 17
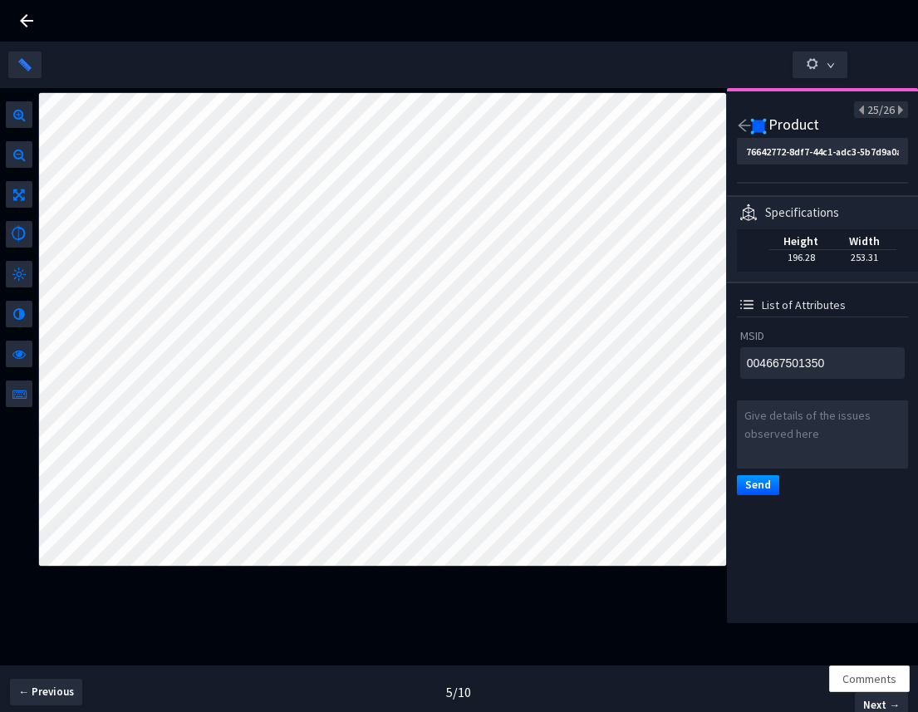
click at [750, 124] on img at bounding box center [758, 126] width 17 height 17
click at [744, 124] on icon "arrow-left" at bounding box center [744, 125] width 15 height 15
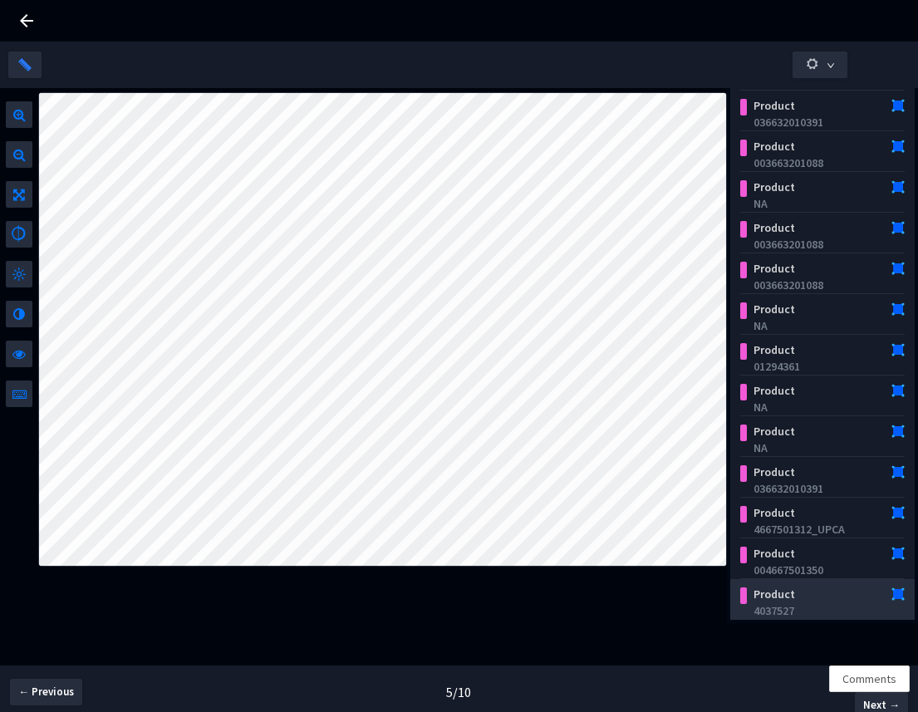
click at [821, 600] on div "Product" at bounding box center [809, 594] width 126 height 17
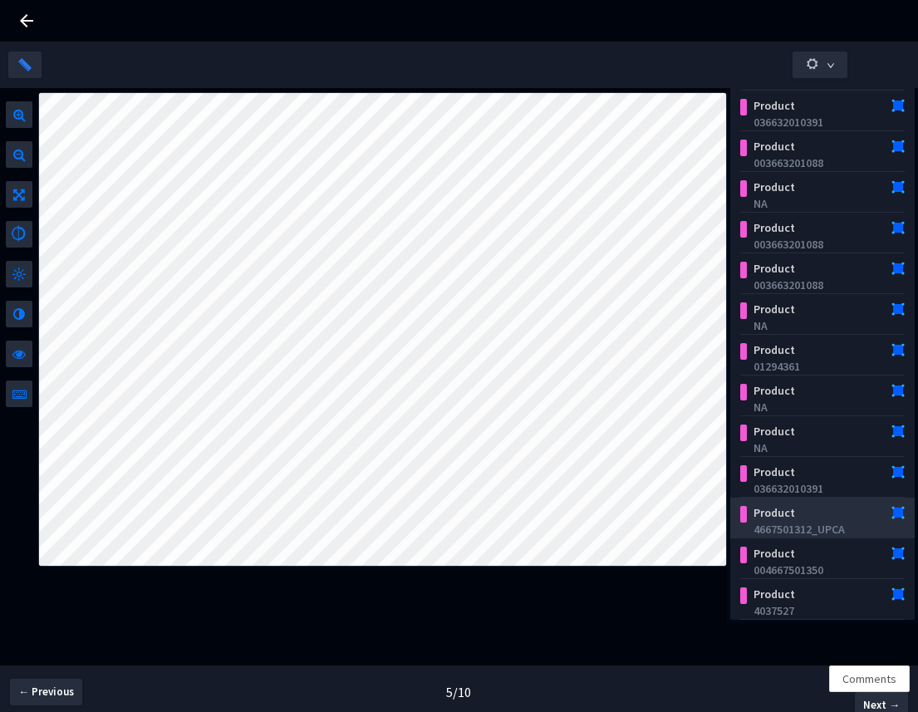
click at [765, 518] on div "Product" at bounding box center [809, 512] width 126 height 17
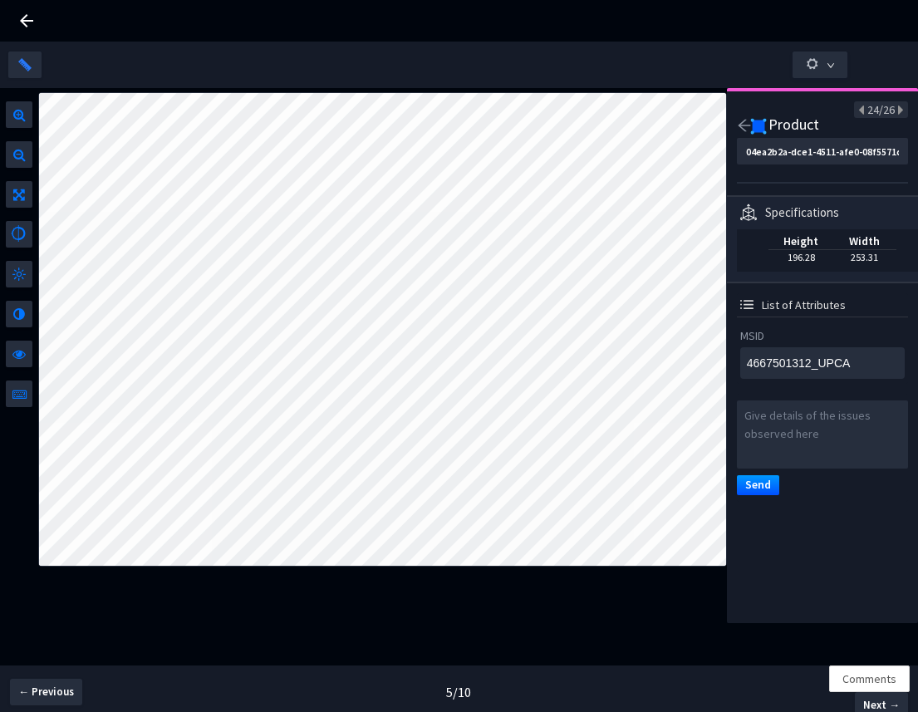
click at [761, 122] on img at bounding box center [758, 126] width 17 height 17
click at [746, 123] on icon "arrow-left" at bounding box center [744, 125] width 15 height 15
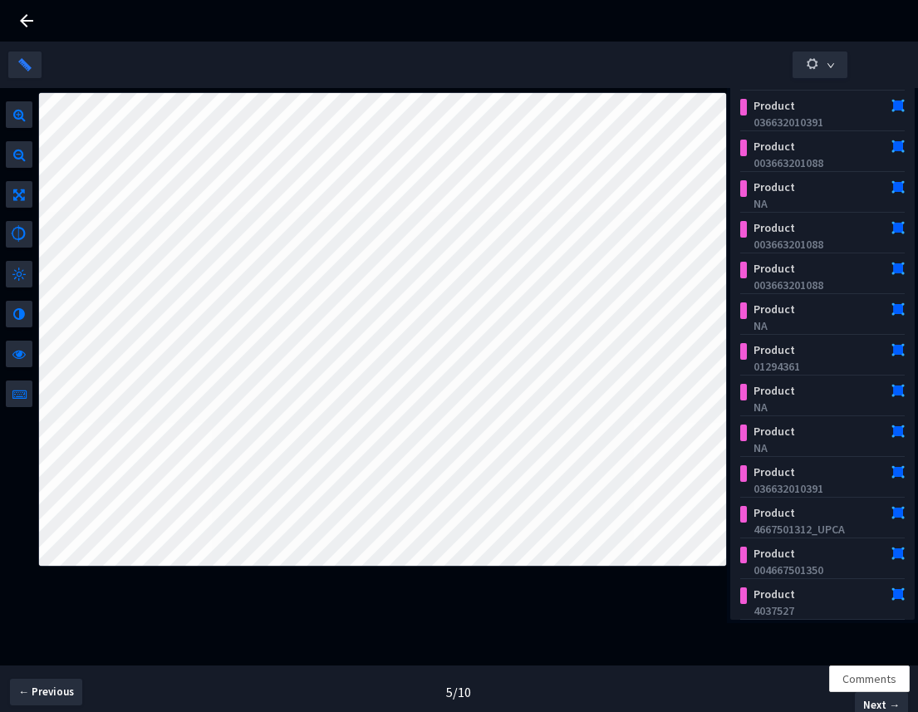
click at [723, 603] on div at bounding box center [382, 355] width 689 height 535
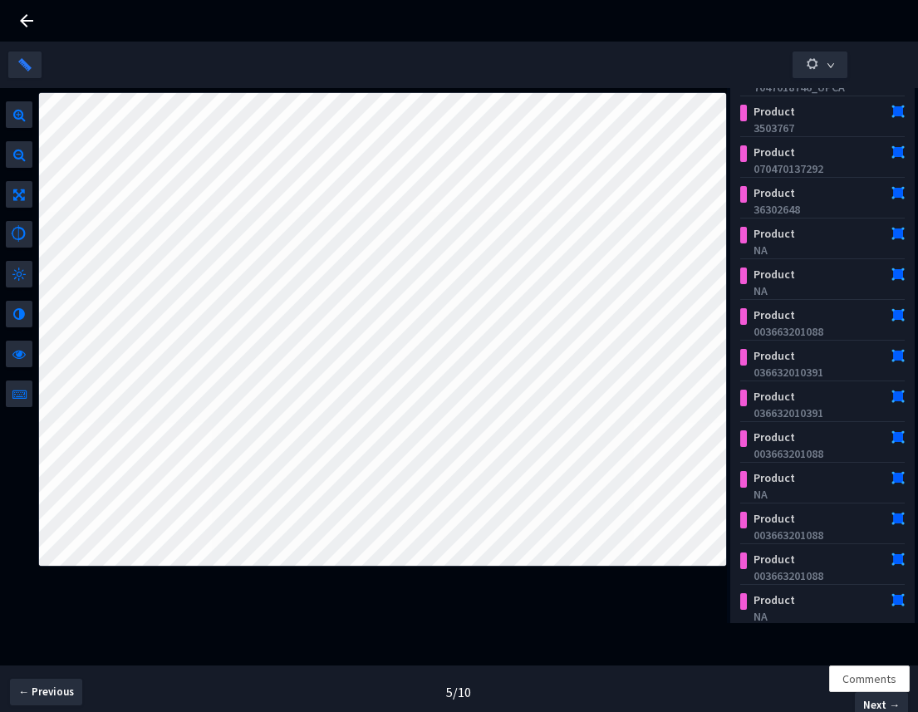
scroll to position [0, 0]
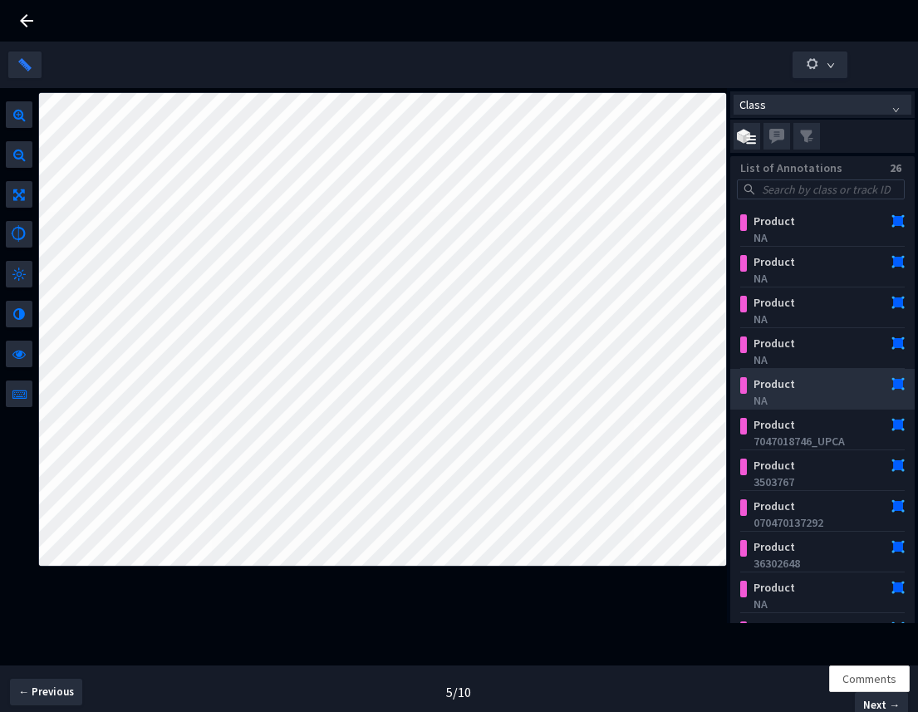
click at [784, 392] on div "NA" at bounding box center [825, 400] width 145 height 17
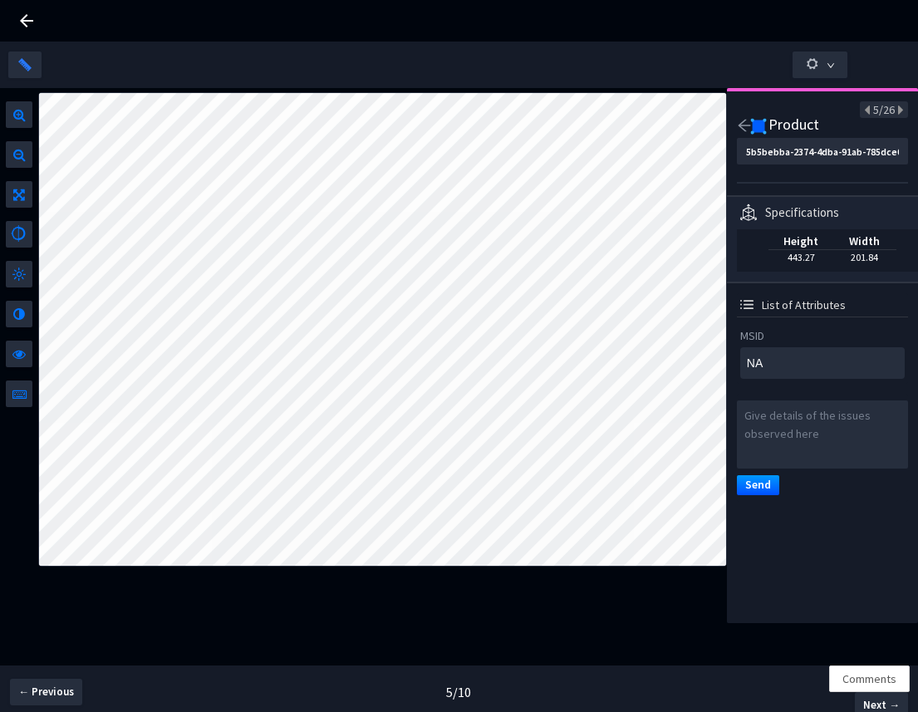
click at [747, 125] on icon "arrow-left" at bounding box center [744, 126] width 12 height 12
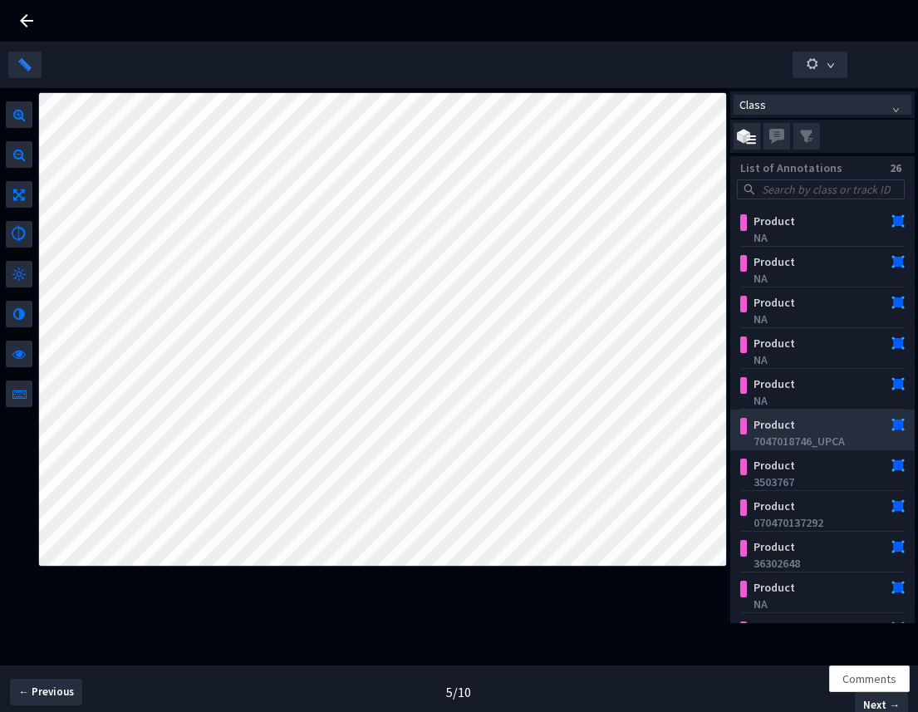
click at [804, 414] on div "Product 7047018746_UPCA" at bounding box center [825, 431] width 159 height 37
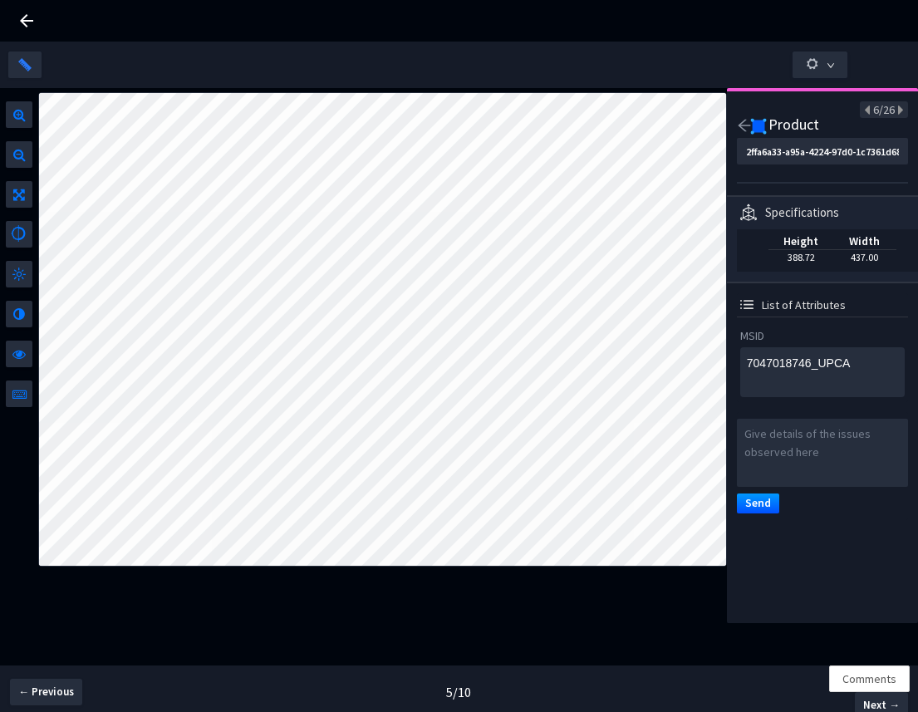
click at [22, 25] on icon at bounding box center [27, 21] width 20 height 20
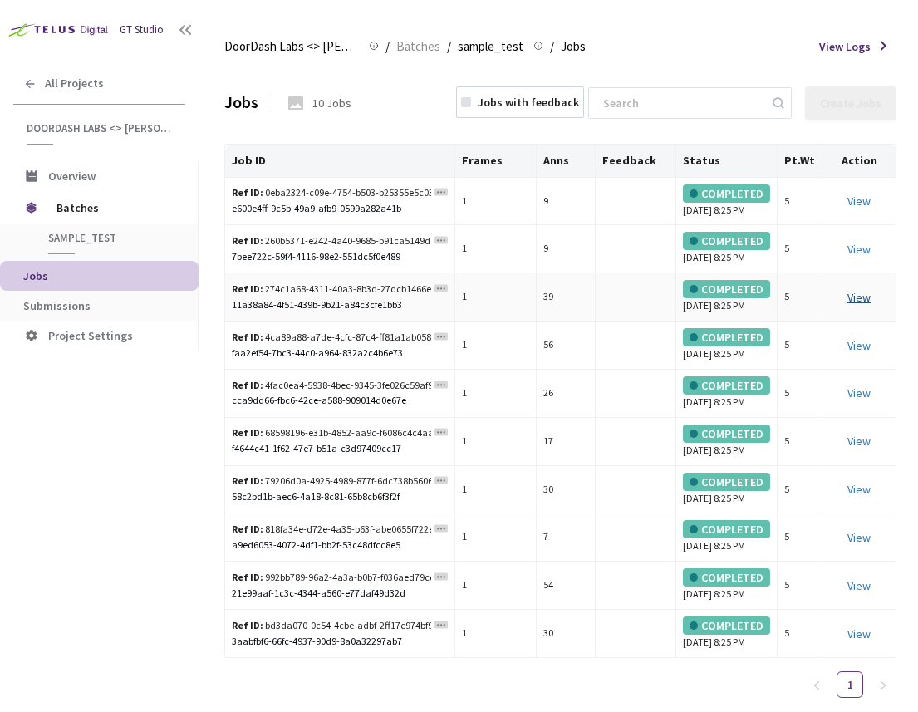
click at [858, 305] on link "View" at bounding box center [858, 297] width 23 height 15
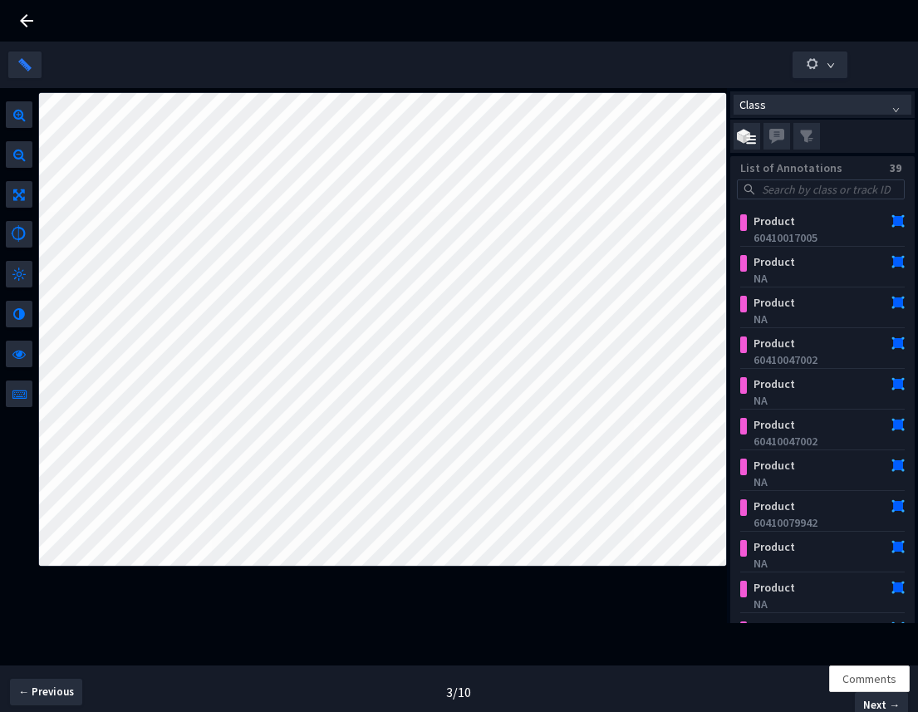
click at [24, 22] on icon at bounding box center [27, 21] width 20 height 20
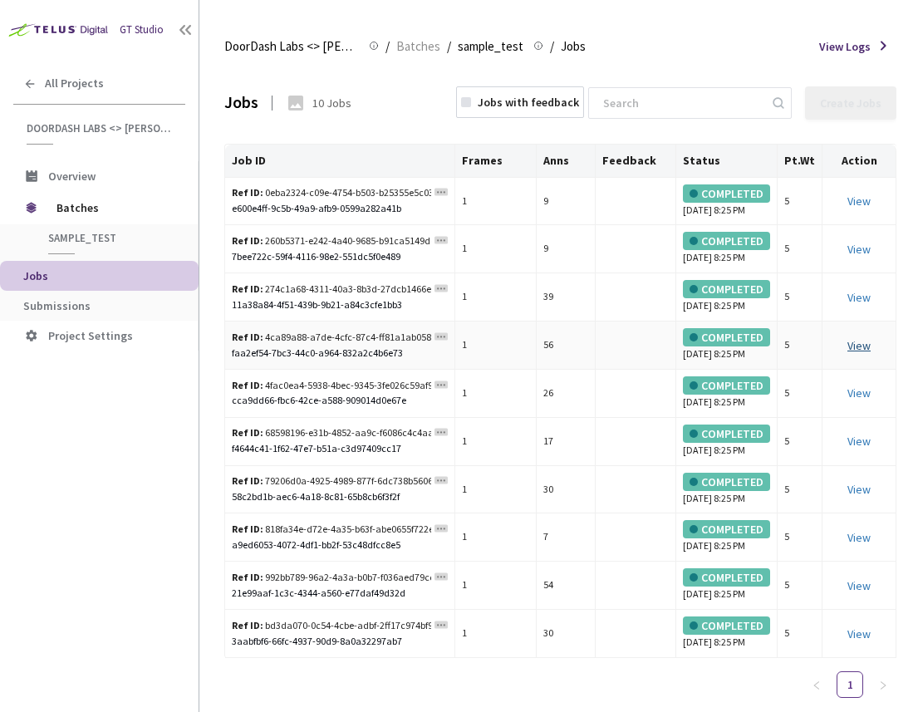
click at [863, 353] on link "View" at bounding box center [858, 345] width 23 height 15
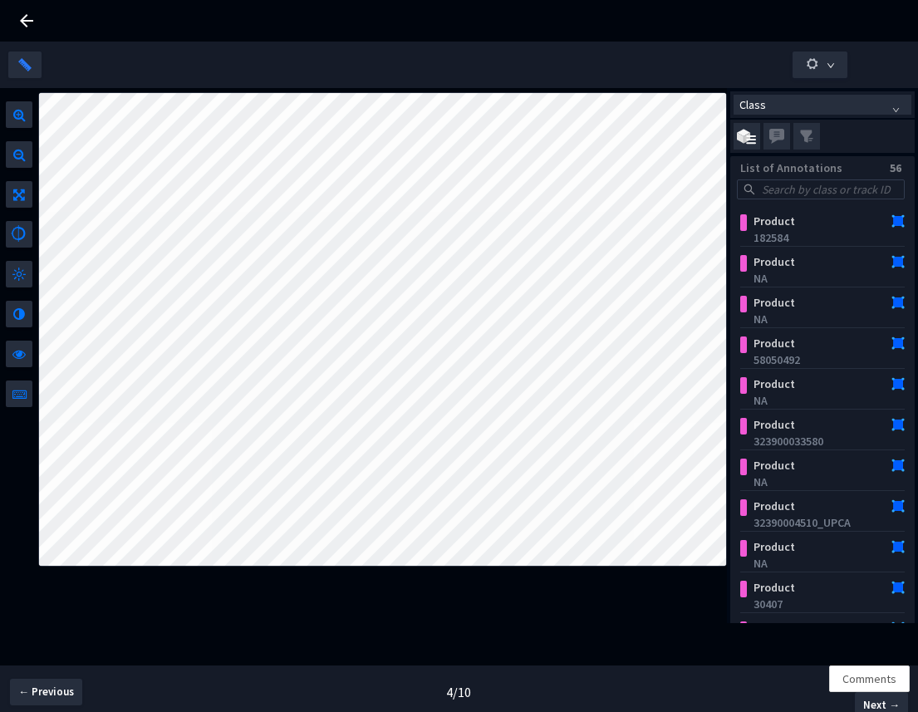
click at [19, 28] on icon at bounding box center [27, 21] width 20 height 20
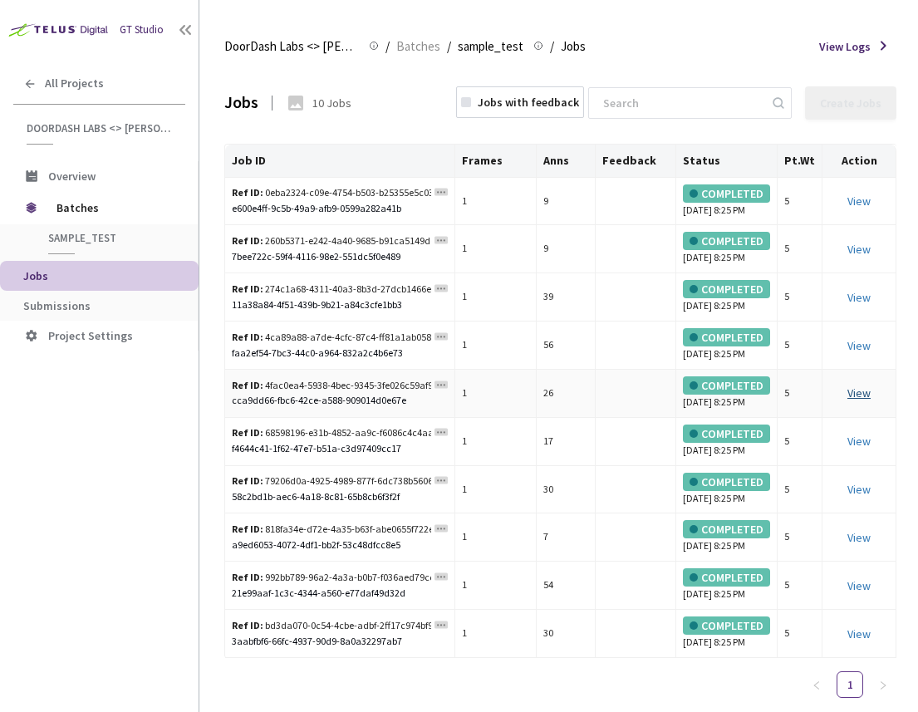
click at [852, 400] on link "View This will only let you view the job and not perform the labelling task." at bounding box center [858, 392] width 23 height 15
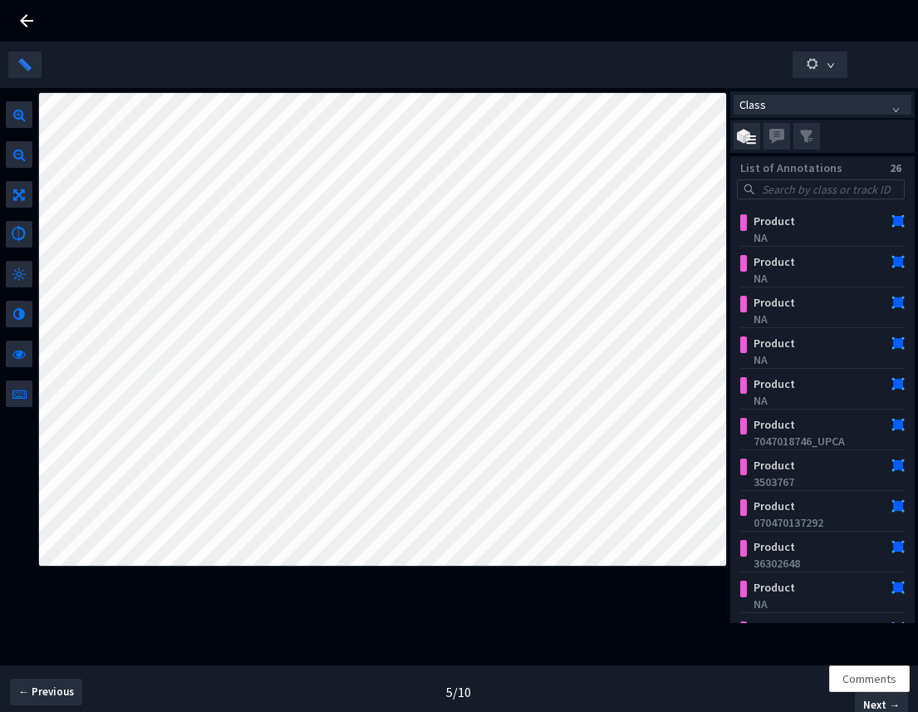
click at [17, 28] on icon at bounding box center [27, 21] width 20 height 20
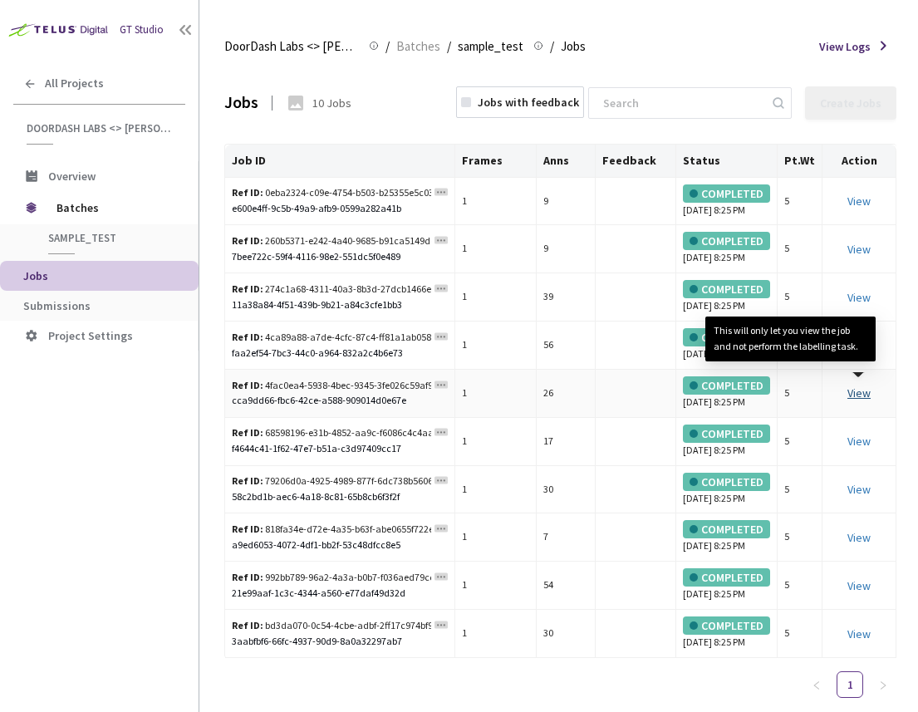
click at [854, 400] on link "View This will only let you view the job and not perform the labelling task." at bounding box center [858, 392] width 23 height 15
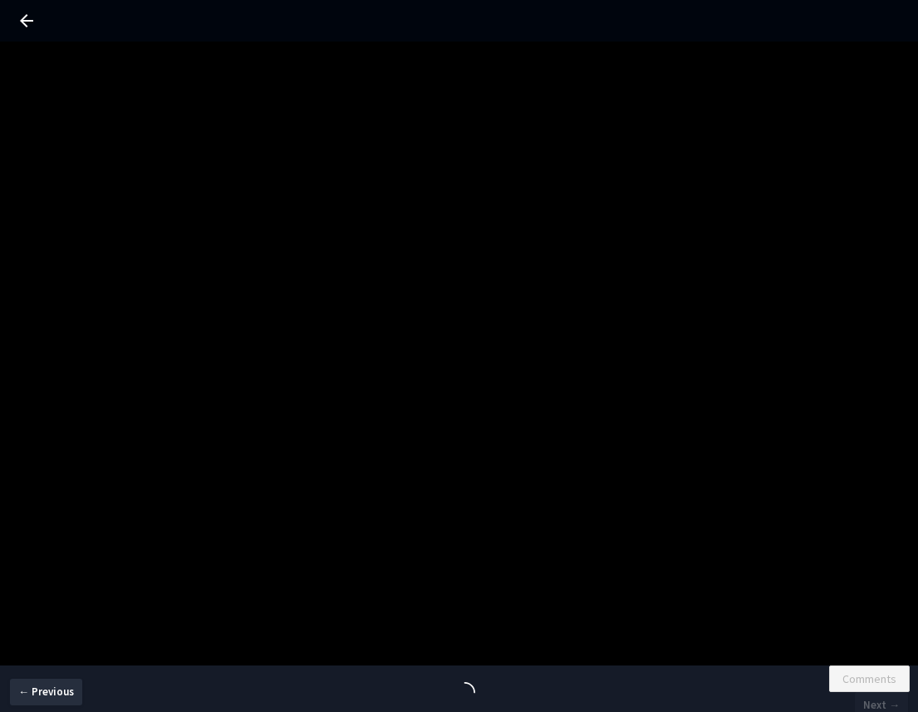
click at [22, 25] on icon at bounding box center [27, 21] width 20 height 20
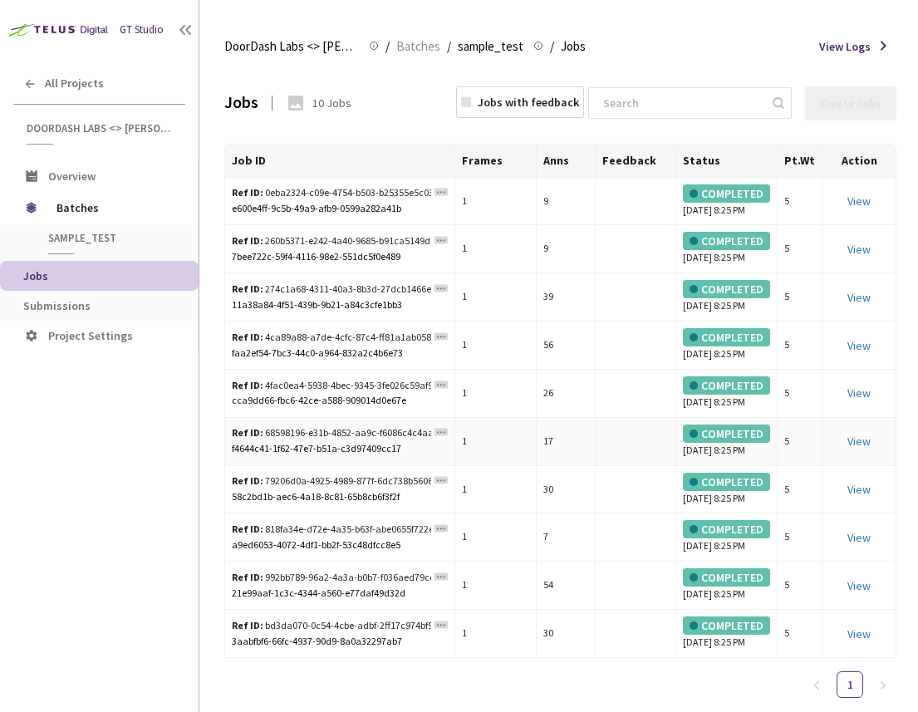
click at [864, 450] on div "View" at bounding box center [859, 441] width 60 height 18
click at [862, 449] on link "View" at bounding box center [858, 441] width 23 height 15
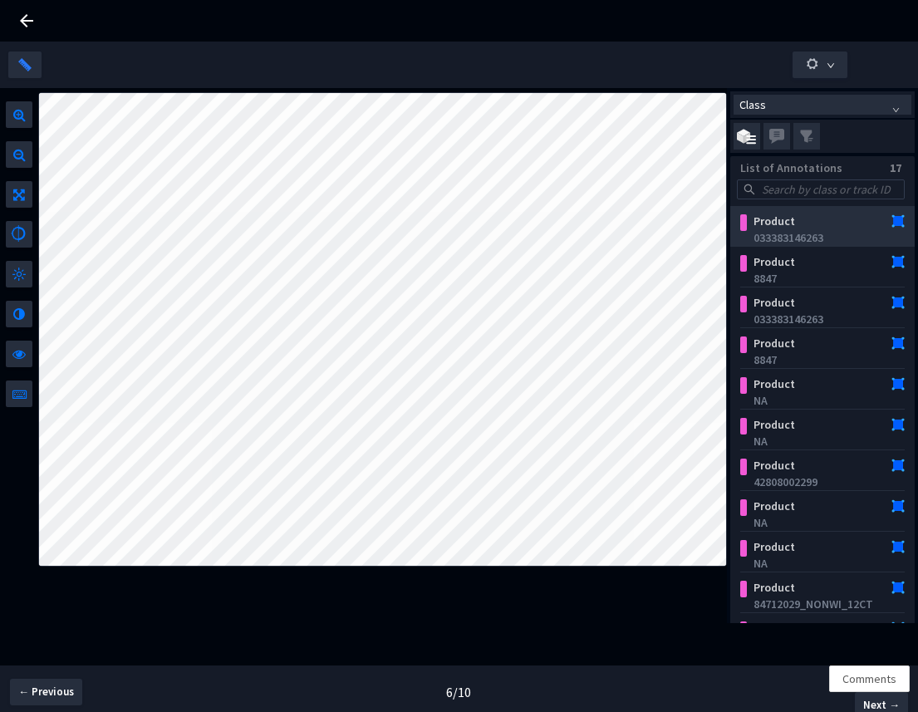
click at [801, 226] on div "Product" at bounding box center [809, 221] width 126 height 17
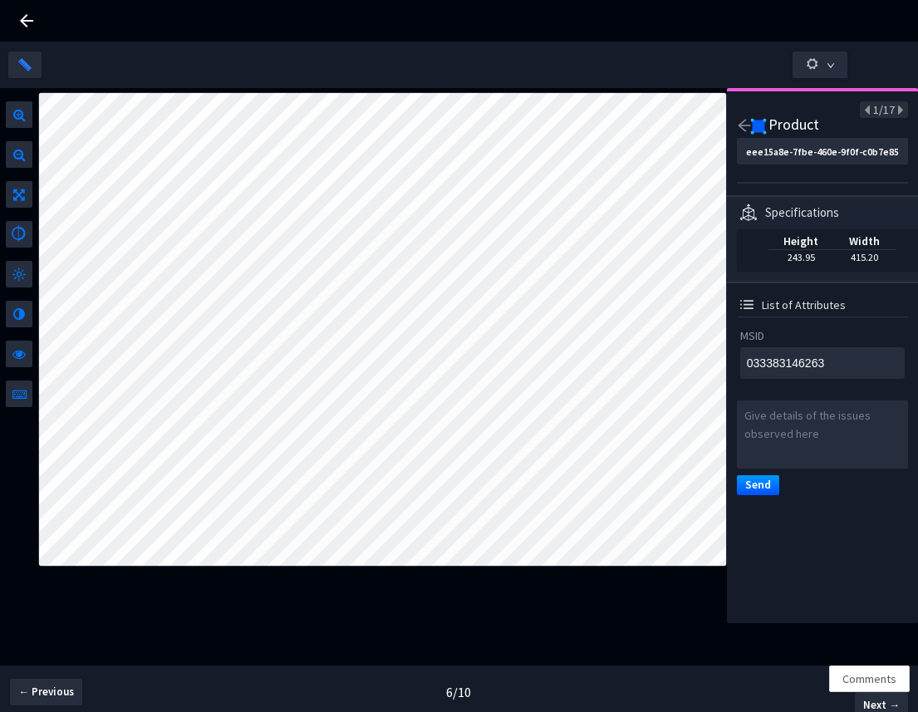
click at [743, 127] on icon "arrow-left" at bounding box center [744, 125] width 15 height 15
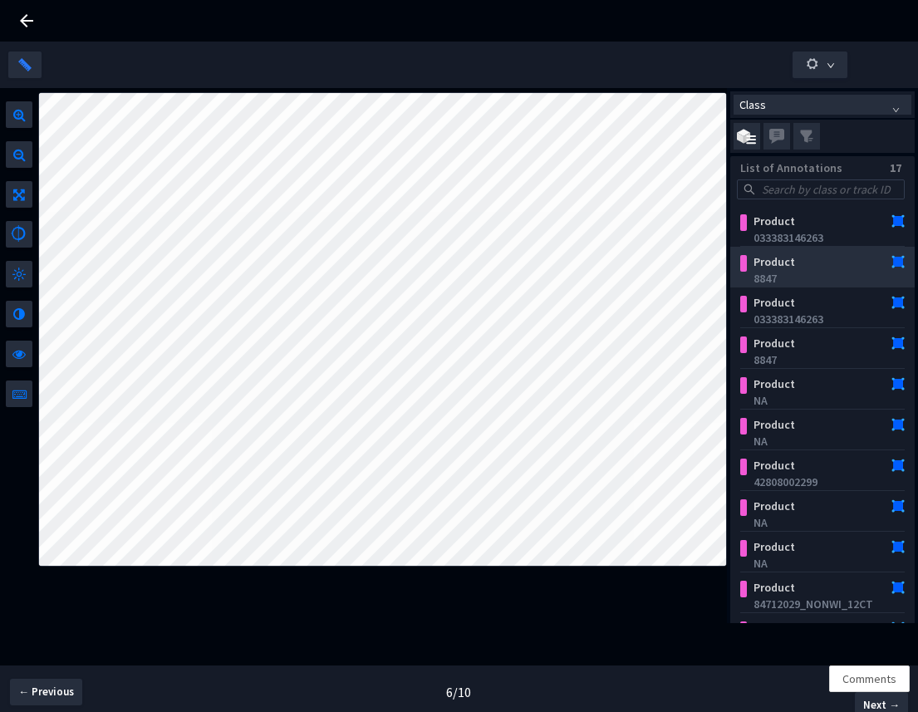
click at [808, 272] on div "8847" at bounding box center [825, 278] width 145 height 17
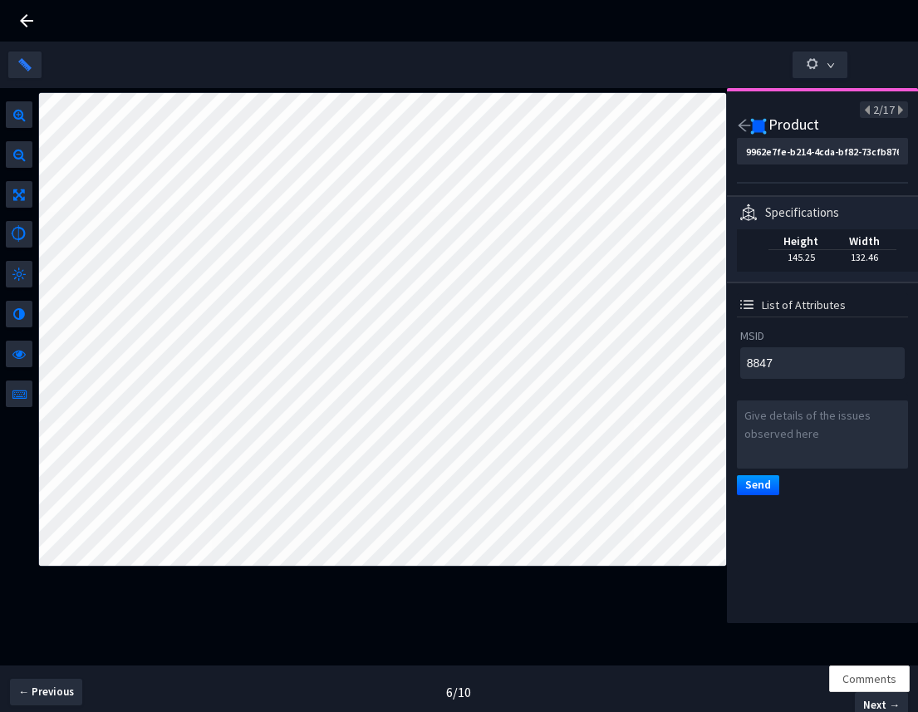
click at [743, 119] on icon "arrow-left" at bounding box center [744, 125] width 15 height 15
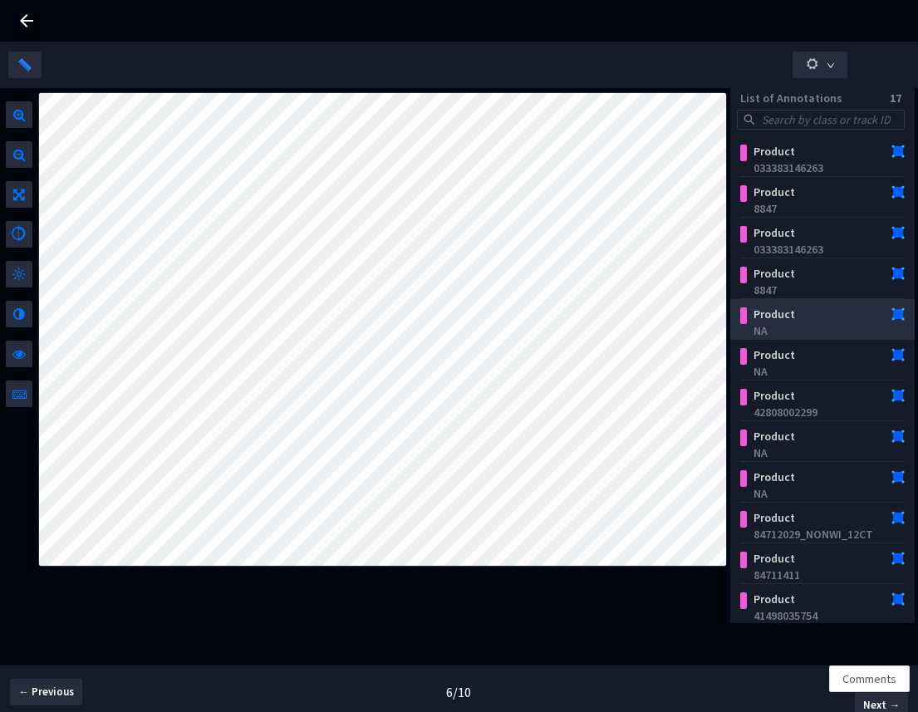
scroll to position [76, 0]
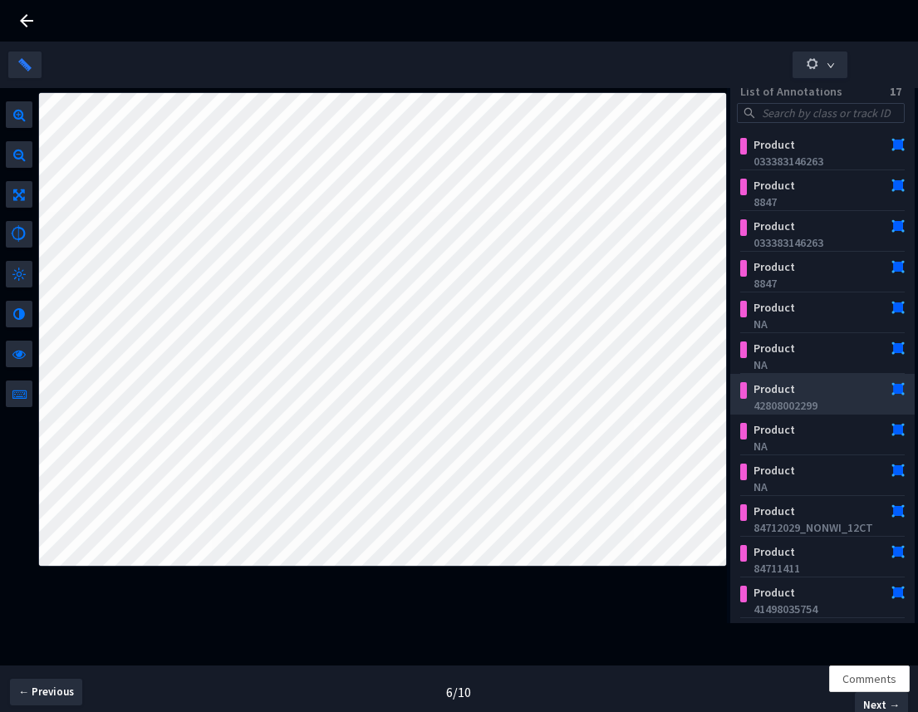
click at [784, 392] on div "Product" at bounding box center [809, 389] width 126 height 17
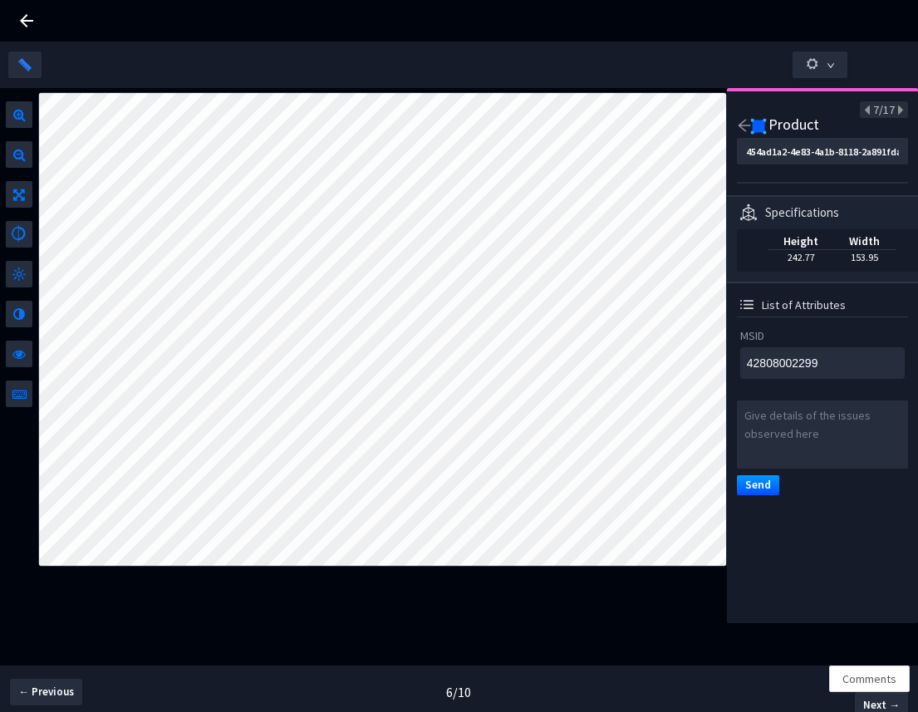
click at [741, 124] on icon "arrow-left" at bounding box center [744, 126] width 12 height 12
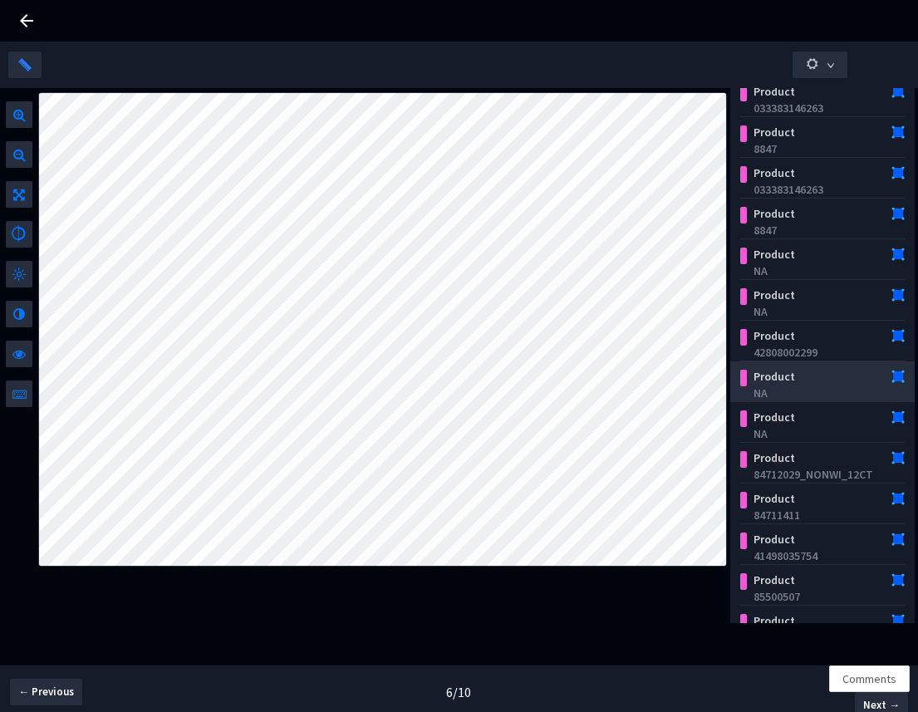
scroll to position [135, 0]
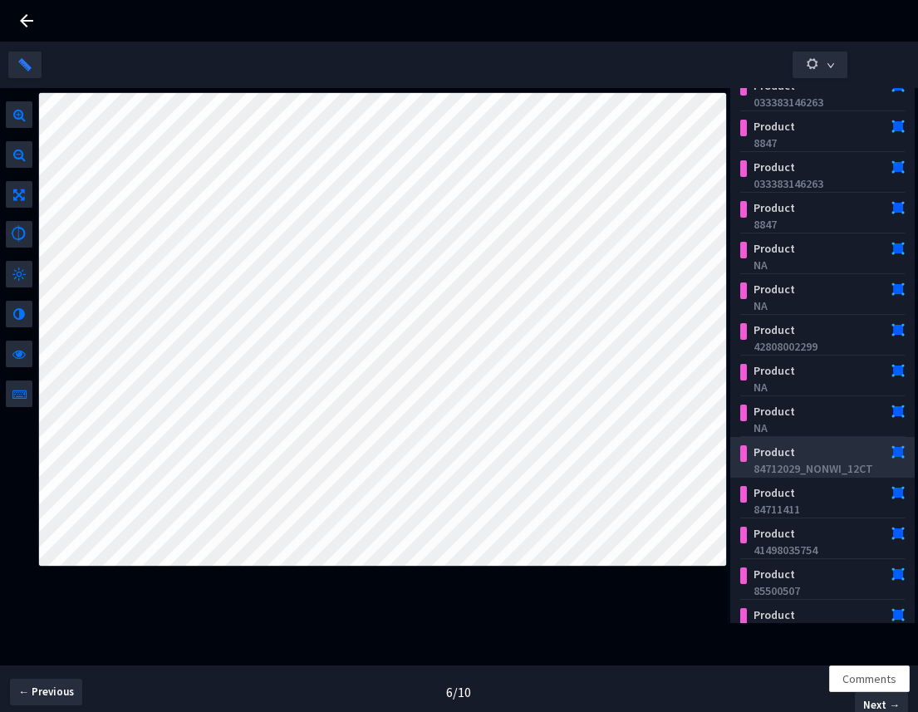
click at [803, 469] on div "84712029_NONWI_12CT" at bounding box center [825, 468] width 145 height 17
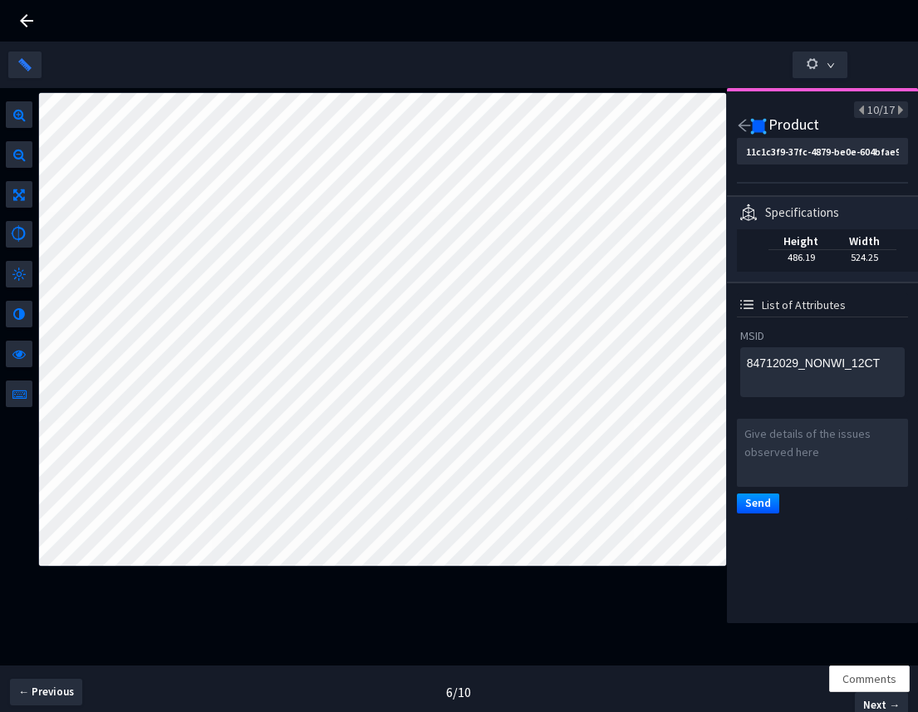
click at [744, 120] on icon "arrow-left" at bounding box center [744, 126] width 12 height 12
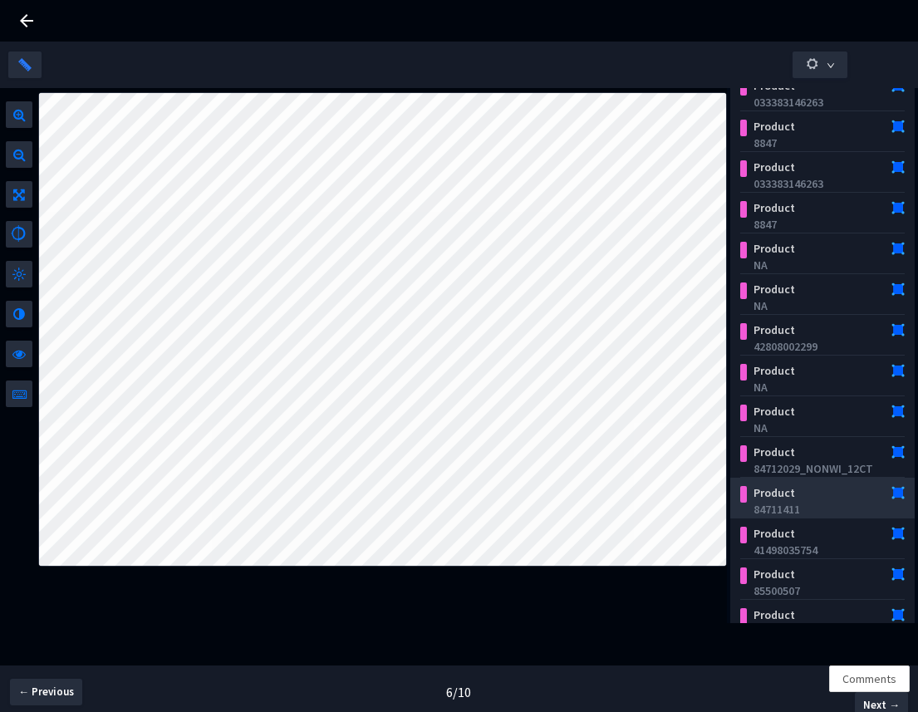
click at [799, 500] on div "Product" at bounding box center [809, 492] width 126 height 17
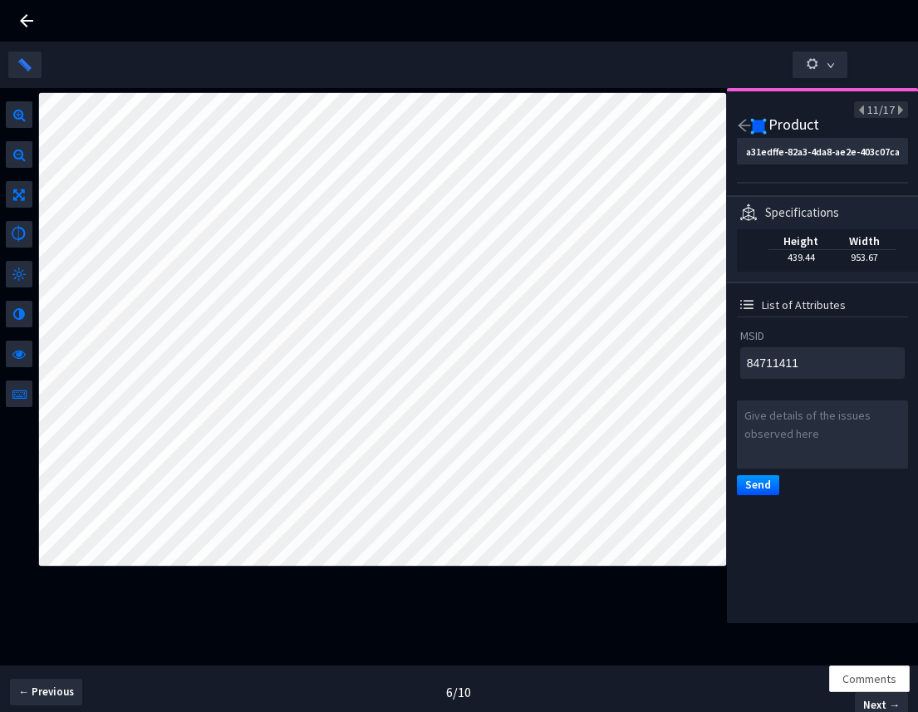
click at [739, 125] on icon "arrow-left" at bounding box center [744, 126] width 12 height 12
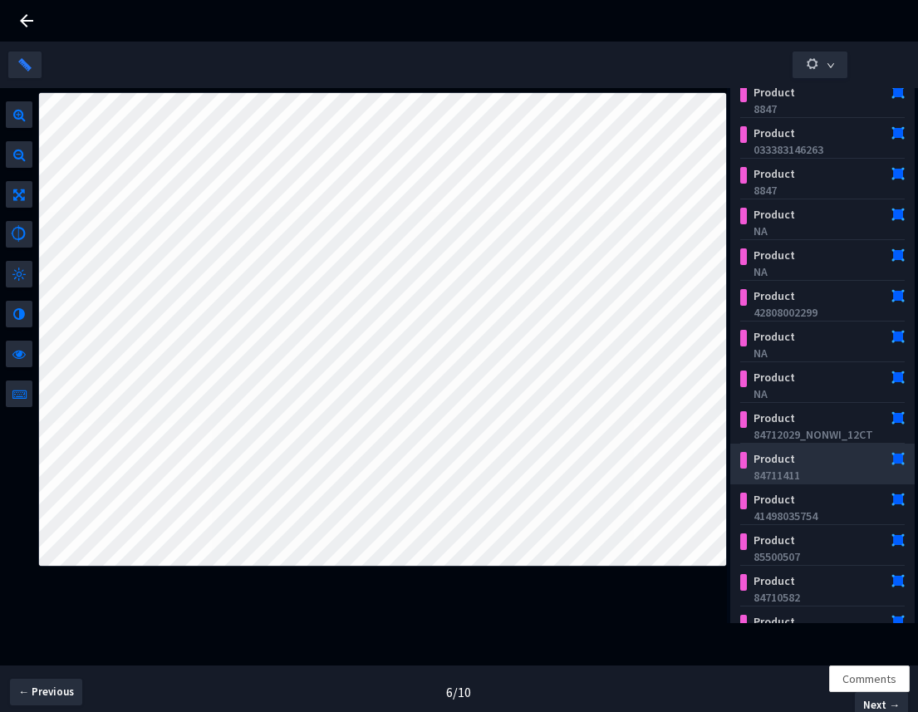
scroll to position [174, 0]
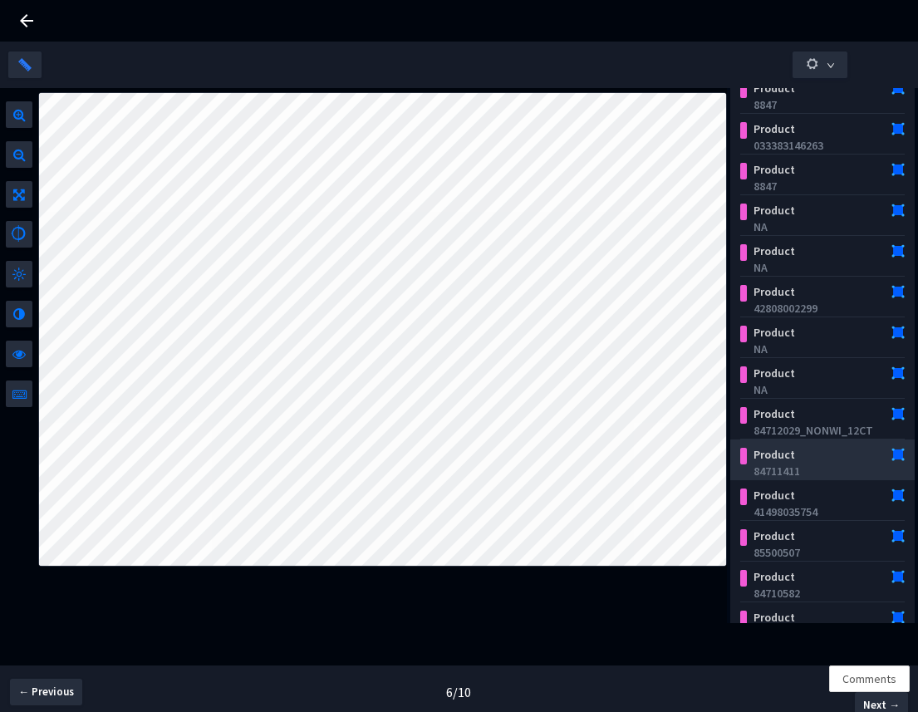
click at [817, 502] on div "Product" at bounding box center [809, 495] width 126 height 17
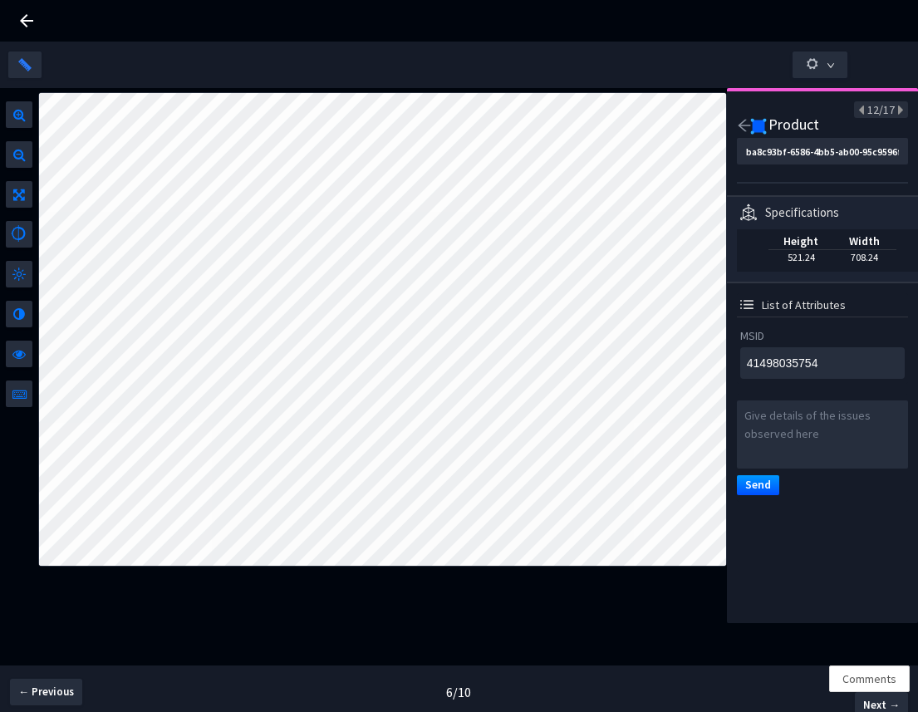
click at [746, 124] on icon "arrow-left" at bounding box center [744, 125] width 15 height 15
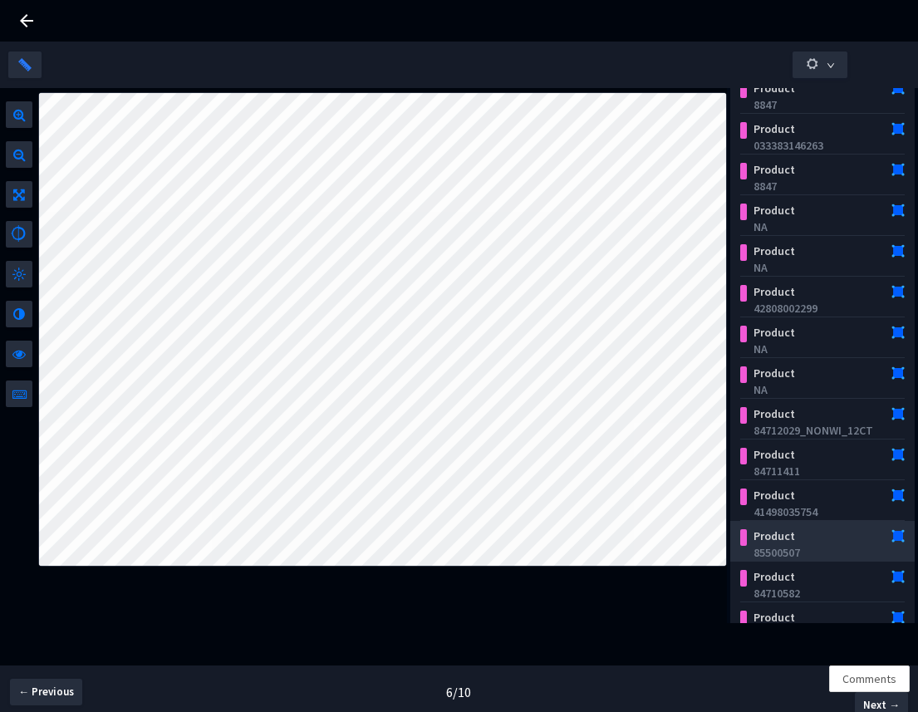
click at [829, 529] on div "Product" at bounding box center [809, 536] width 126 height 17
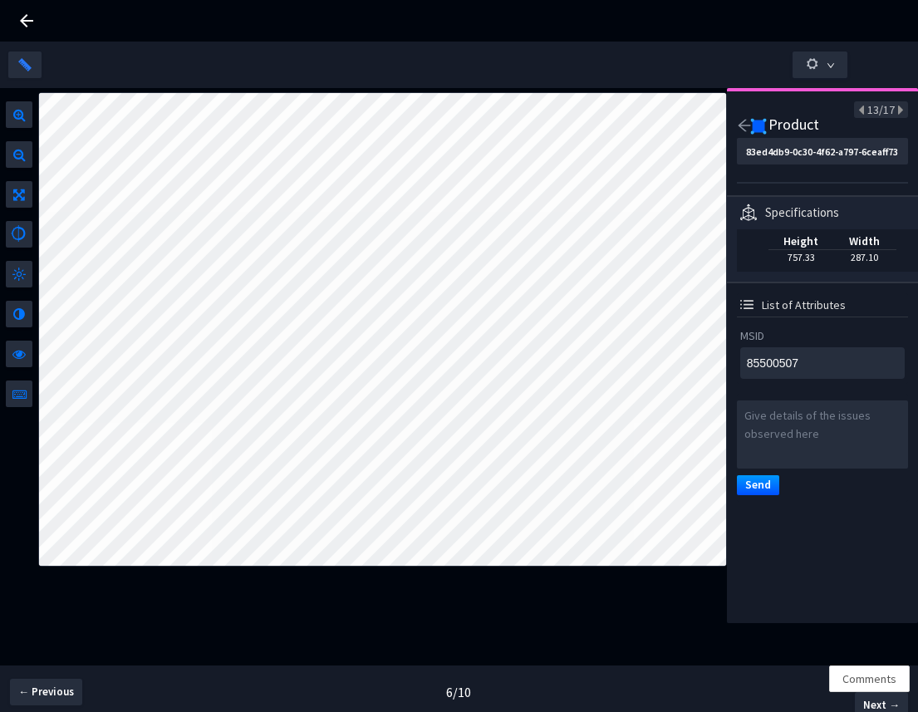
click at [741, 124] on icon "arrow-left" at bounding box center [744, 125] width 15 height 15
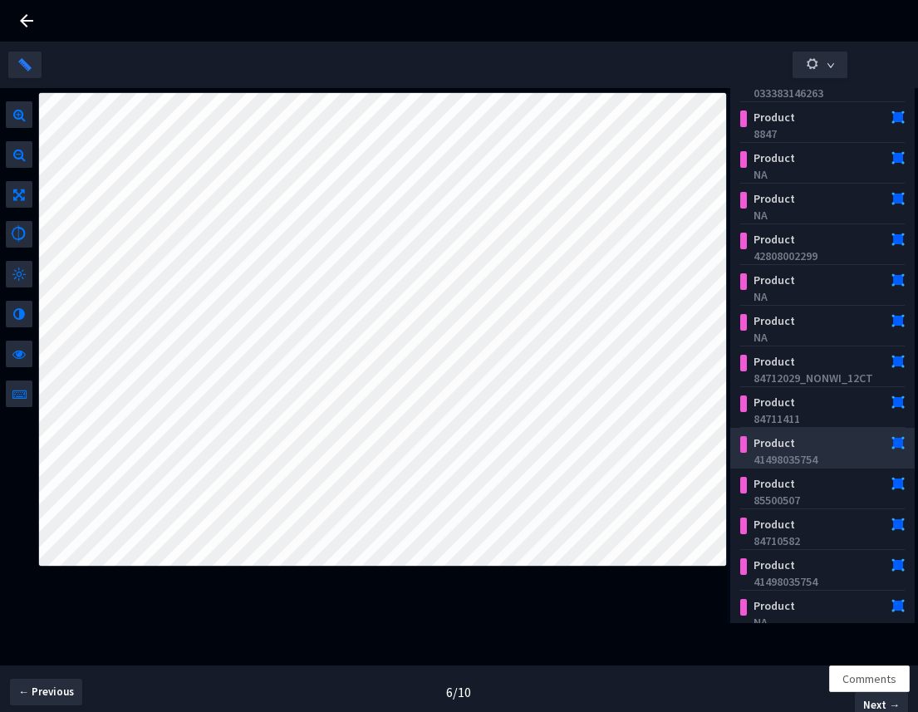
scroll to position [265, 0]
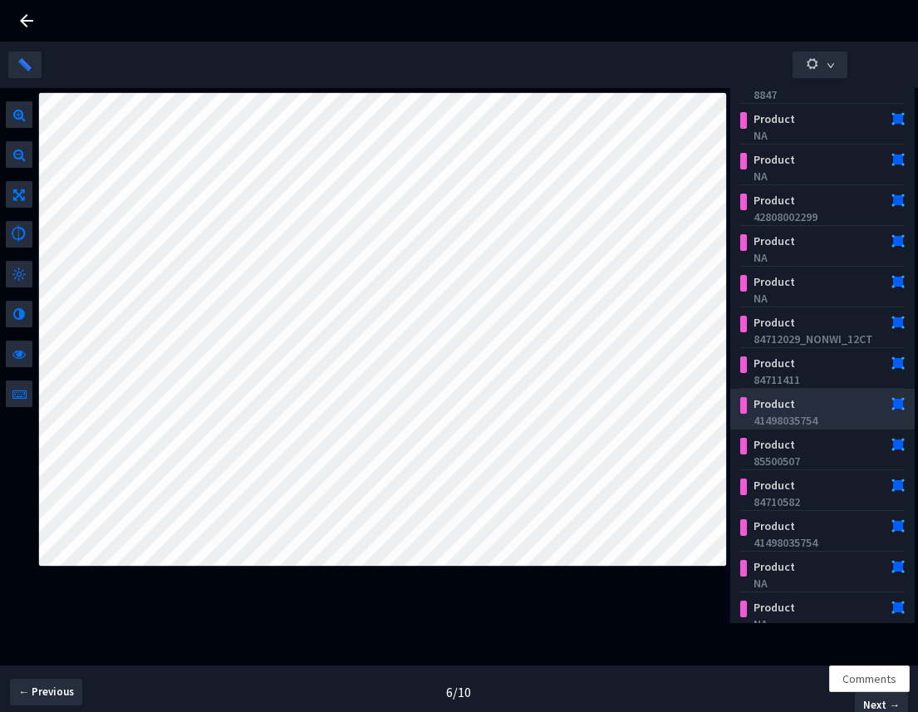
click at [835, 505] on div "84710582" at bounding box center [825, 502] width 145 height 17
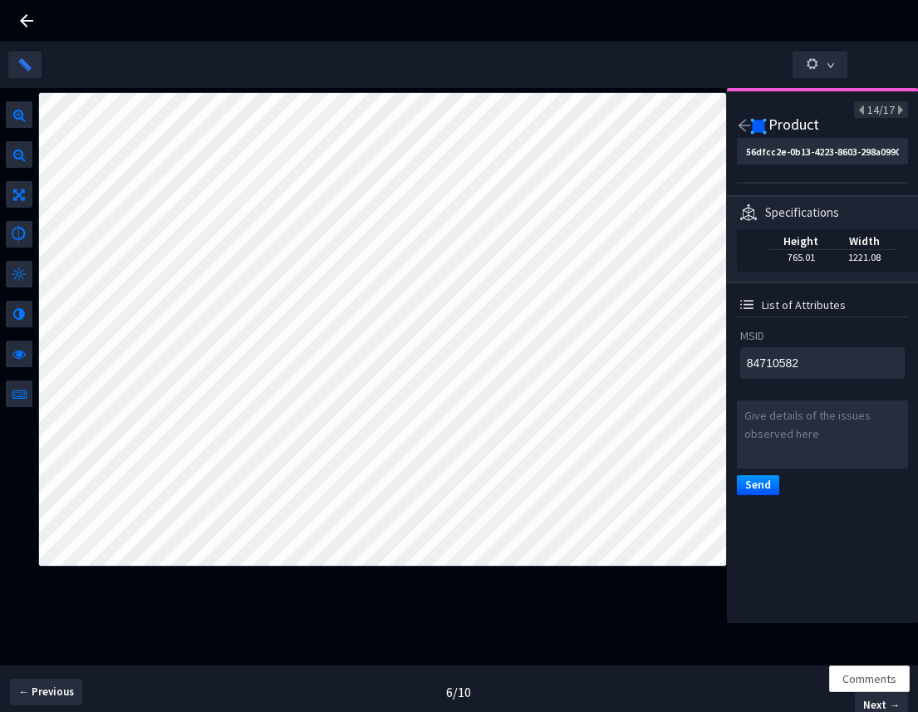
click at [737, 124] on icon "arrow-left" at bounding box center [744, 125] width 15 height 15
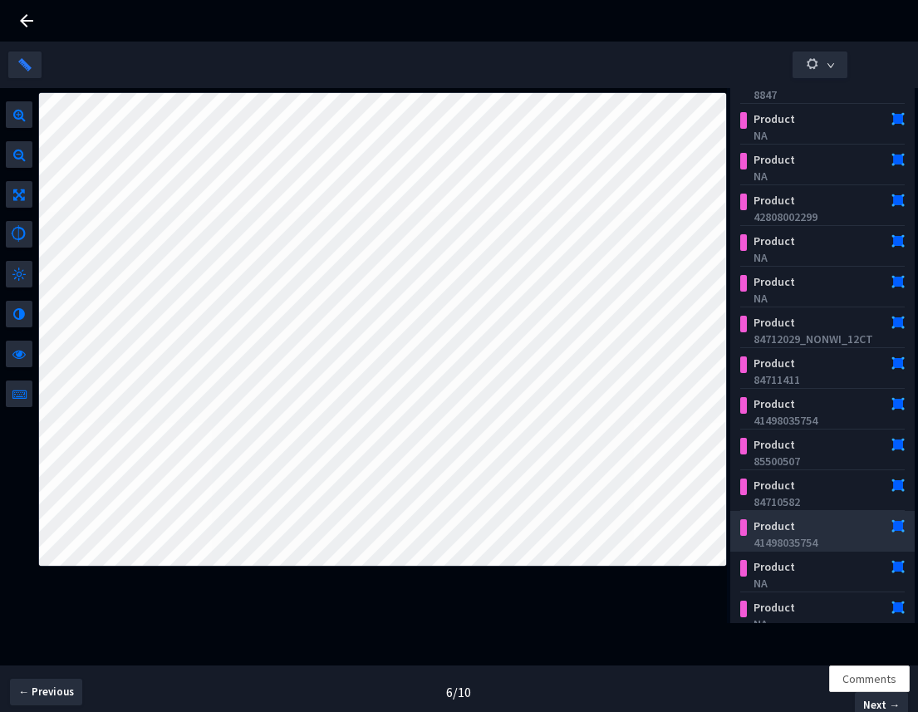
click at [823, 532] on div "Product" at bounding box center [809, 526] width 126 height 17
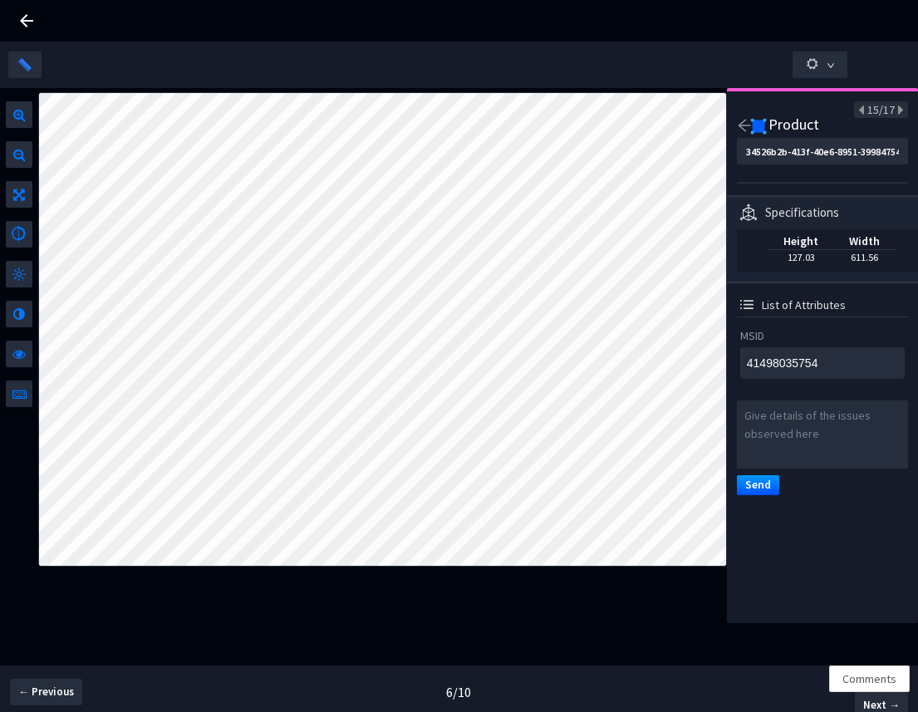
click at [769, 383] on div "Specifications Height 127.03 Width 611.56 List of Attributes MSID 41498035754 S…" at bounding box center [822, 348] width 171 height 307
click at [739, 119] on icon "arrow-left" at bounding box center [744, 125] width 15 height 15
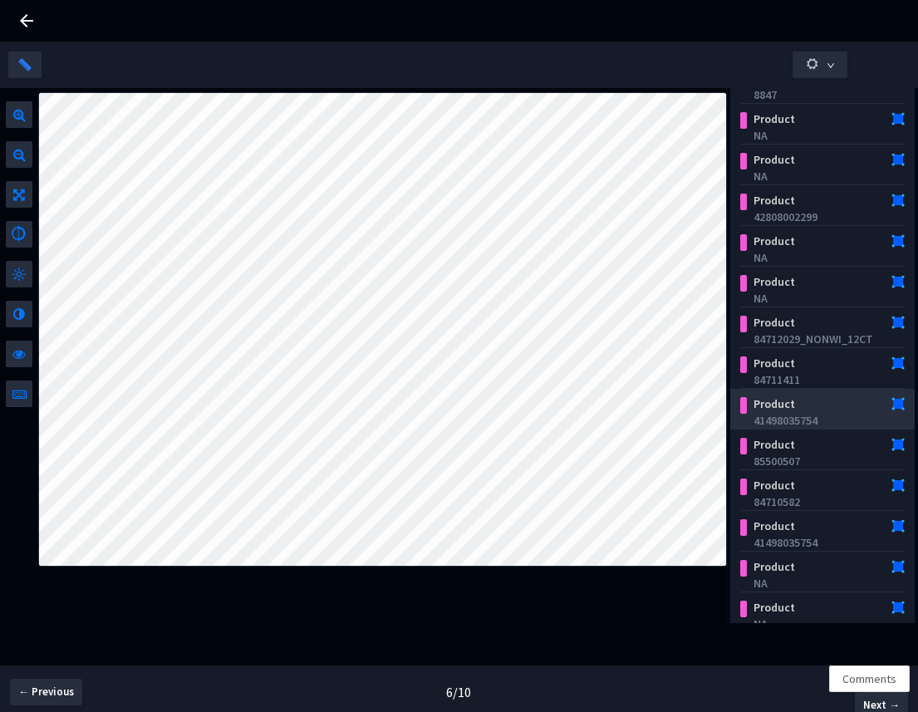
scroll to position [278, 0]
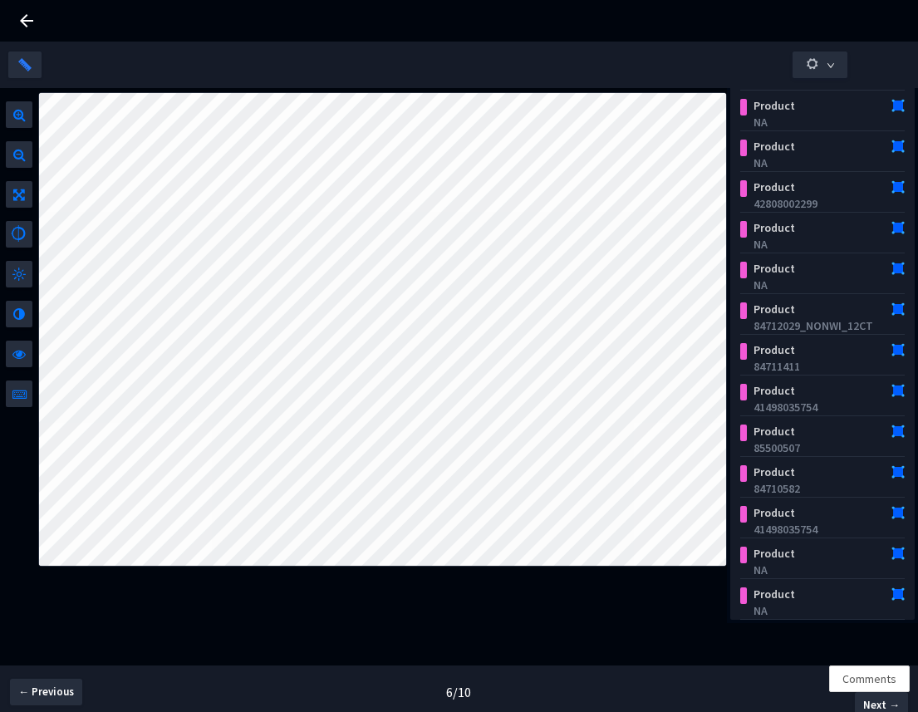
click at [31, 11] on icon at bounding box center [27, 21] width 20 height 20
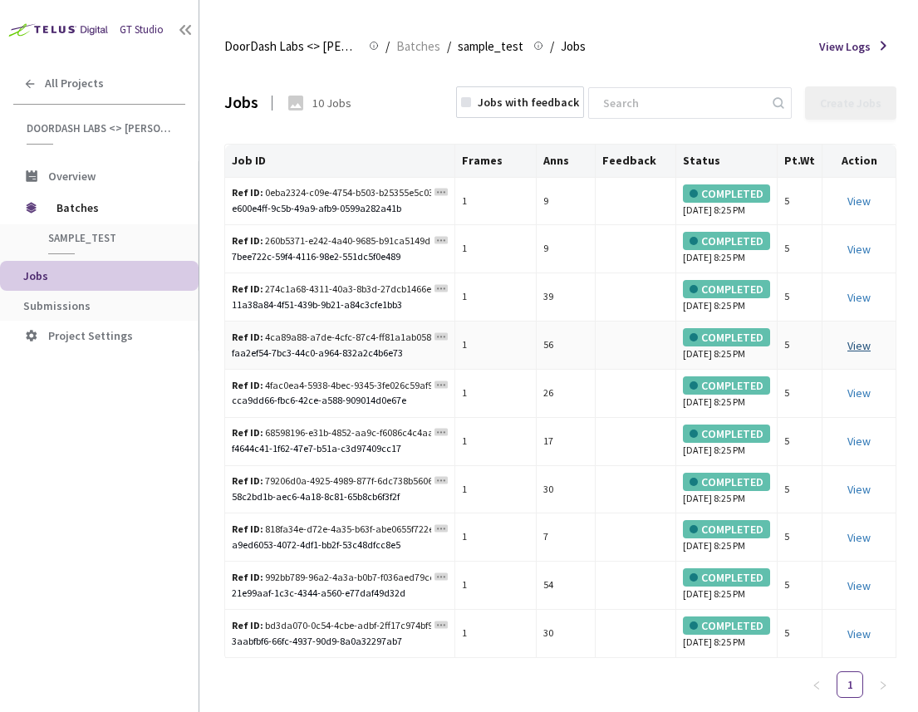
click at [855, 353] on link "View This will only let you view the job and not perform the labelling task." at bounding box center [858, 345] width 23 height 15
